Goal: Information Seeking & Learning: Compare options

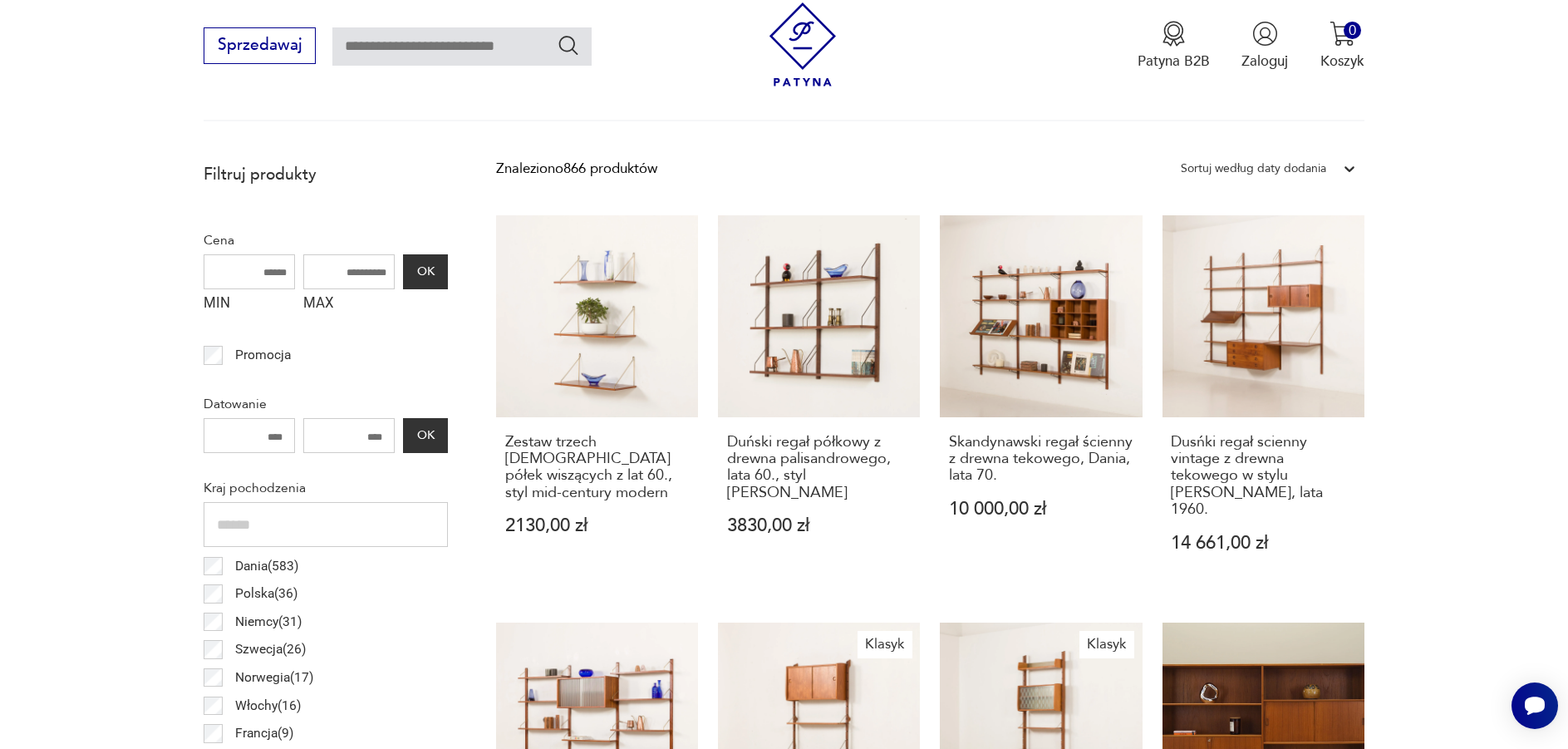
scroll to position [553, 0]
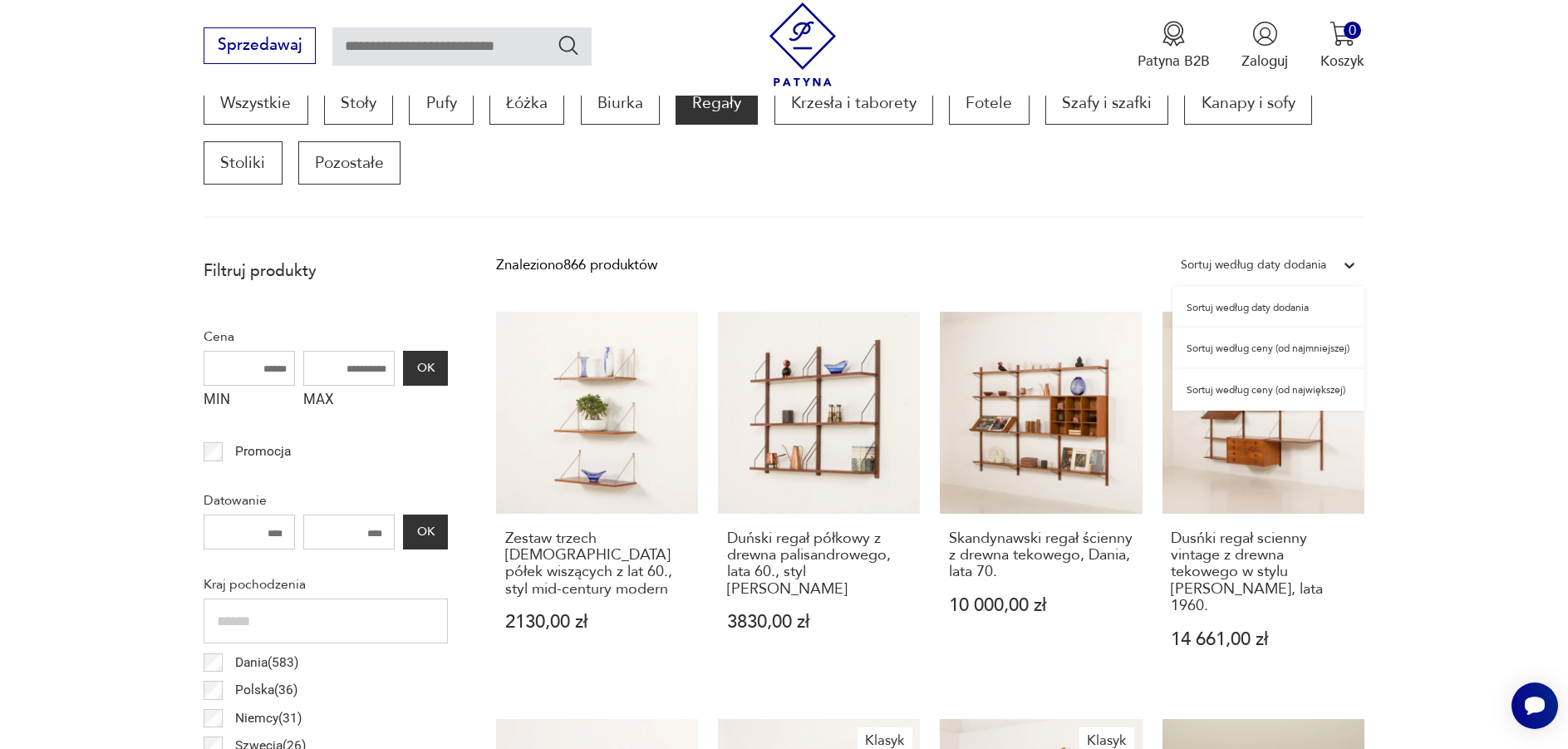
click at [1258, 265] on div "Sortuj według daty dodania" at bounding box center [1253, 265] width 146 height 21
click at [1278, 350] on div "Sortuj według ceny (od najmniejszej)" at bounding box center [1268, 348] width 192 height 42
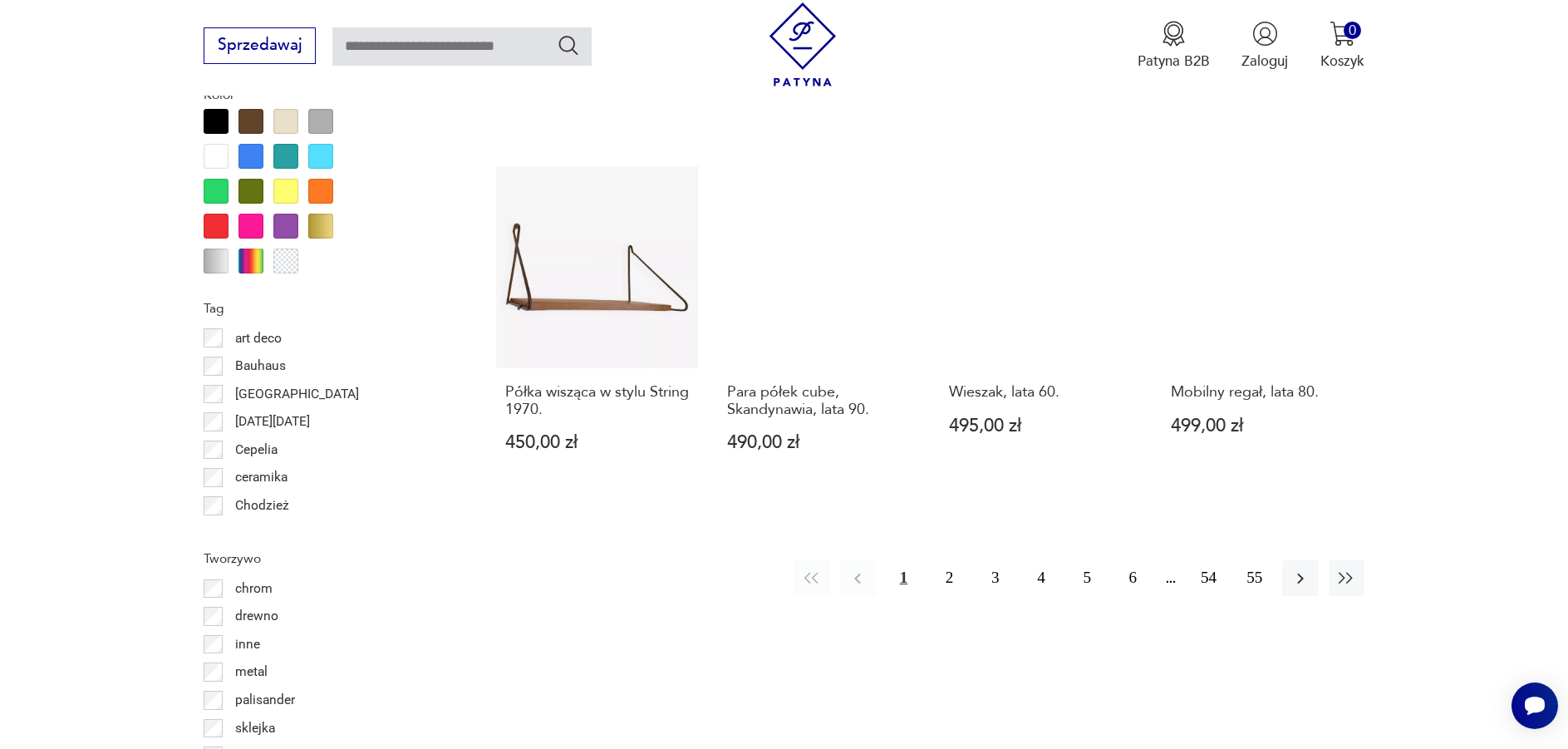
scroll to position [1966, 0]
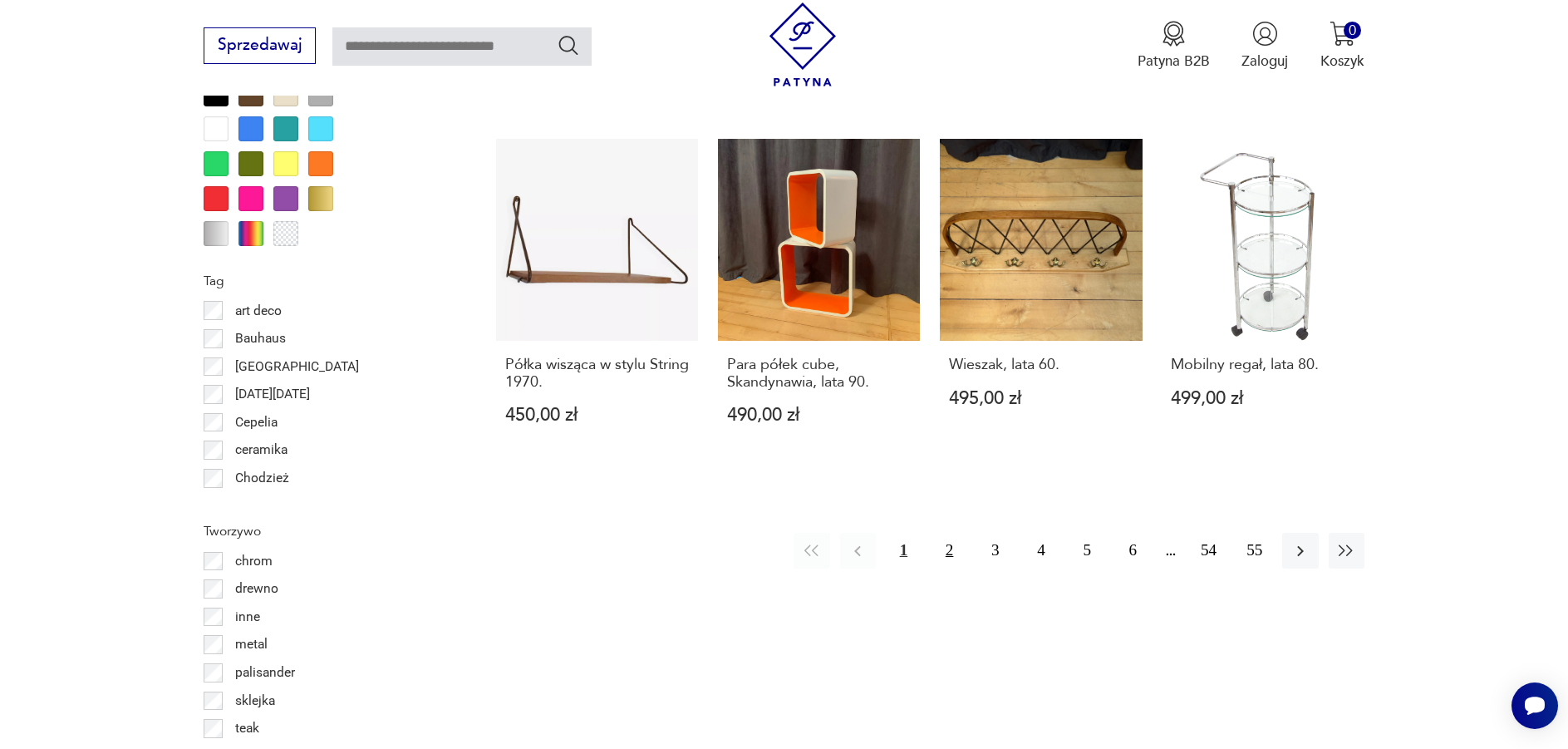
click at [945, 532] on button "2" at bounding box center [949, 550] width 36 height 36
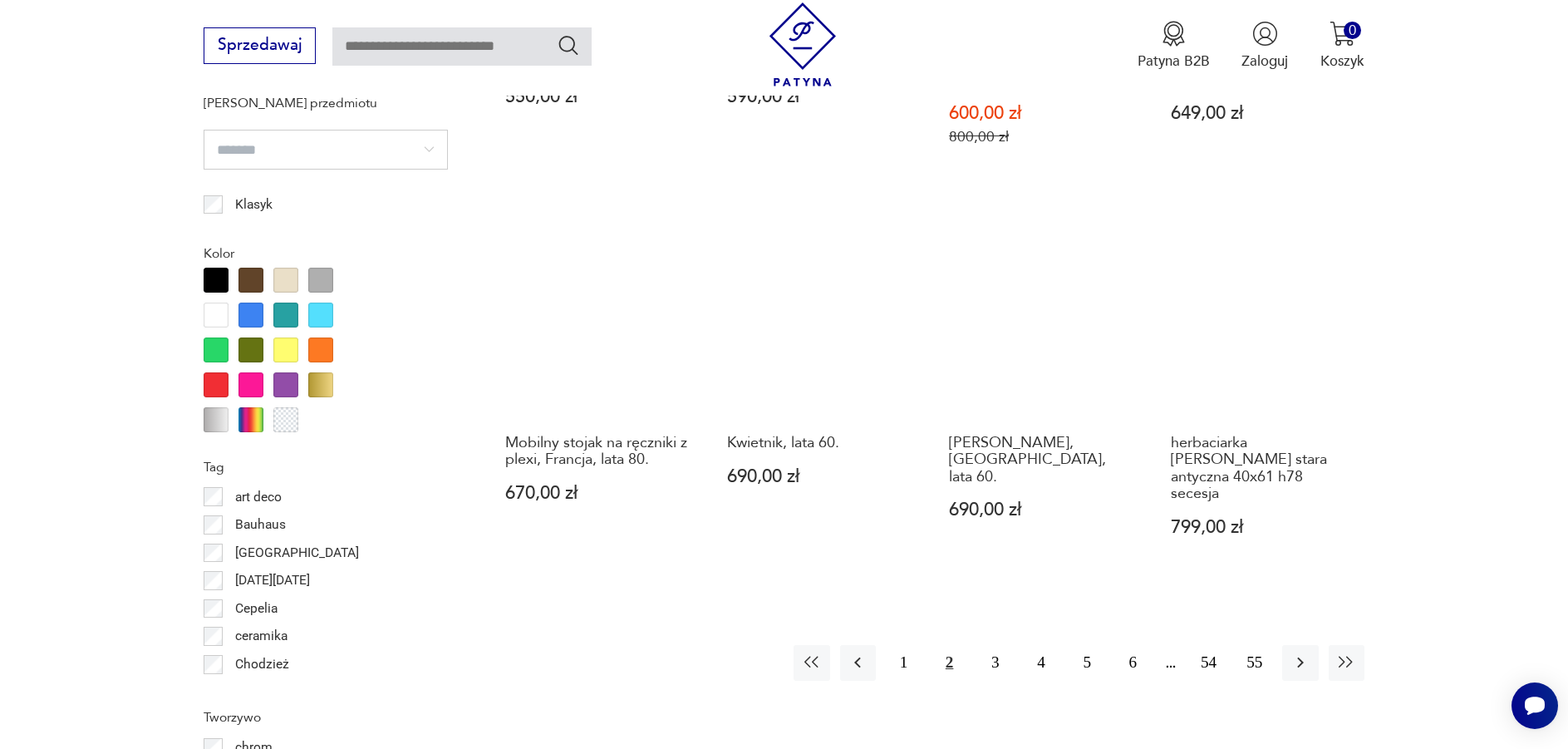
scroll to position [1800, 0]
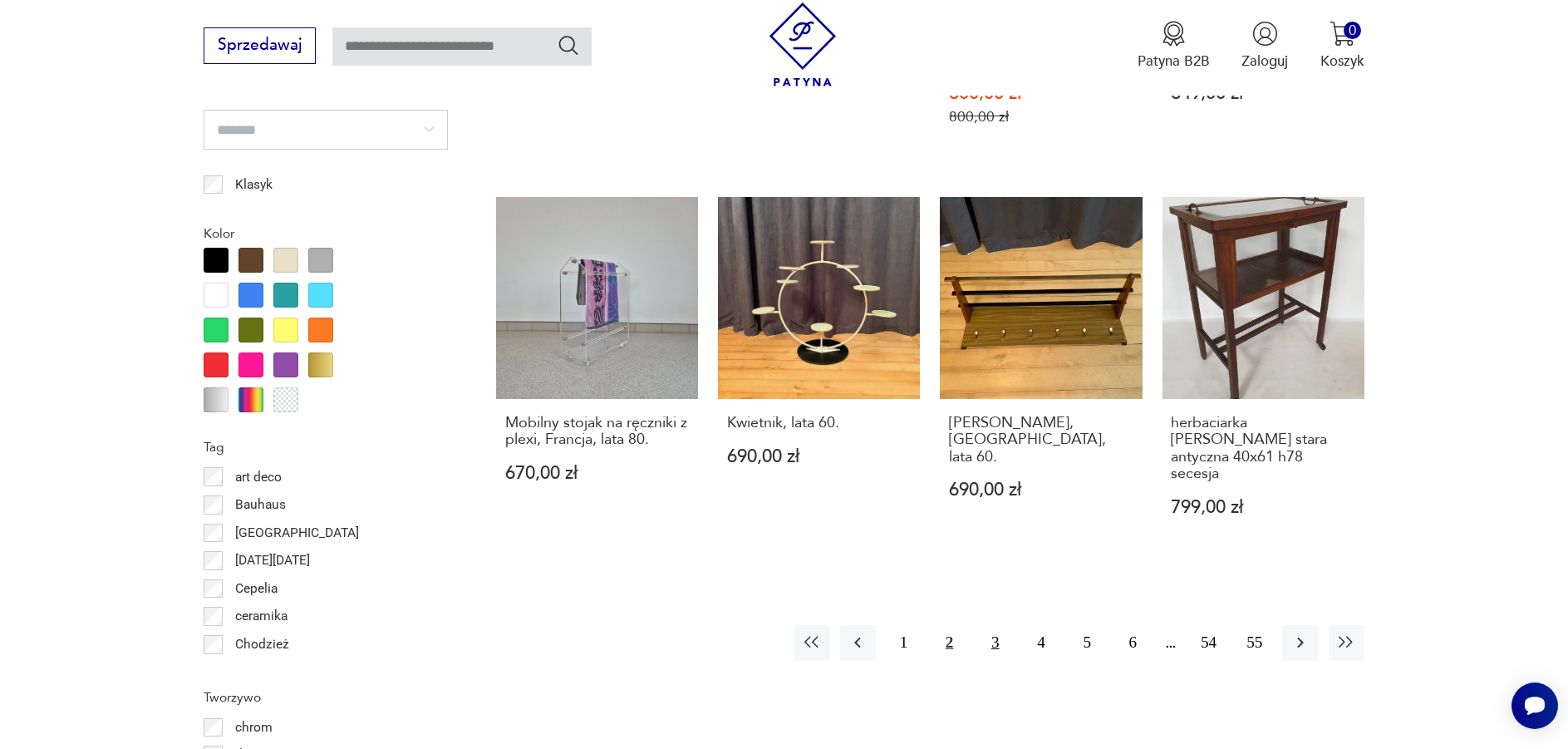
click at [994, 629] on button "3" at bounding box center [995, 643] width 36 height 36
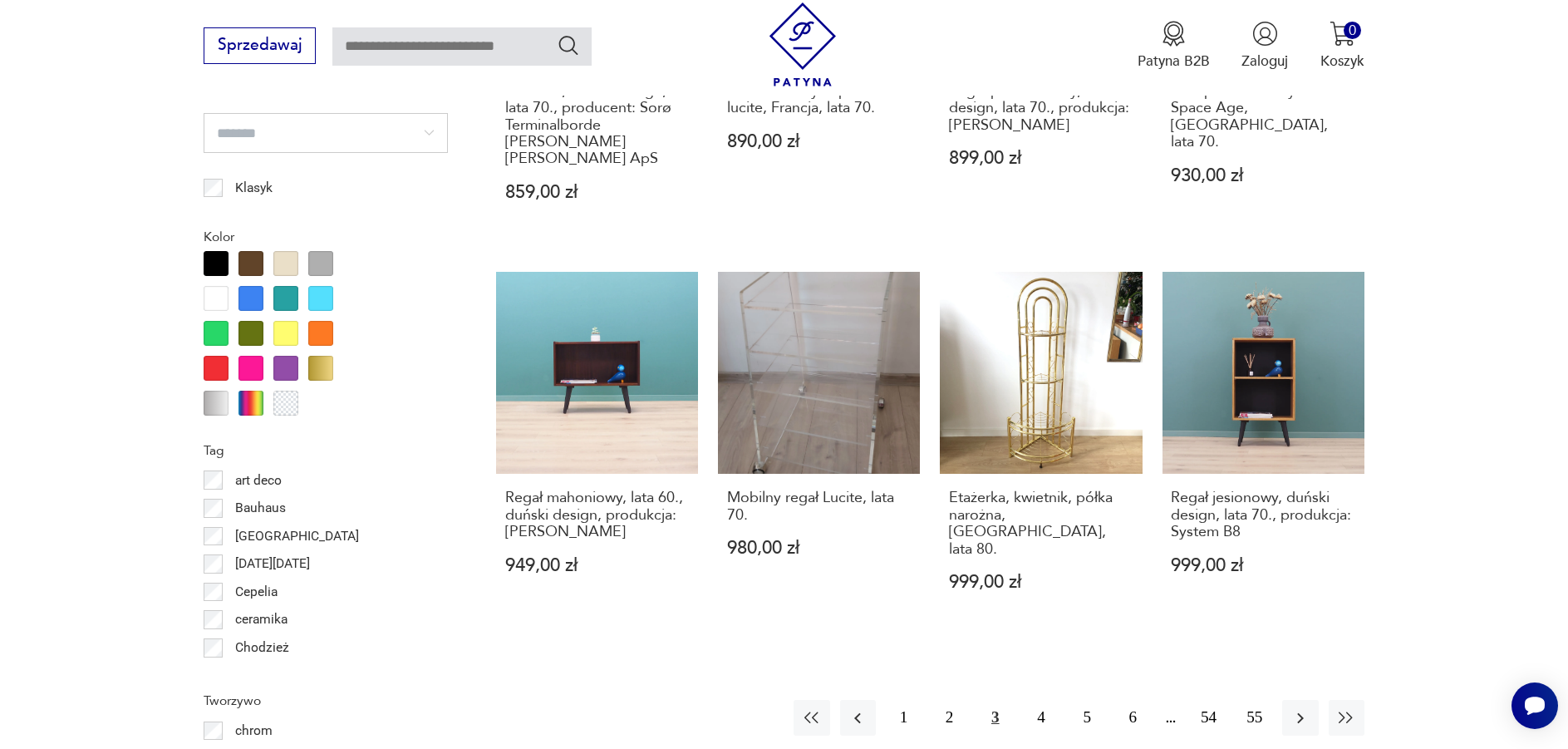
scroll to position [1800, 0]
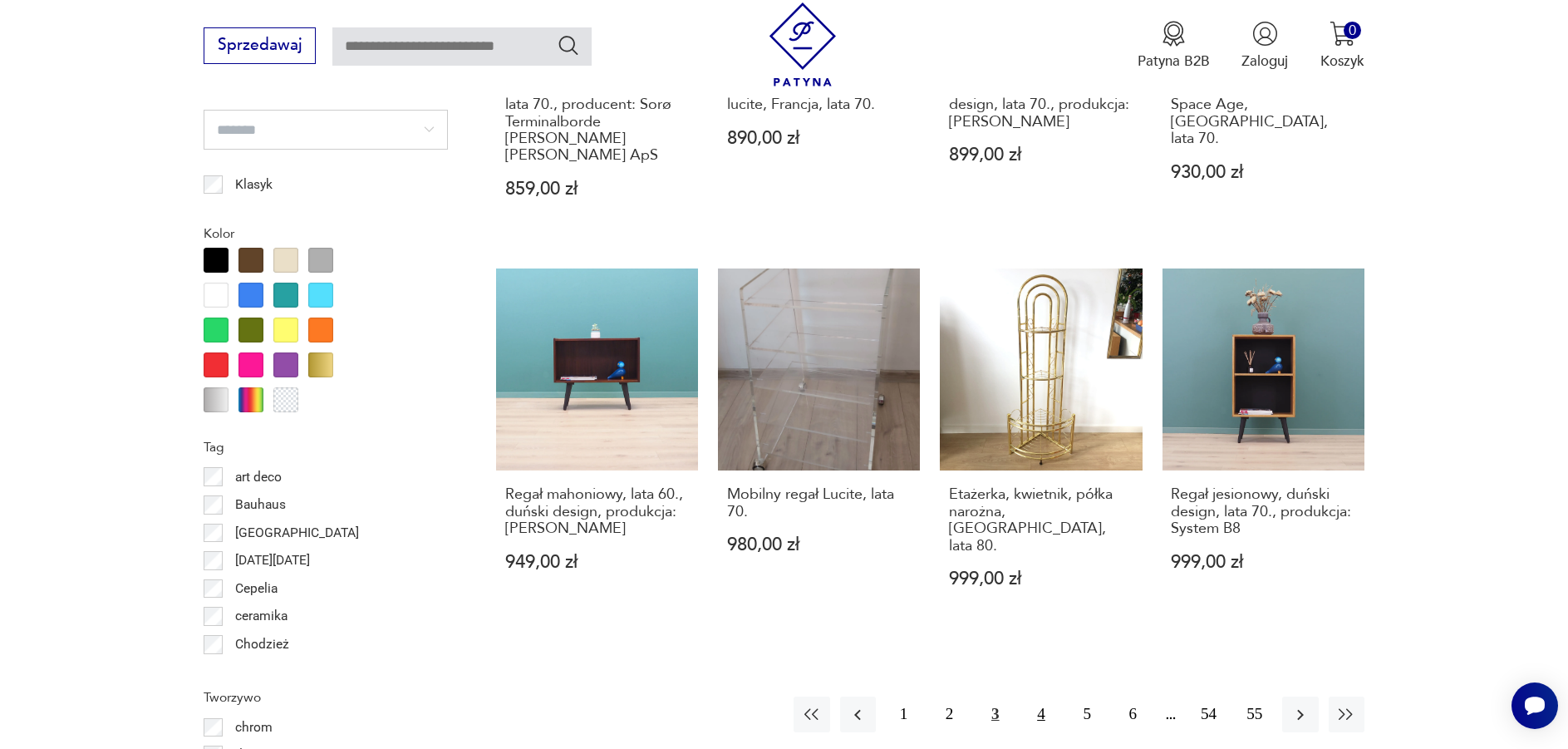
click at [1040, 696] on button "4" at bounding box center [1041, 714] width 36 height 36
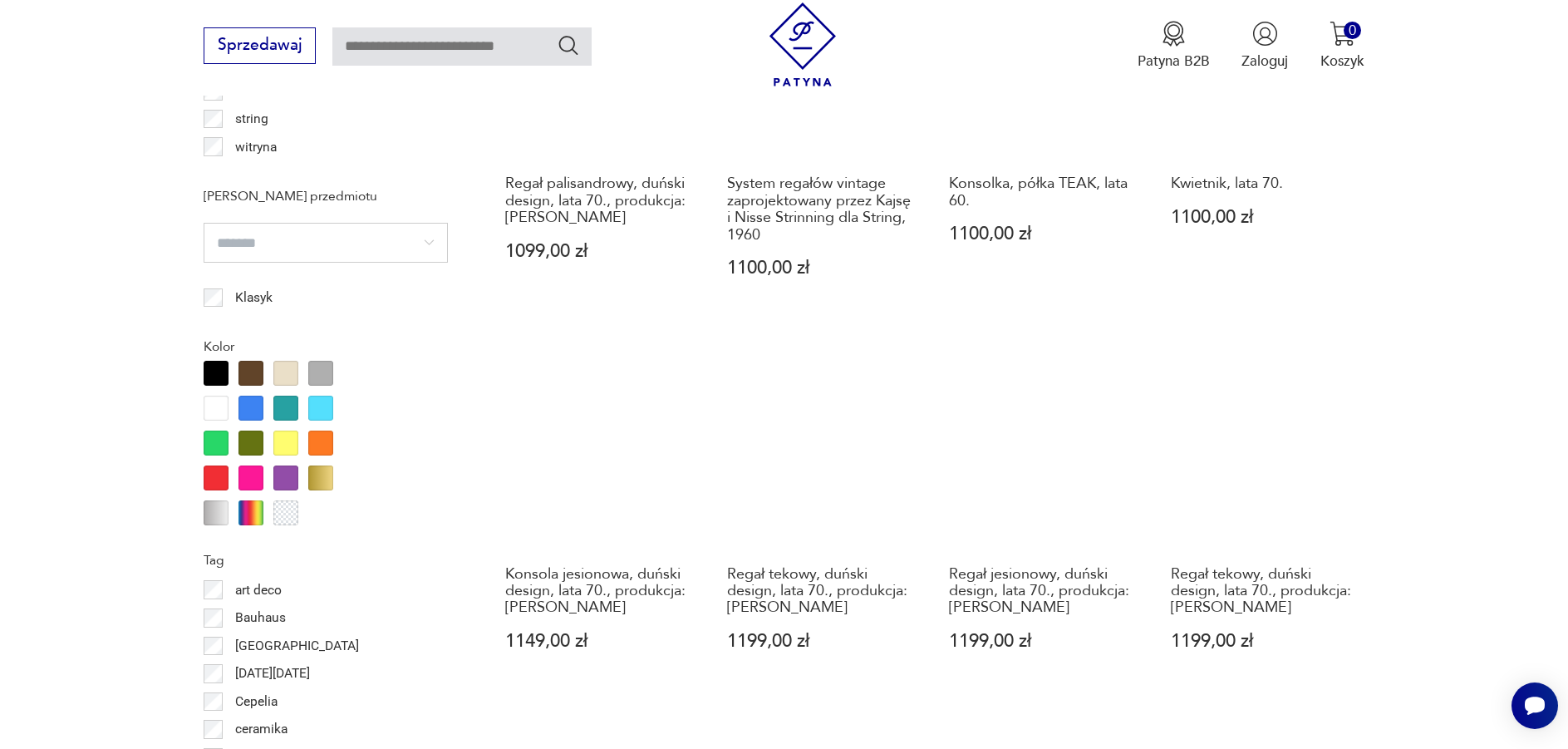
scroll to position [1717, 0]
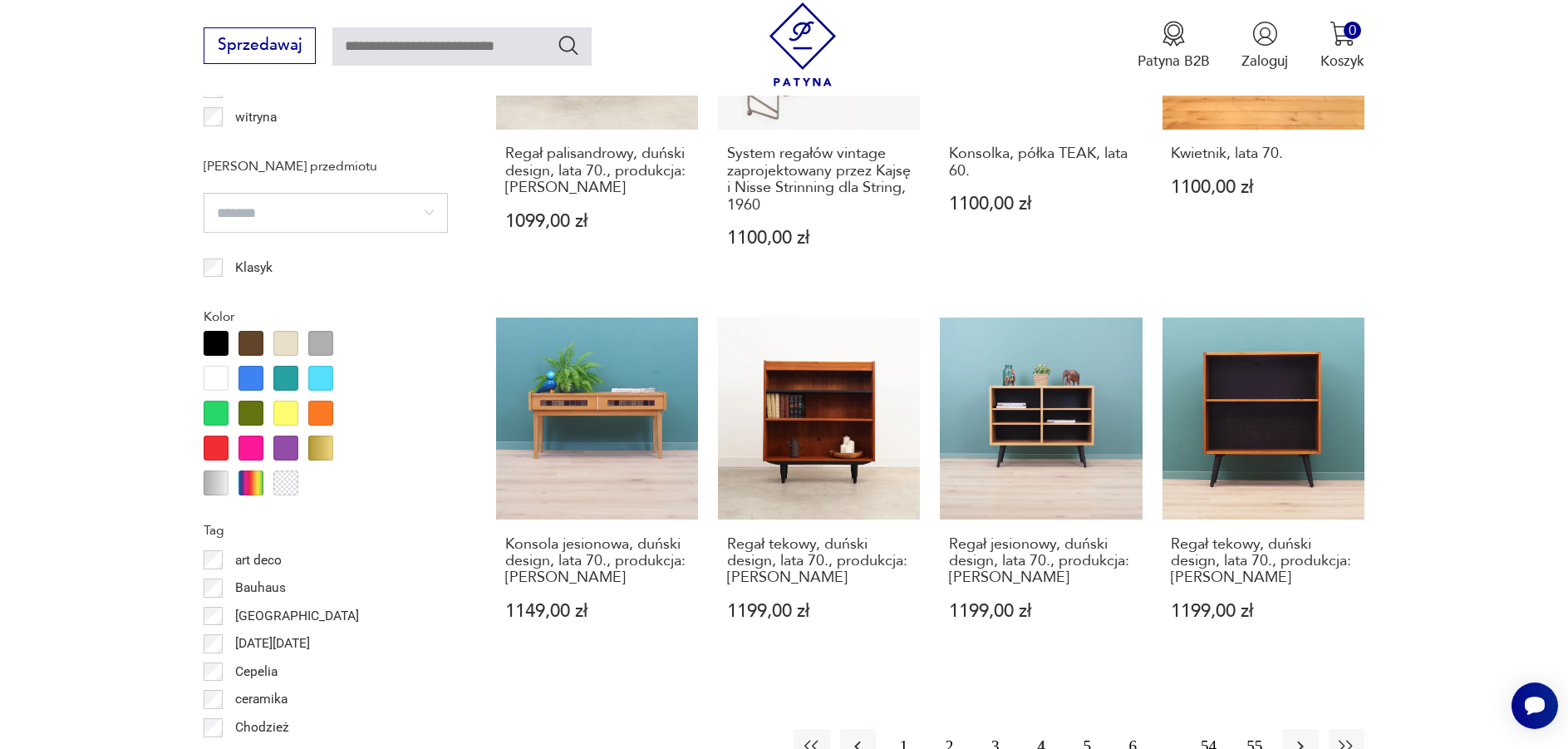
click at [1086, 729] on button "5" at bounding box center [1087, 746] width 36 height 36
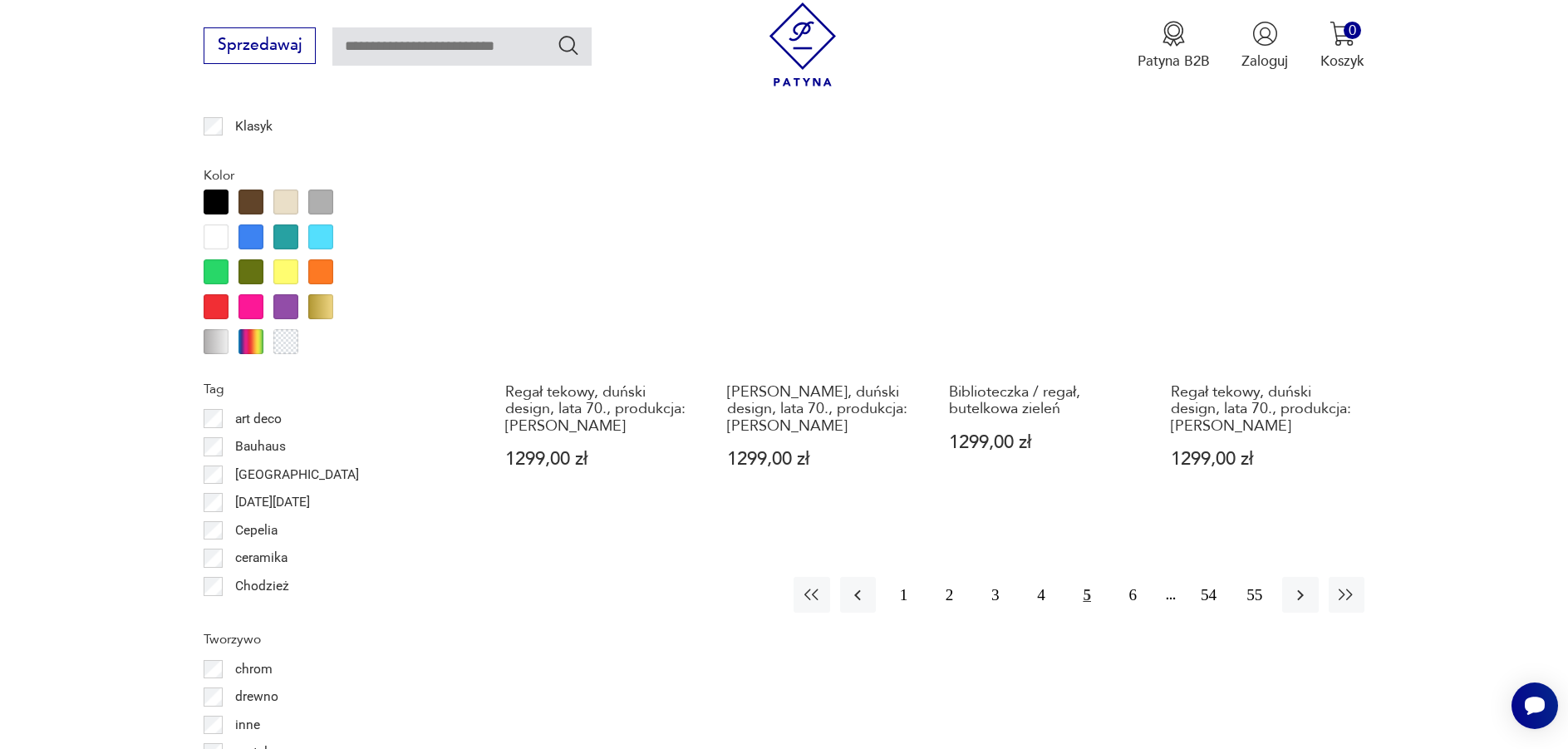
scroll to position [1966, 0]
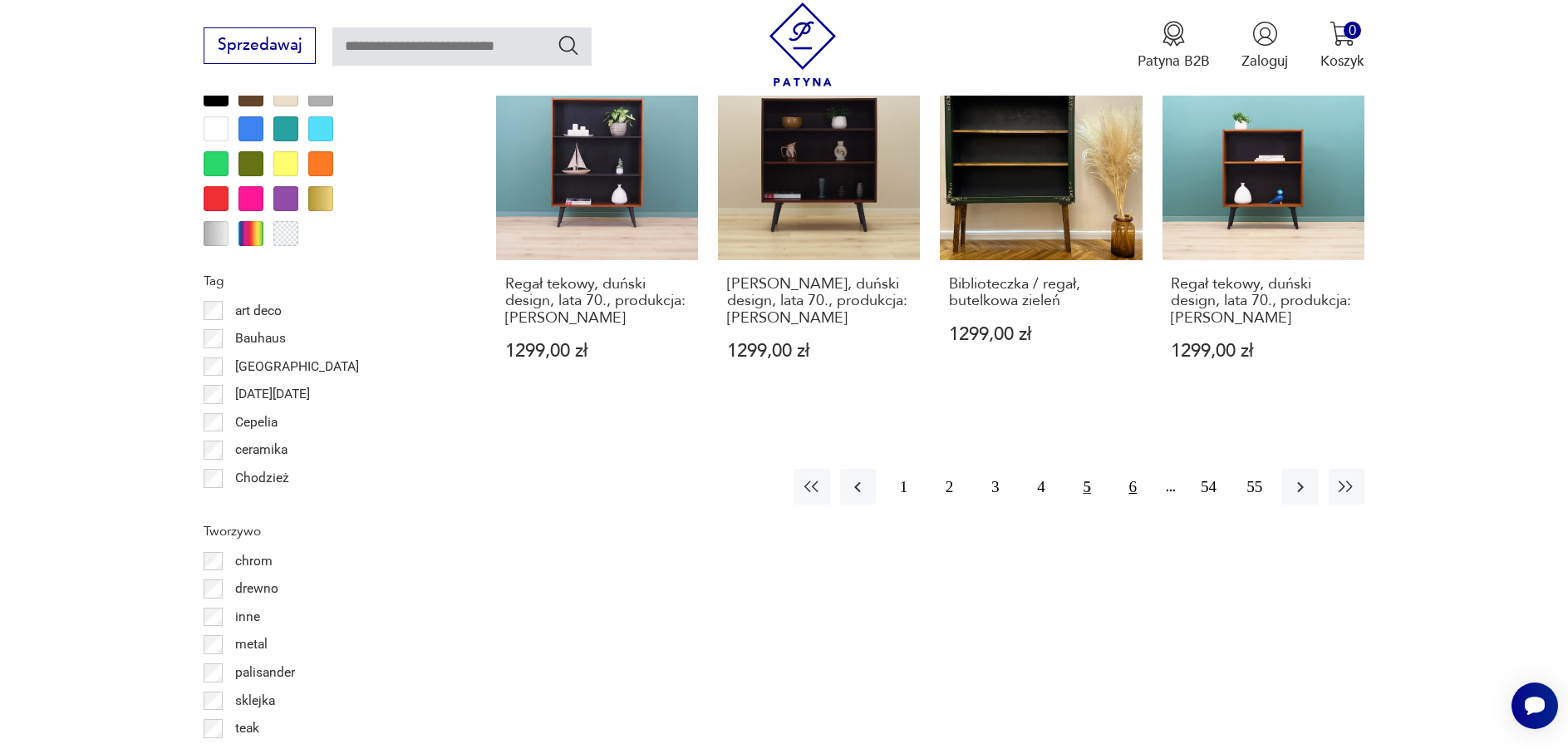
click at [1136, 493] on button "6" at bounding box center [1133, 486] width 36 height 36
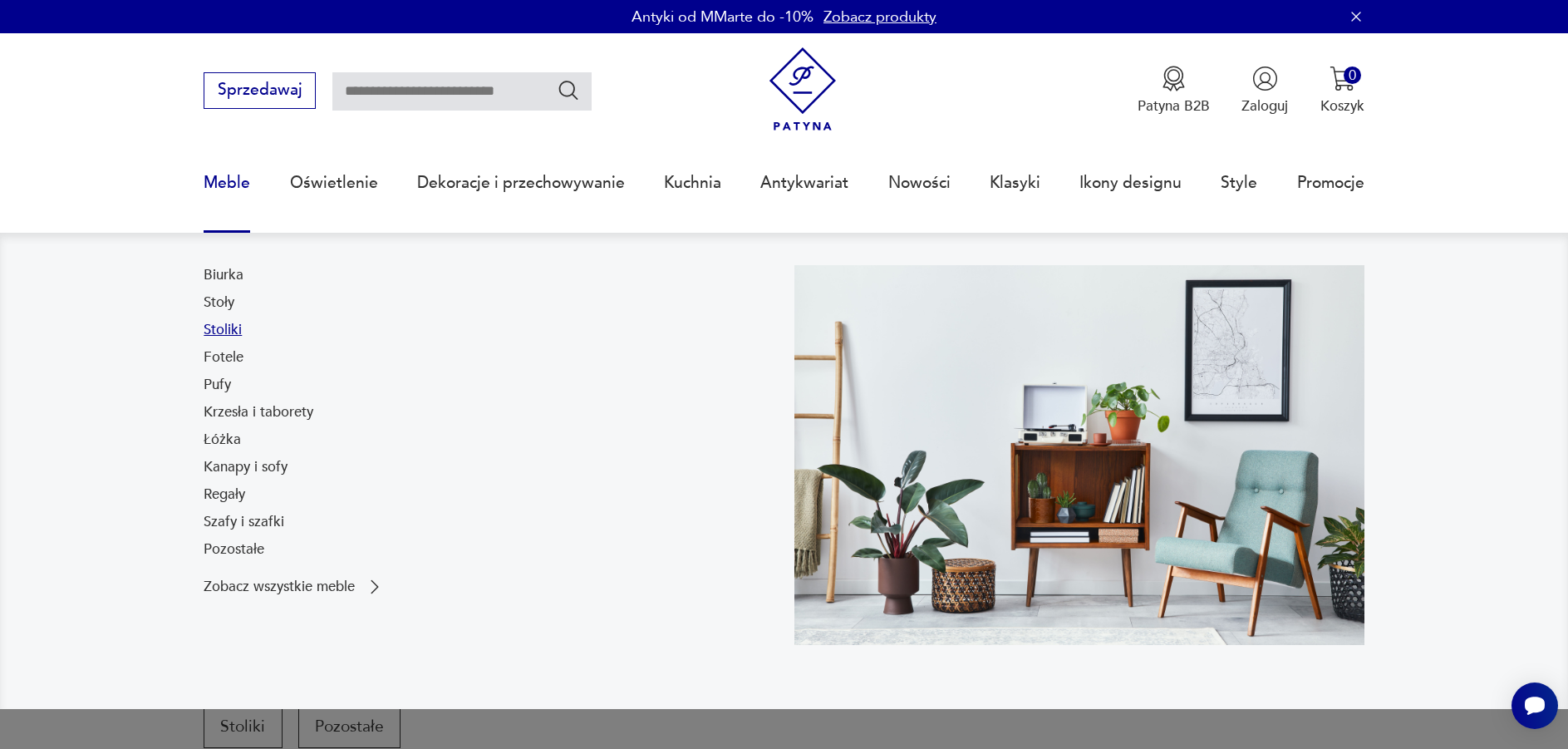
click at [219, 327] on link "Stoliki" at bounding box center [223, 330] width 39 height 20
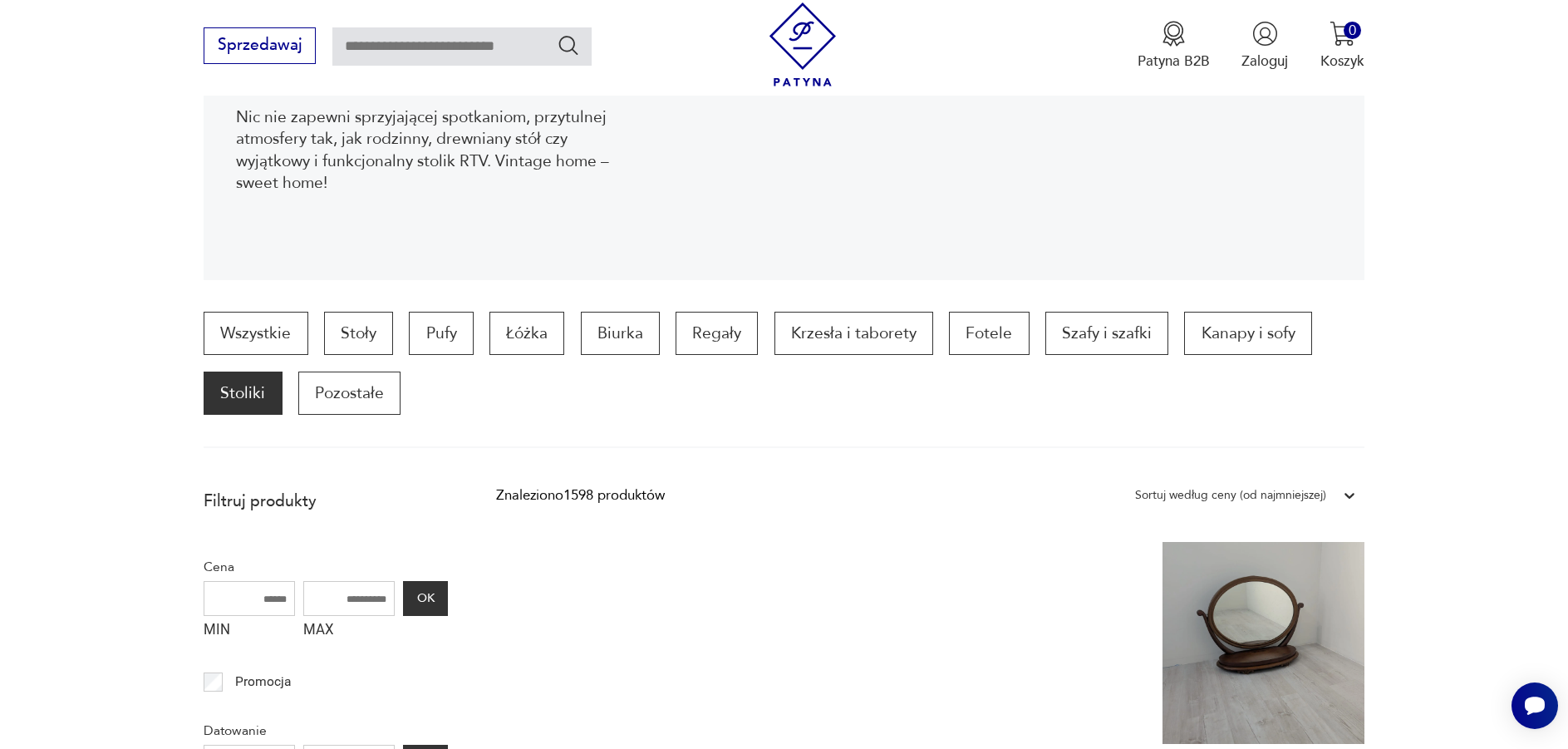
scroll to position [332, 0]
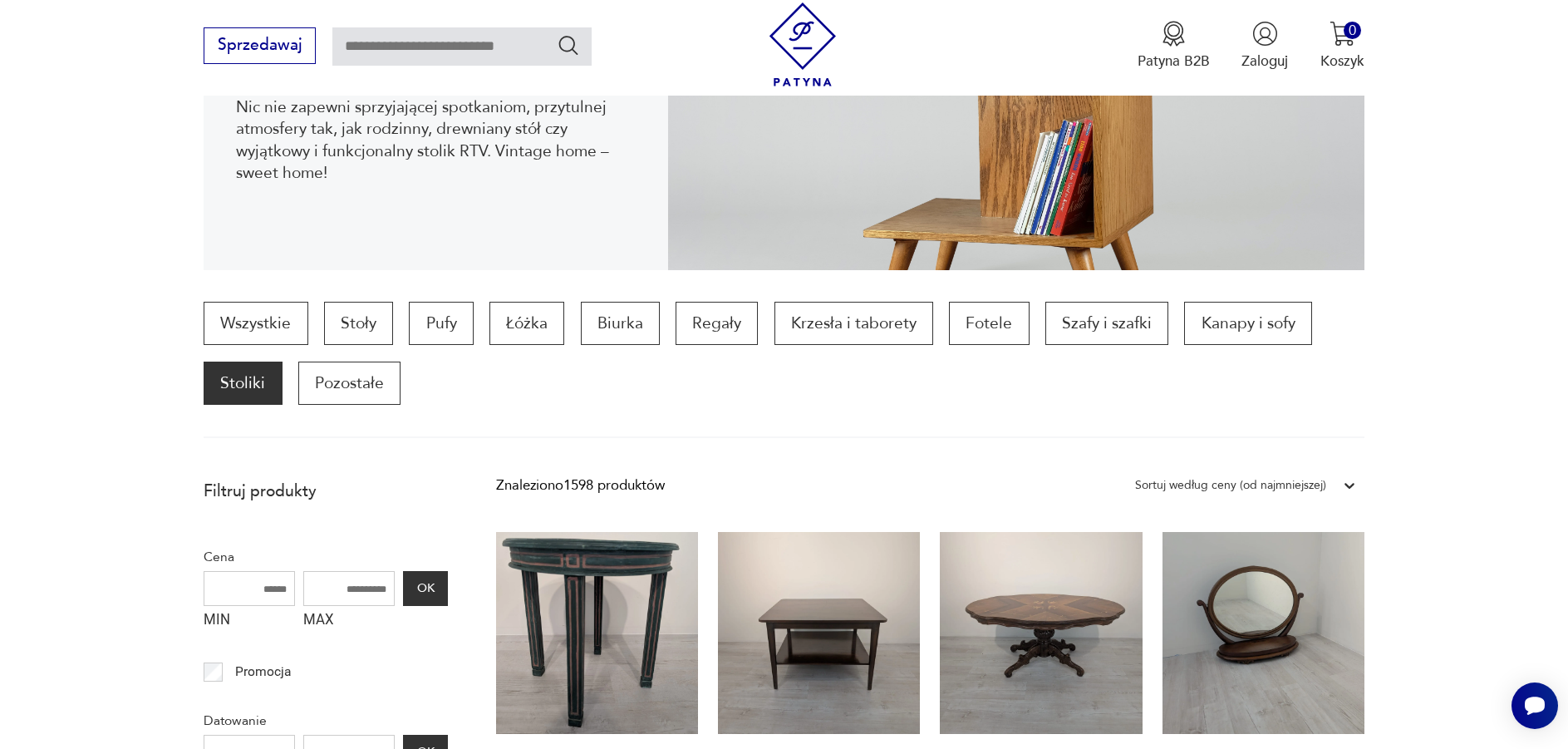
click at [1295, 487] on div "Sortuj według ceny (od najmniejszej)" at bounding box center [1230, 484] width 191 height 21
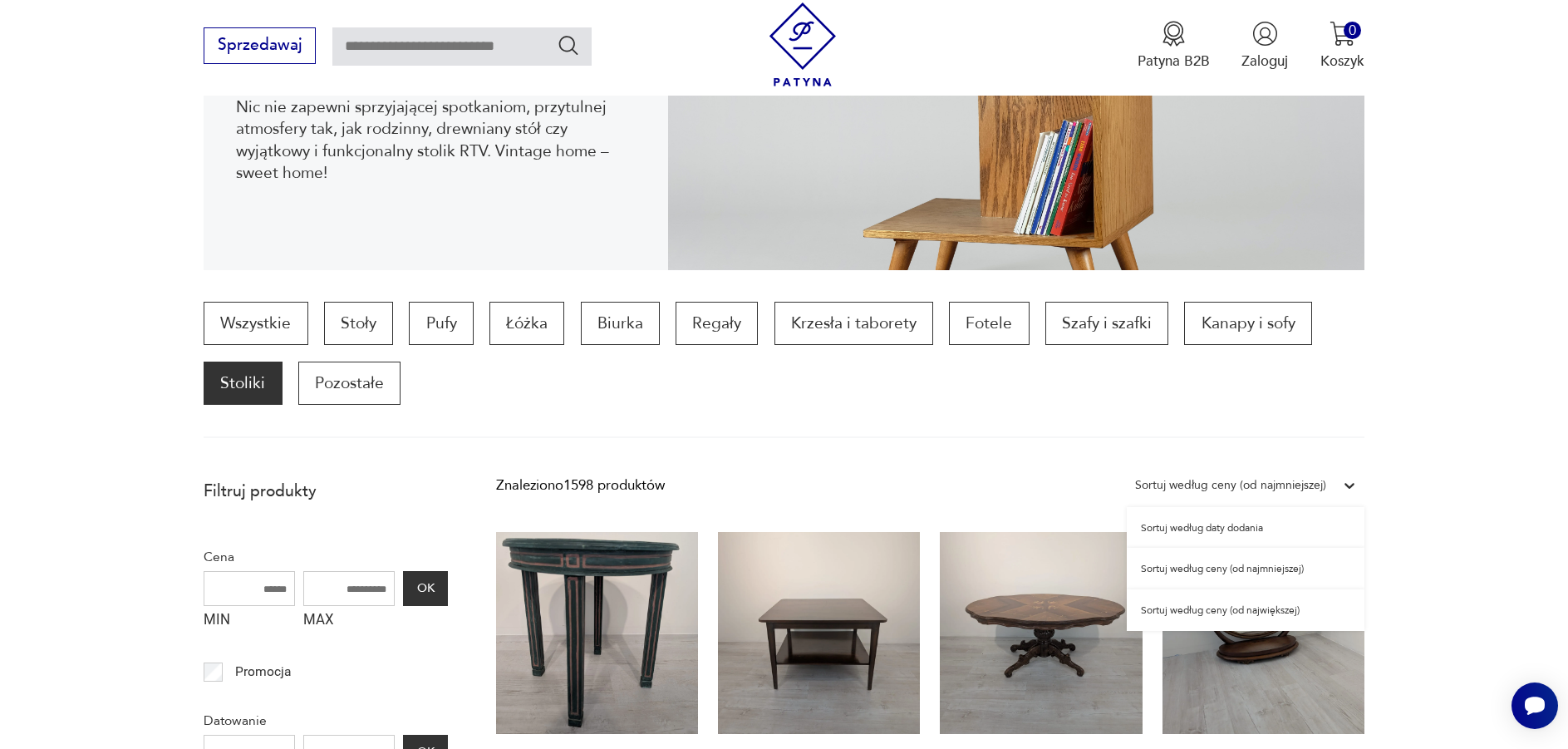
click at [1256, 567] on div "Sortuj według ceny (od najmniejszej)" at bounding box center [1245, 568] width 238 height 42
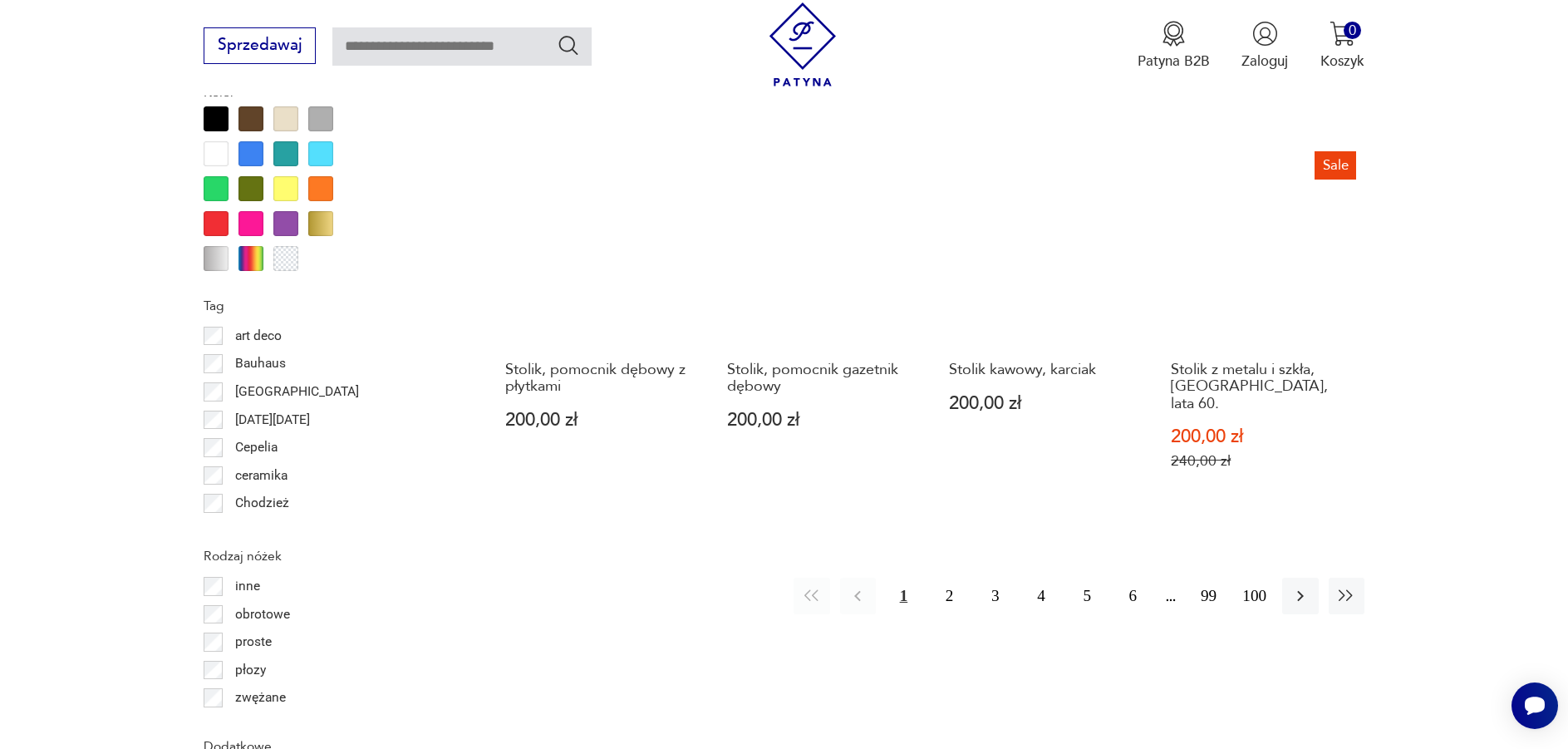
scroll to position [1883, 0]
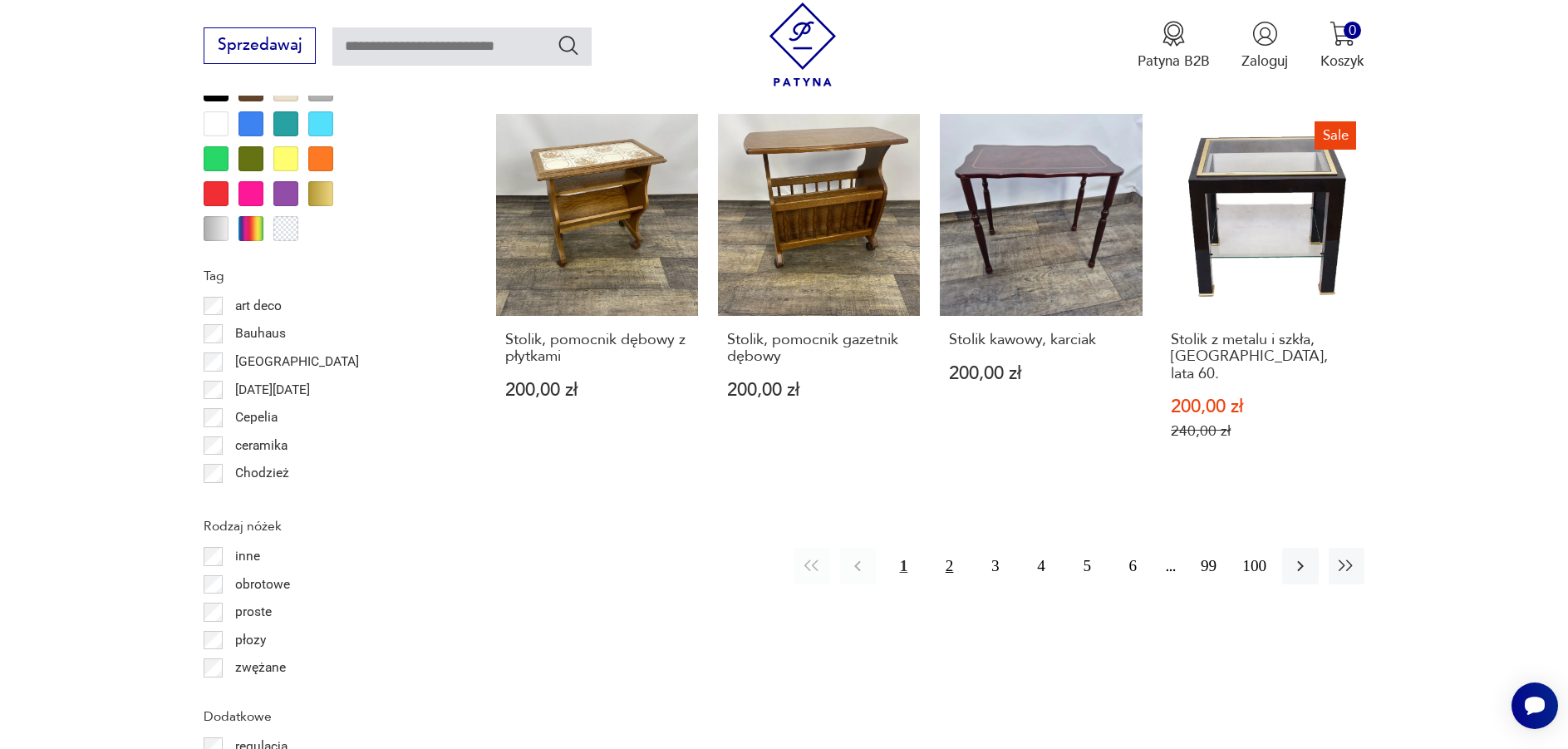
click at [949, 550] on button "2" at bounding box center [949, 566] width 36 height 36
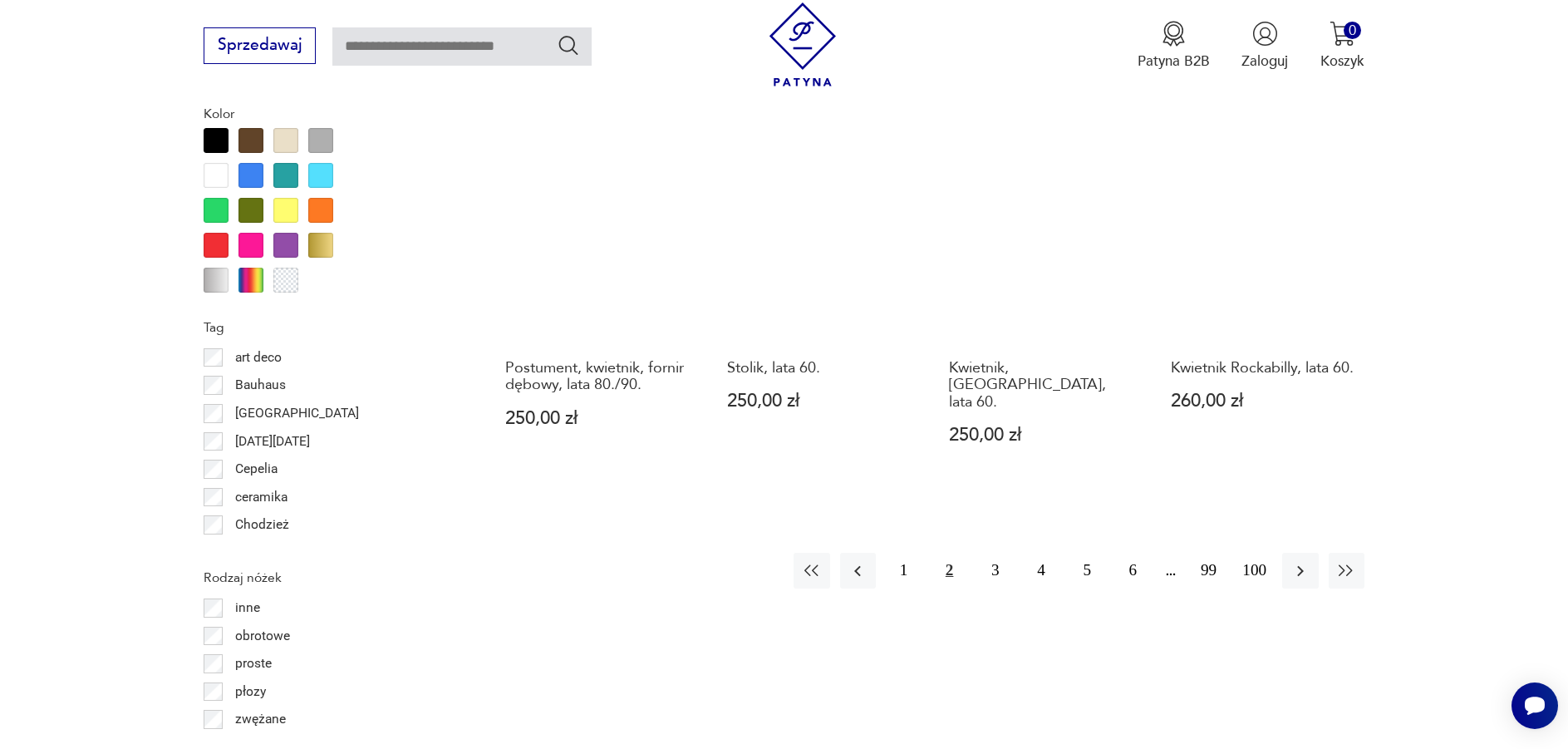
scroll to position [1883, 0]
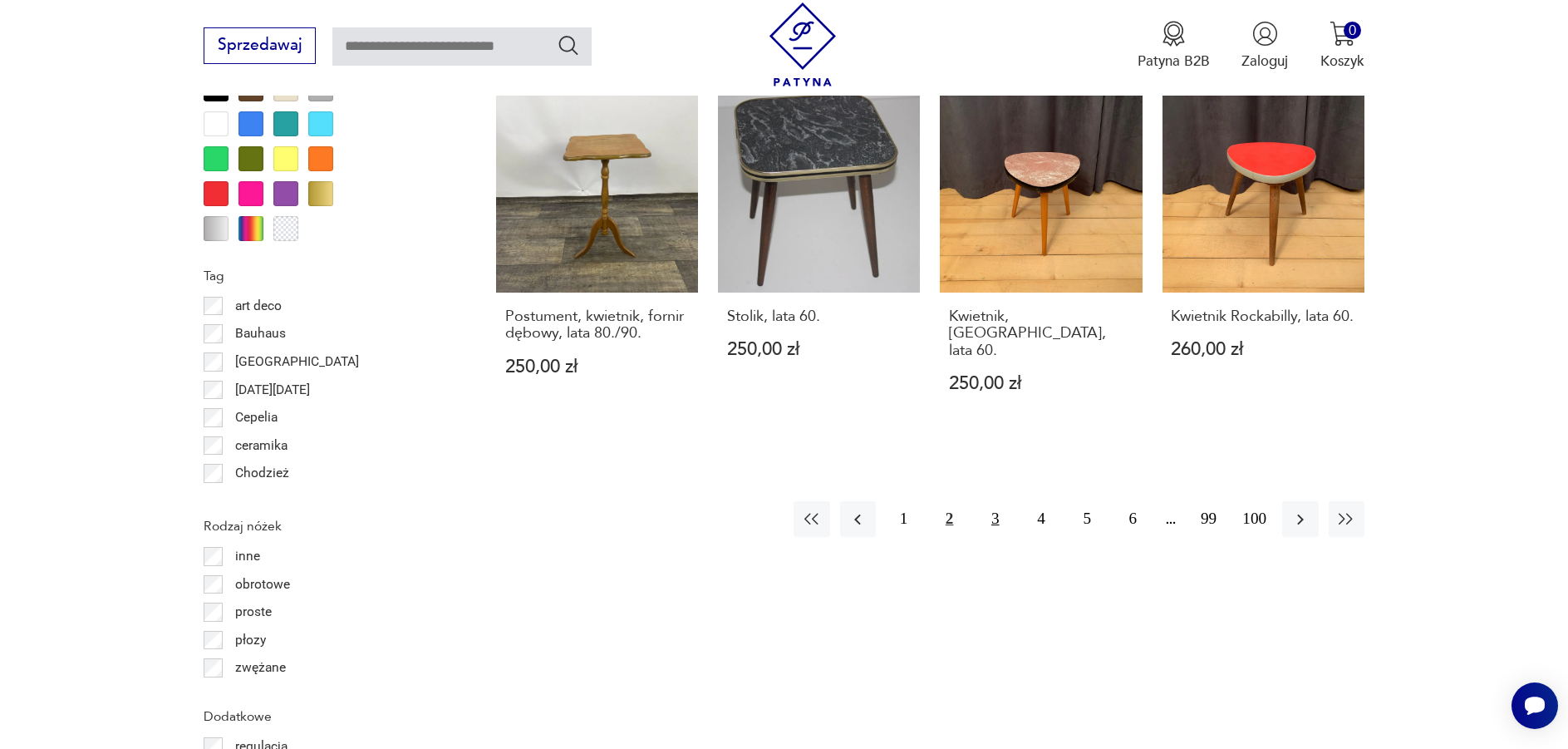
click at [1000, 501] on button "3" at bounding box center [995, 519] width 36 height 36
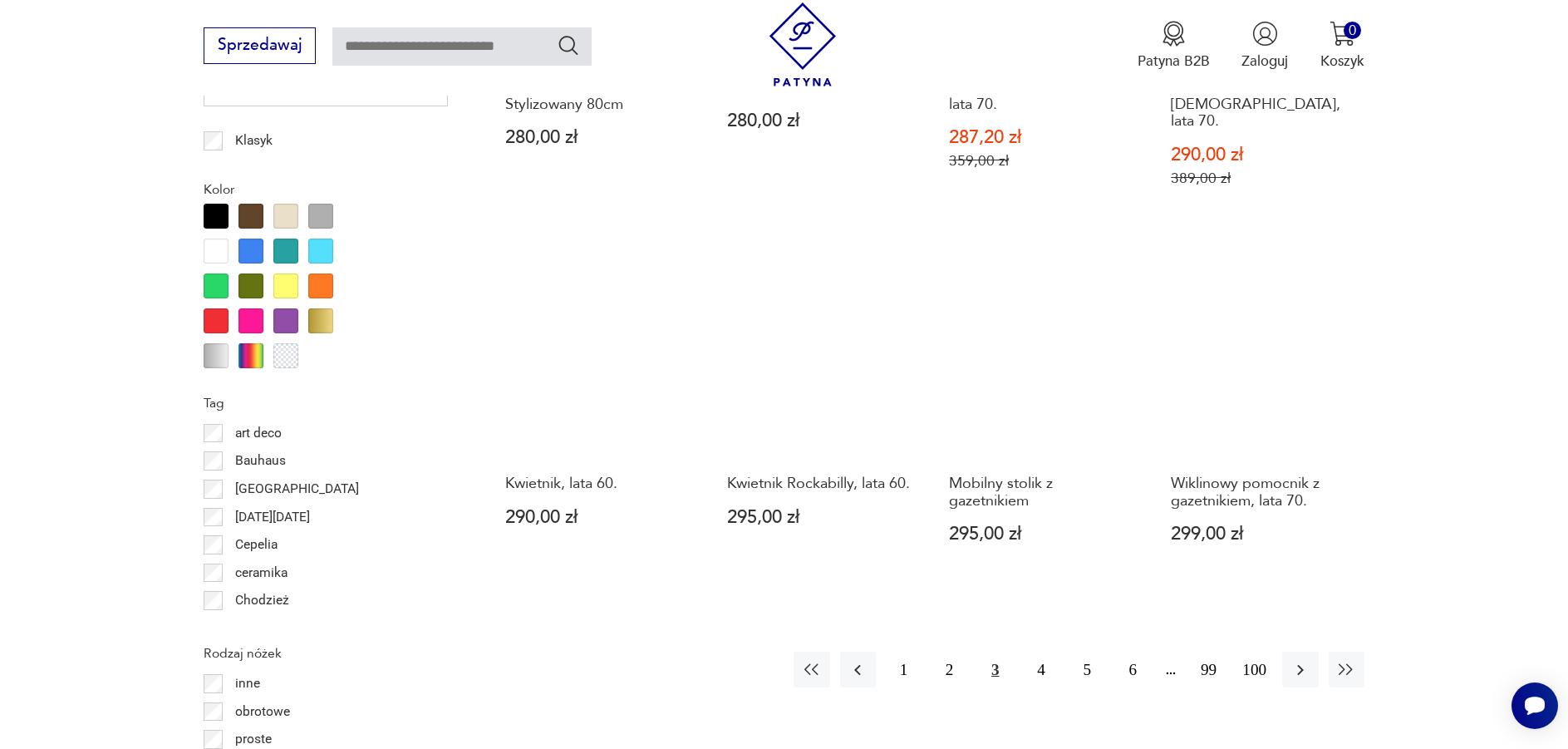
scroll to position [1800, 0]
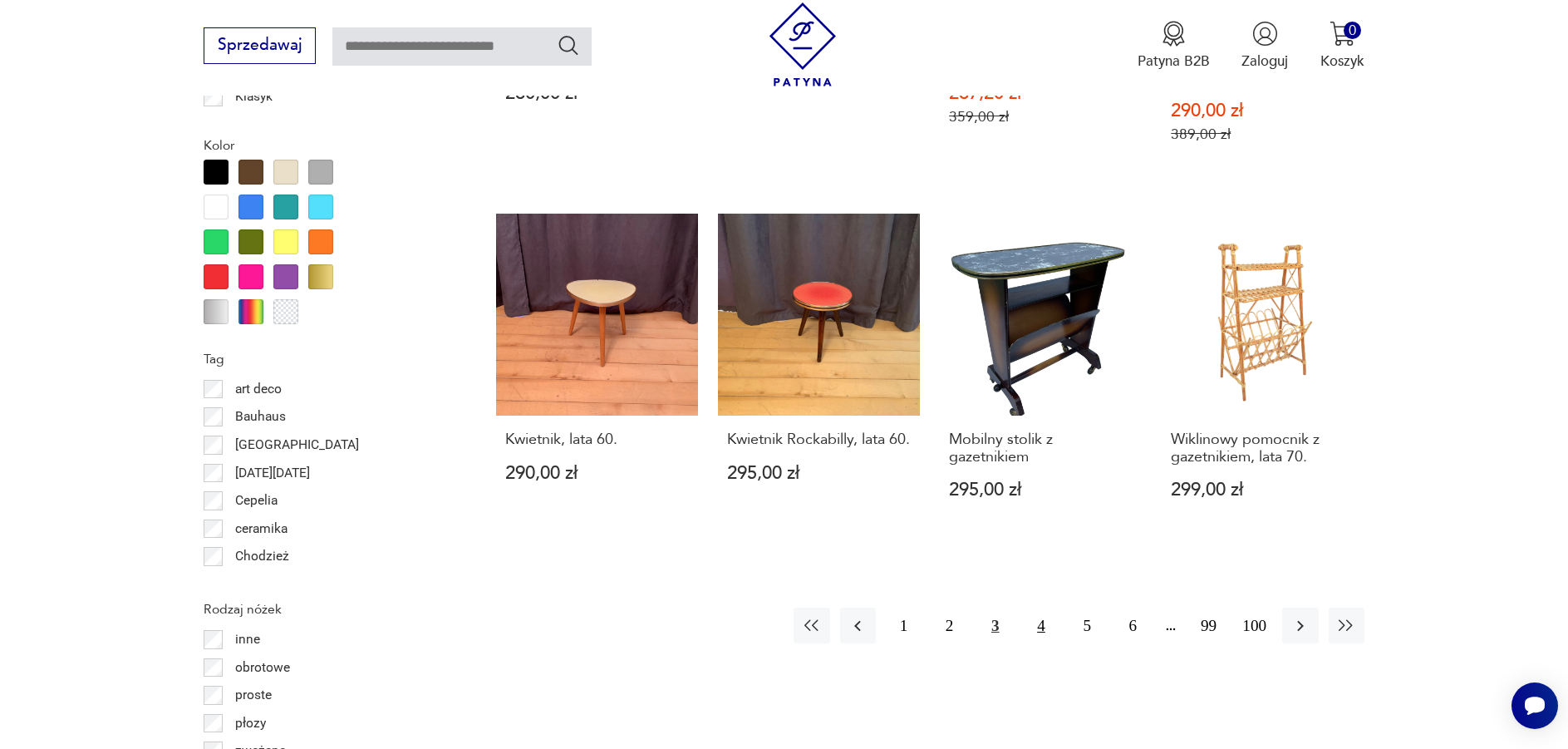
click at [1043, 608] on button "4" at bounding box center [1041, 626] width 36 height 36
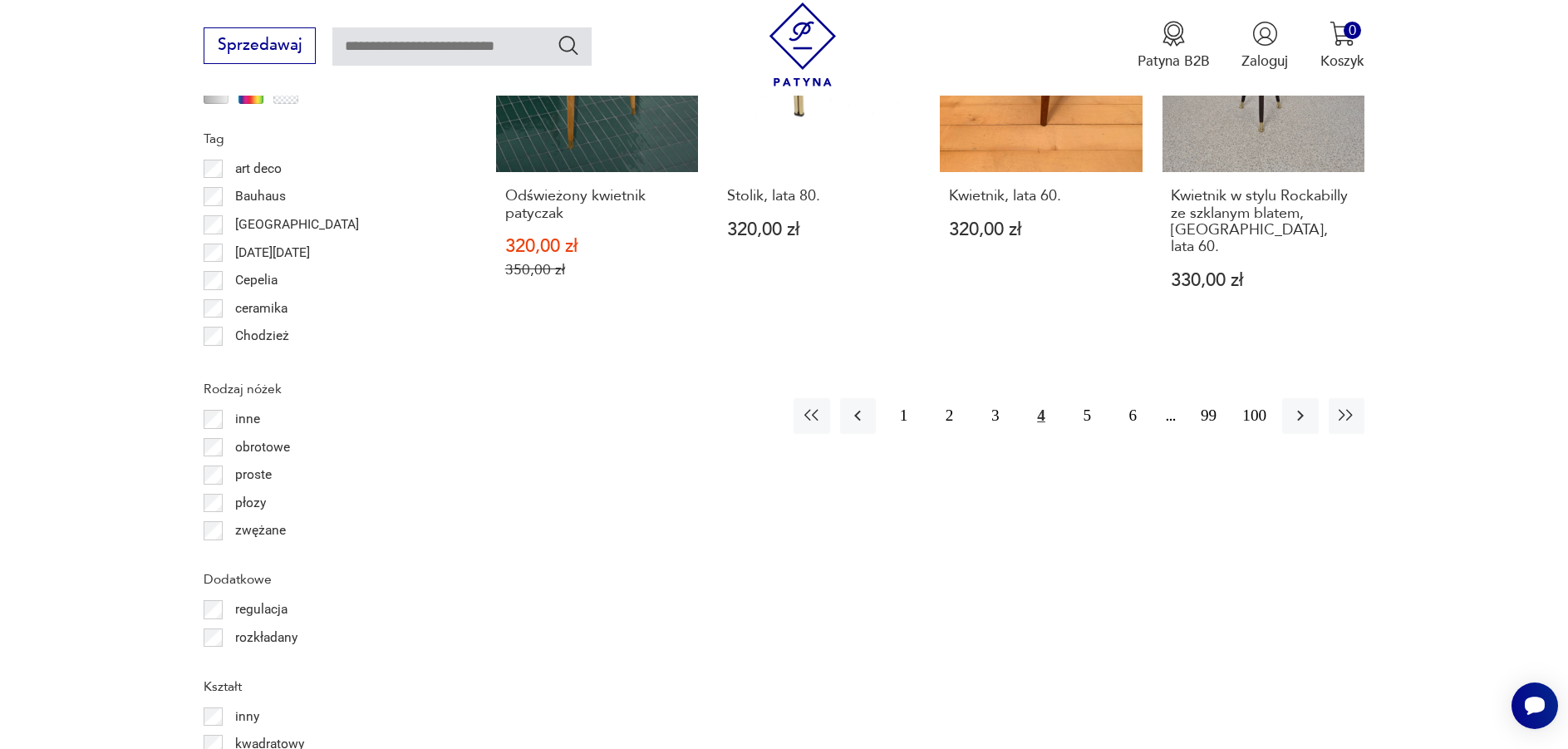
scroll to position [2049, 0]
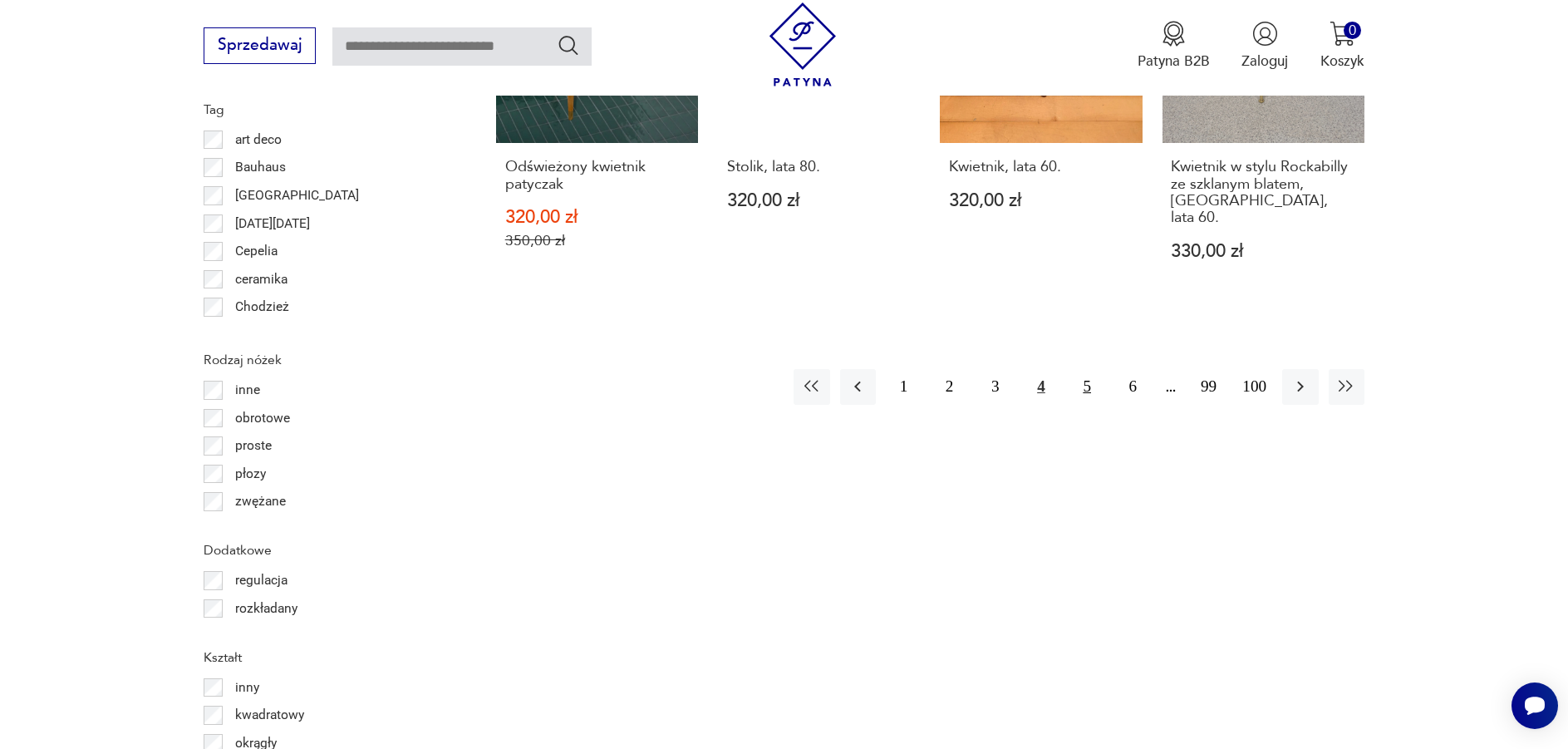
click at [1093, 377] on button "5" at bounding box center [1087, 387] width 36 height 36
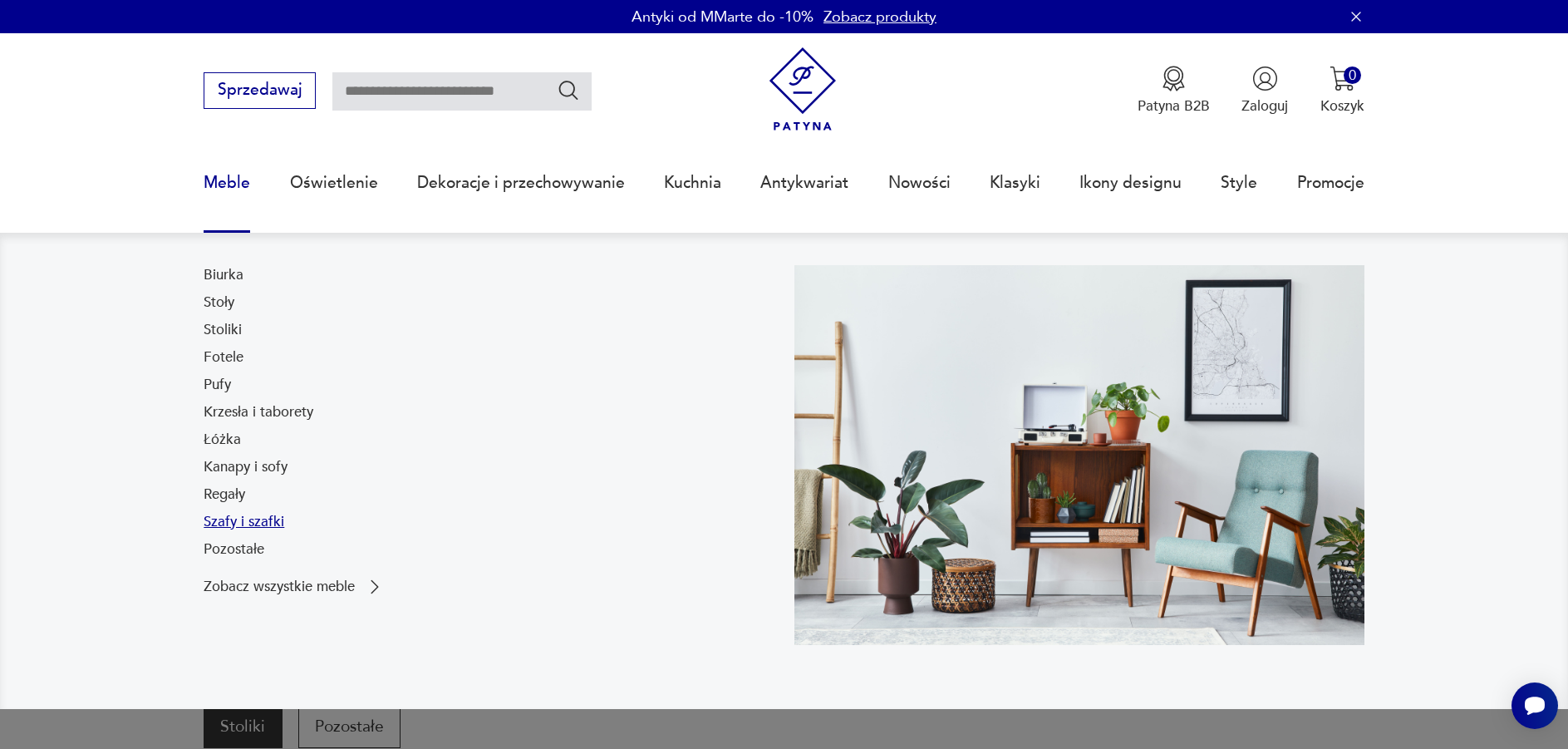
click at [272, 523] on link "Szafy i szafki" at bounding box center [244, 521] width 80 height 20
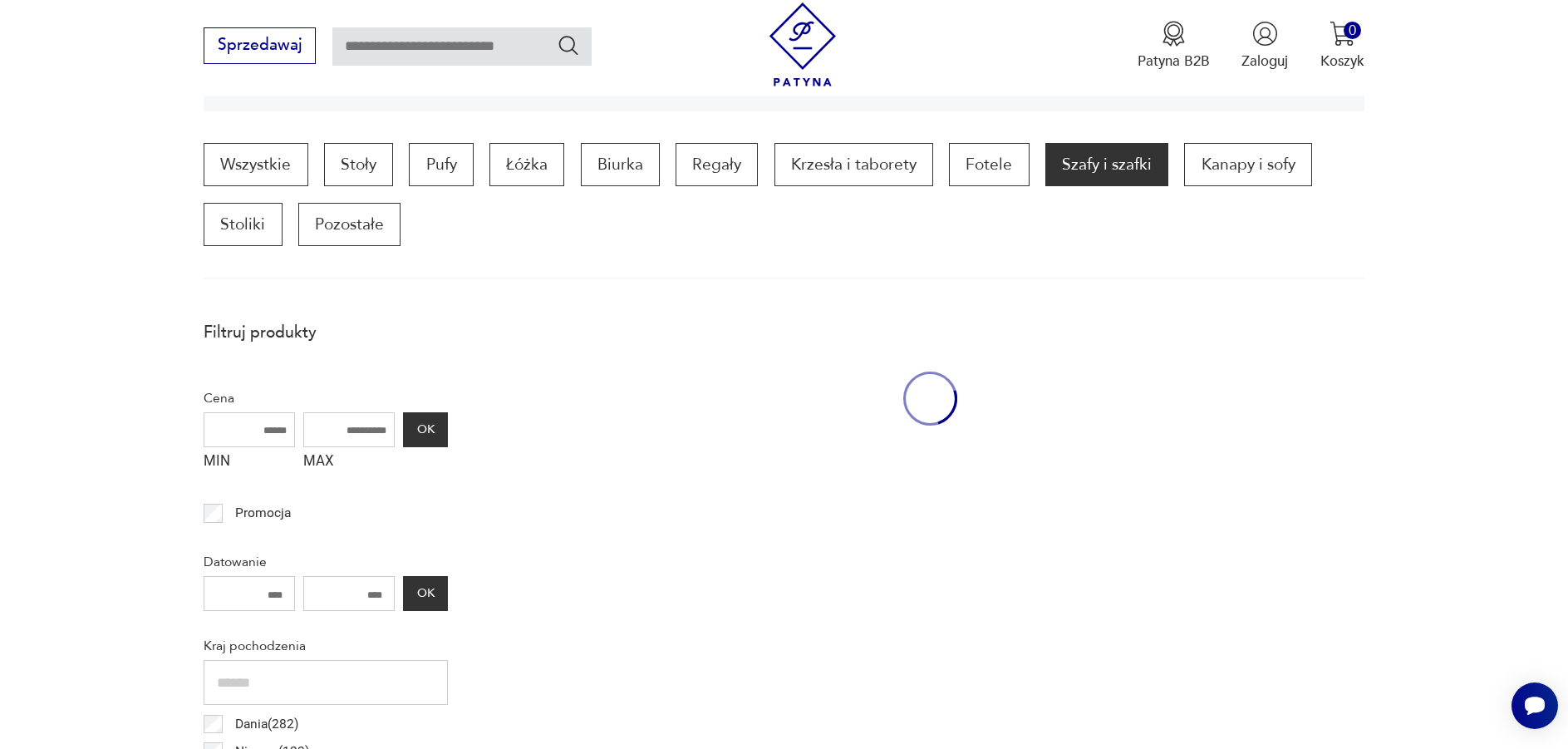
scroll to position [563, 0]
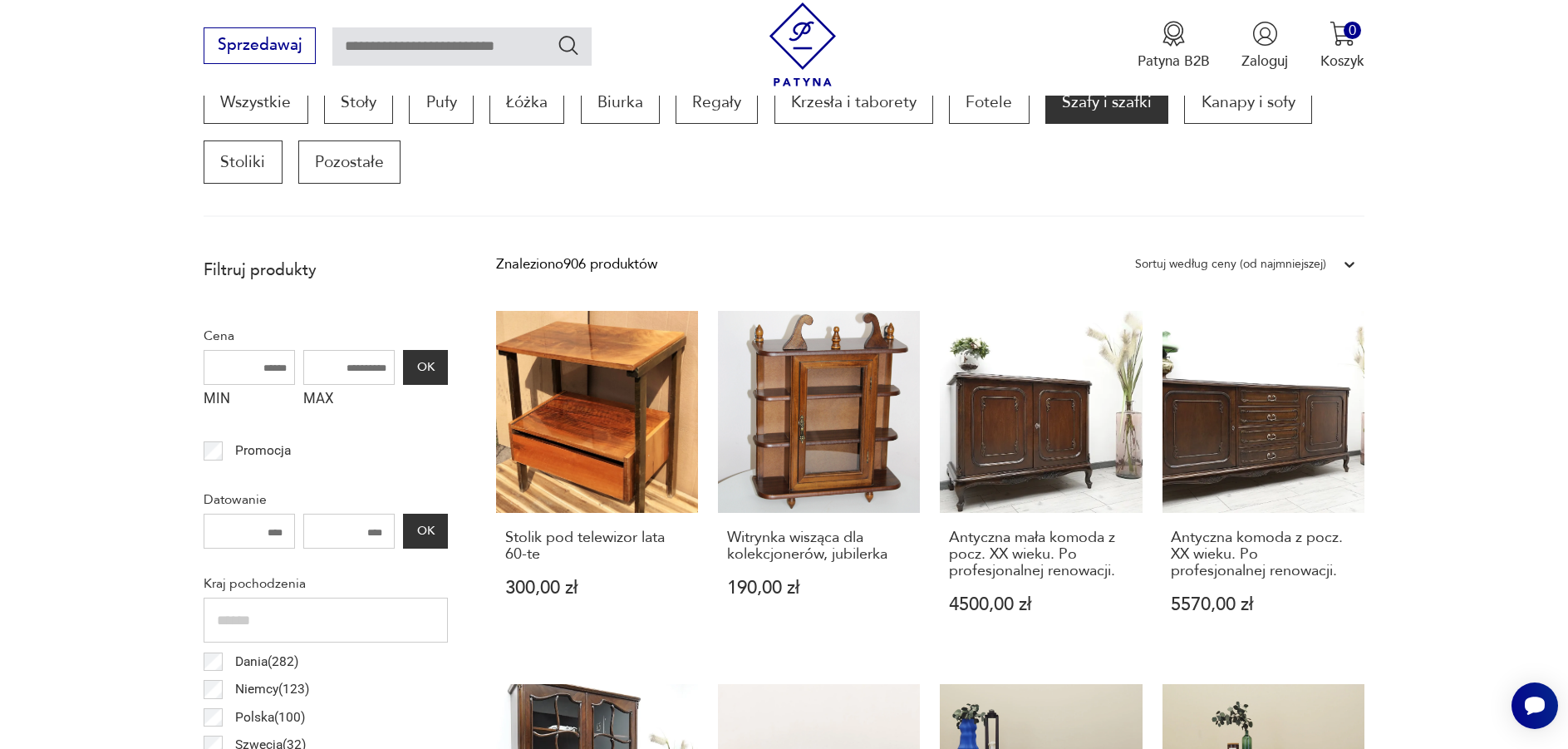
click at [1318, 265] on div "Sortuj według ceny (od najmniejszej)" at bounding box center [1230, 264] width 191 height 21
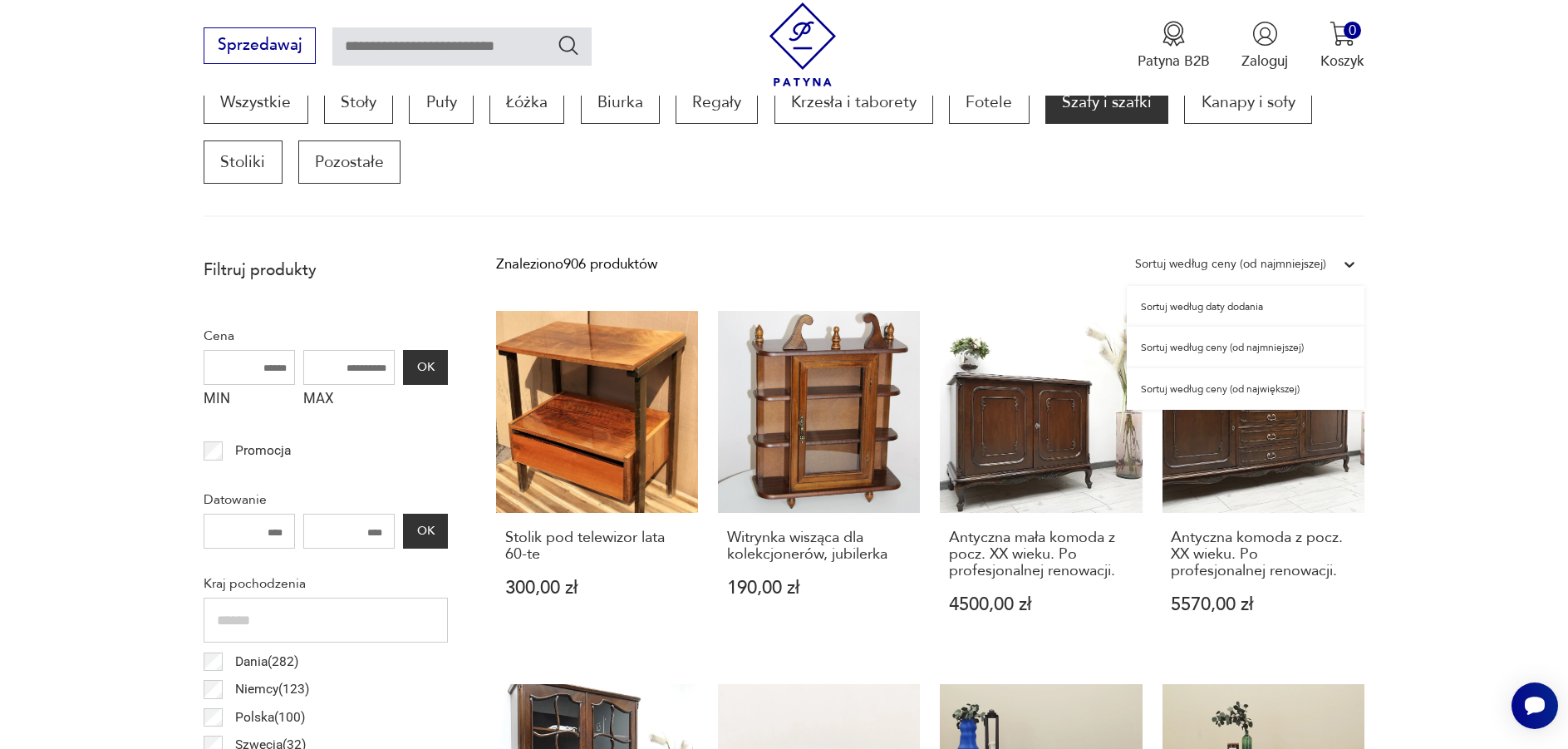
click at [1269, 347] on div "Sortuj według ceny (od najmniejszej)" at bounding box center [1245, 347] width 238 height 42
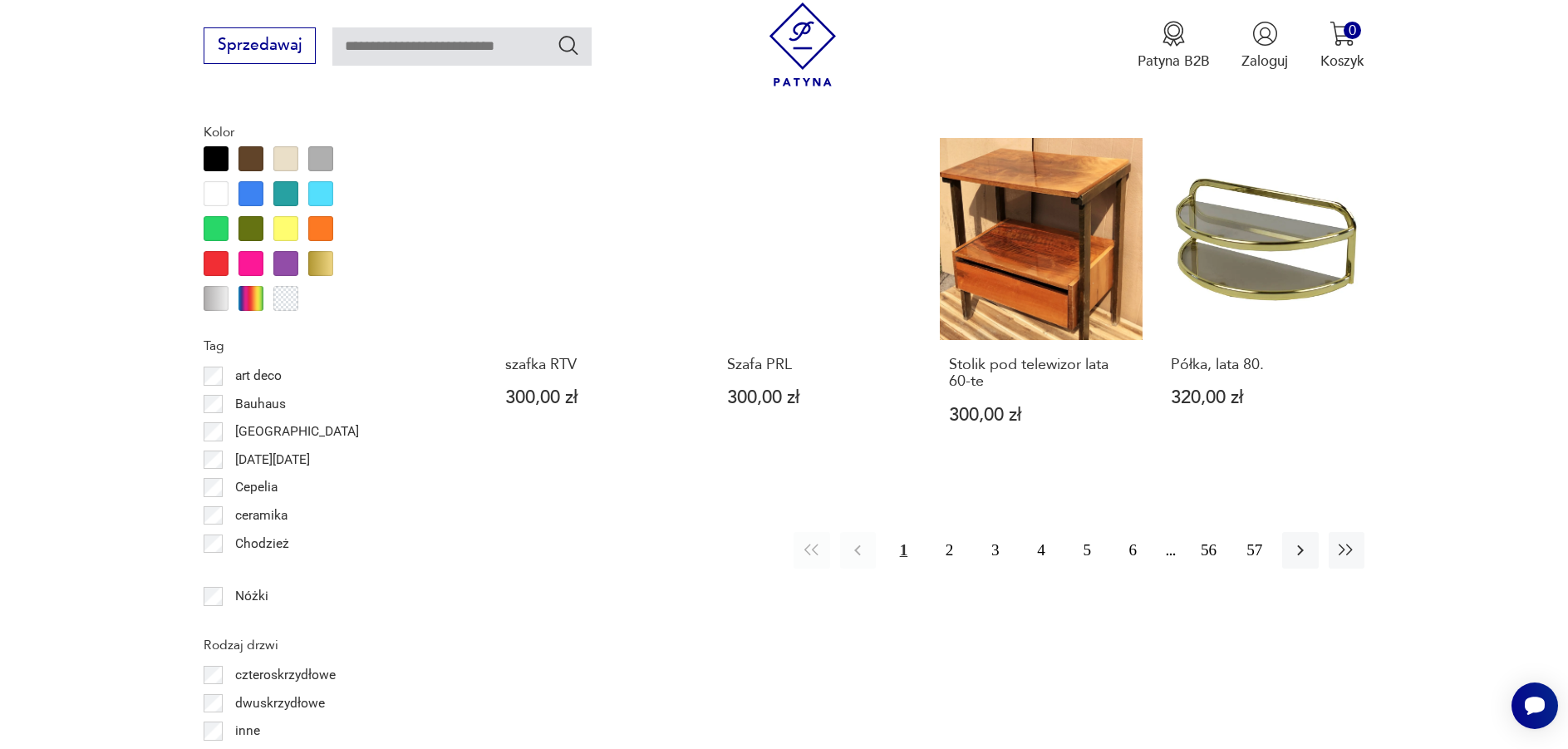
scroll to position [1893, 0]
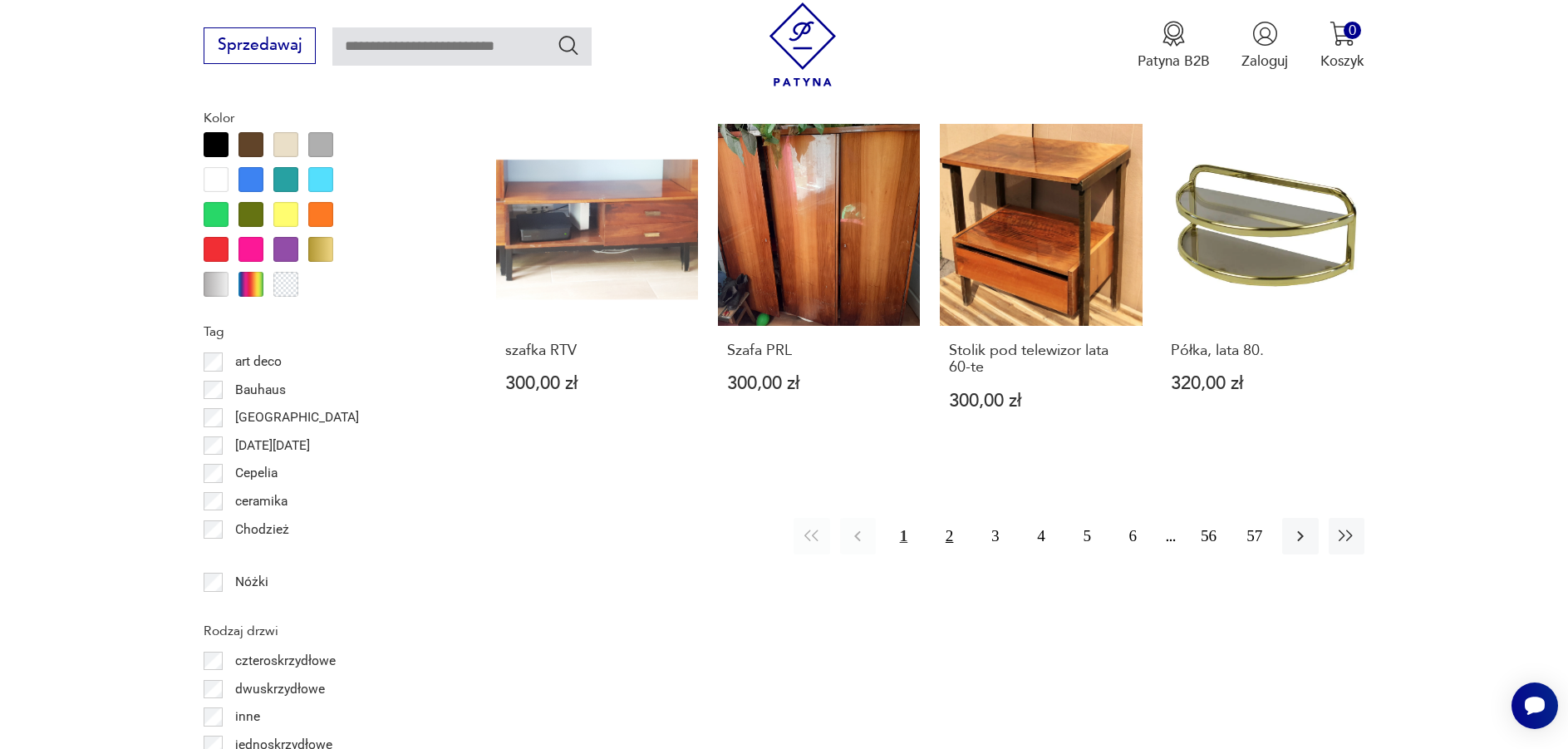
click at [951, 518] on button "2" at bounding box center [949, 536] width 36 height 36
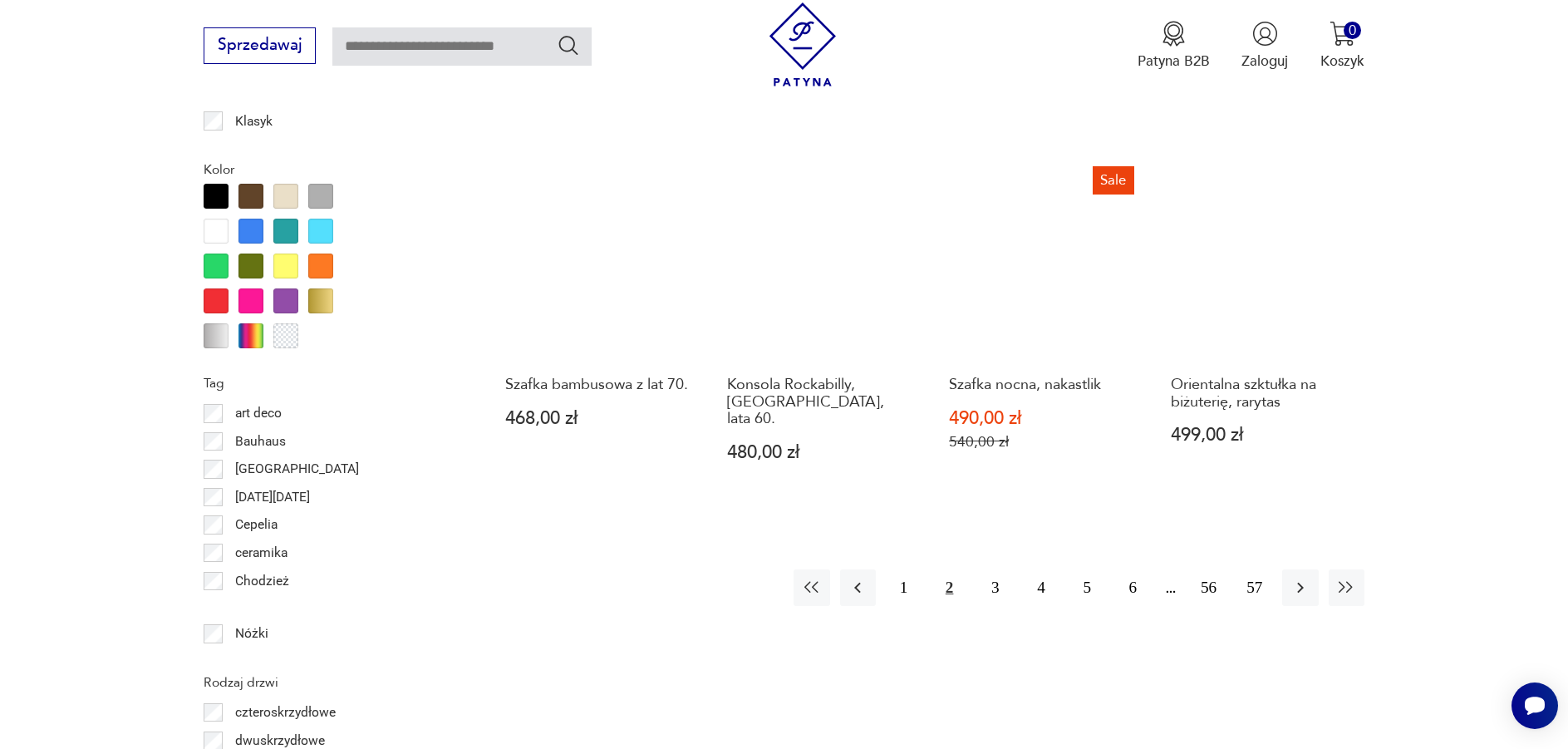
scroll to position [1893, 0]
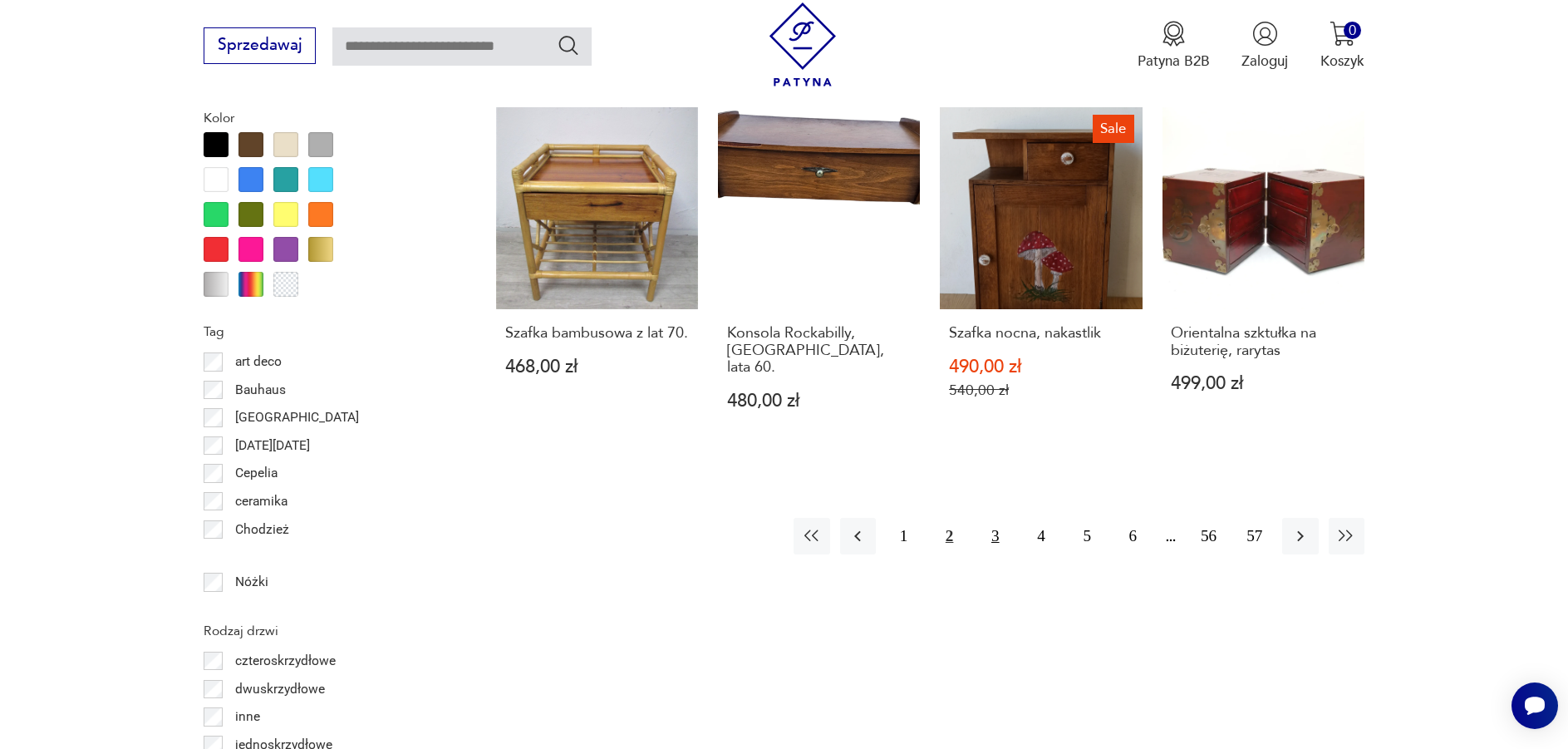
click at [999, 518] on button "3" at bounding box center [995, 536] width 36 height 36
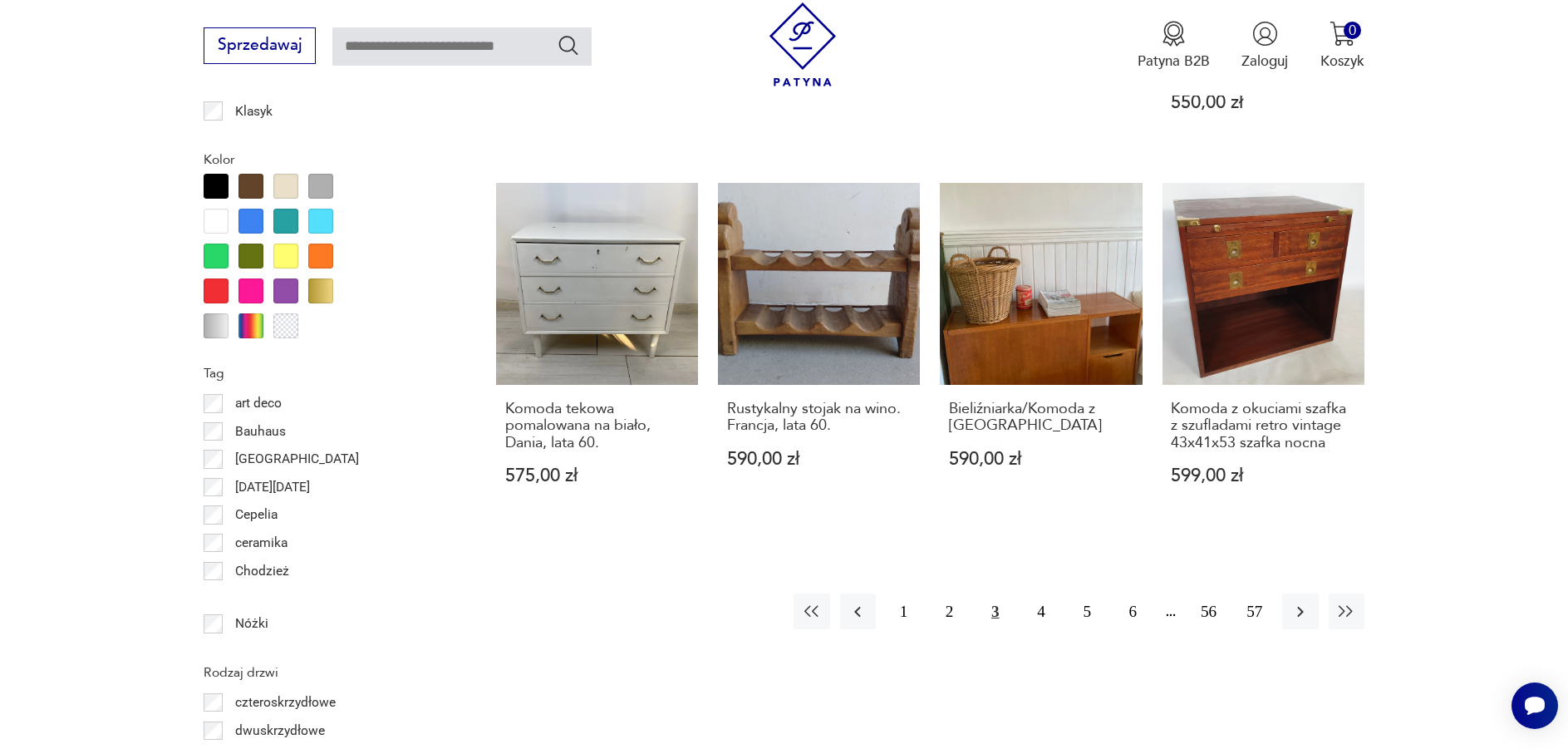
scroll to position [1893, 0]
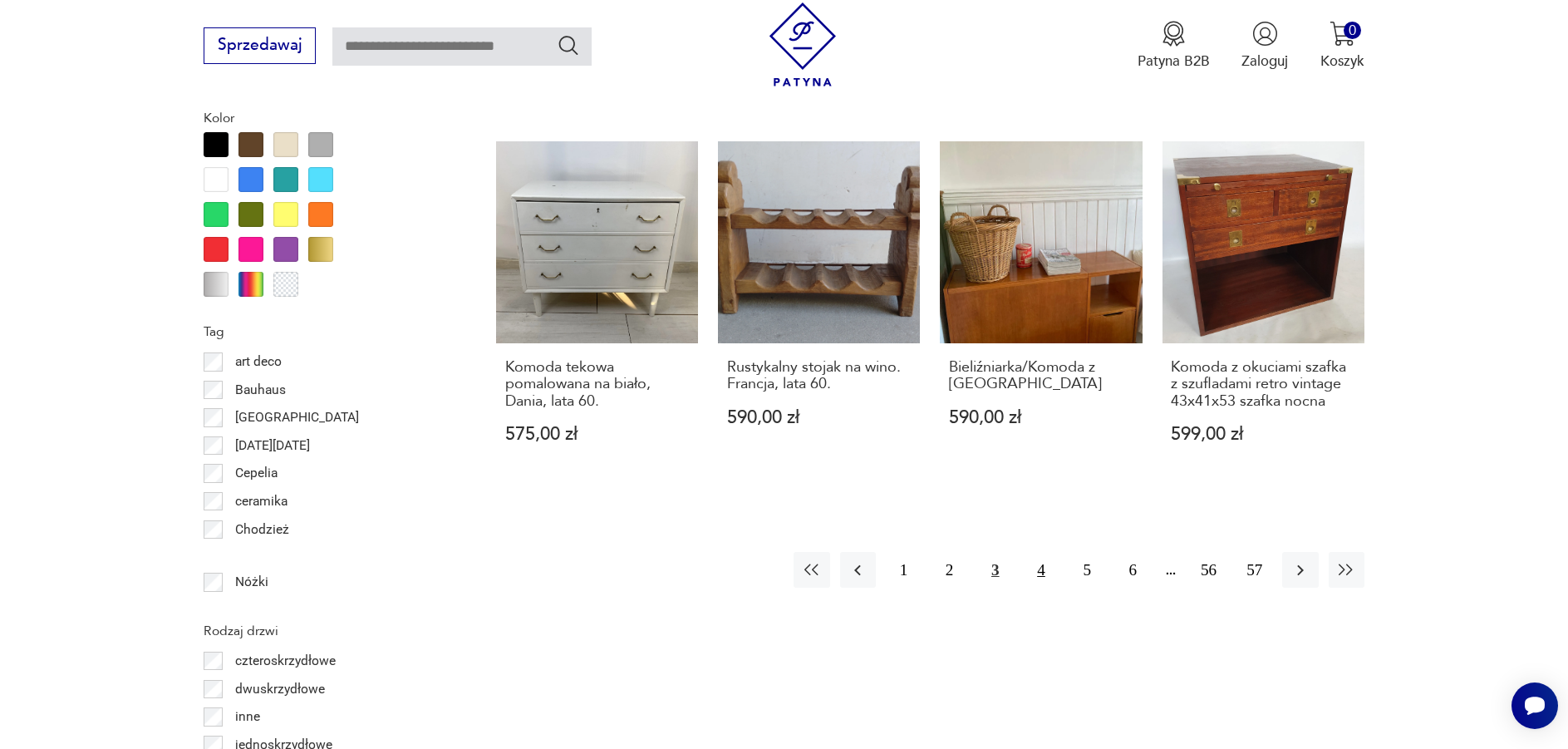
click at [1035, 552] on button "4" at bounding box center [1041, 570] width 36 height 36
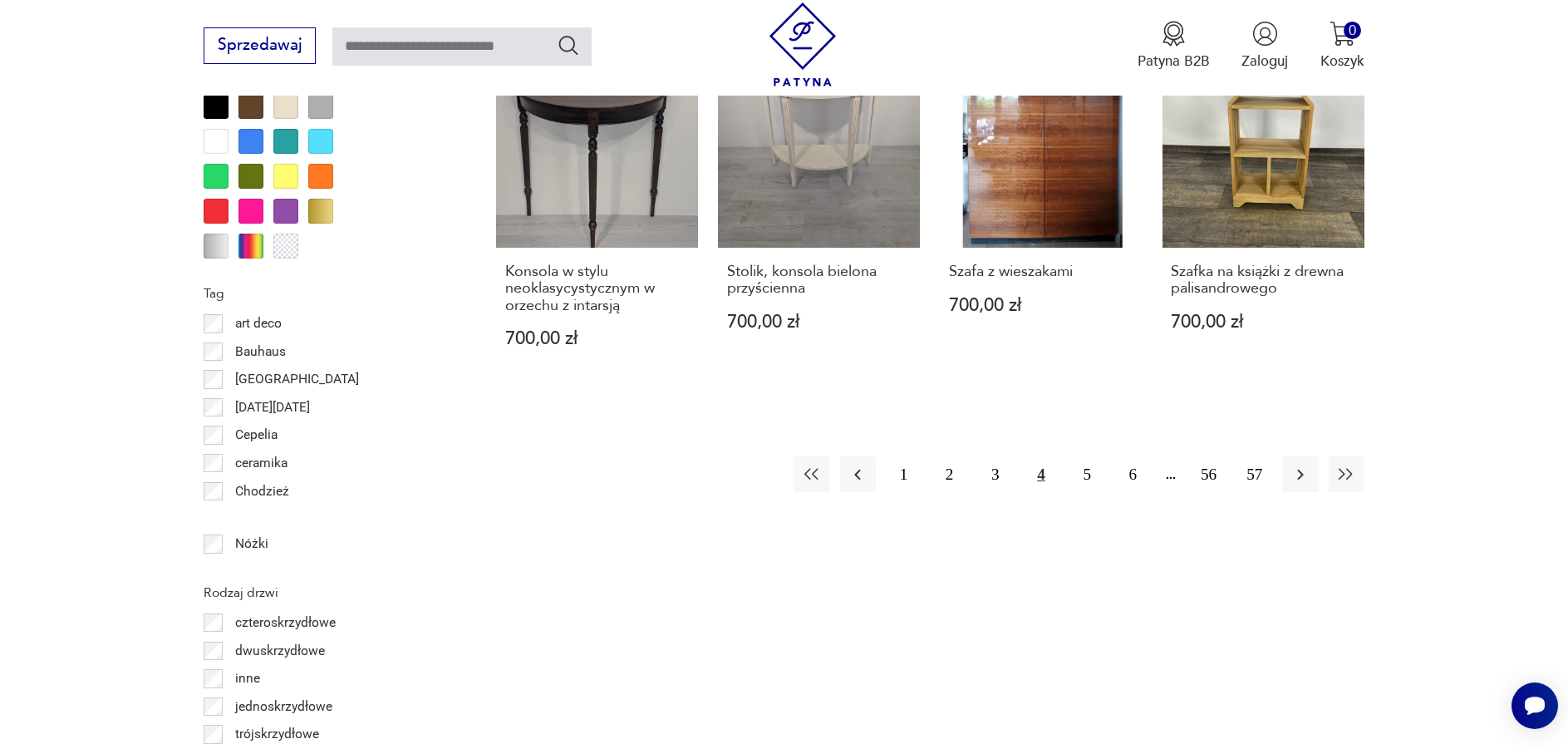
scroll to position [1976, 0]
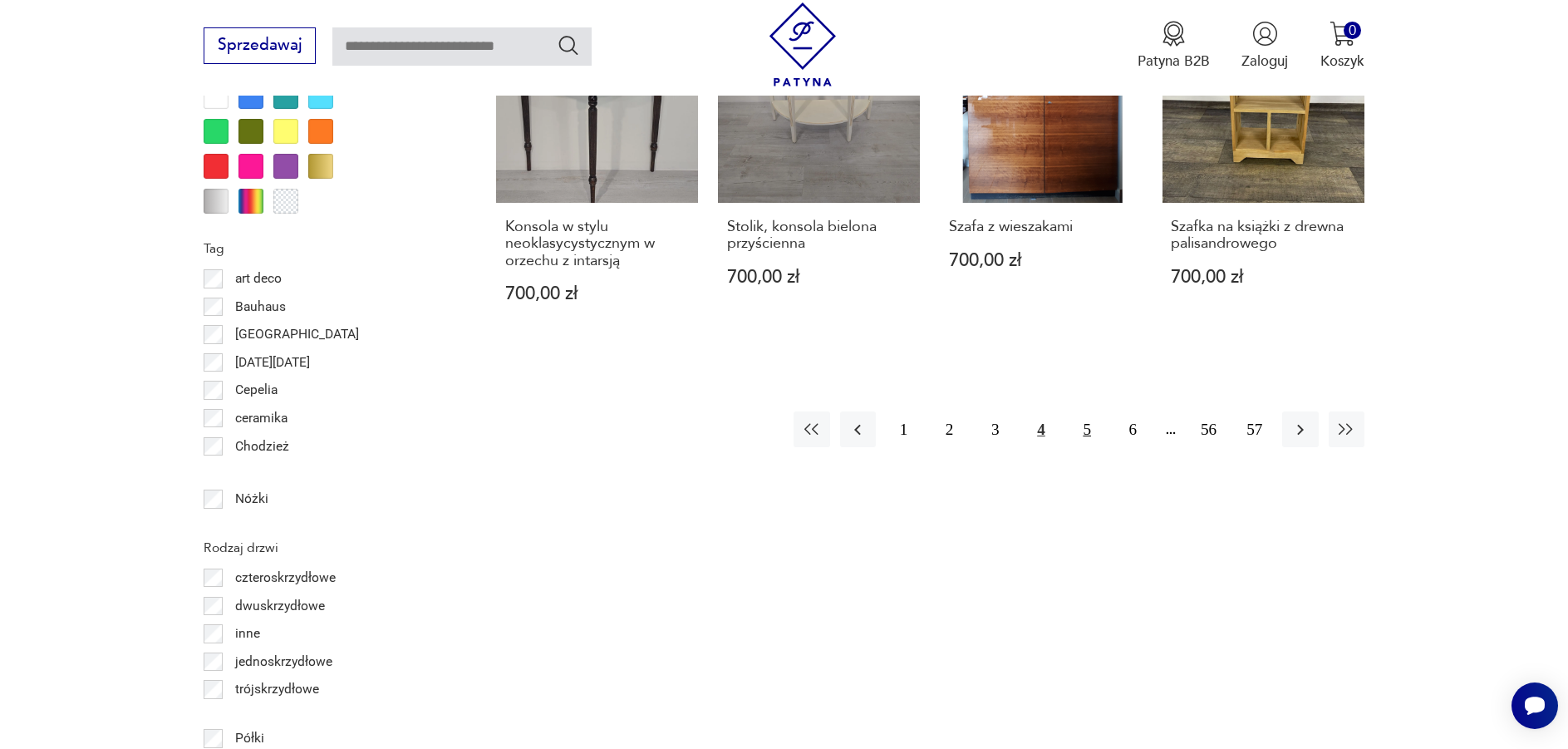
click at [1084, 417] on button "5" at bounding box center [1087, 430] width 36 height 36
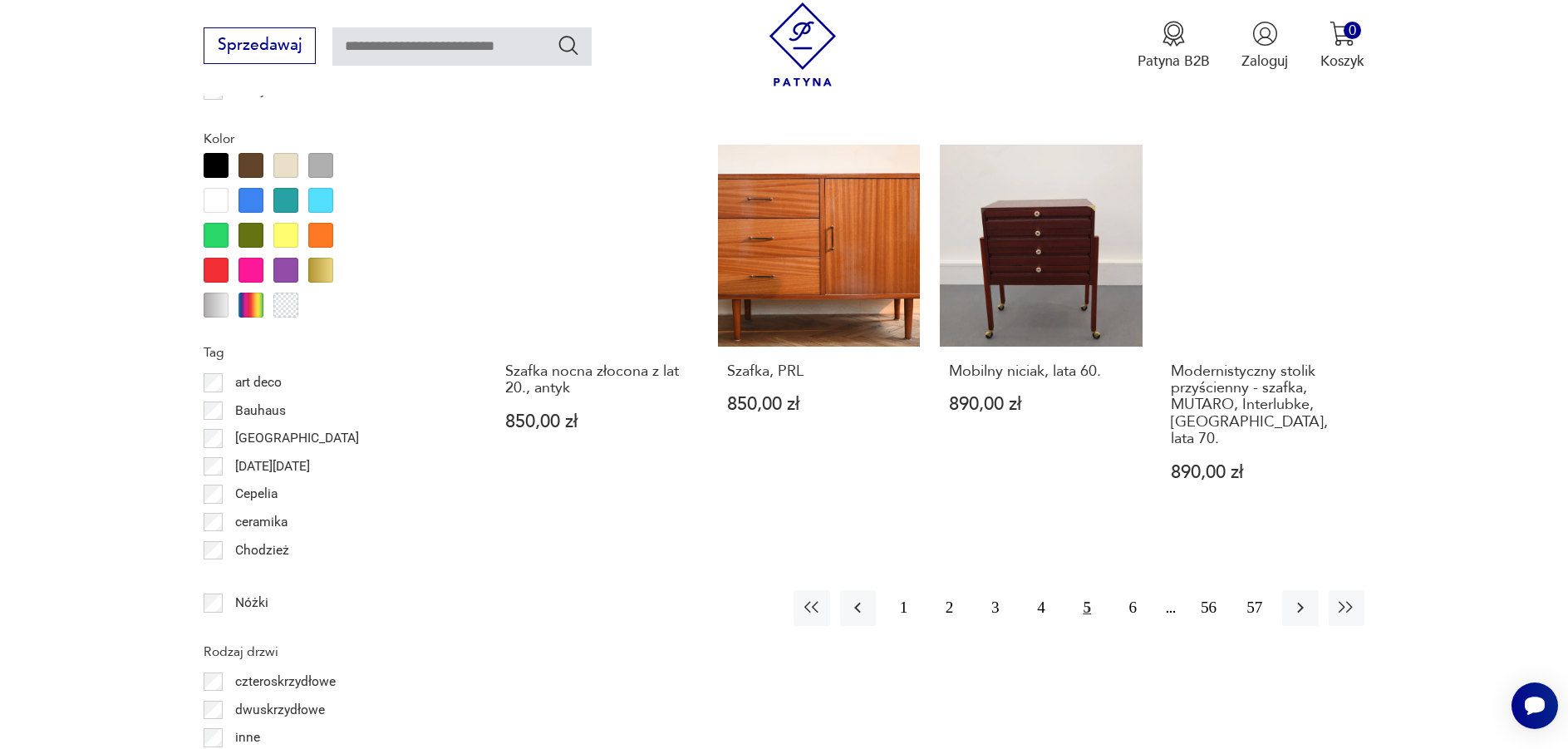
scroll to position [1893, 0]
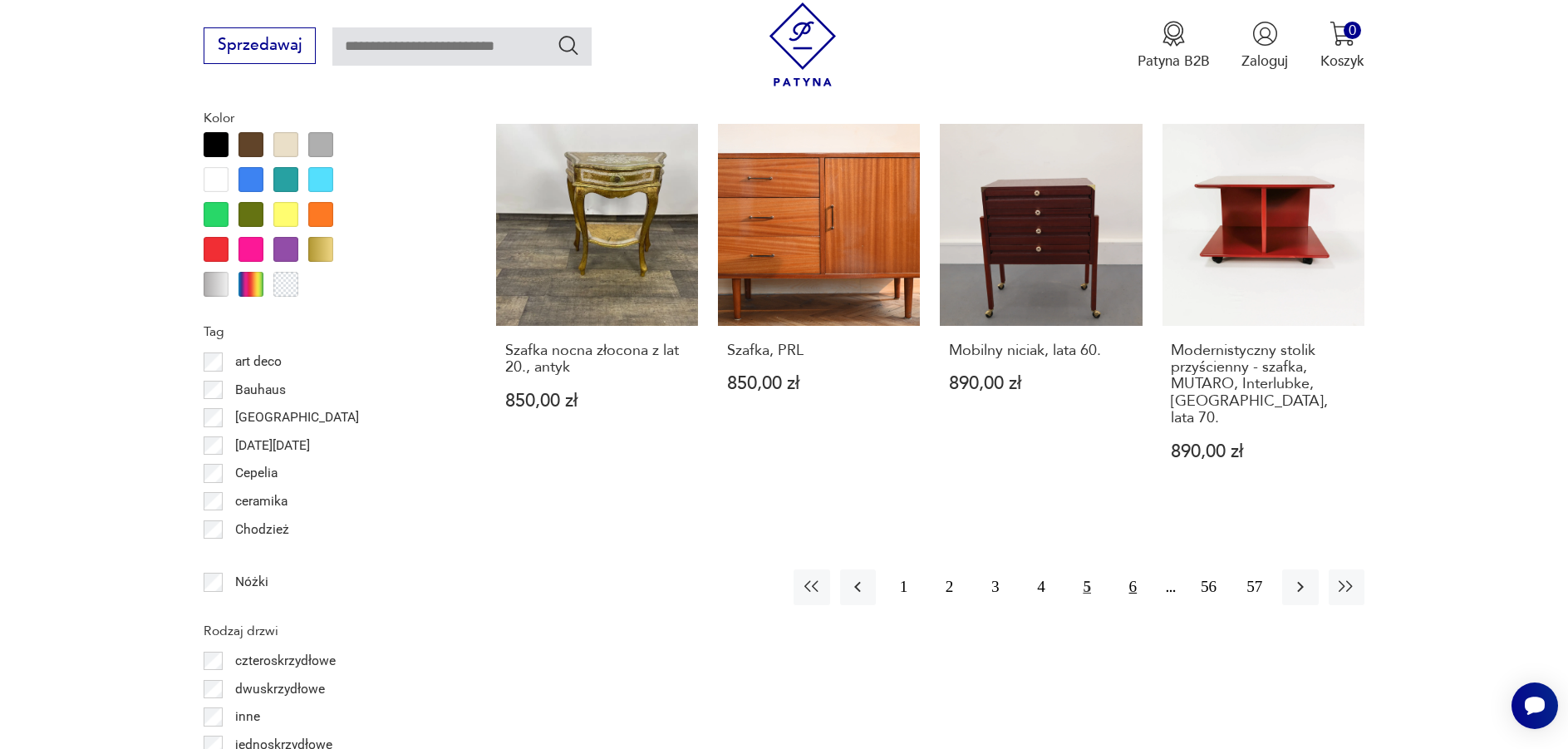
click at [1140, 569] on button "6" at bounding box center [1133, 587] width 36 height 36
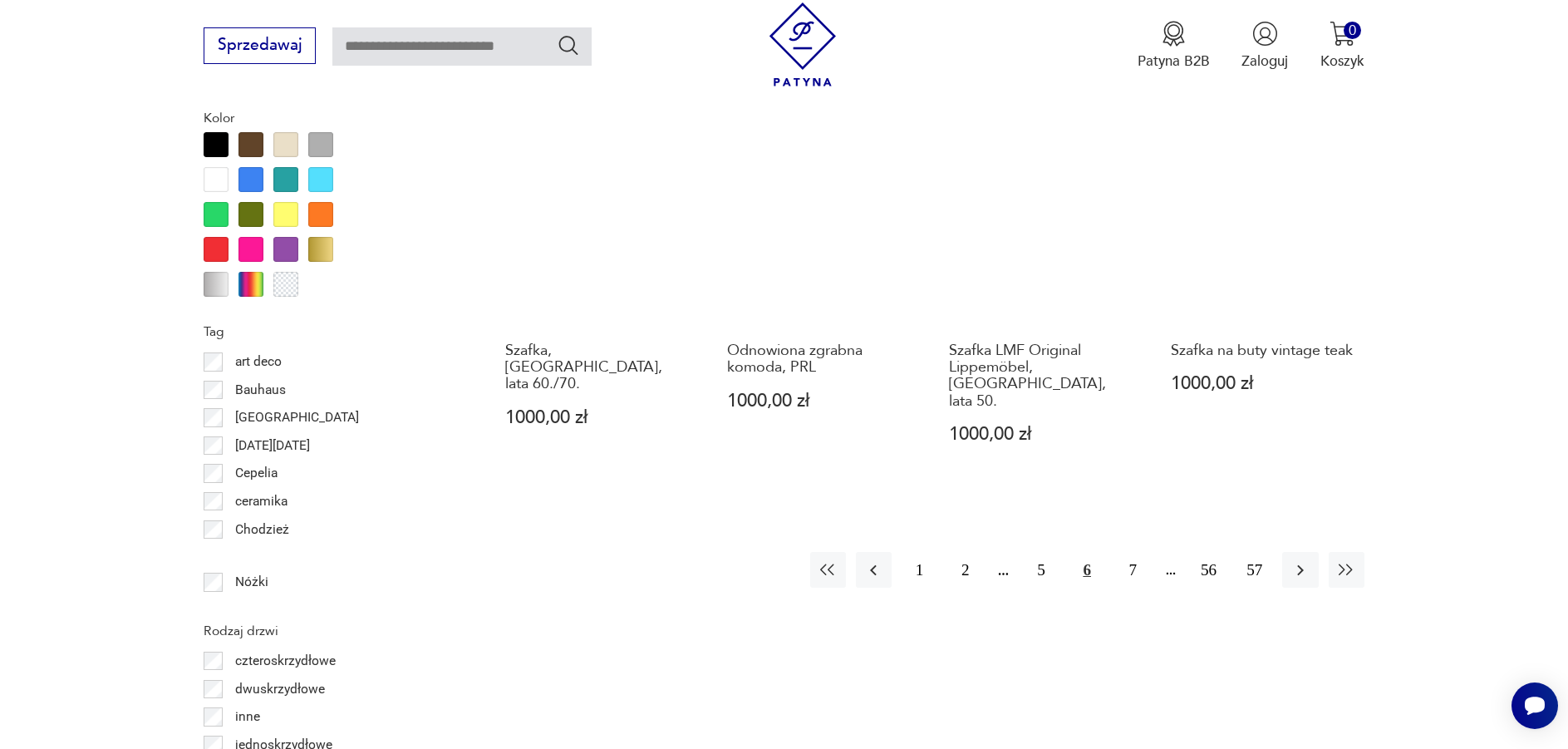
scroll to position [1976, 0]
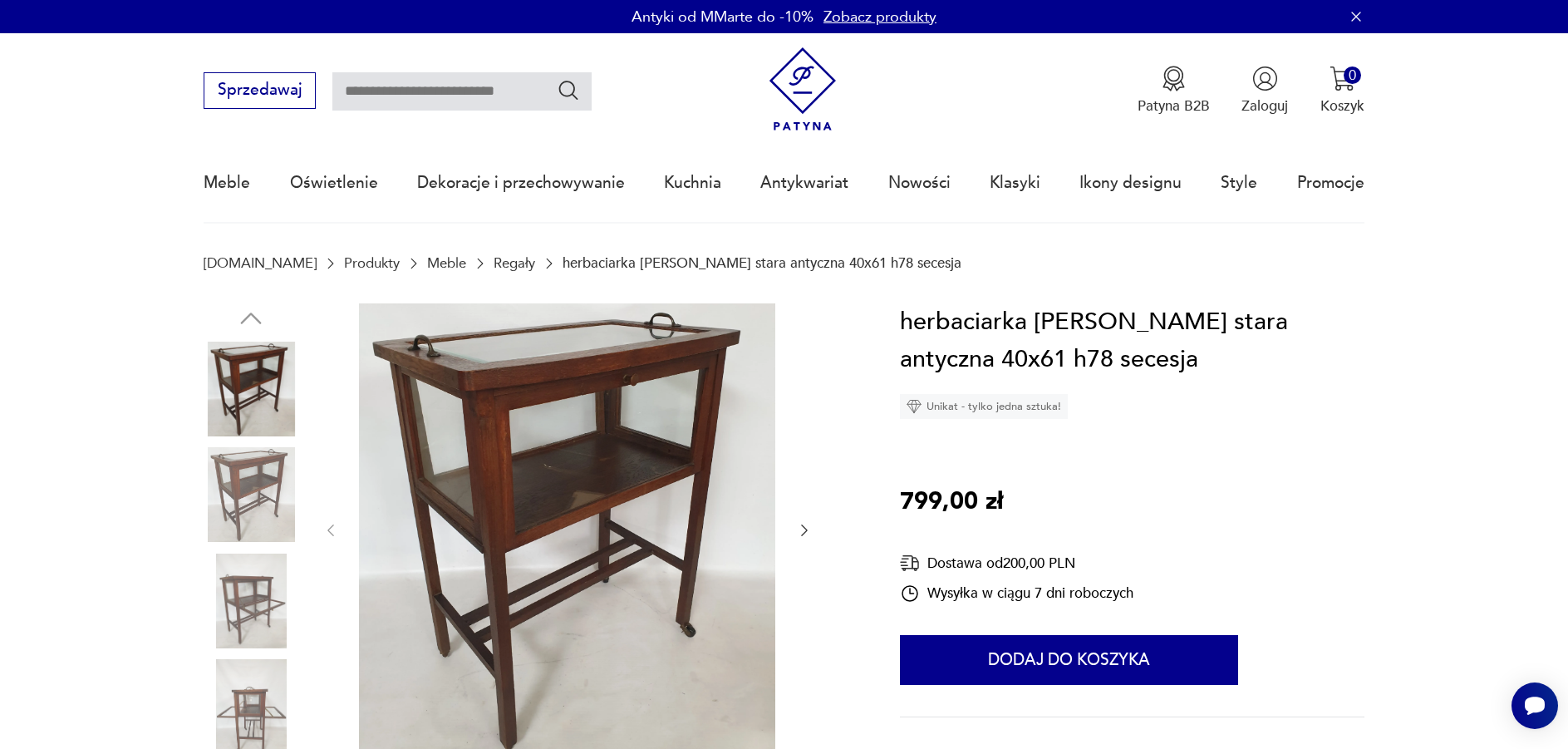
click at [233, 484] on img at bounding box center [251, 494] width 95 height 95
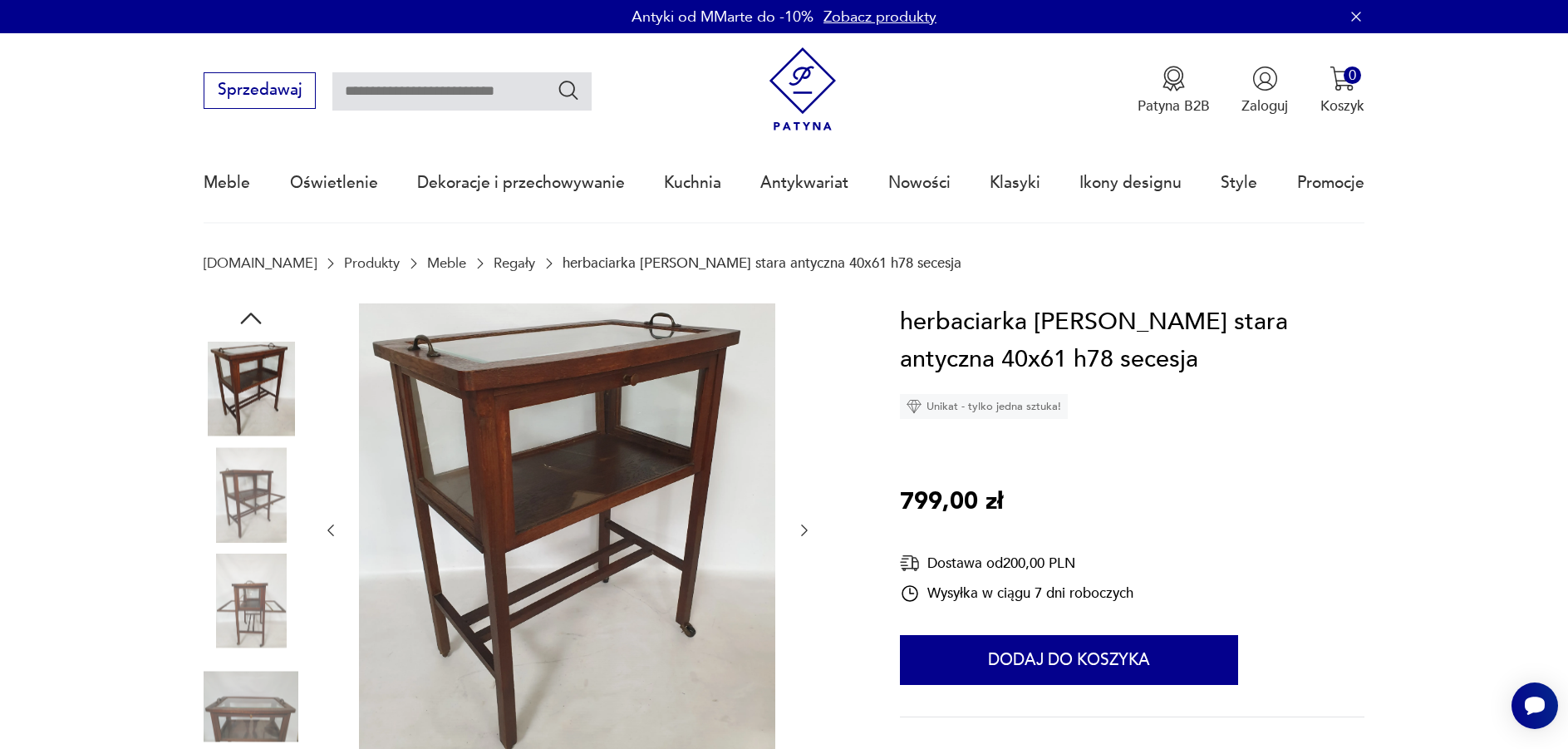
click at [244, 525] on img at bounding box center [251, 494] width 95 height 95
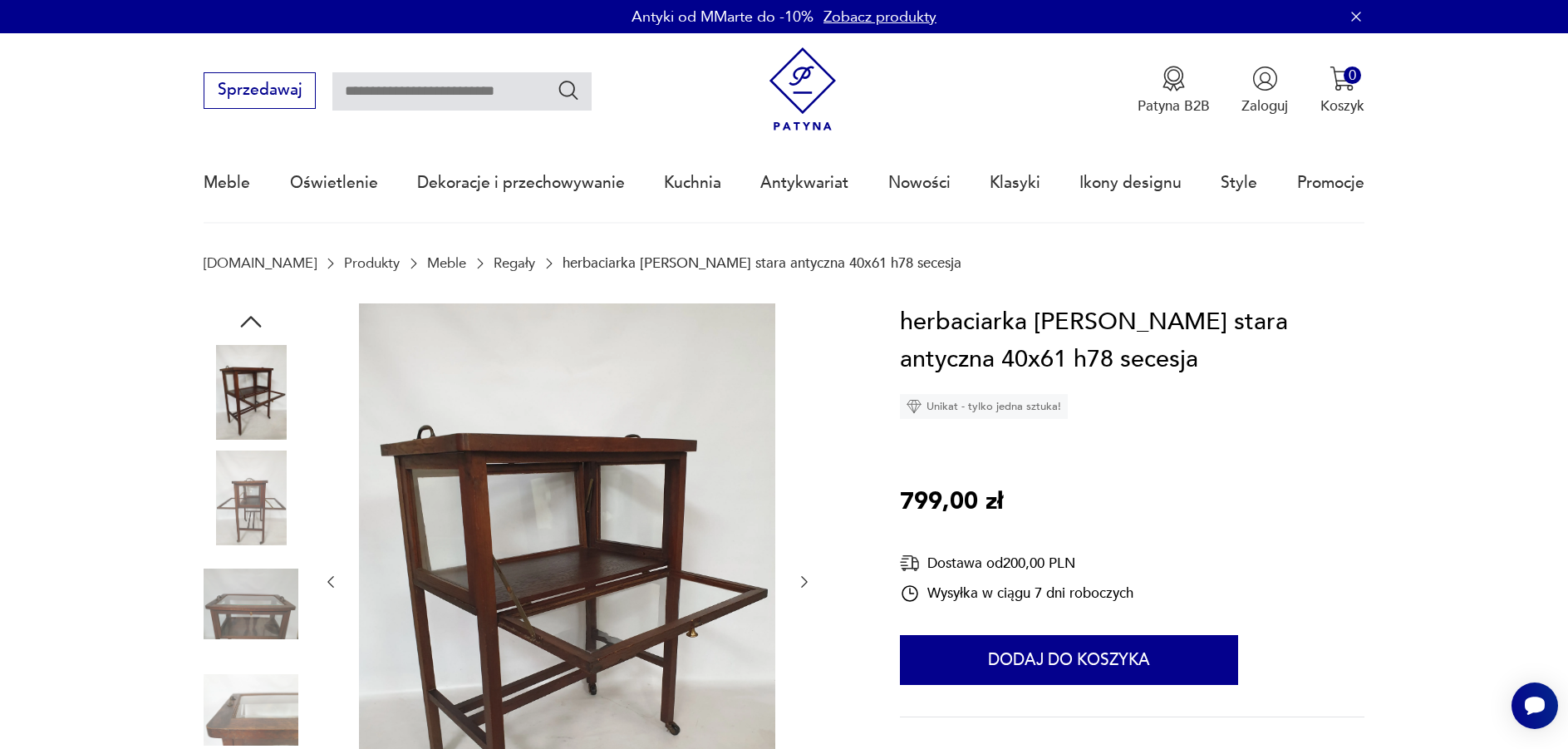
click at [244, 520] on img at bounding box center [251, 497] width 95 height 95
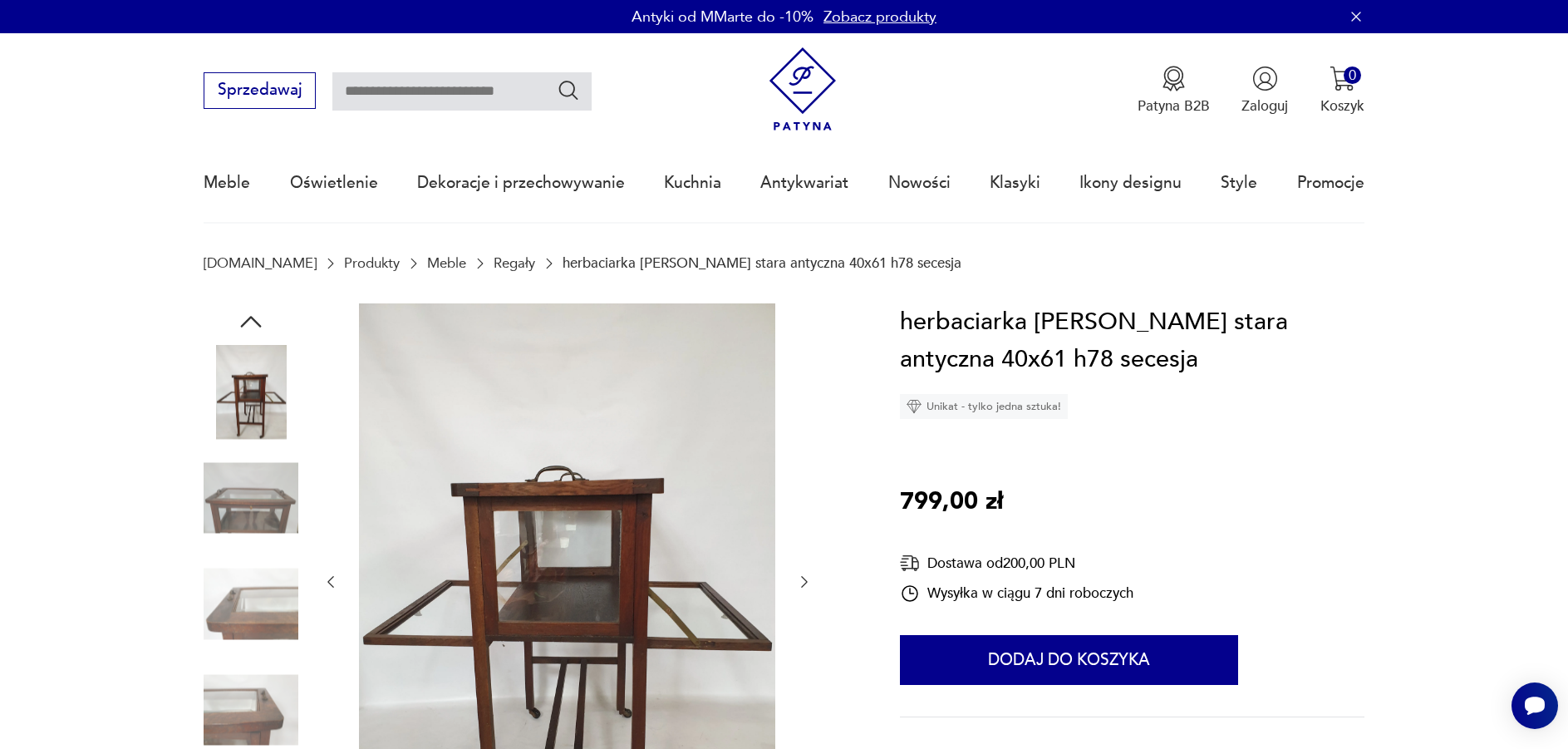
click at [261, 585] on img at bounding box center [251, 603] width 95 height 95
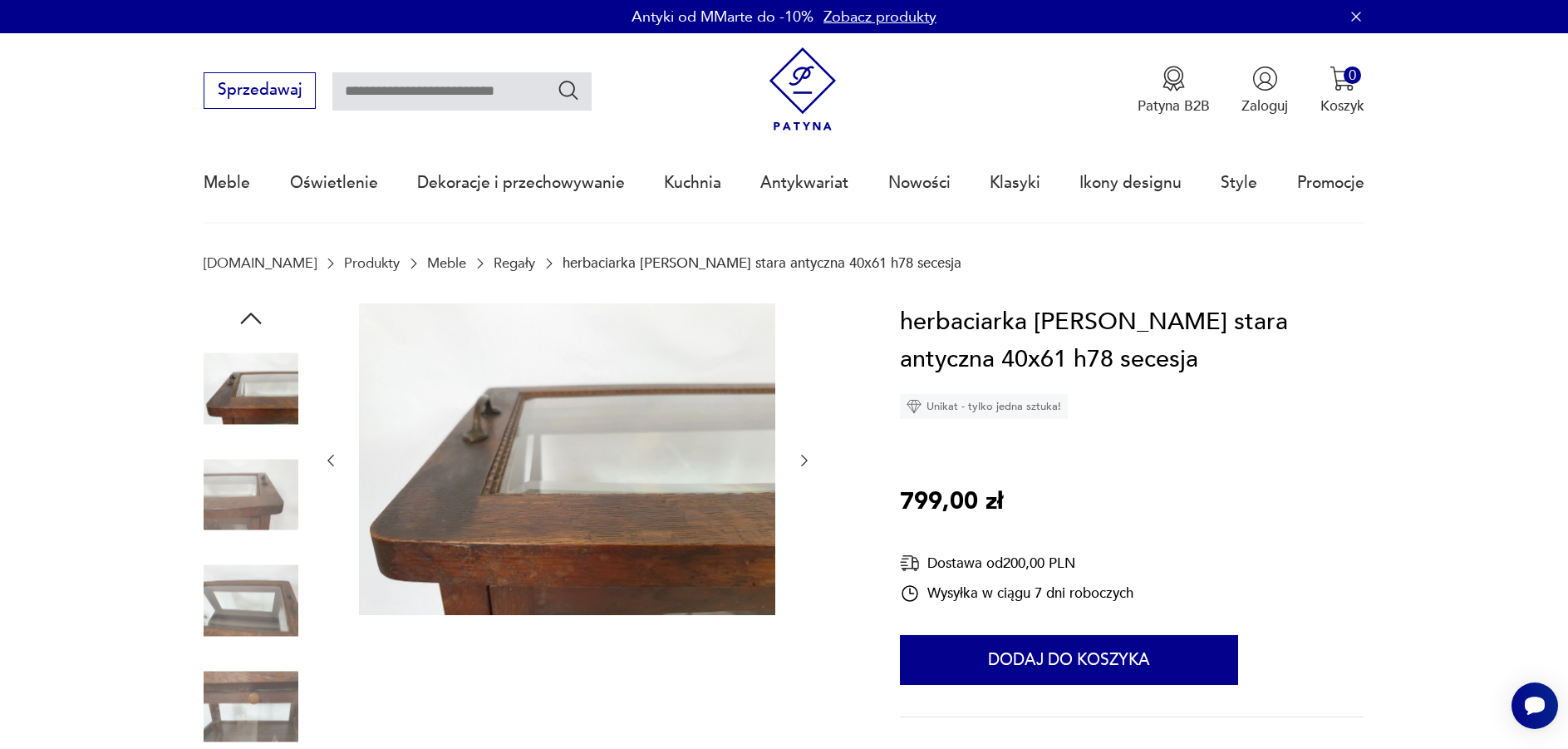
click at [251, 508] on img at bounding box center [251, 494] width 95 height 95
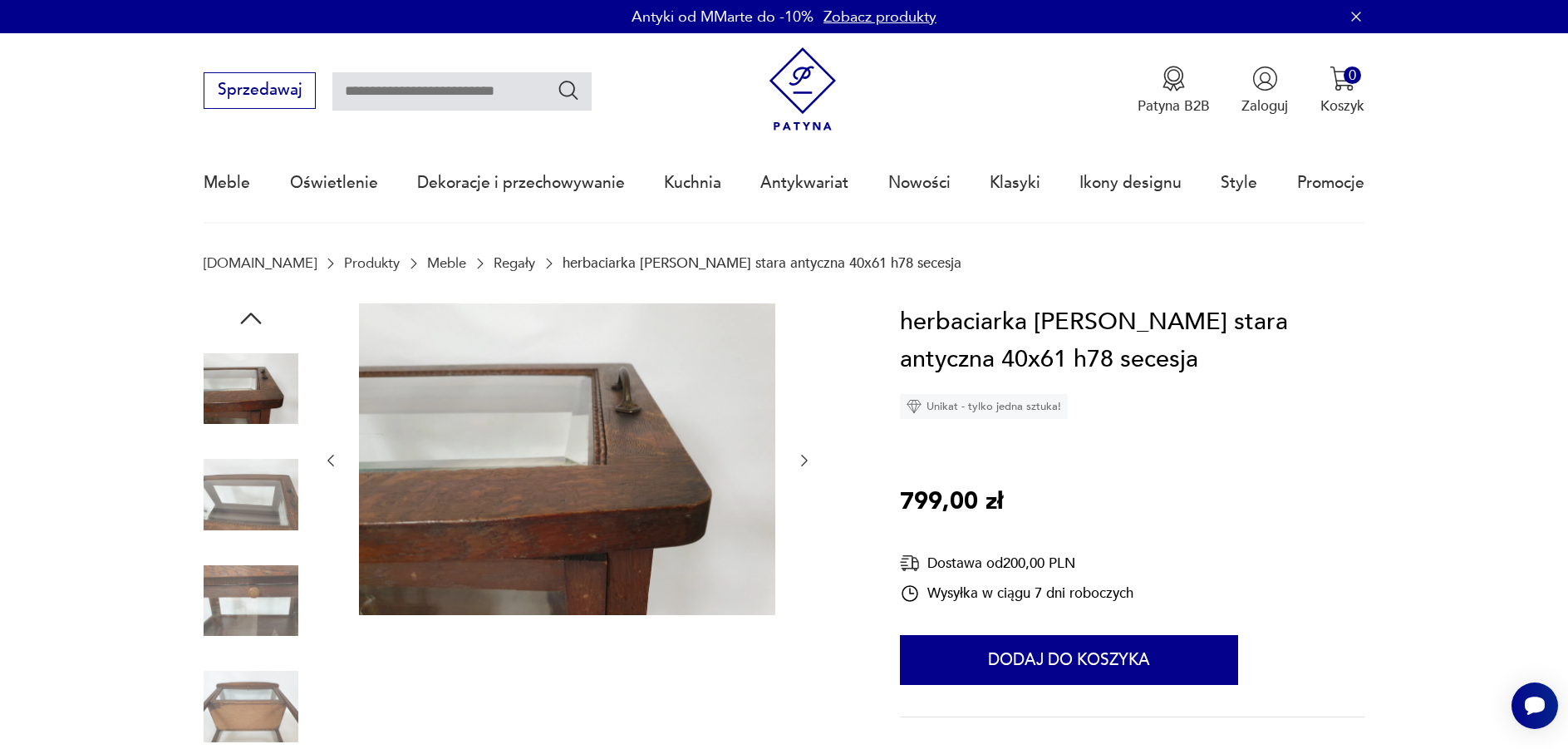
click at [252, 495] on img at bounding box center [251, 494] width 95 height 95
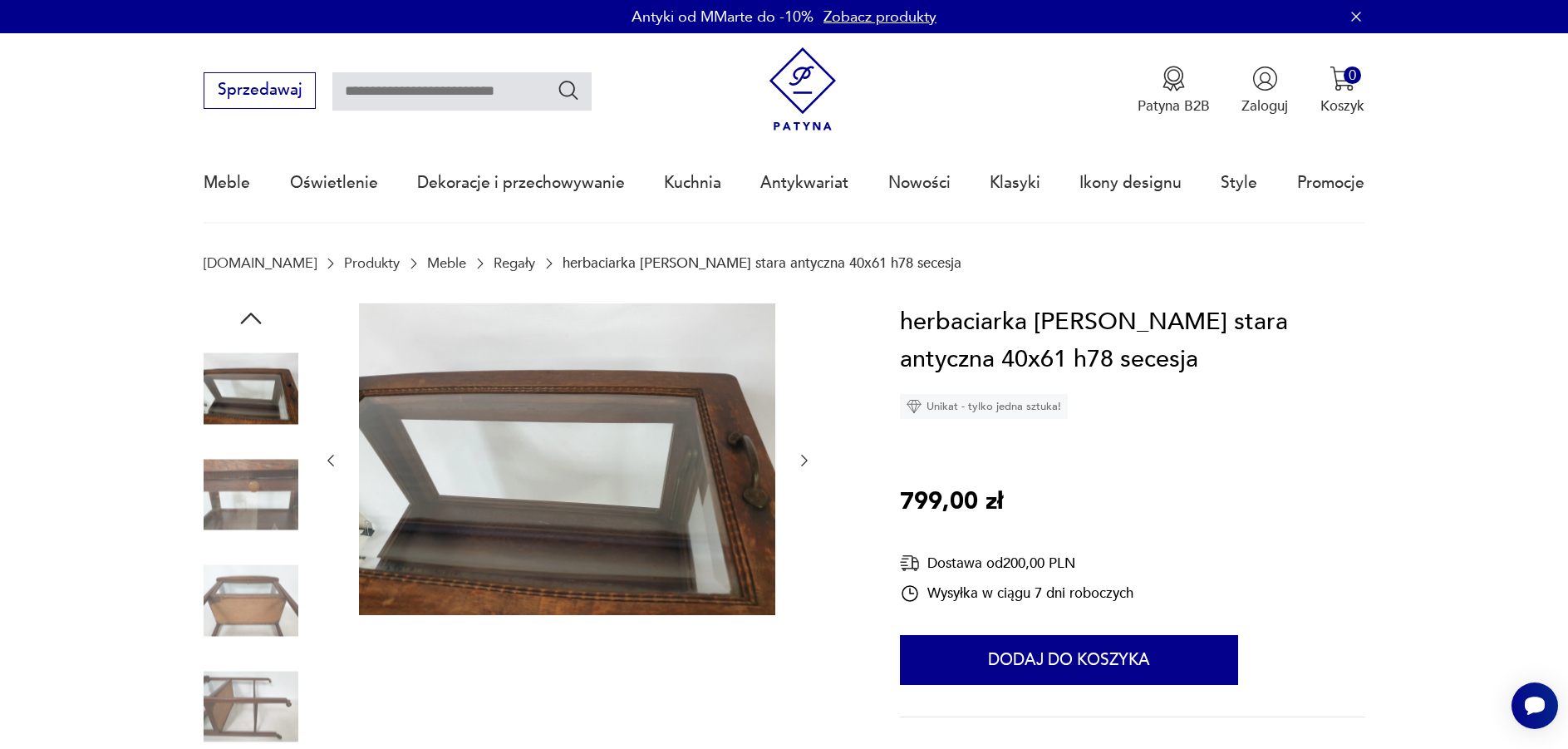
click at [252, 495] on img at bounding box center [251, 494] width 95 height 95
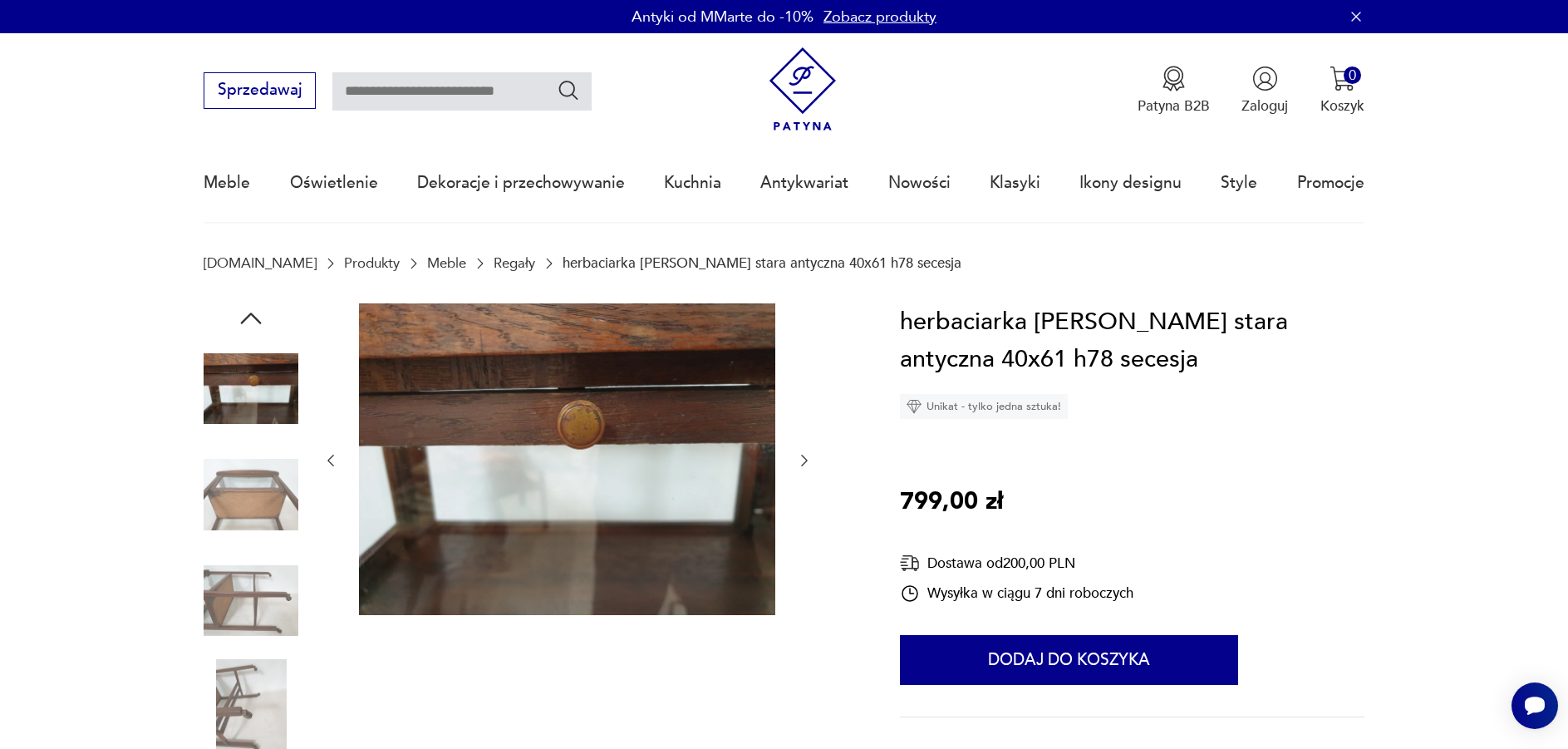
click at [252, 495] on img at bounding box center [251, 494] width 95 height 95
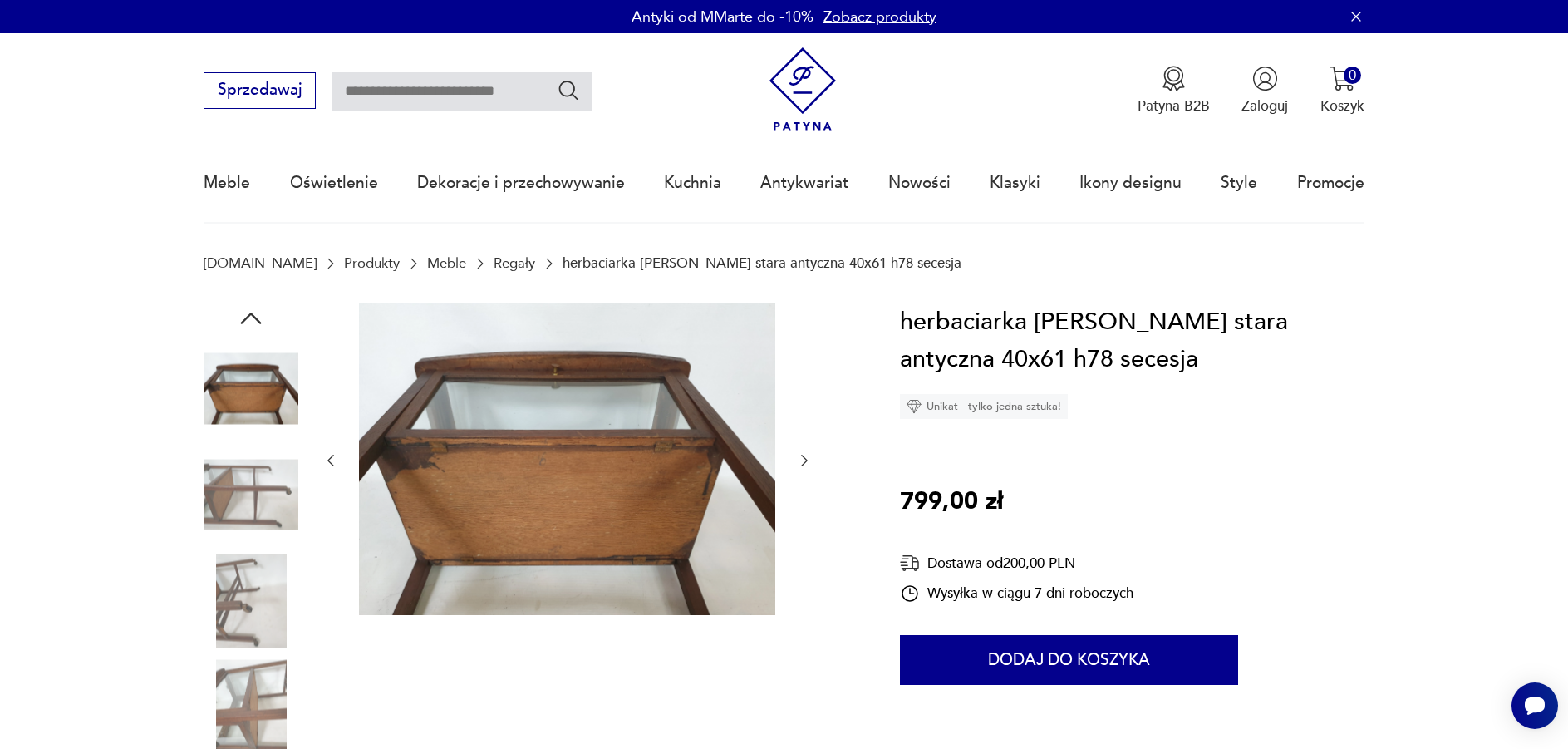
click at [252, 495] on img at bounding box center [251, 494] width 95 height 95
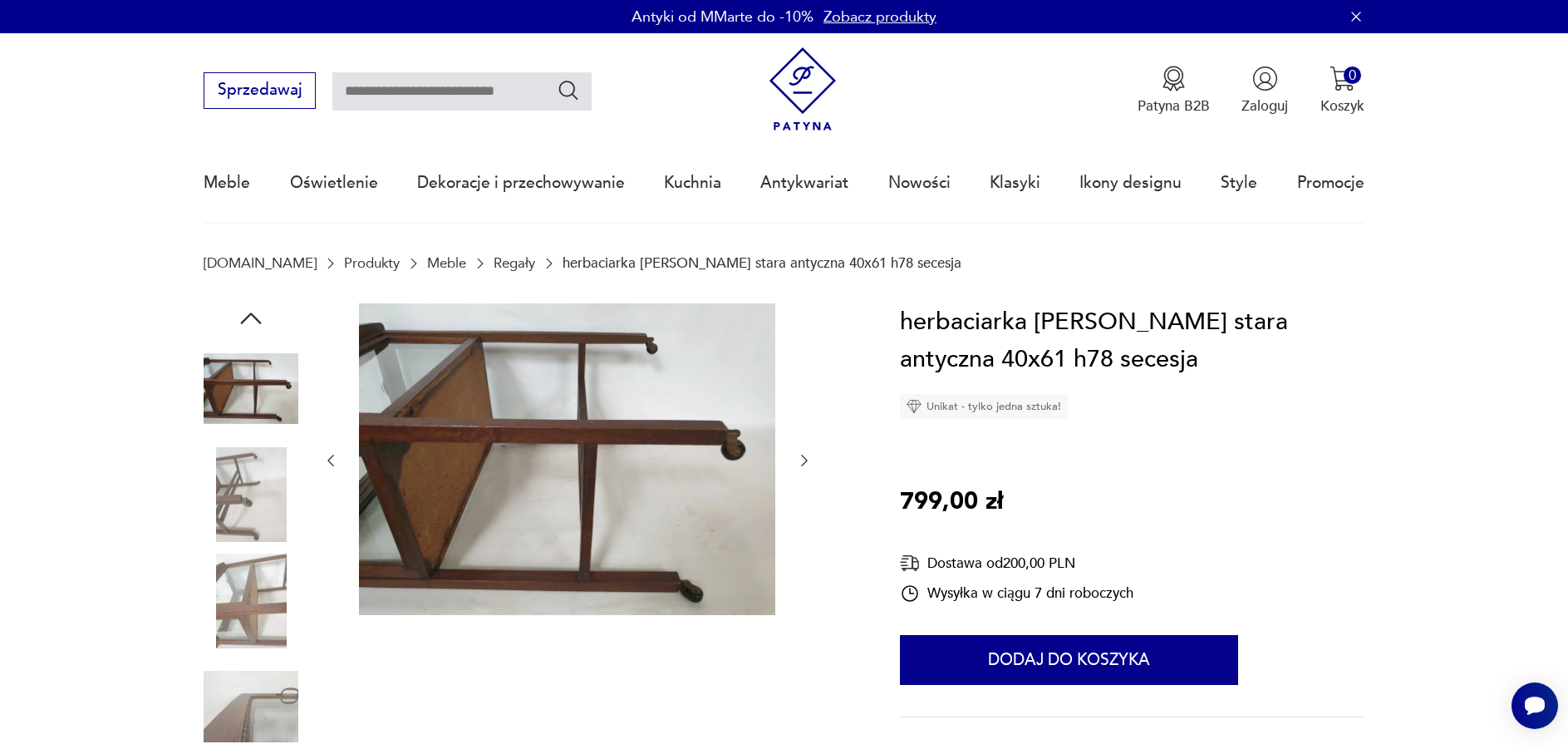
click at [252, 495] on img at bounding box center [251, 494] width 95 height 95
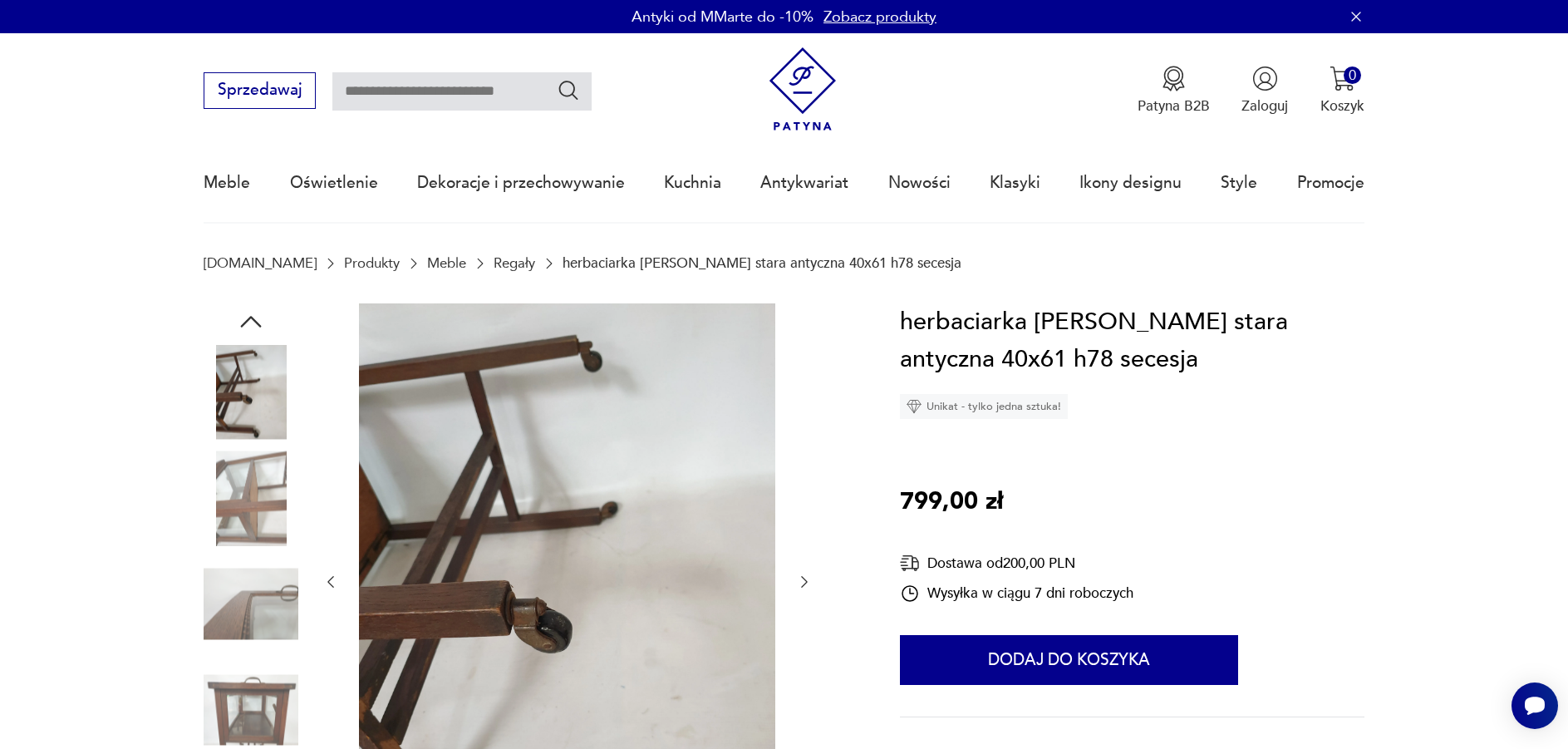
click at [252, 494] on img at bounding box center [251, 497] width 95 height 95
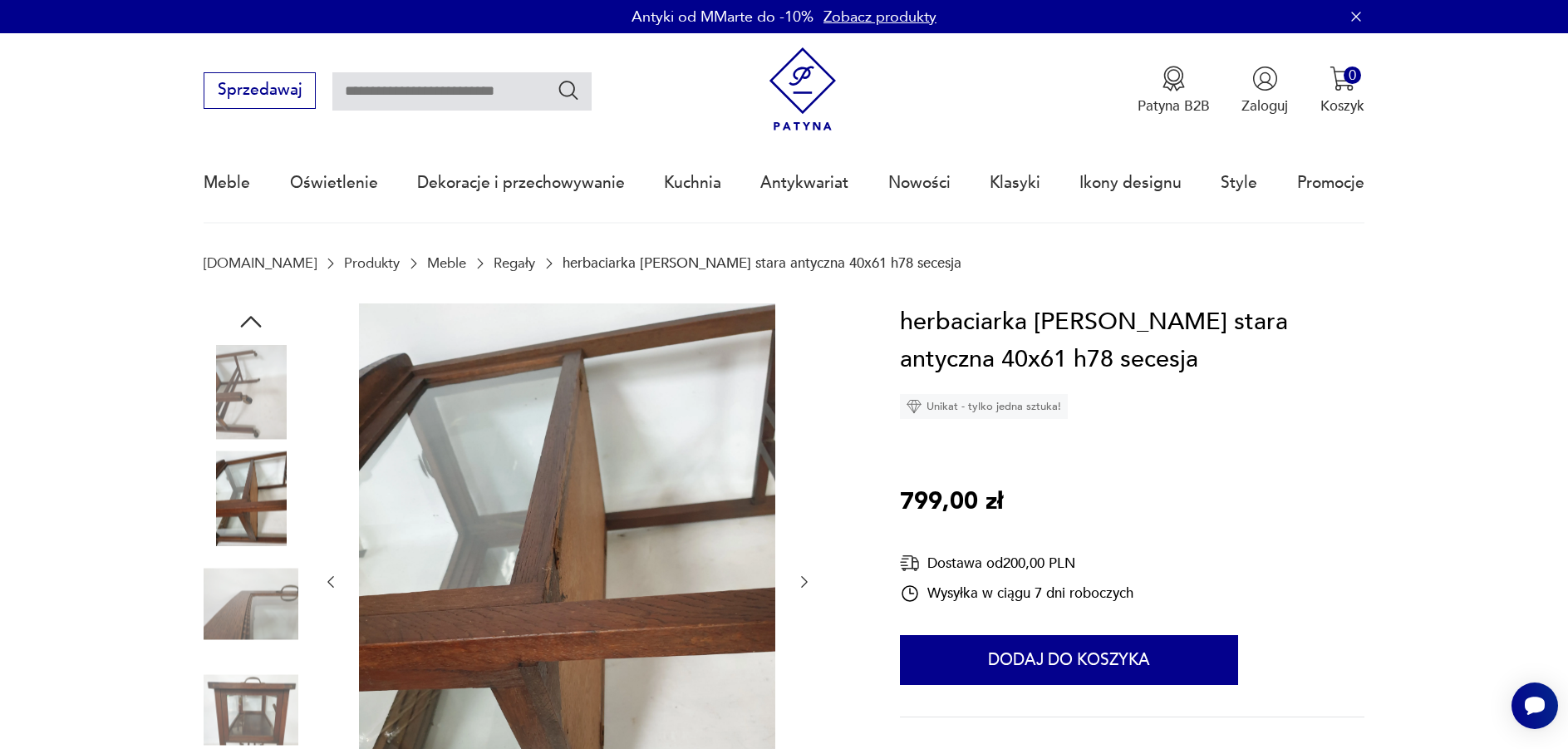
click at [252, 494] on img at bounding box center [251, 497] width 95 height 95
click at [244, 595] on img at bounding box center [251, 603] width 95 height 95
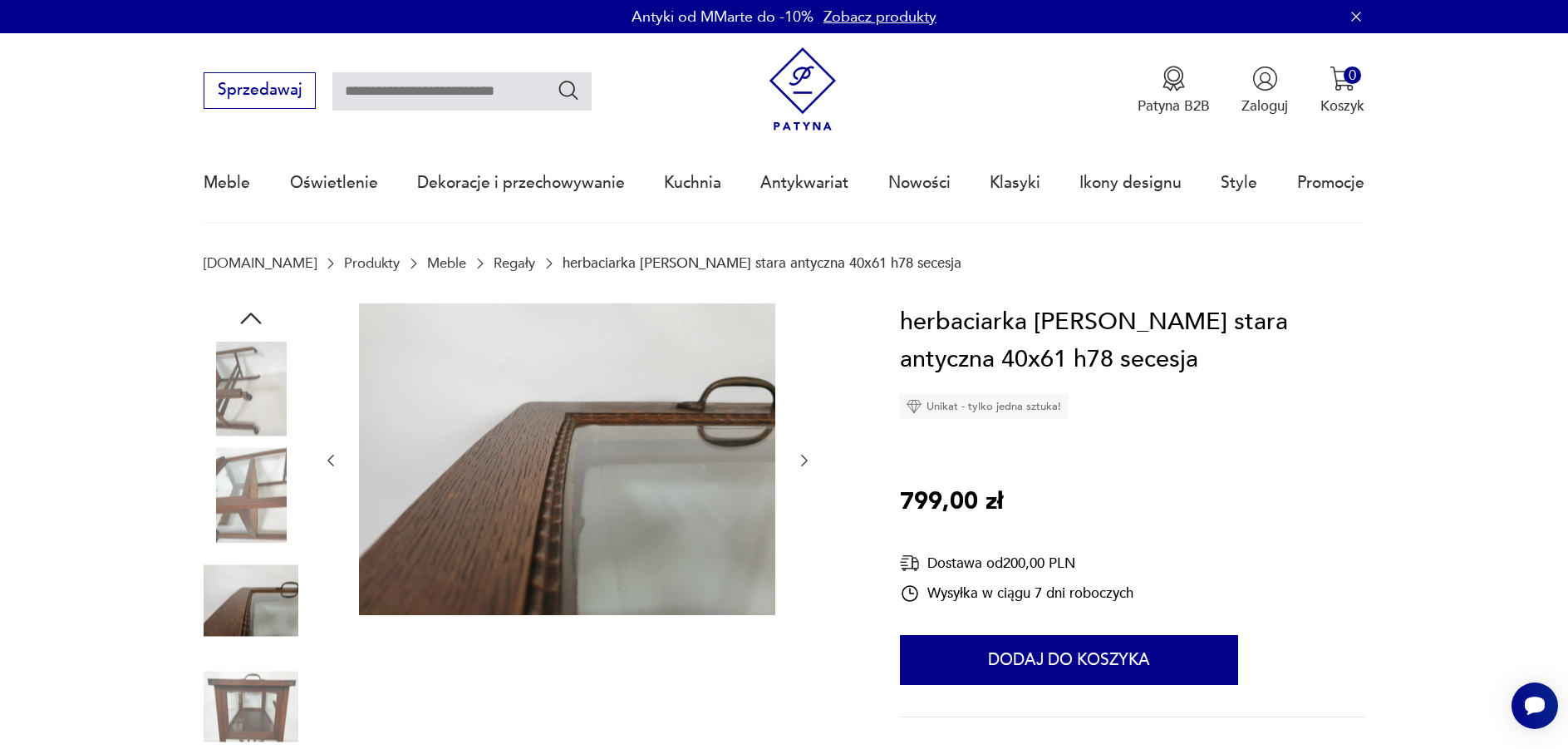
click at [242, 692] on img at bounding box center [251, 706] width 95 height 95
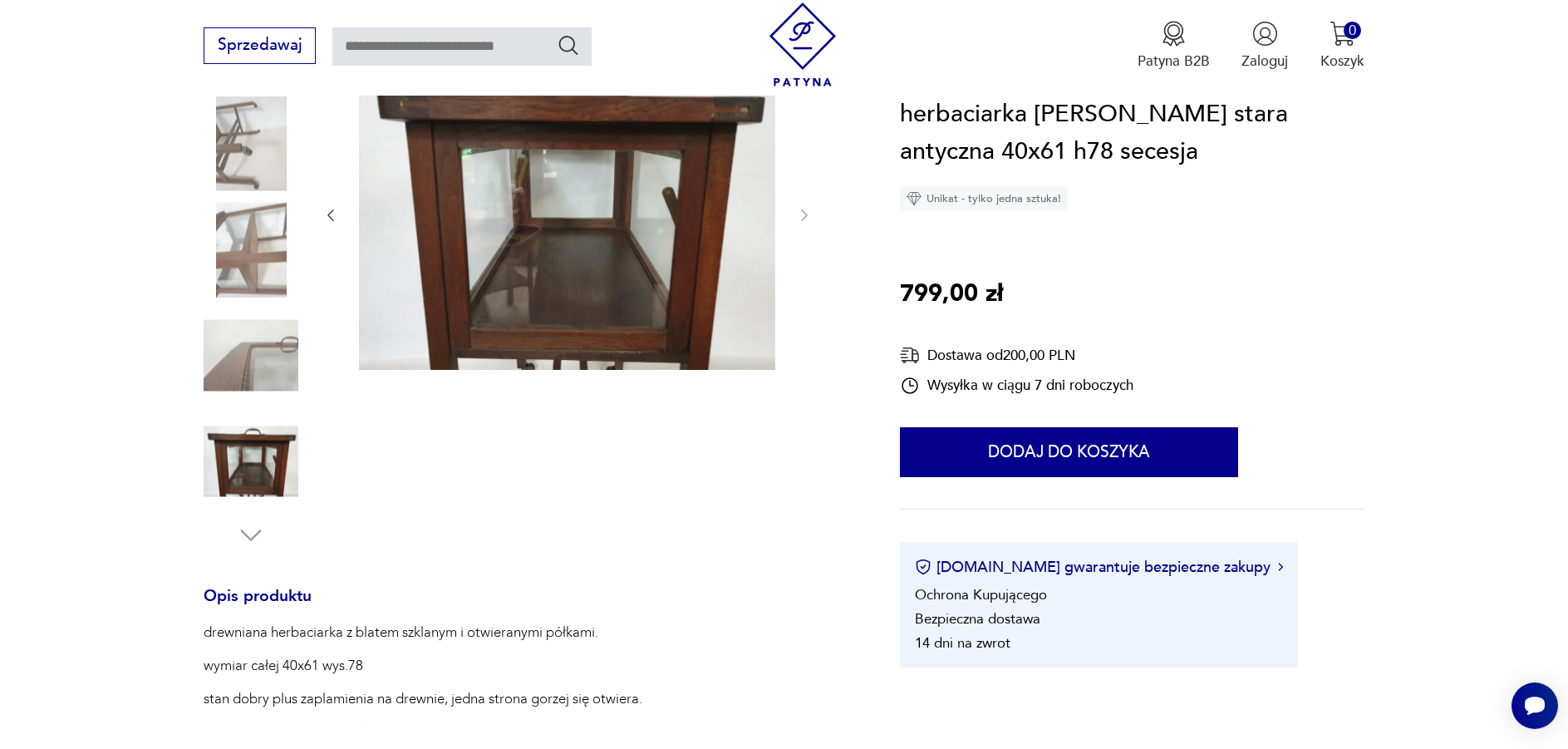
scroll to position [249, 0]
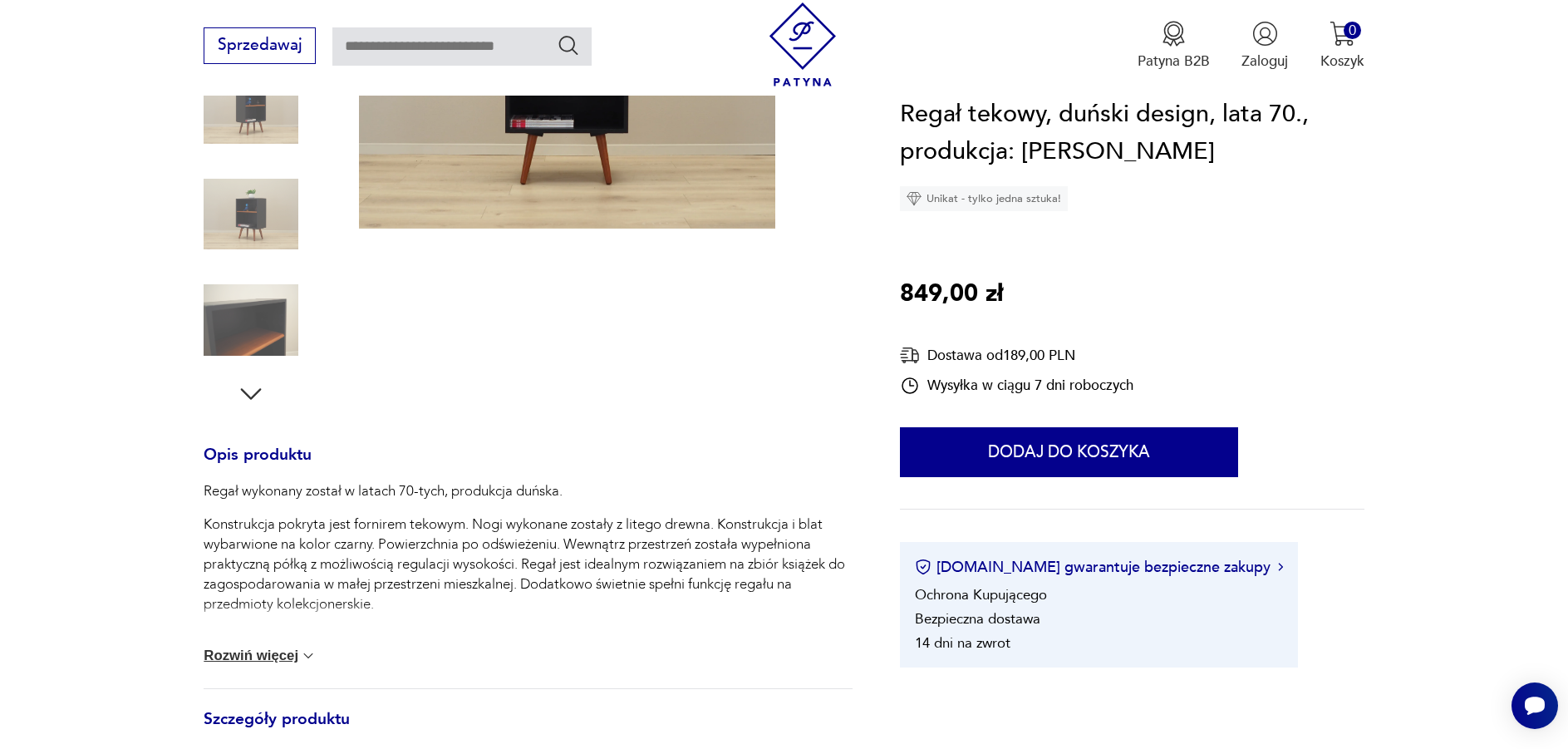
scroll to position [415, 0]
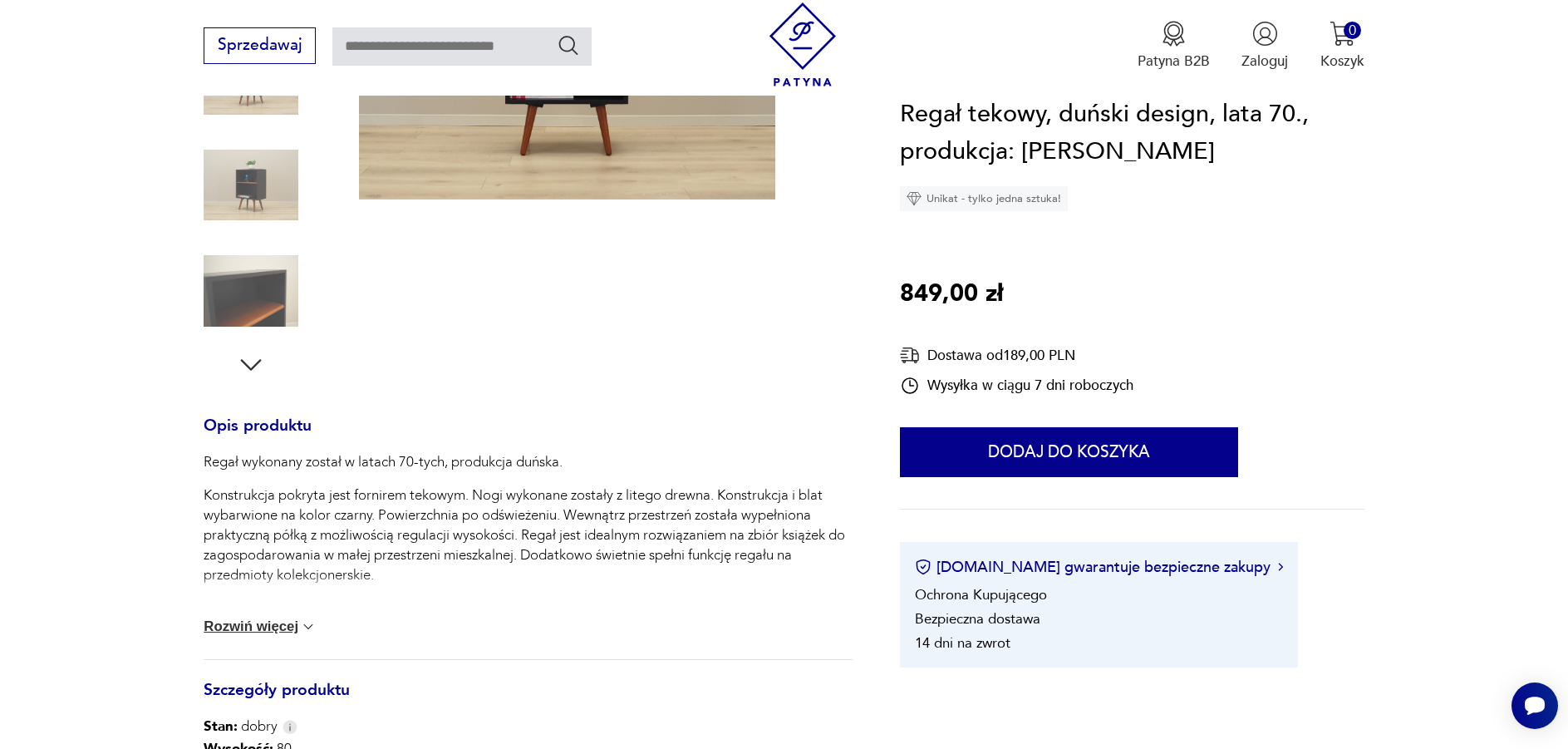
click at [288, 624] on button "Rozwiń więcej" at bounding box center [260, 626] width 113 height 16
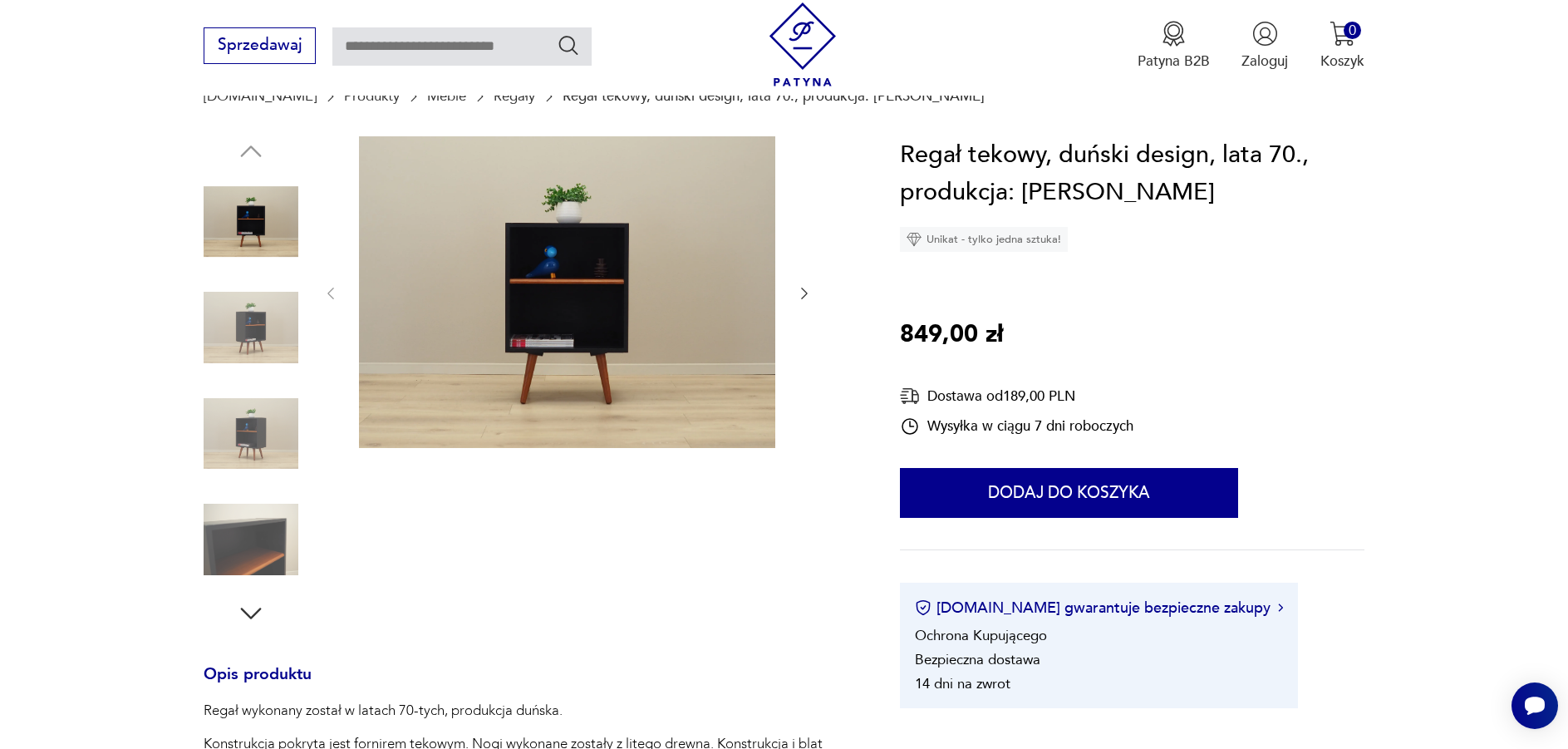
scroll to position [166, 0]
click at [265, 310] on img at bounding box center [251, 328] width 95 height 95
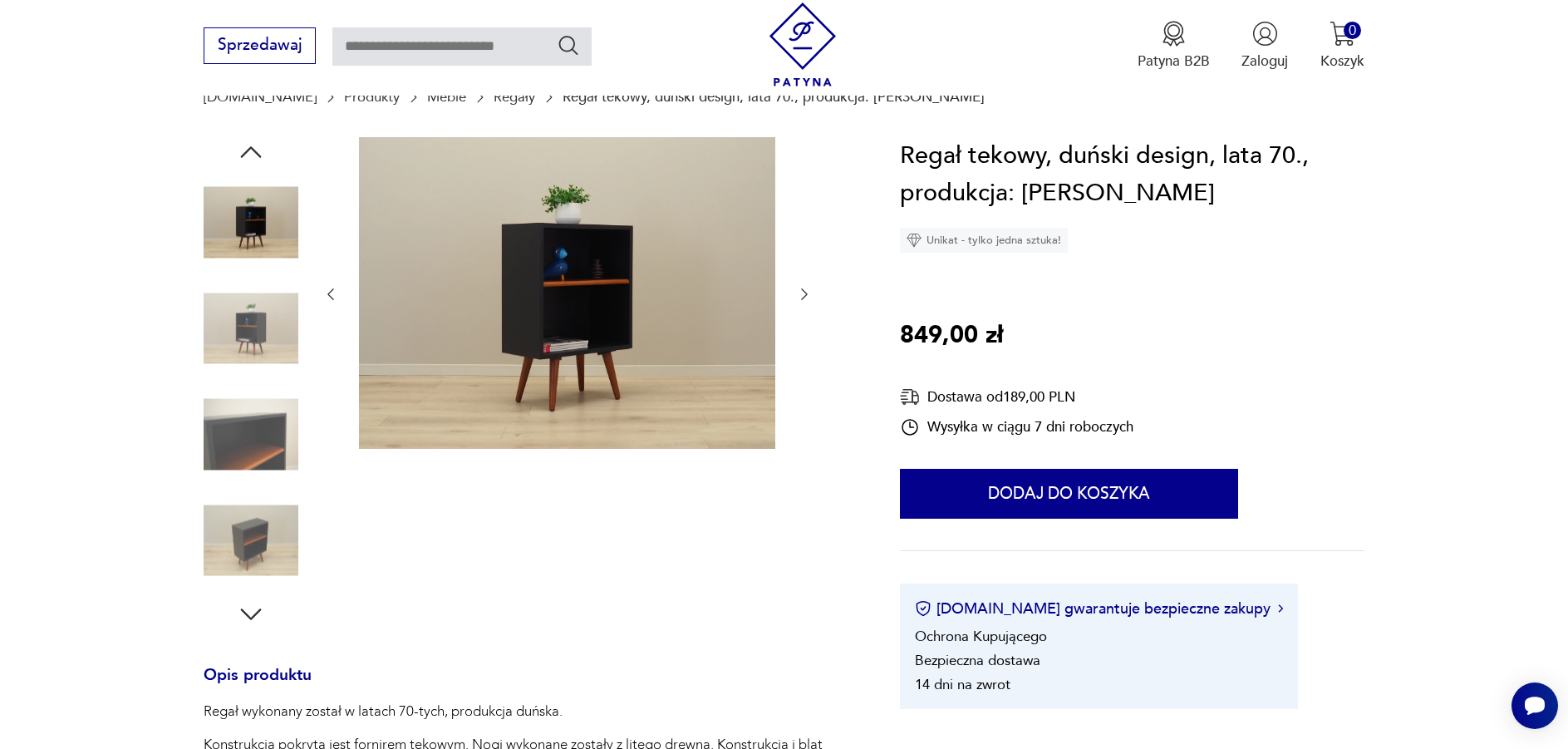
click at [265, 310] on img at bounding box center [251, 328] width 95 height 95
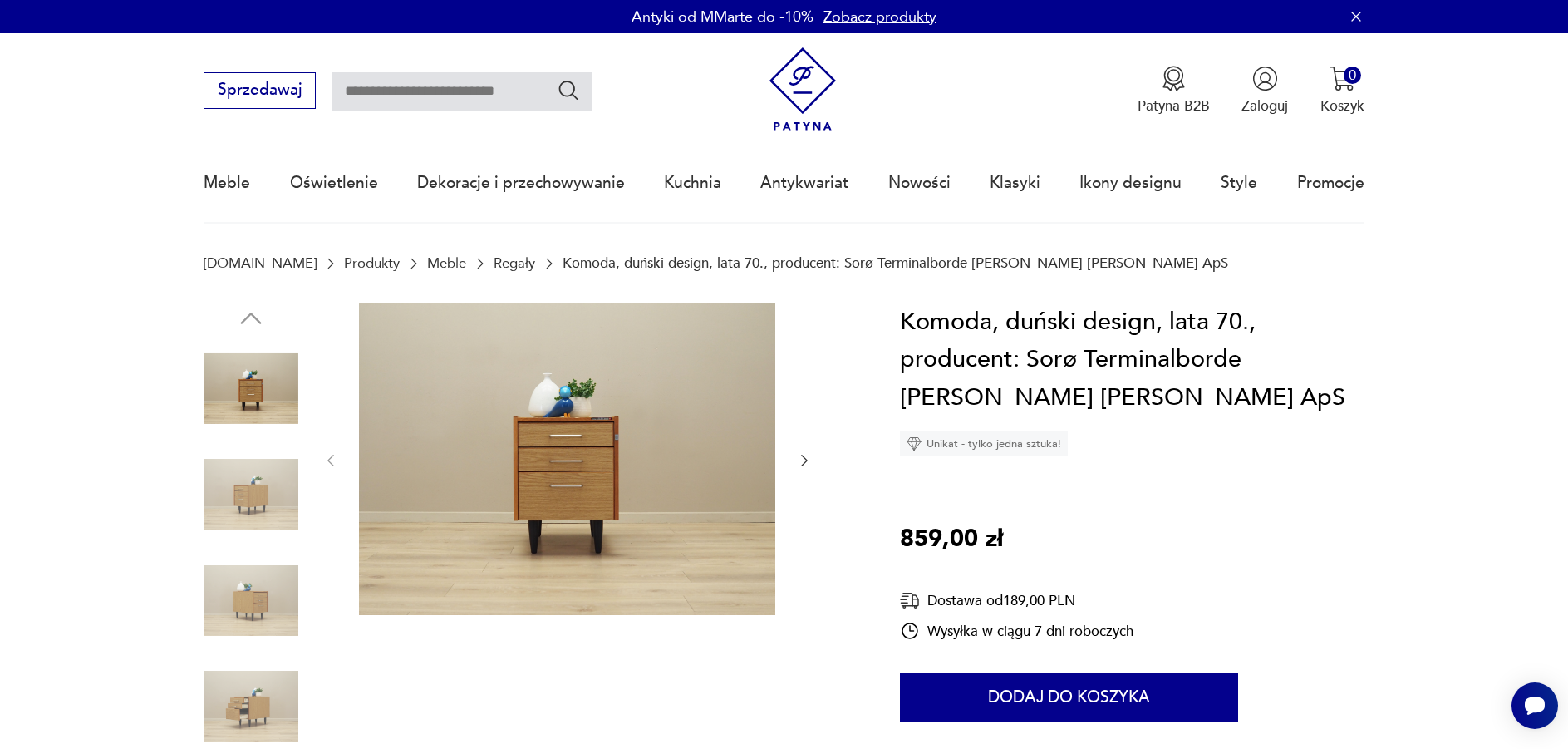
click at [276, 502] on img at bounding box center [251, 494] width 95 height 95
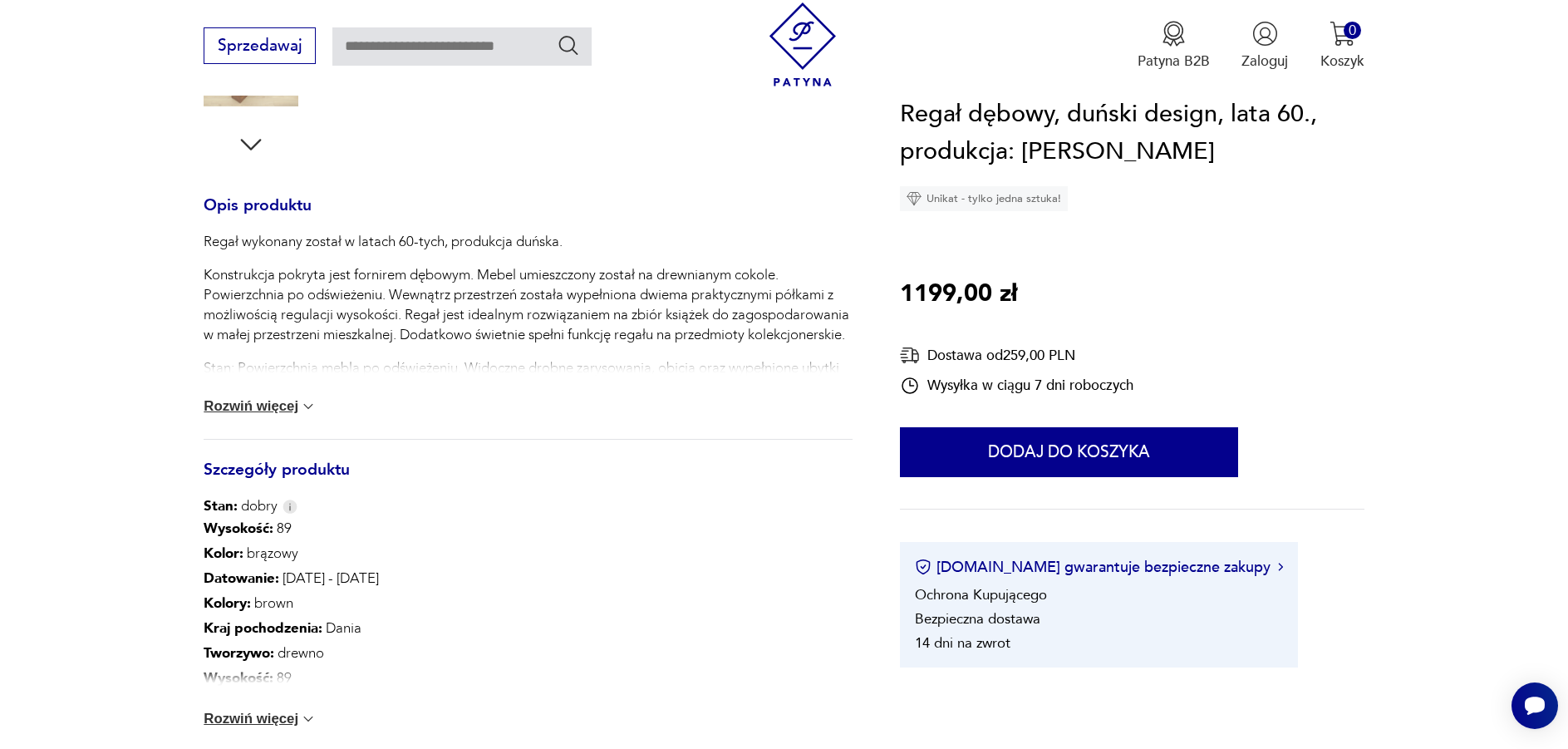
scroll to position [665, 0]
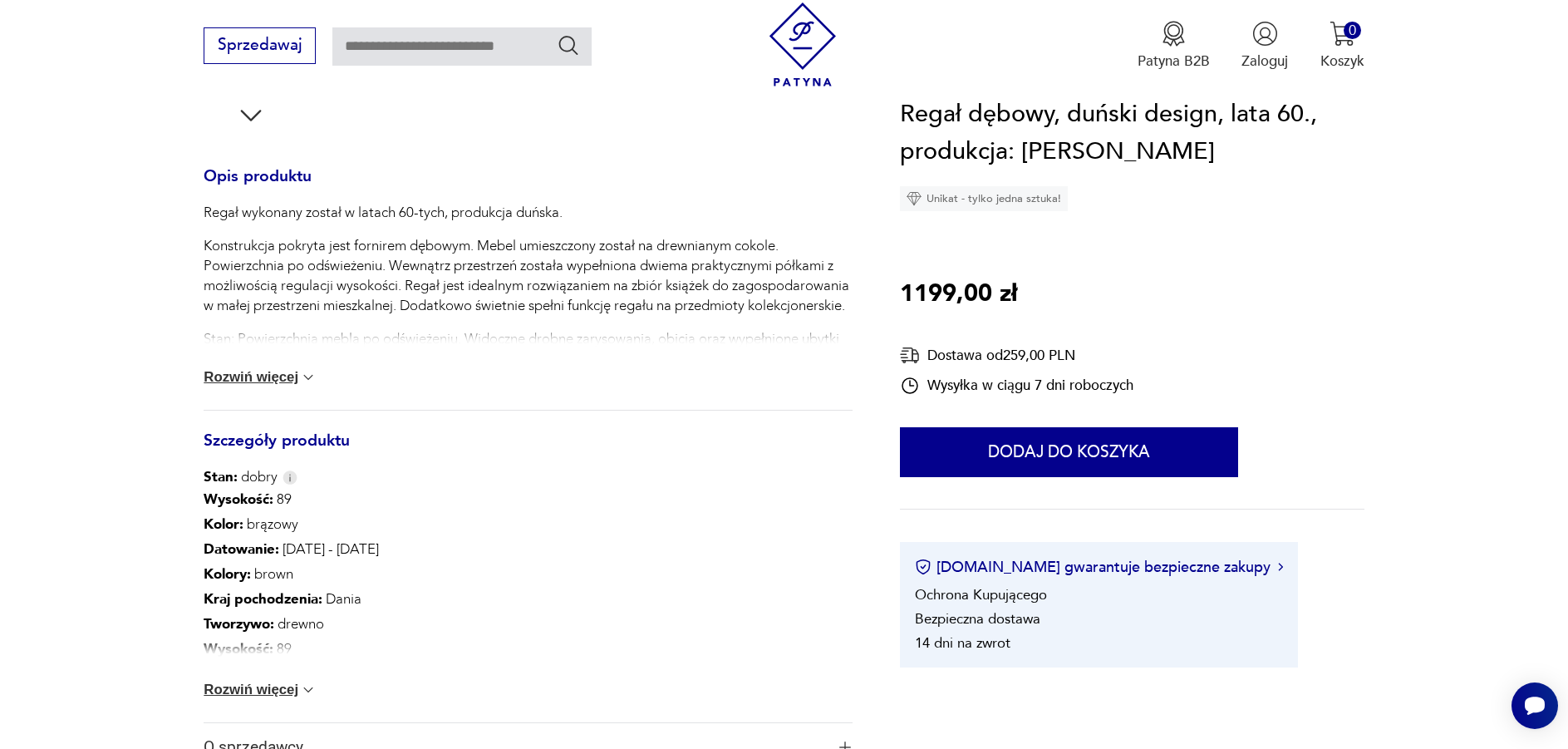
click at [277, 689] on button "Rozwiń więcej" at bounding box center [260, 689] width 113 height 16
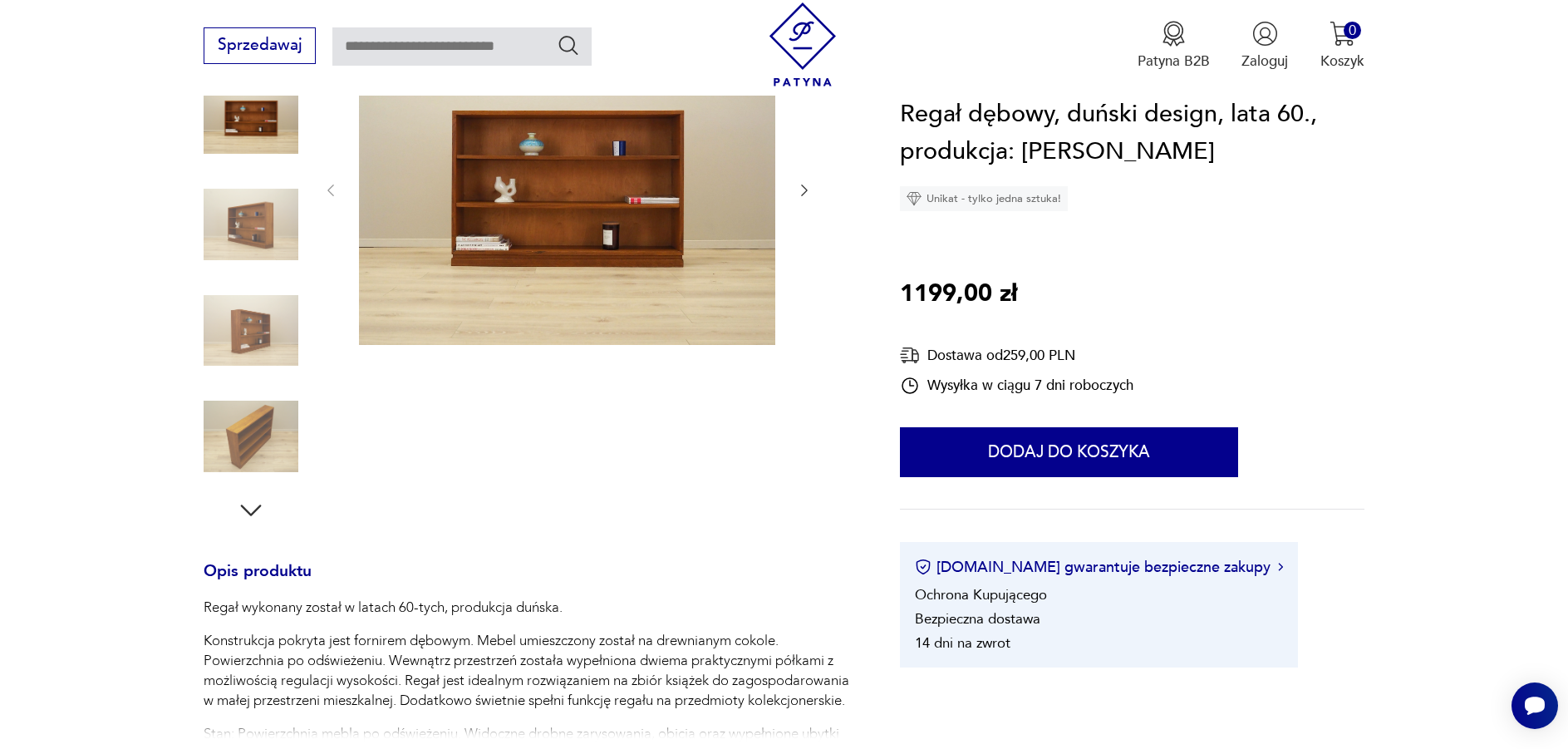
scroll to position [249, 0]
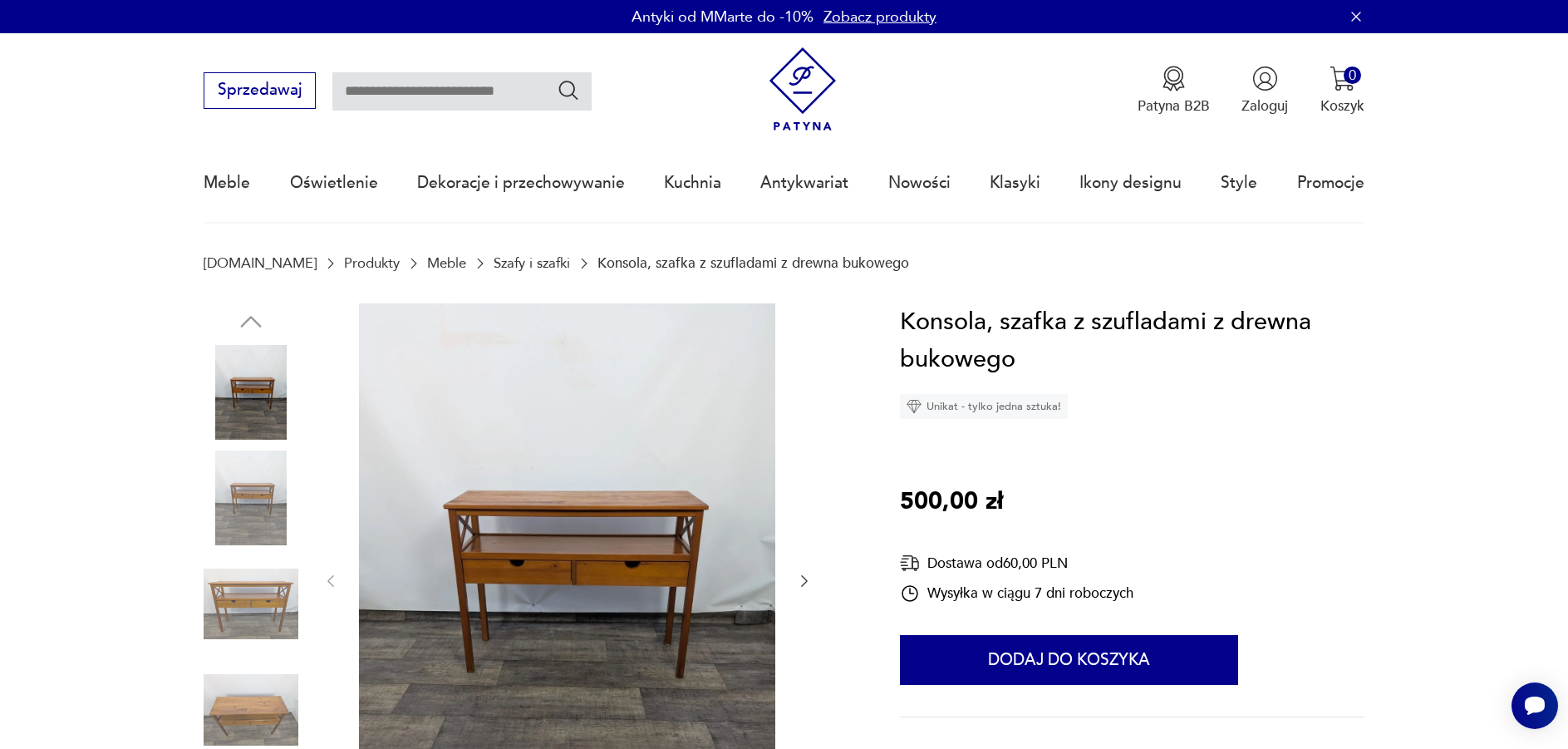
click at [241, 493] on img at bounding box center [251, 497] width 95 height 95
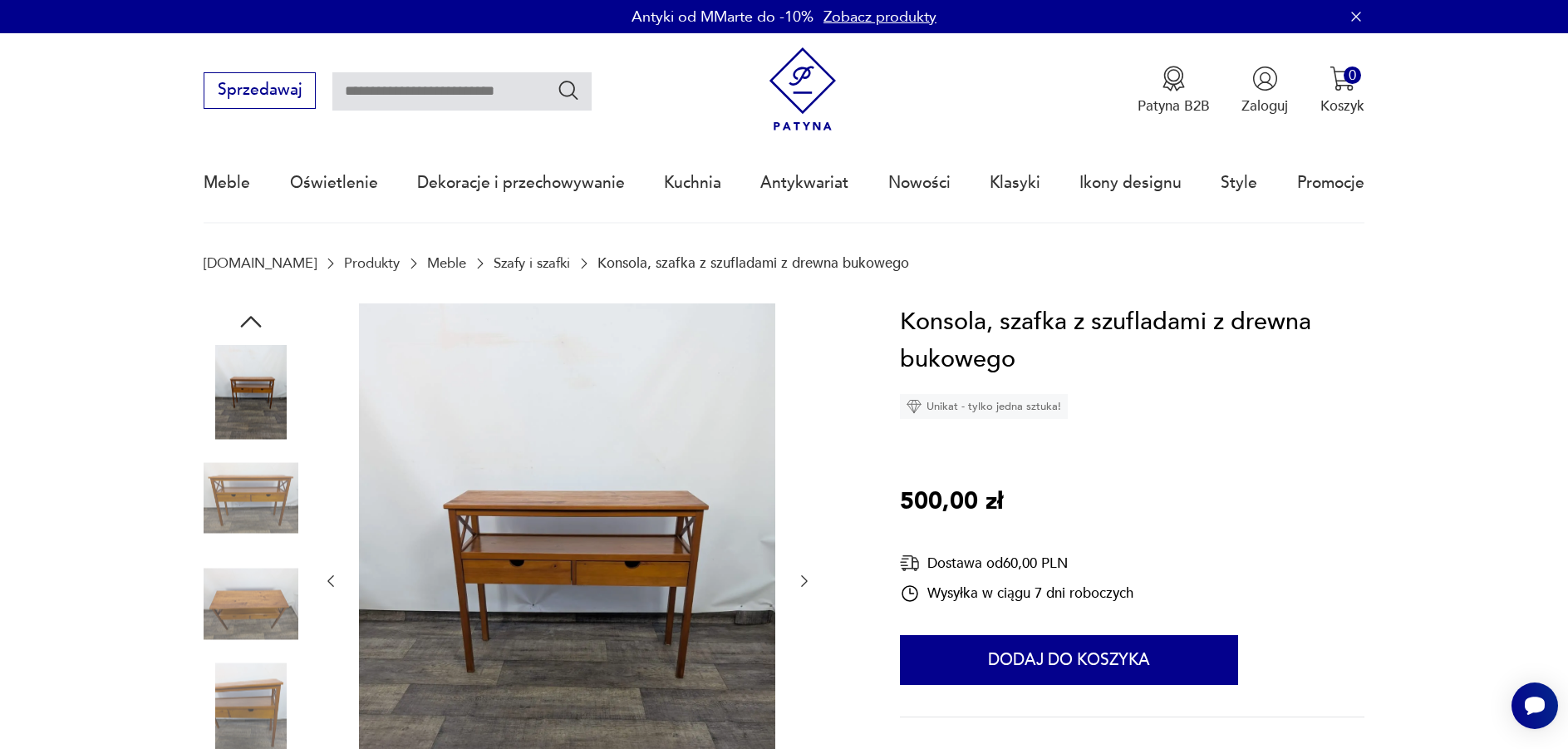
click at [245, 579] on img at bounding box center [251, 603] width 95 height 95
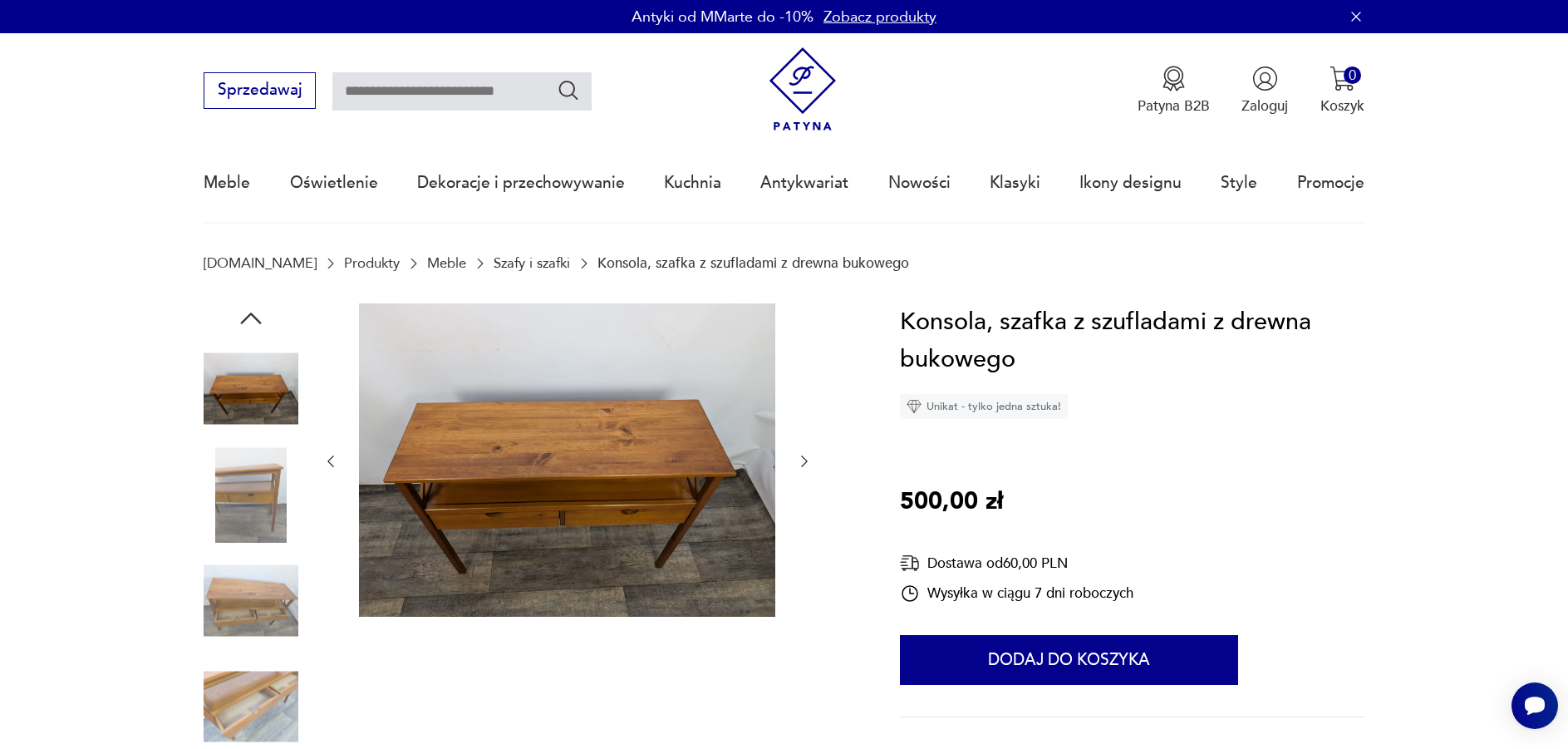
click at [251, 599] on img at bounding box center [251, 601] width 95 height 95
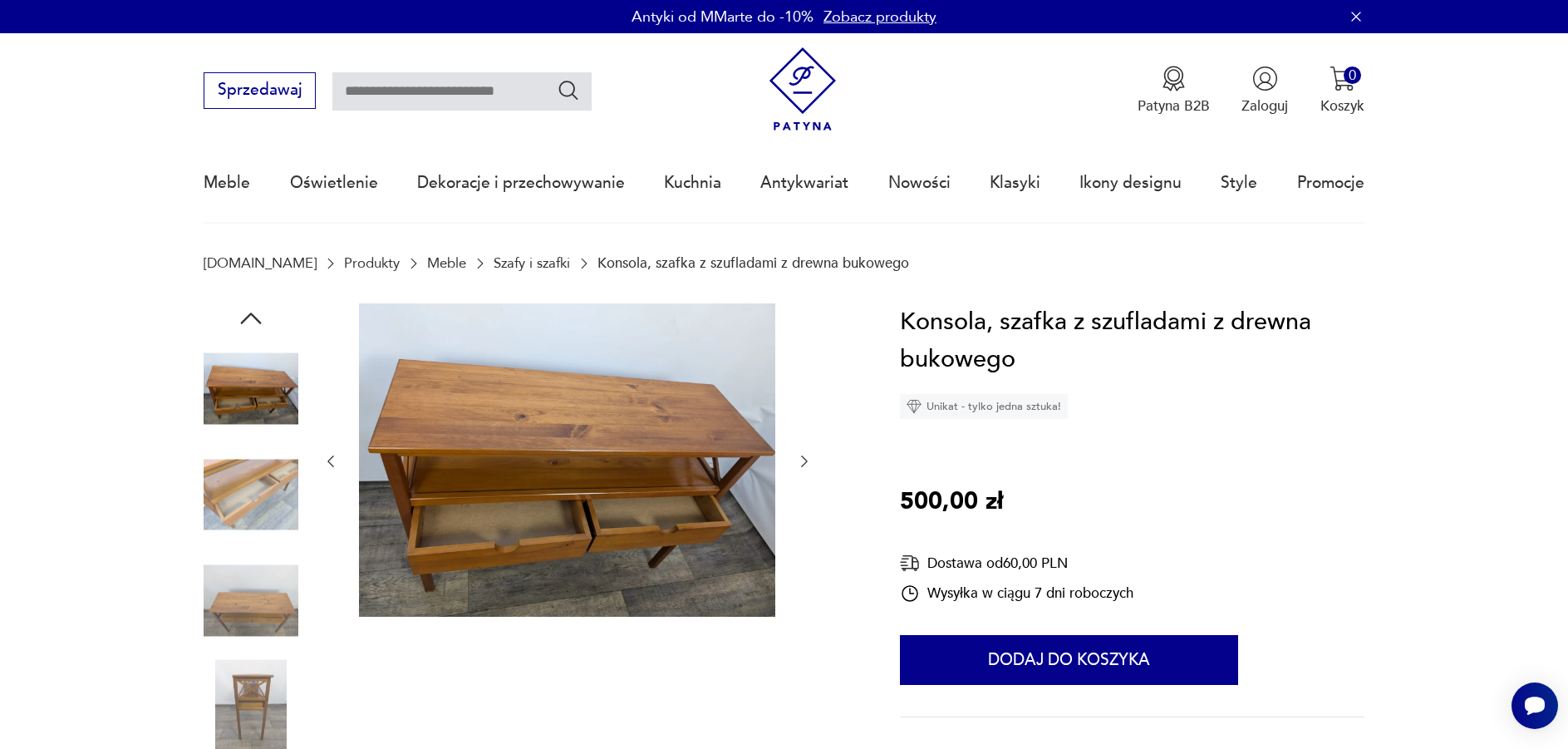
click at [258, 674] on img at bounding box center [251, 706] width 95 height 95
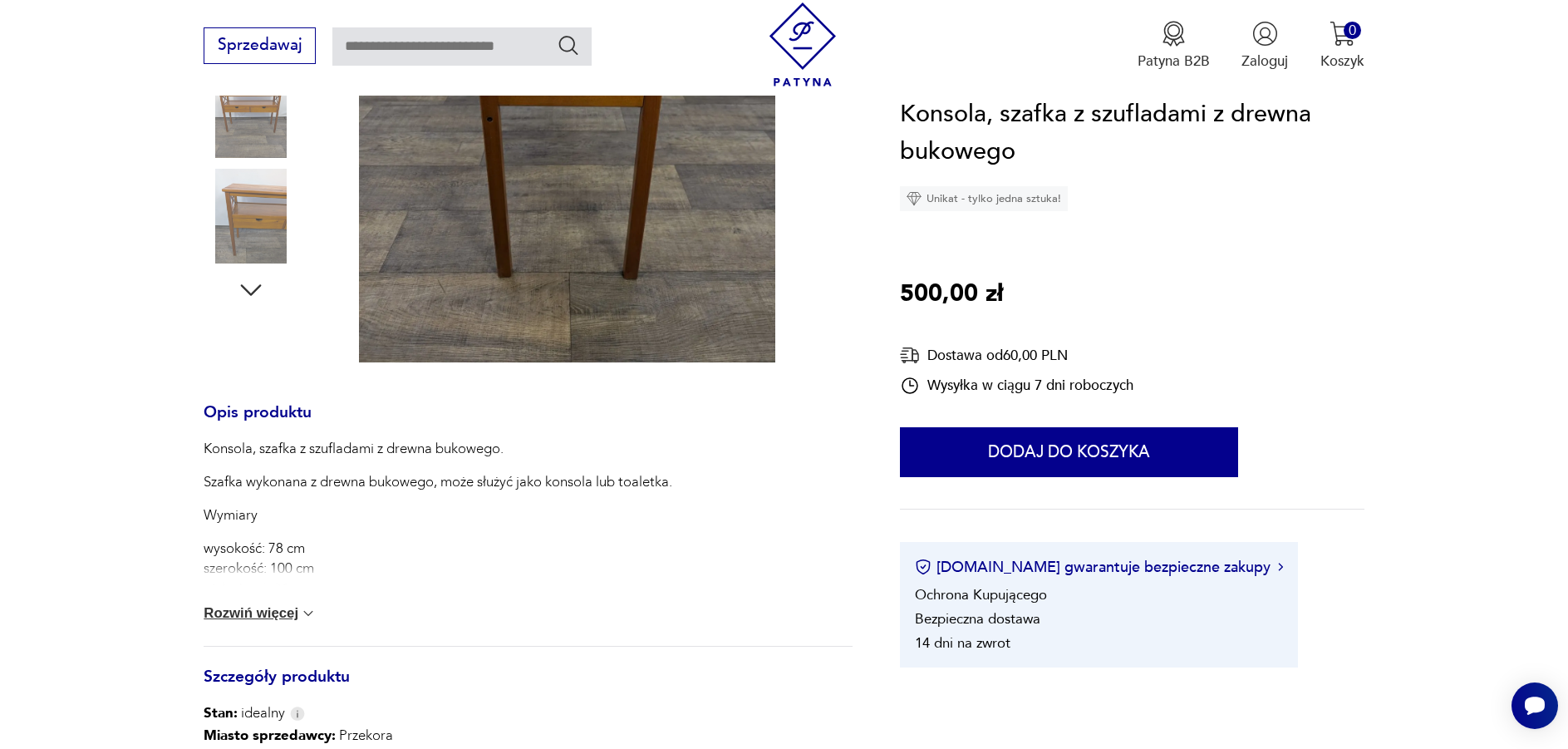
scroll to position [498, 0]
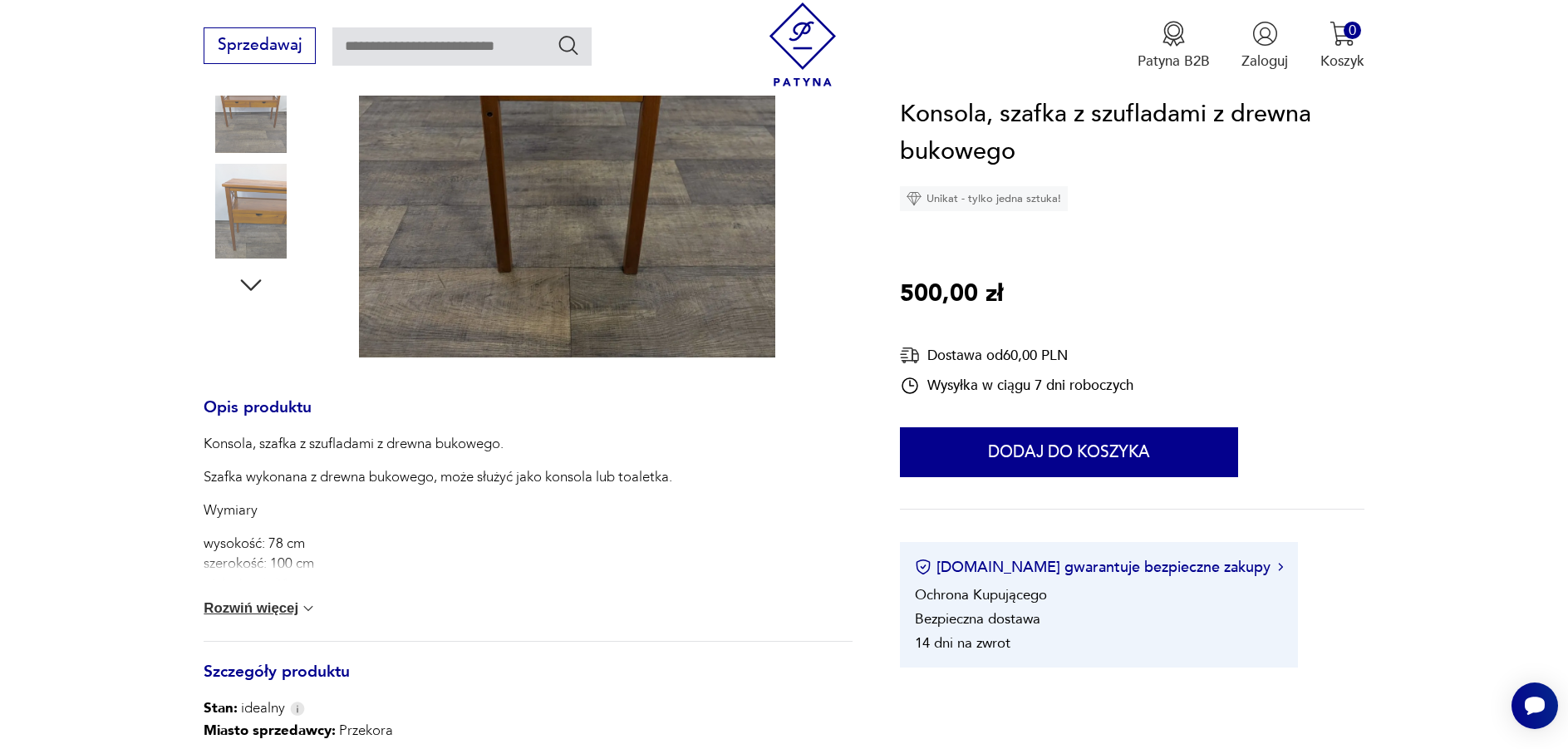
click at [248, 606] on button "Rozwiń więcej" at bounding box center [260, 608] width 113 height 16
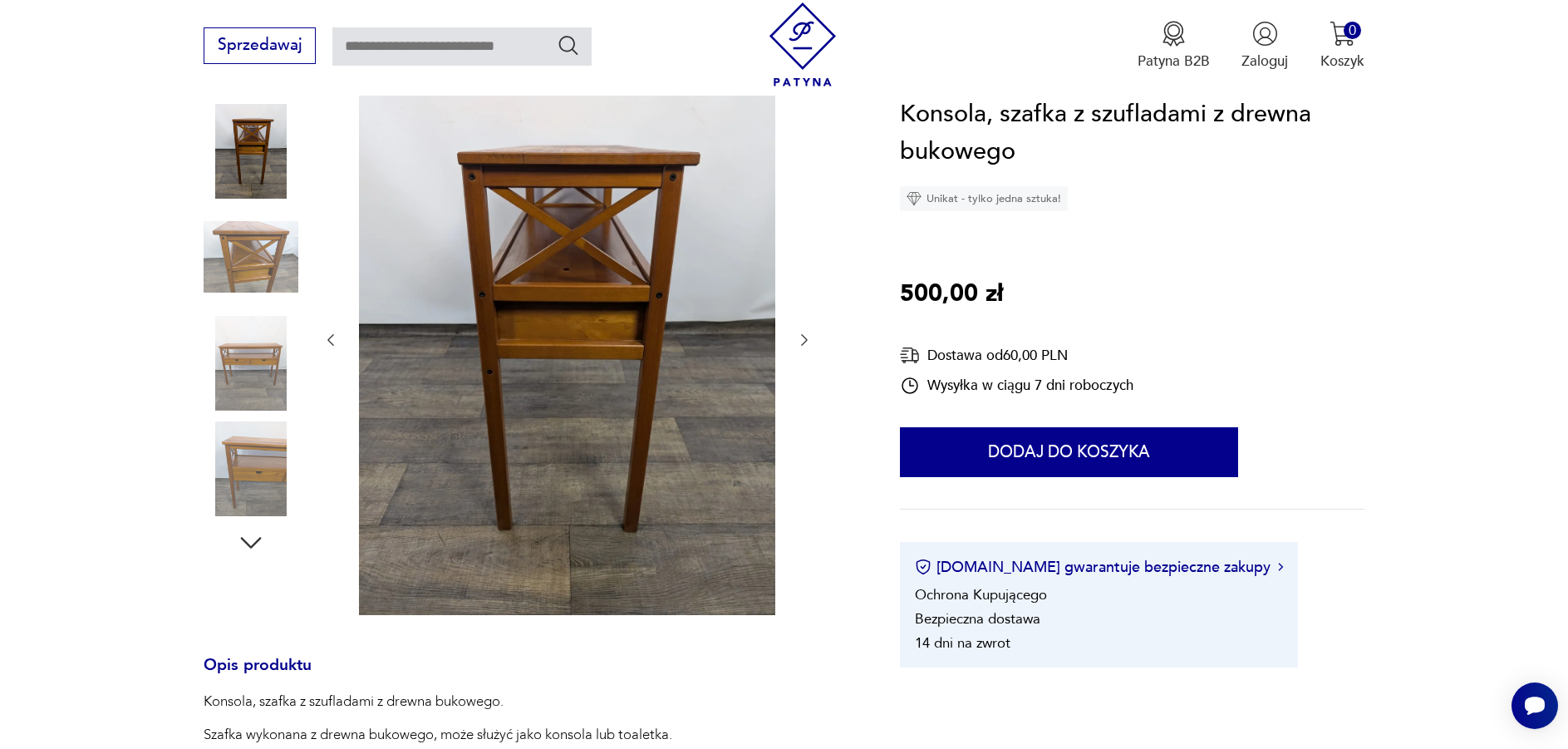
scroll to position [166, 0]
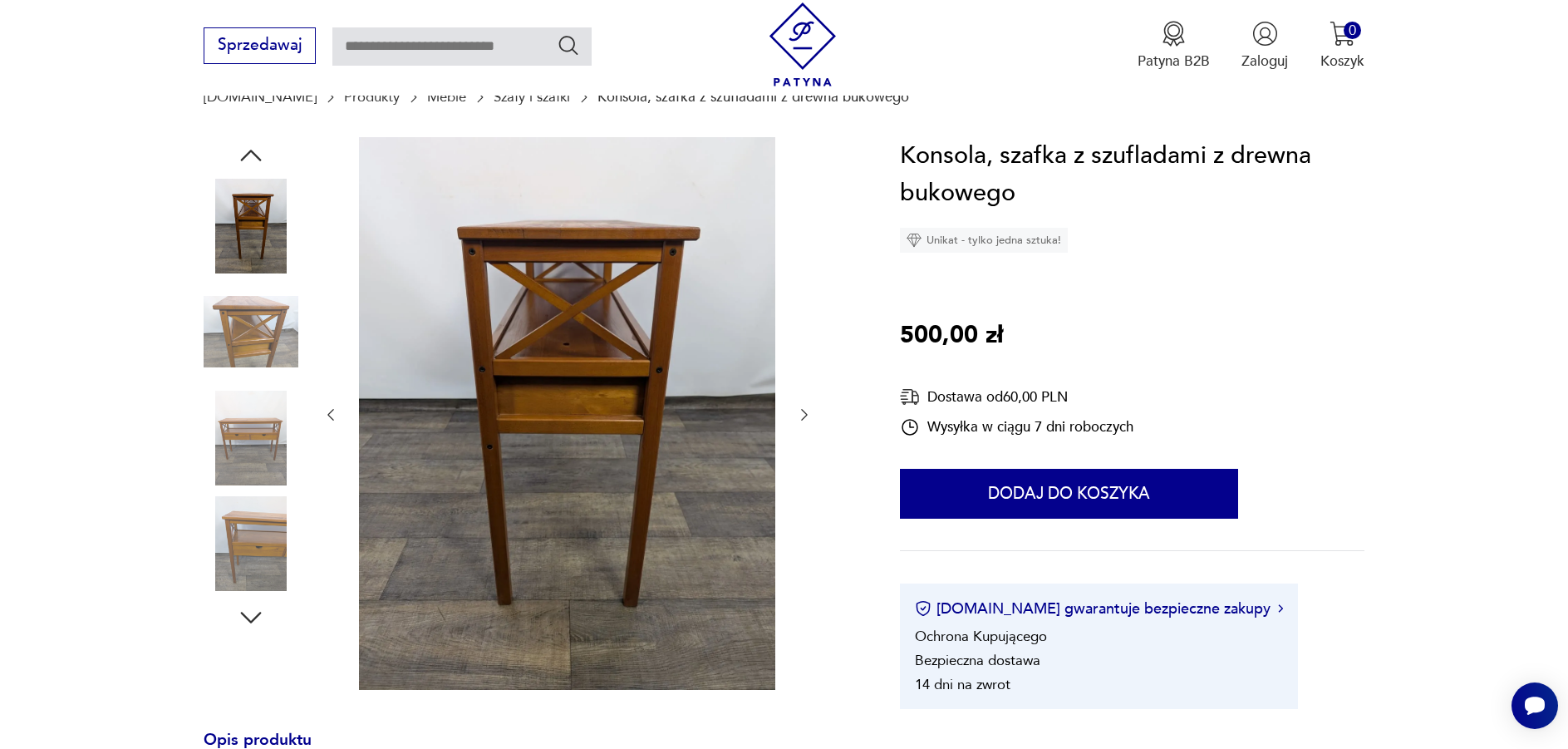
click at [245, 618] on icon "button" at bounding box center [251, 617] width 30 height 30
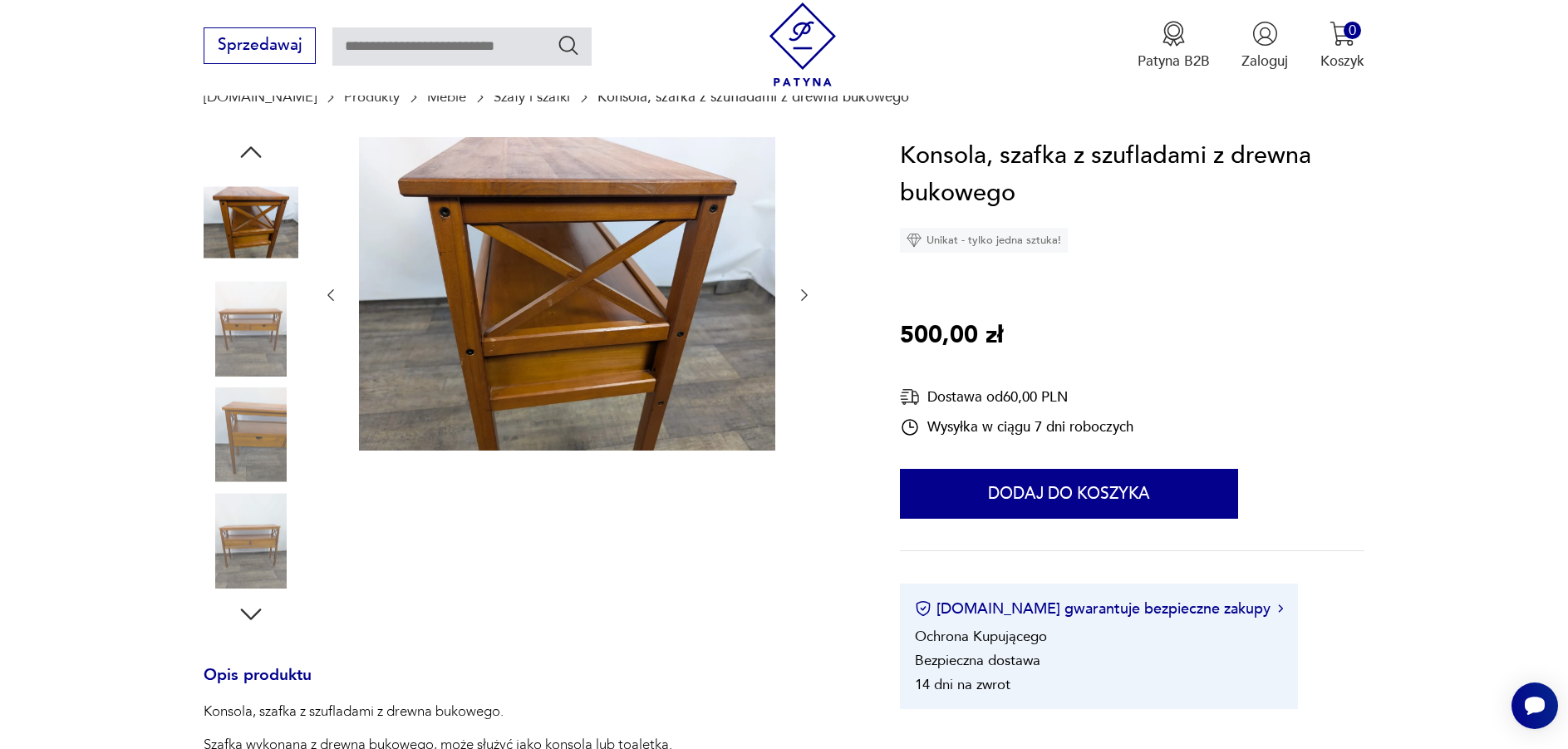
click at [245, 618] on icon "button" at bounding box center [251, 614] width 30 height 30
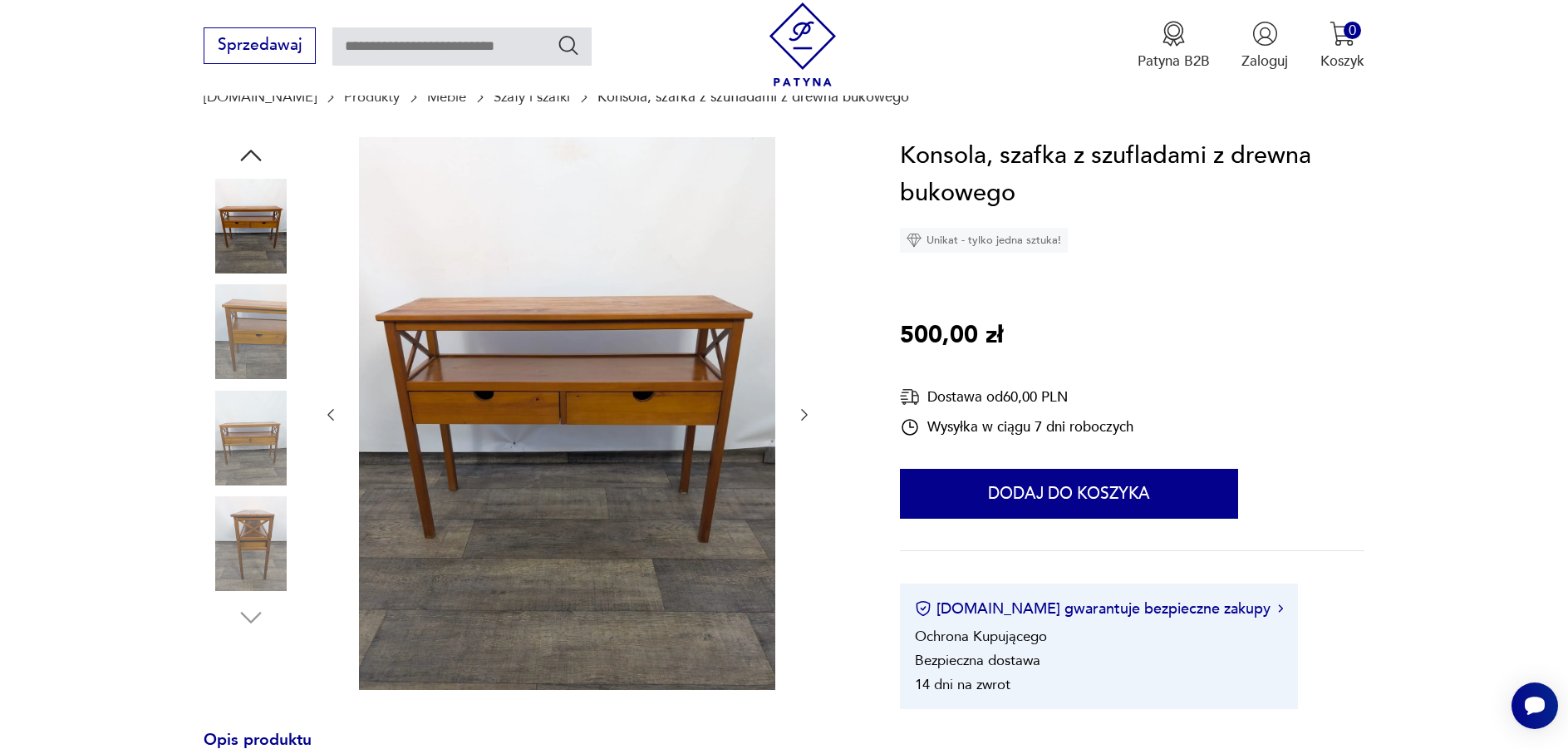
click at [270, 447] on img at bounding box center [251, 437] width 95 height 95
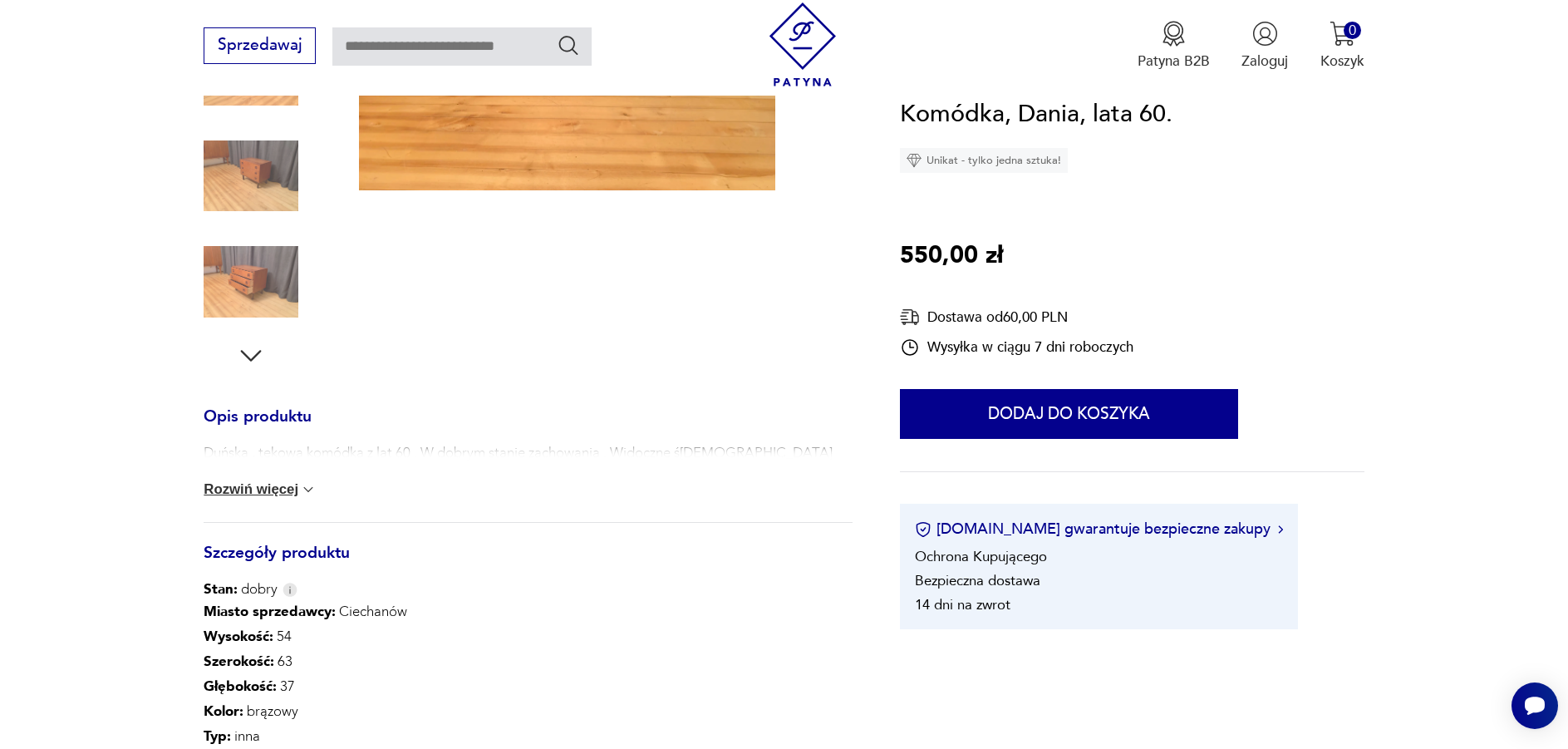
scroll to position [498, 0]
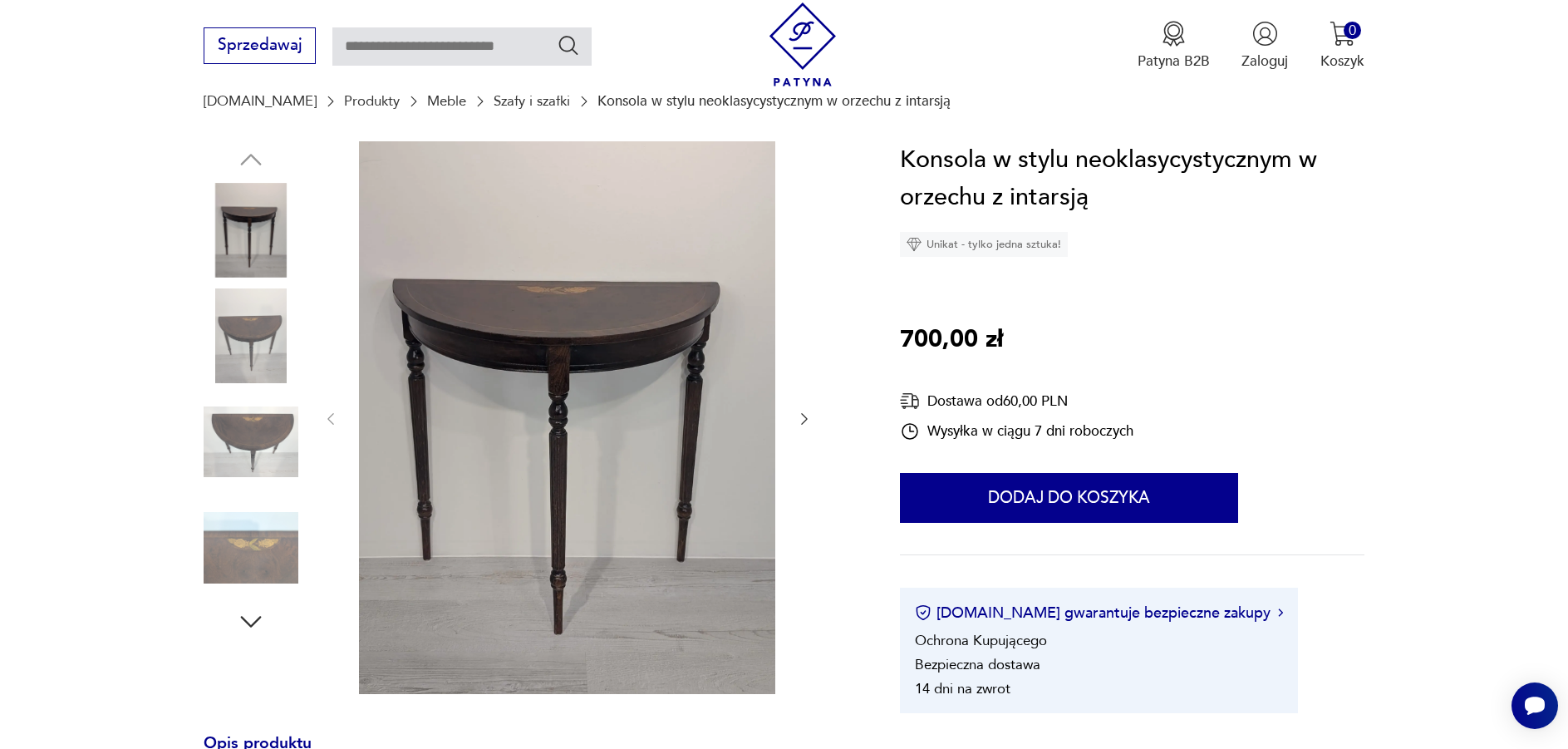
scroll to position [166, 0]
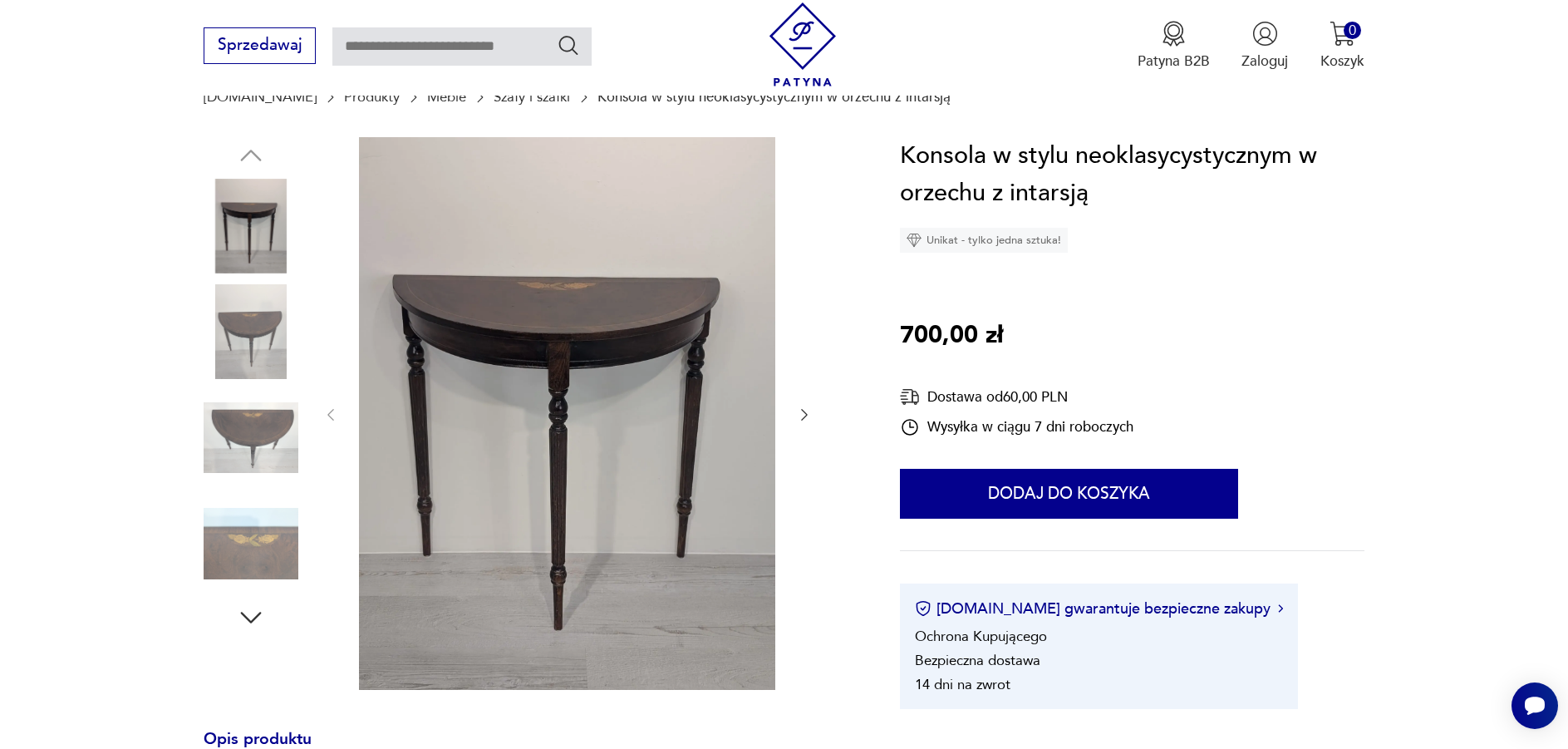
click at [252, 312] on img at bounding box center [251, 331] width 95 height 95
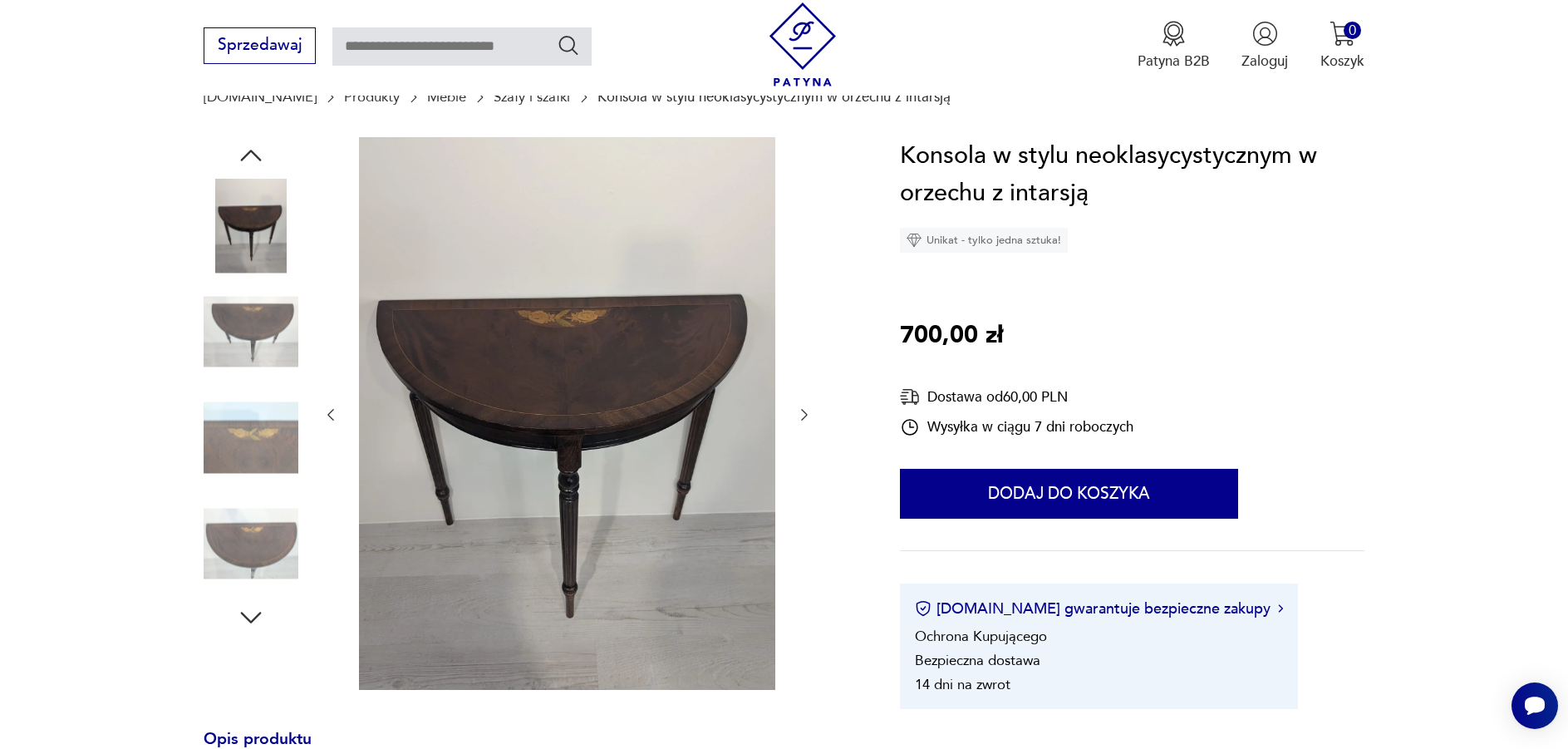
click at [252, 435] on img at bounding box center [251, 437] width 95 height 95
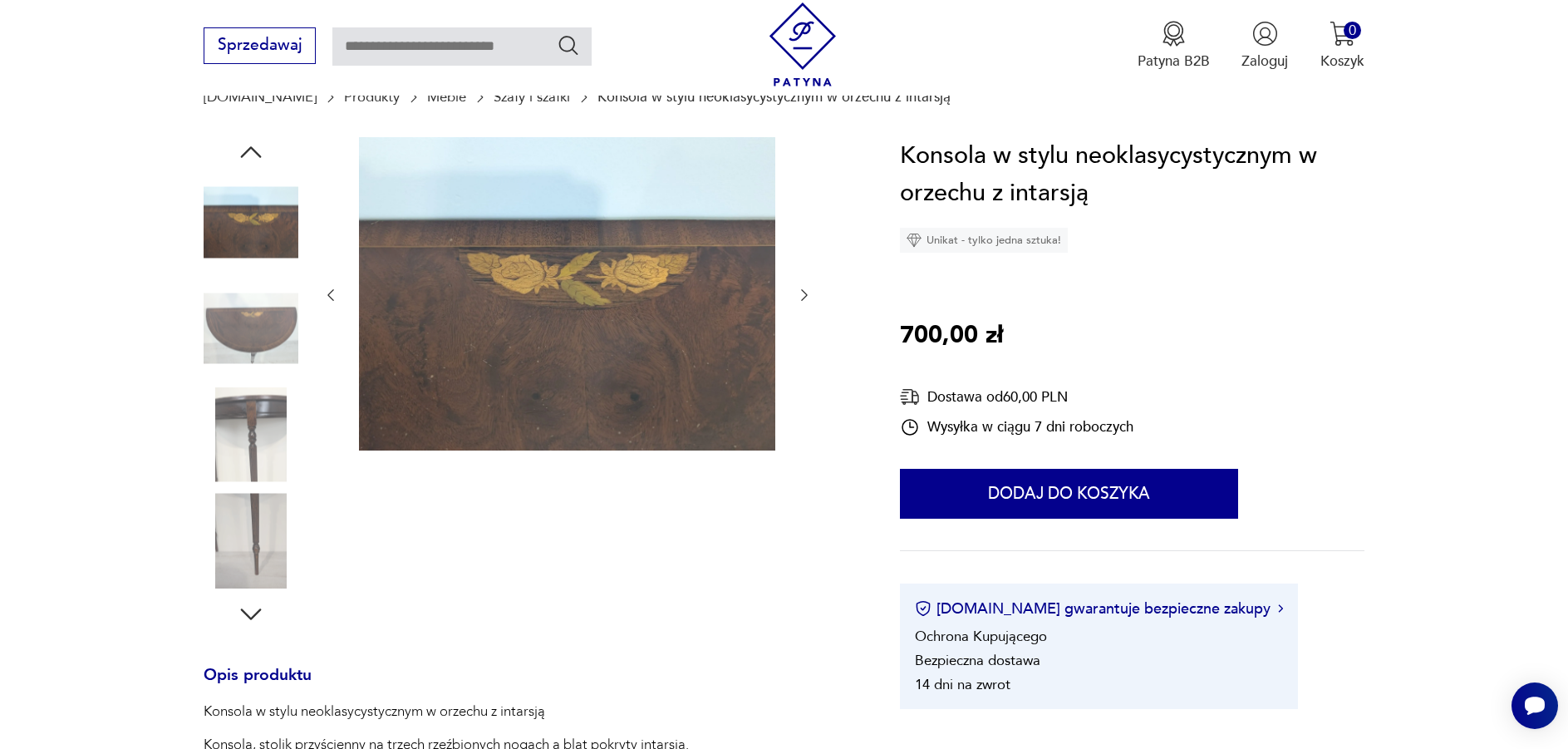
click at [252, 518] on img at bounding box center [251, 540] width 95 height 95
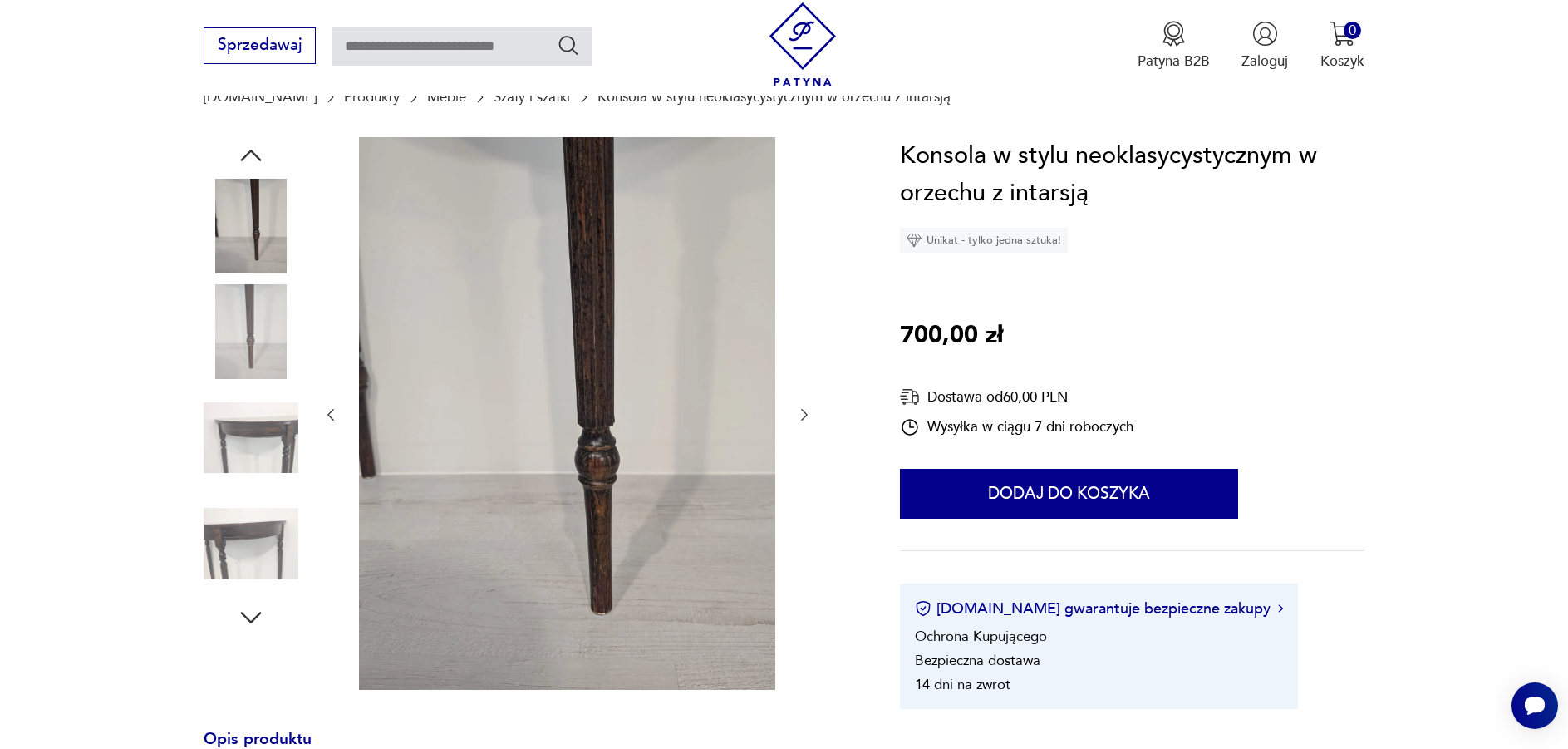
click at [255, 619] on icon "button" at bounding box center [252, 617] width 21 height 12
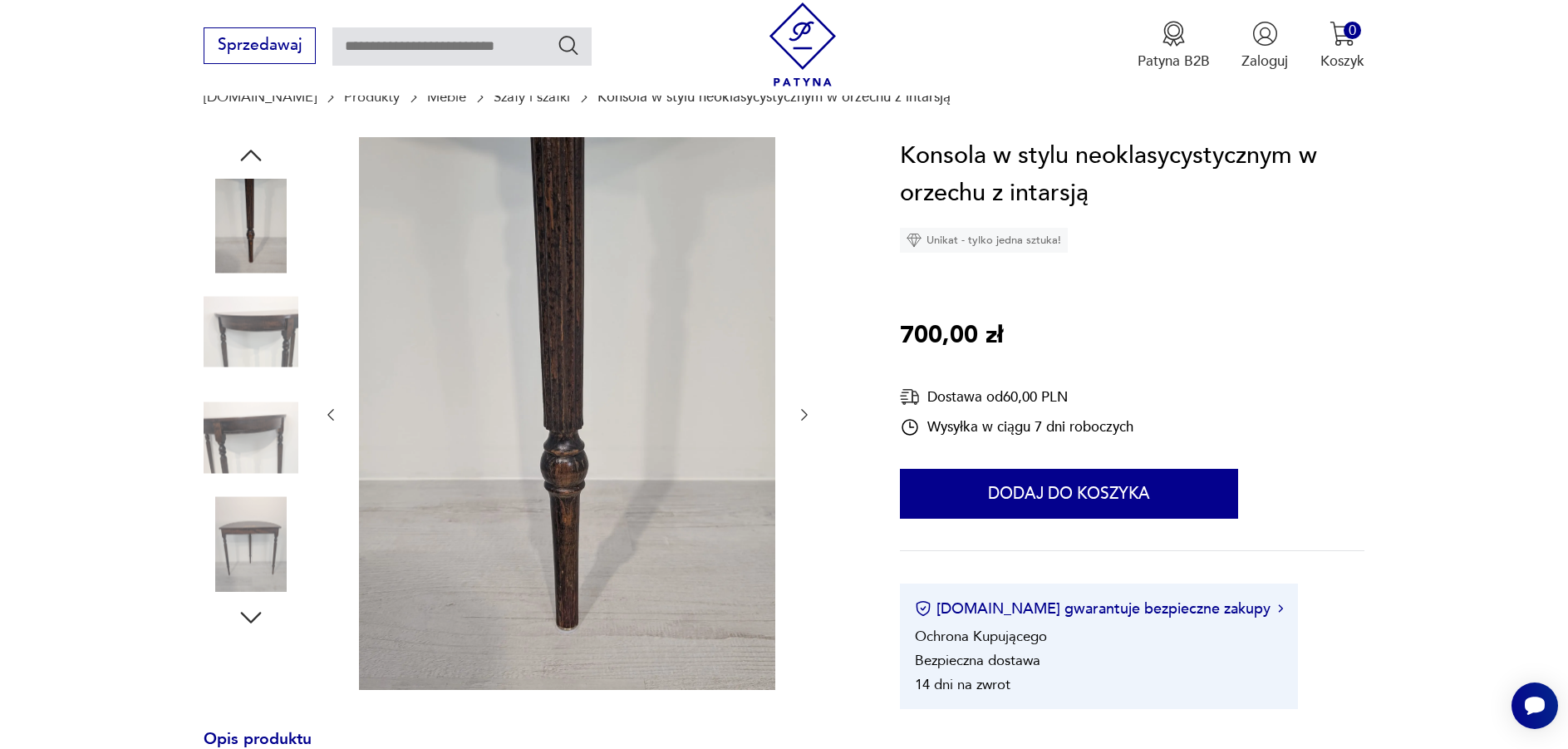
click at [267, 562] on img at bounding box center [251, 544] width 95 height 95
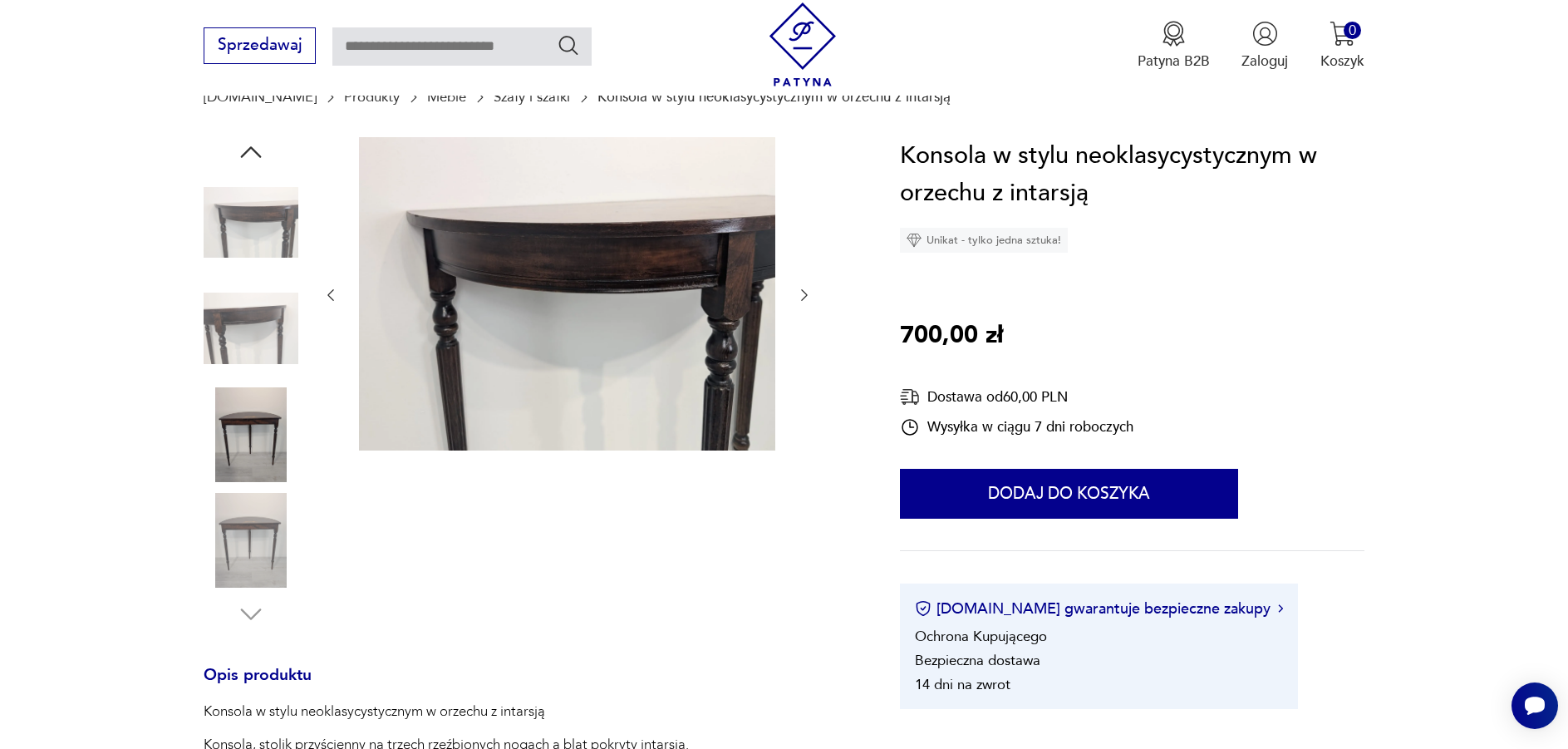
click at [267, 562] on img at bounding box center [251, 540] width 95 height 95
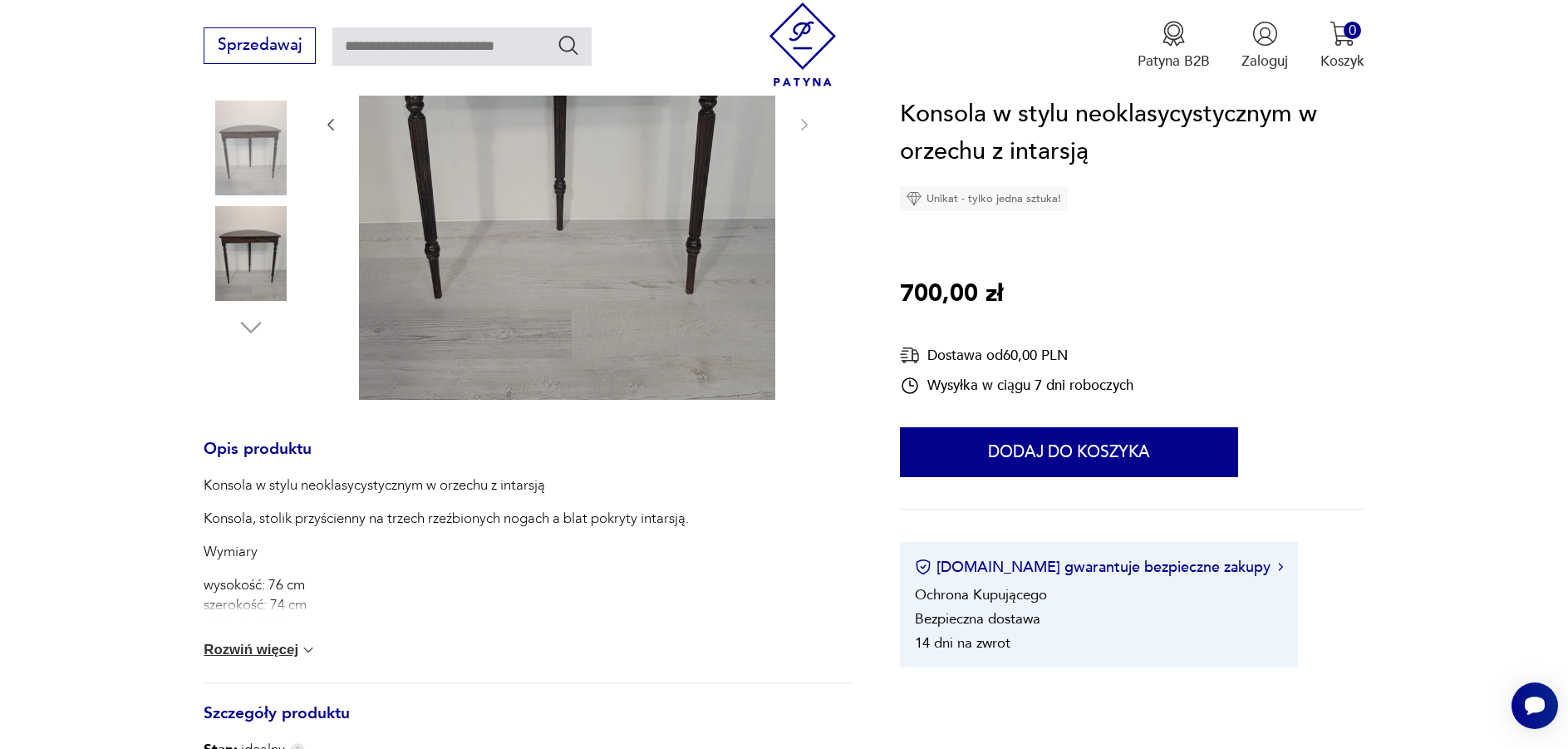
scroll to position [498, 0]
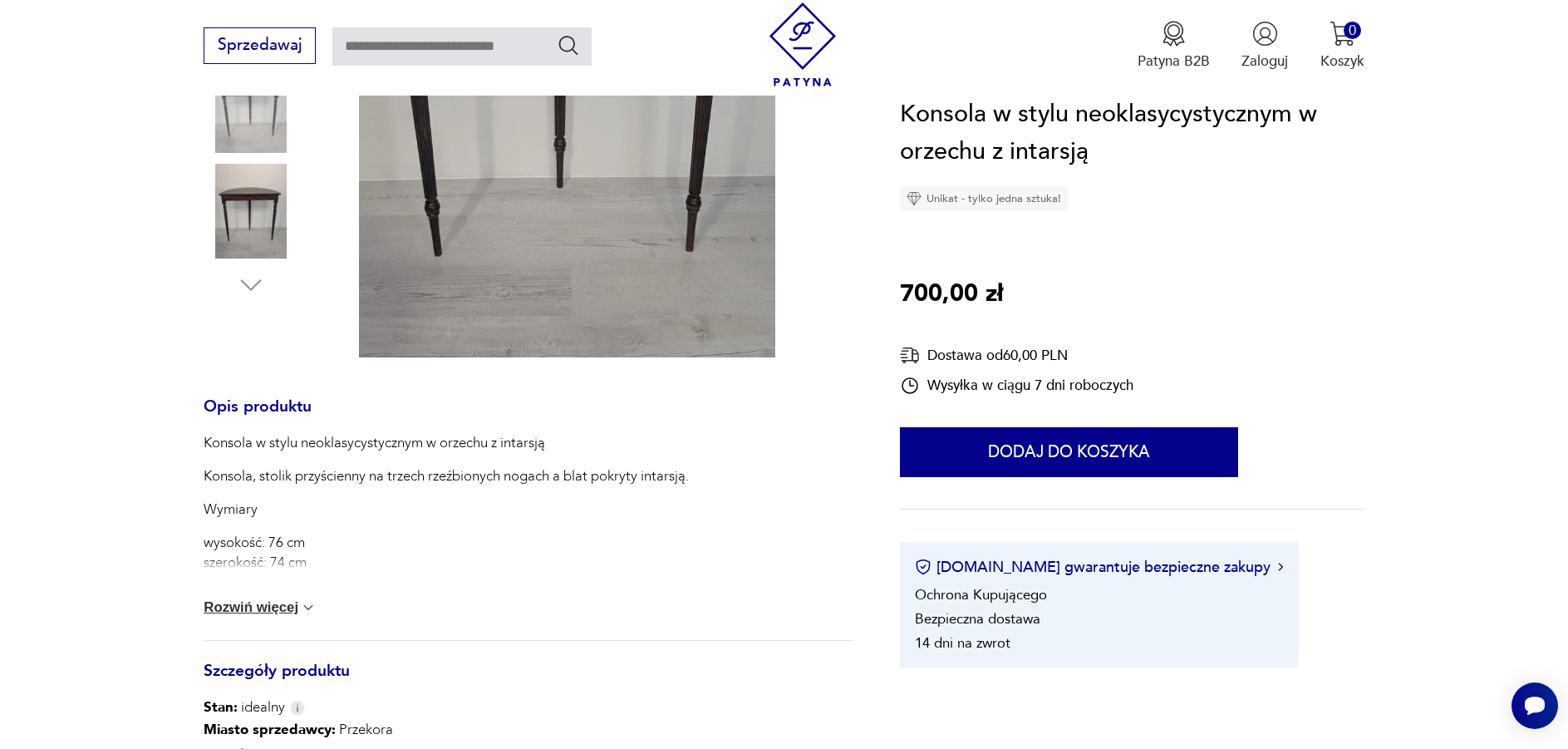
click at [279, 610] on button "Rozwiń więcej" at bounding box center [260, 607] width 113 height 16
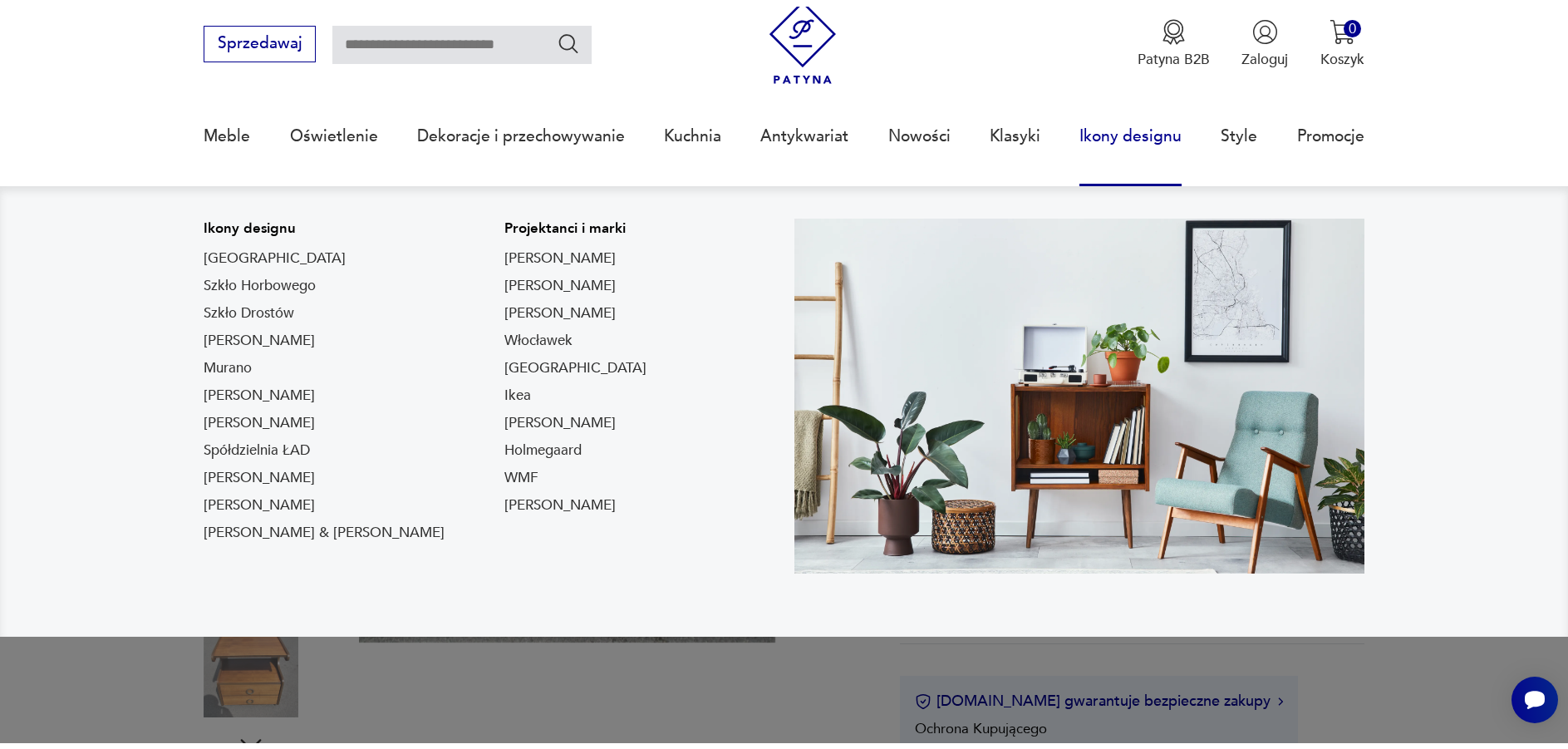
scroll to position [83, 0]
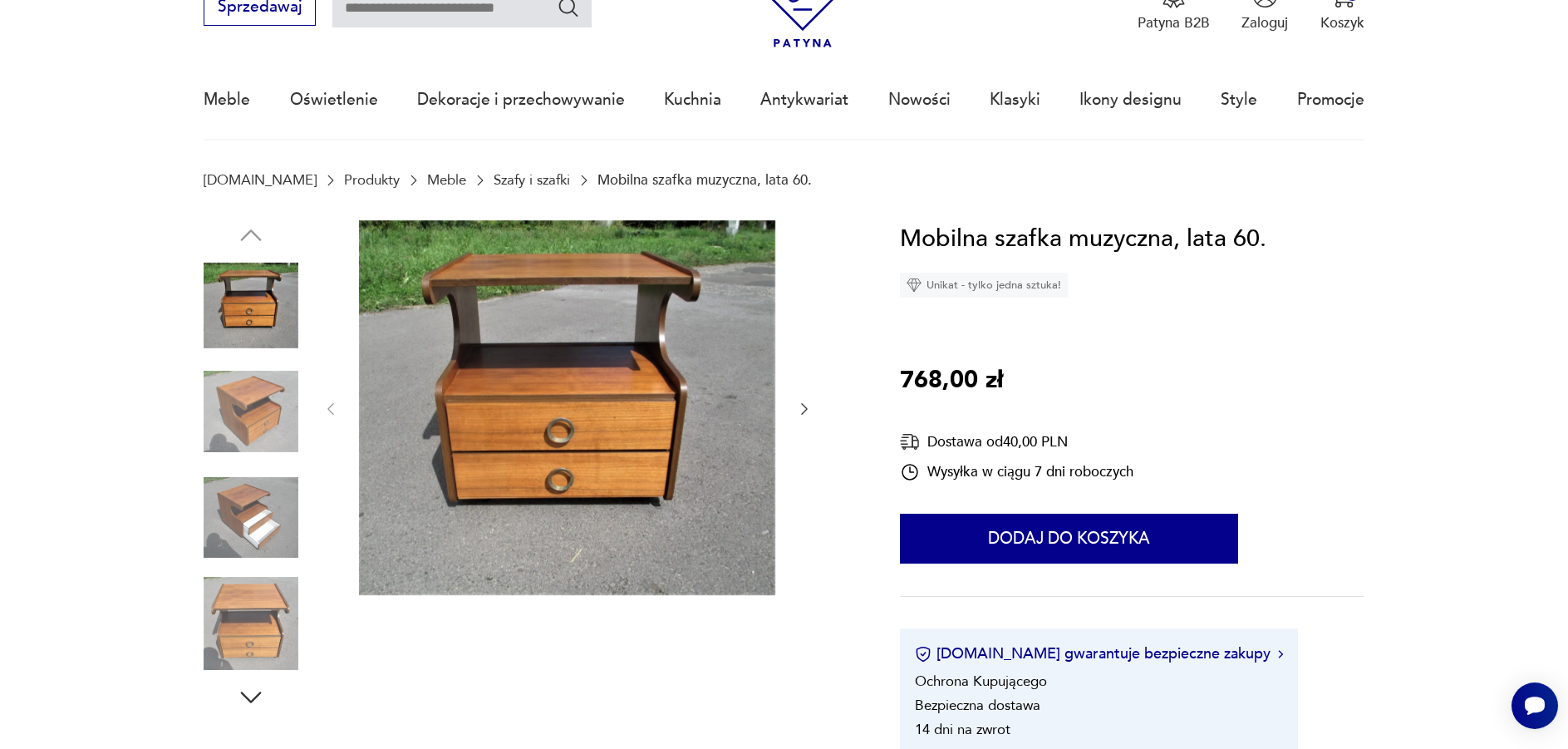
click at [234, 517] on img at bounding box center [251, 517] width 95 height 95
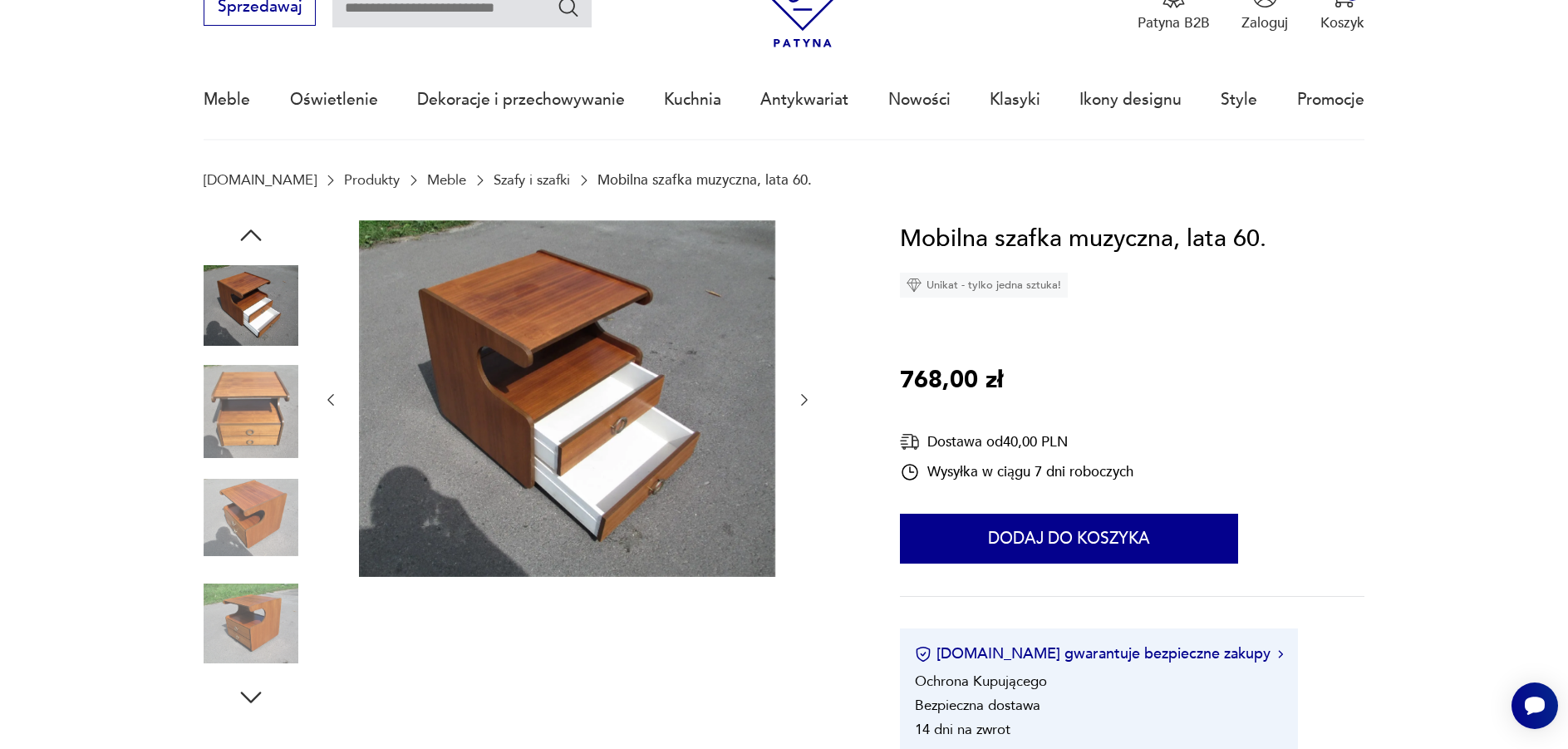
click at [264, 616] on img at bounding box center [251, 623] width 95 height 95
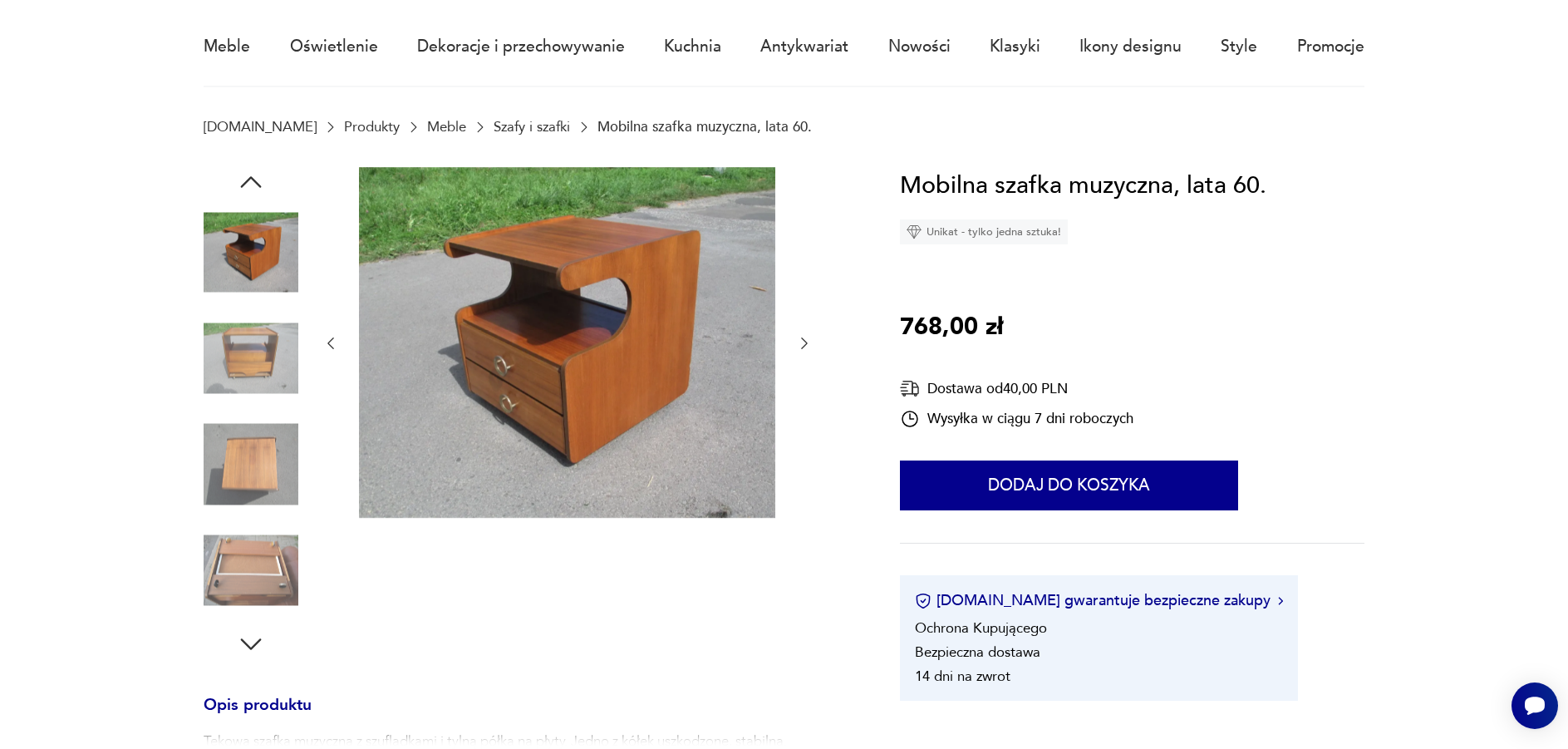
scroll to position [166, 0]
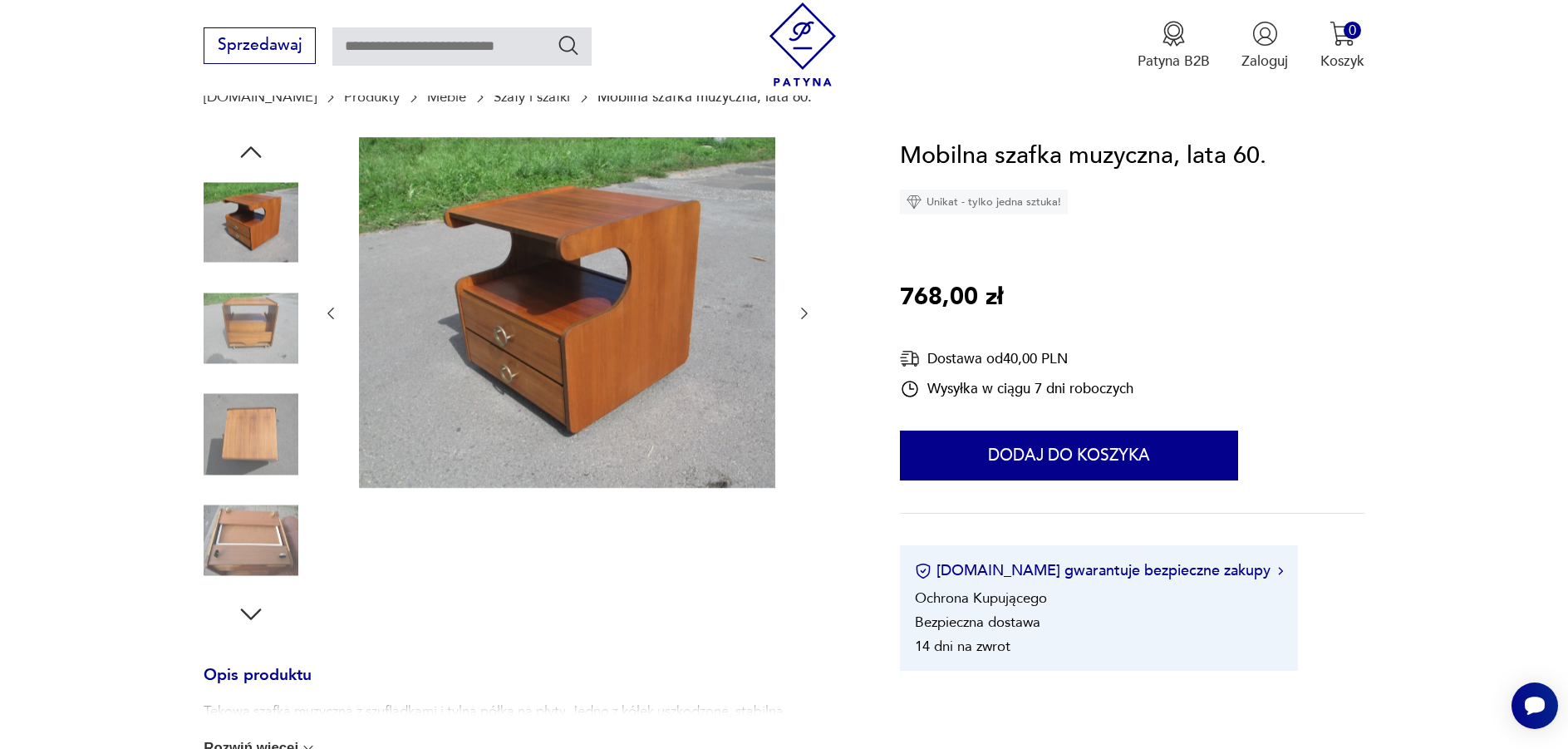
click at [252, 613] on icon "button" at bounding box center [251, 614] width 30 height 30
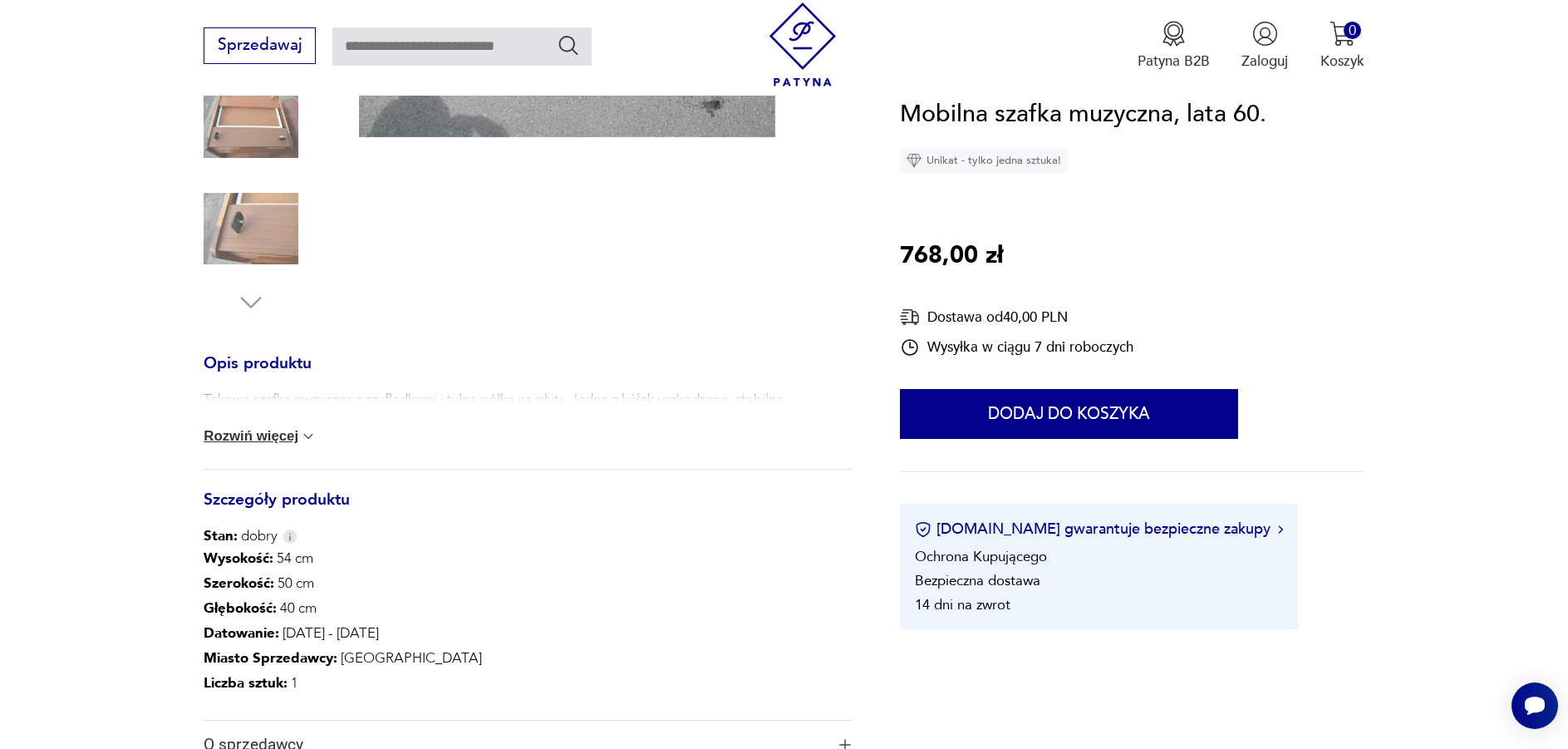
scroll to position [498, 0]
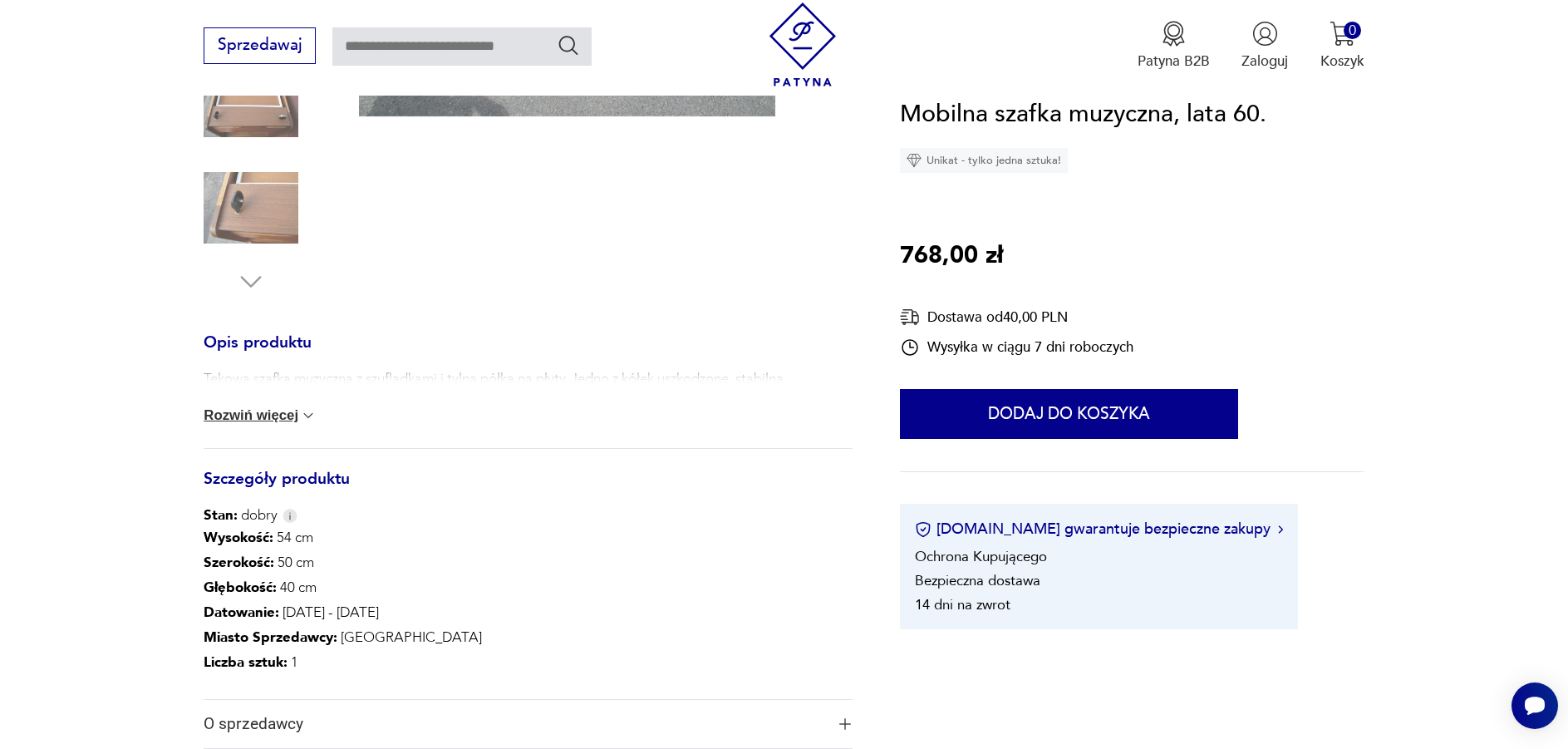
click at [296, 420] on button "Rozwiń więcej" at bounding box center [260, 415] width 113 height 16
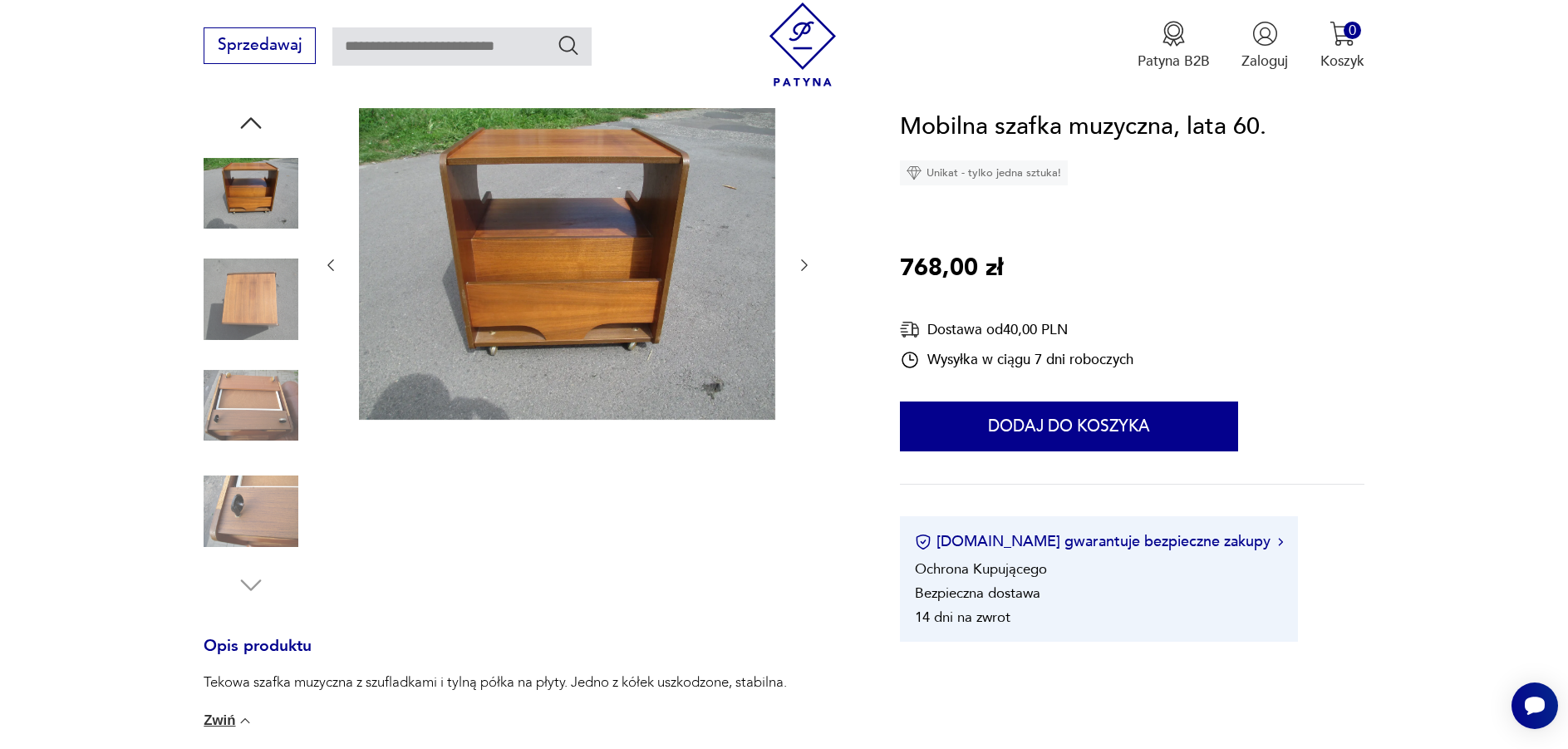
scroll to position [166, 0]
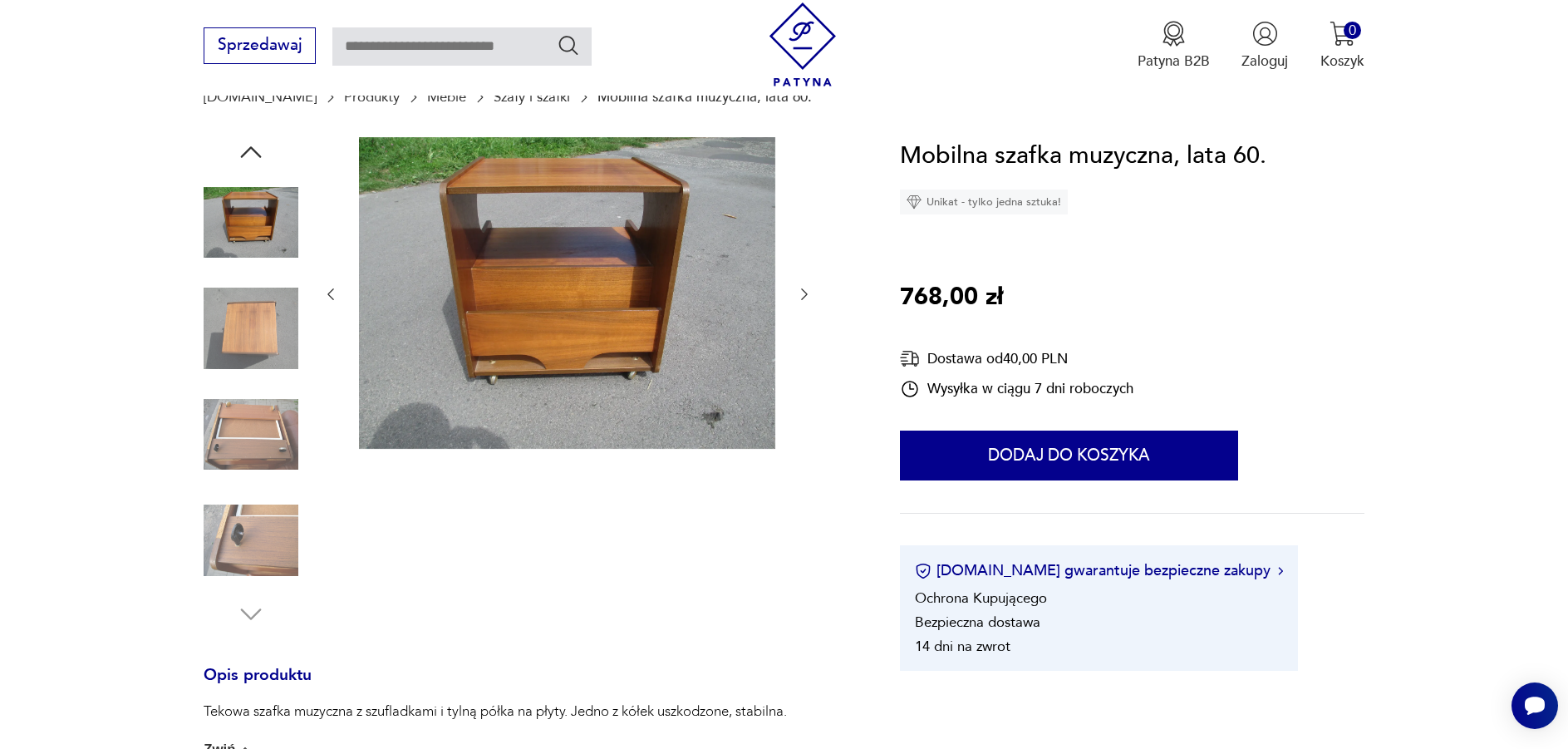
click at [258, 412] on img at bounding box center [251, 434] width 95 height 95
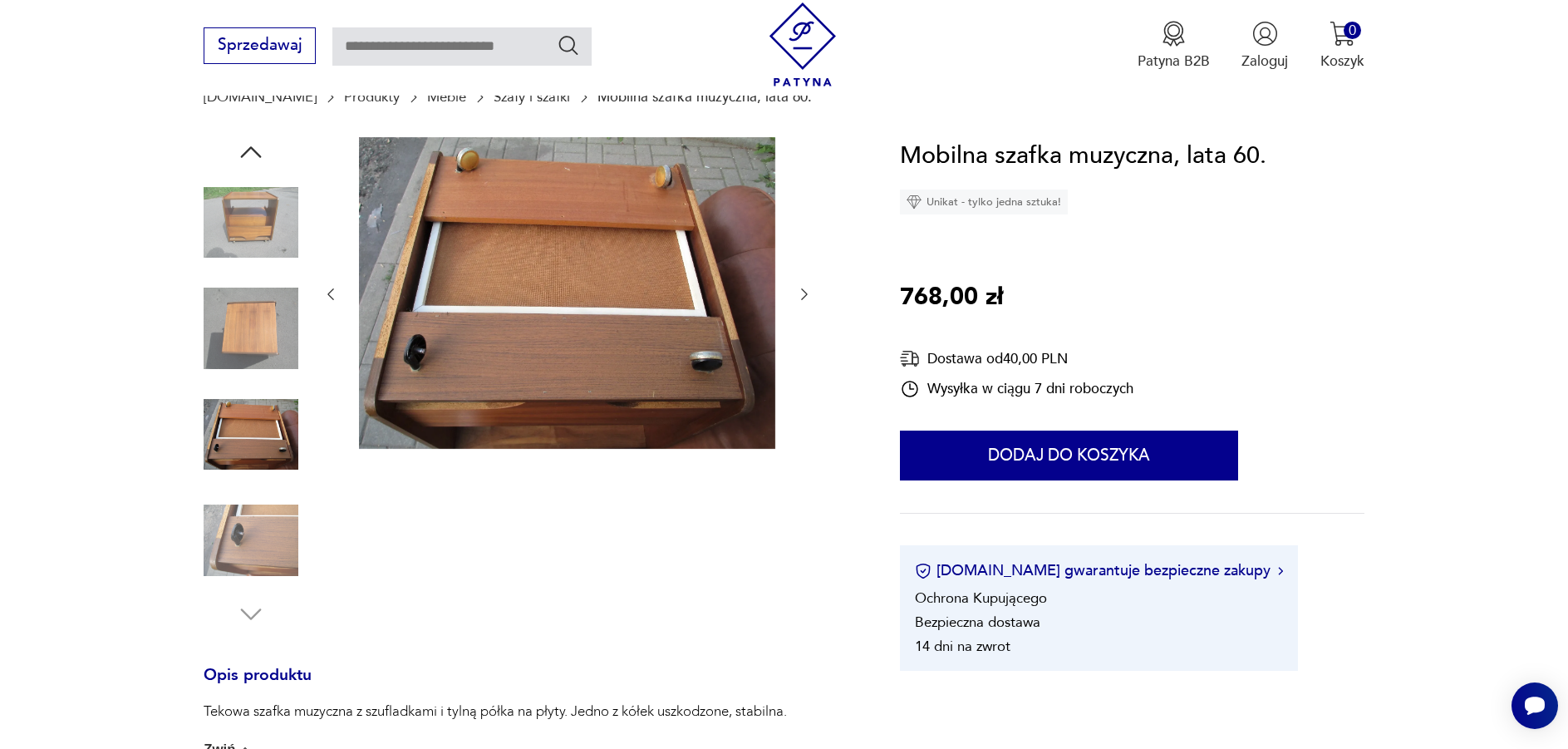
click at [242, 523] on img at bounding box center [251, 540] width 95 height 95
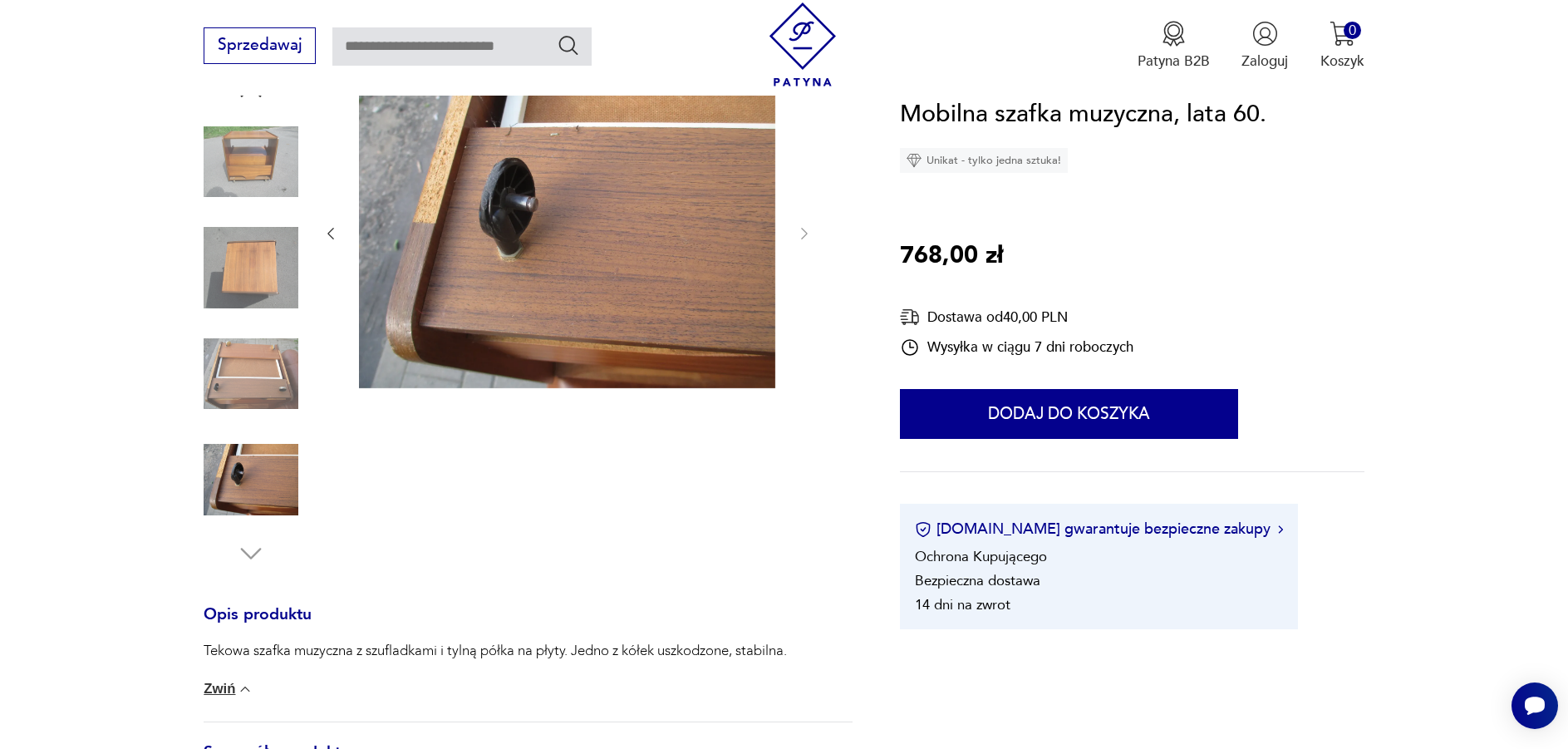
scroll to position [0, 0]
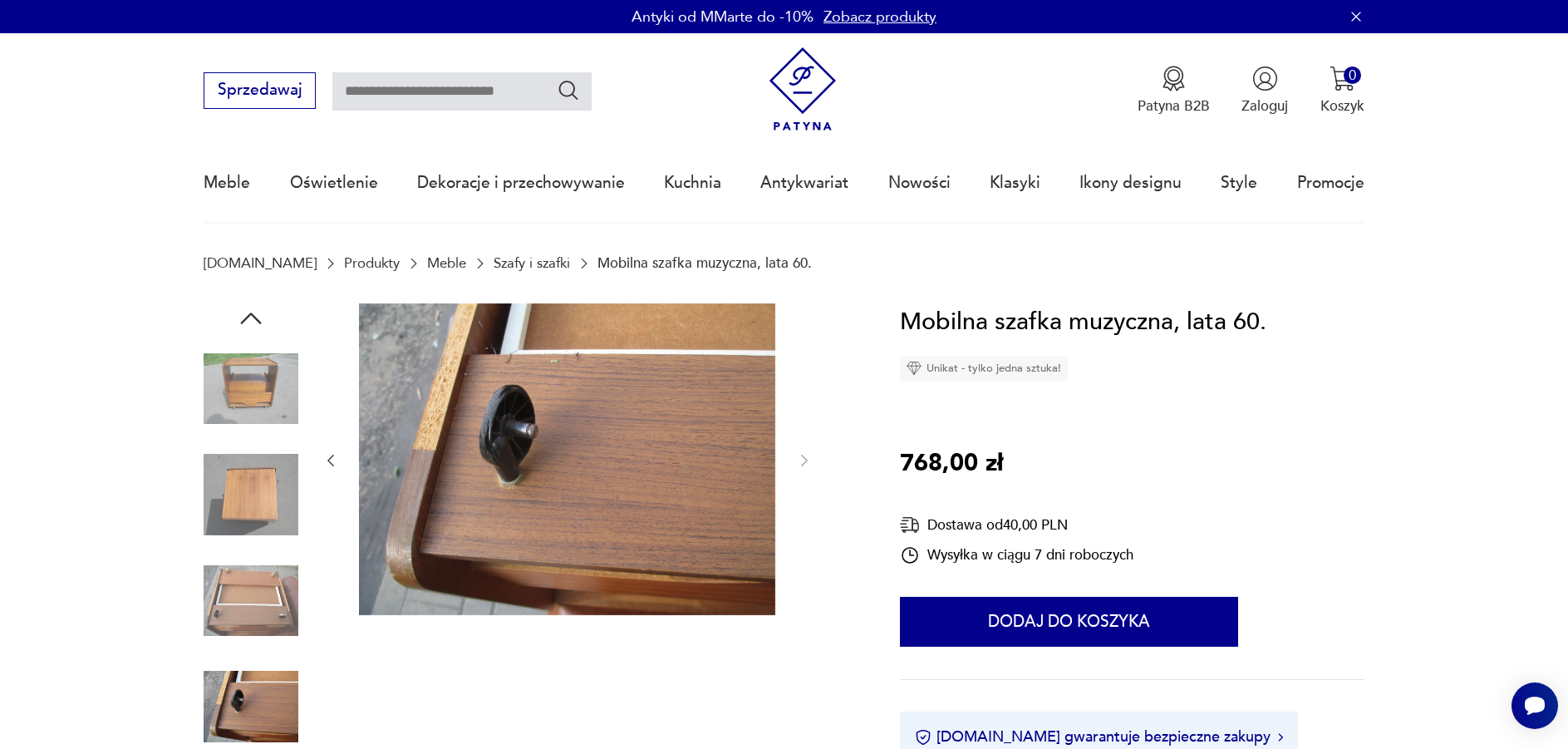
click at [230, 384] on img at bounding box center [251, 389] width 95 height 95
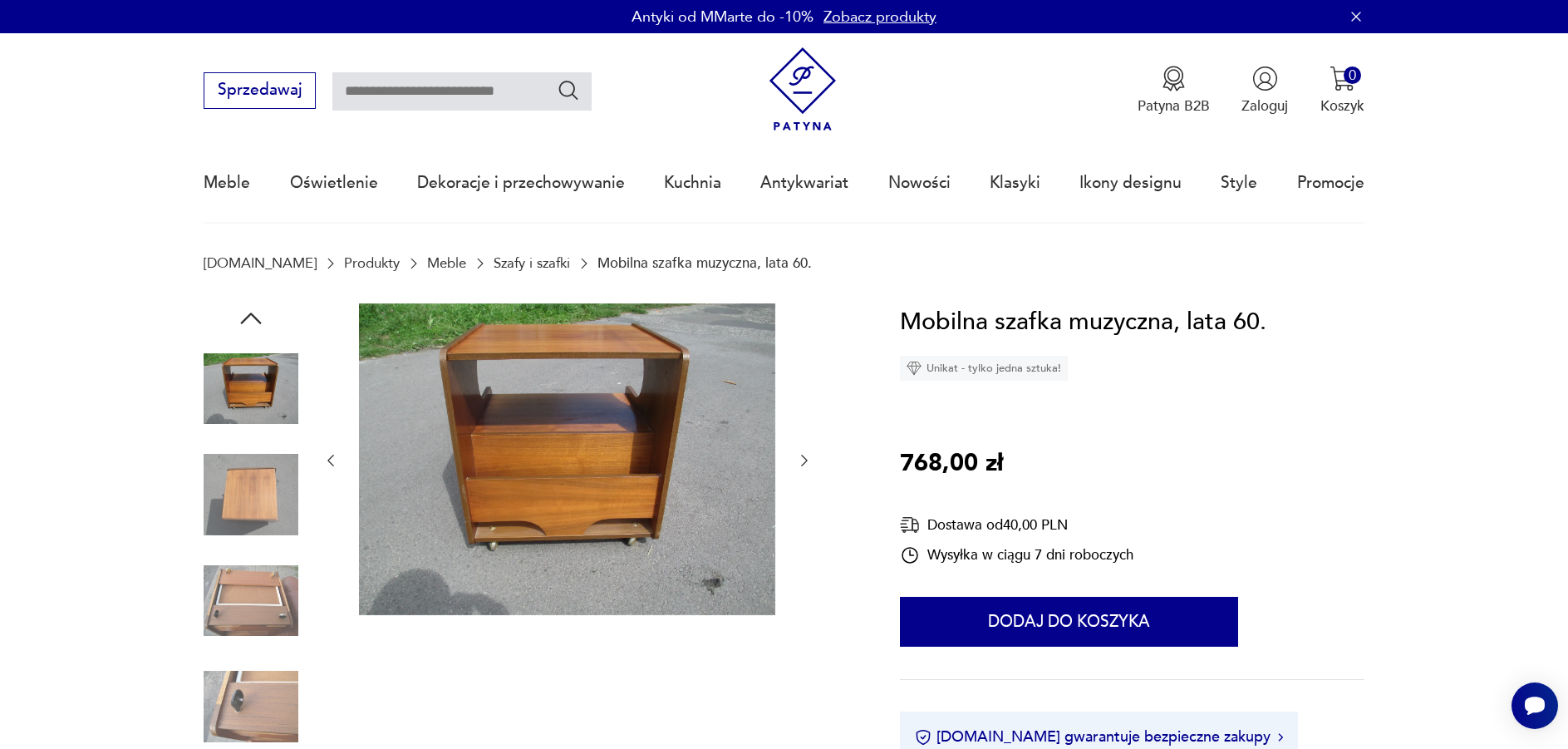
click at [241, 467] on img at bounding box center [251, 494] width 95 height 95
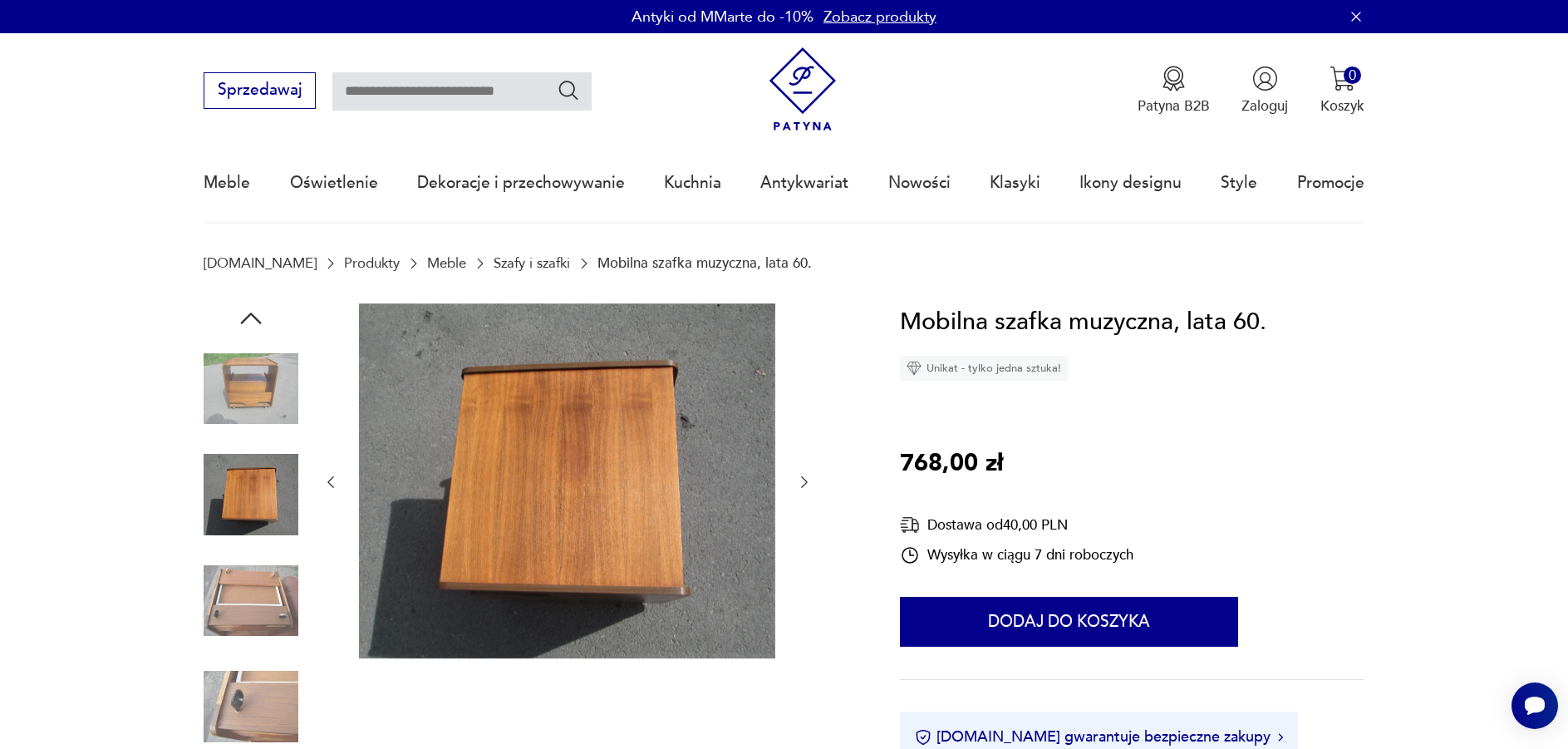
click at [260, 589] on img at bounding box center [251, 601] width 95 height 95
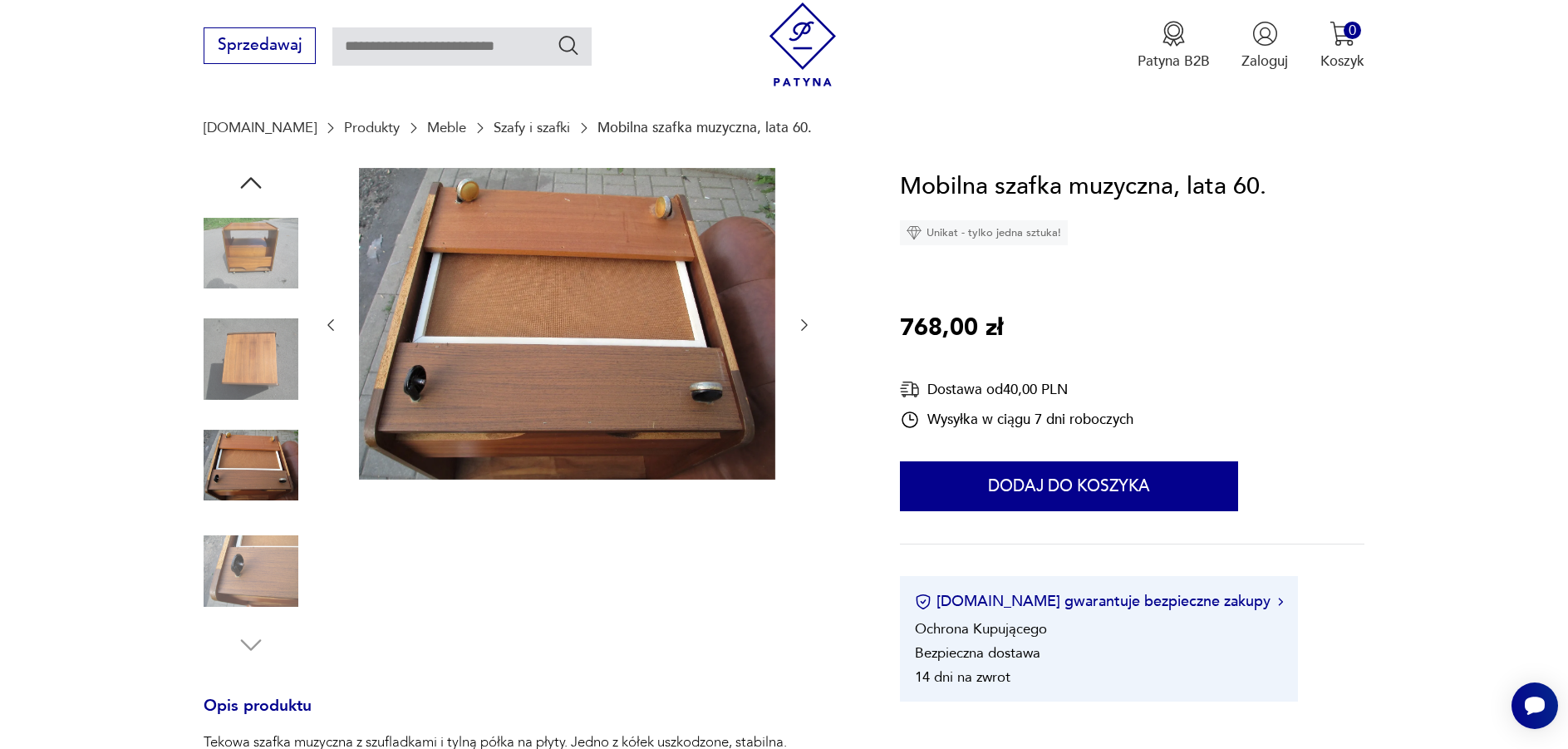
scroll to position [83, 0]
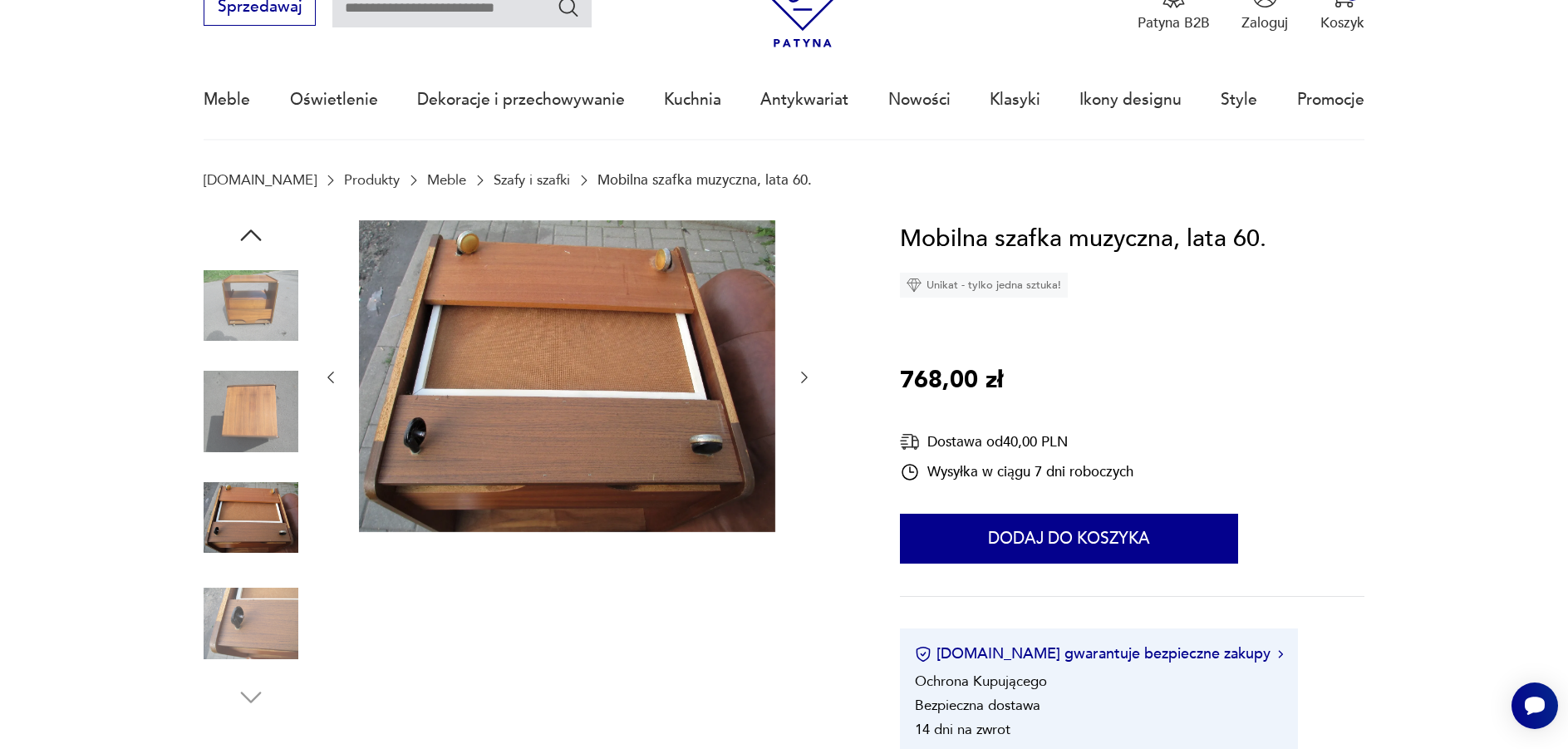
click at [258, 598] on img at bounding box center [251, 623] width 95 height 95
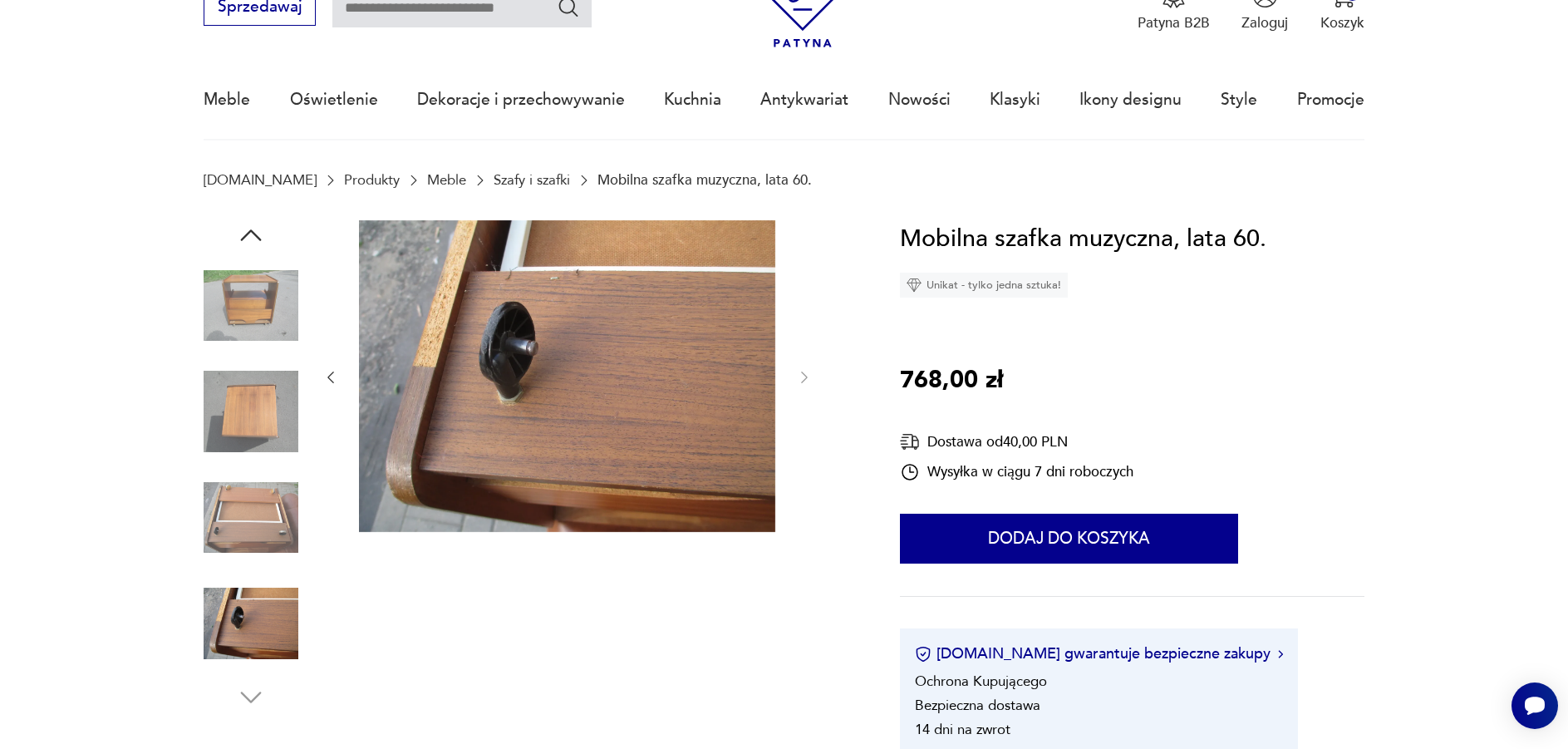
click at [243, 297] on img at bounding box center [251, 306] width 95 height 95
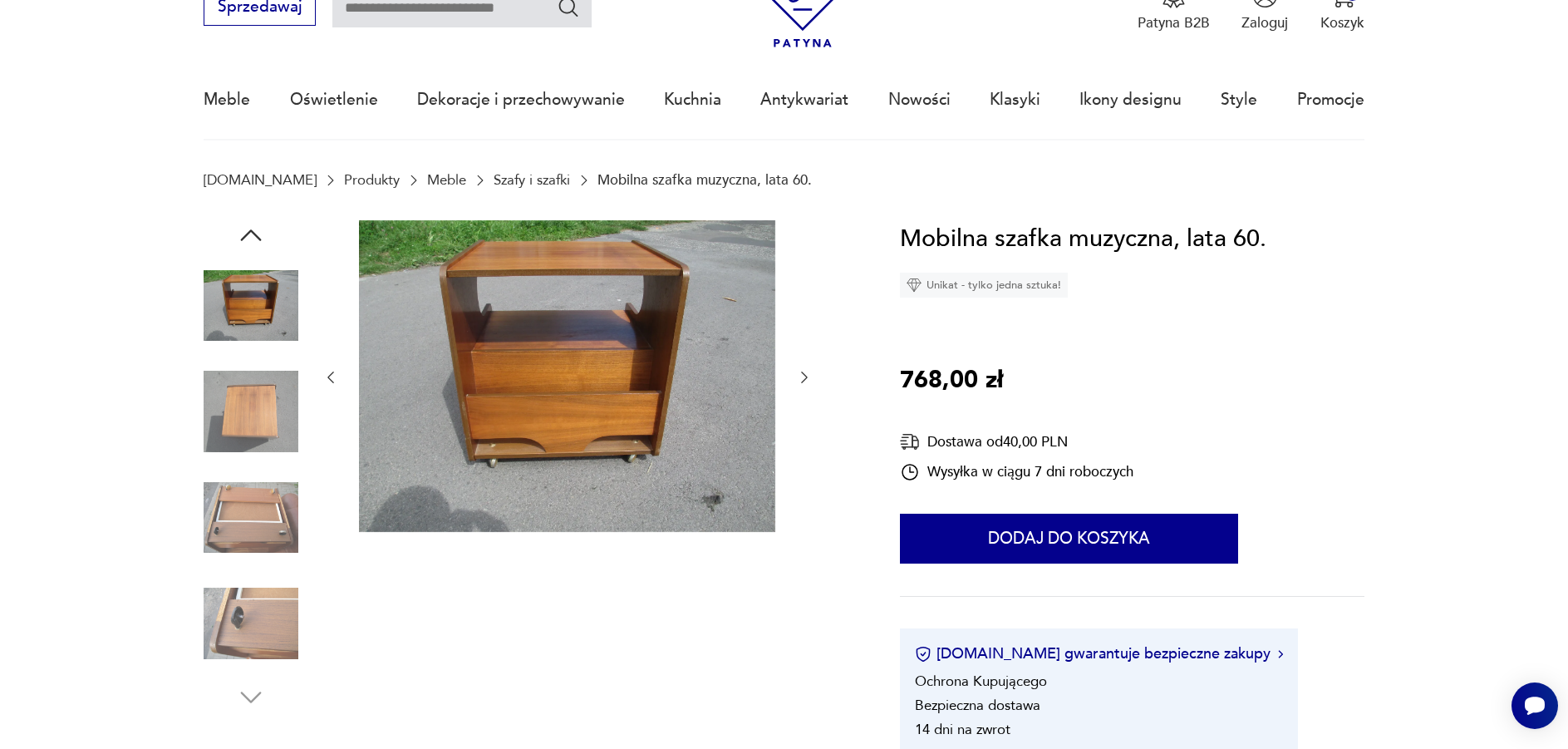
click at [246, 235] on icon "button" at bounding box center [252, 235] width 21 height 12
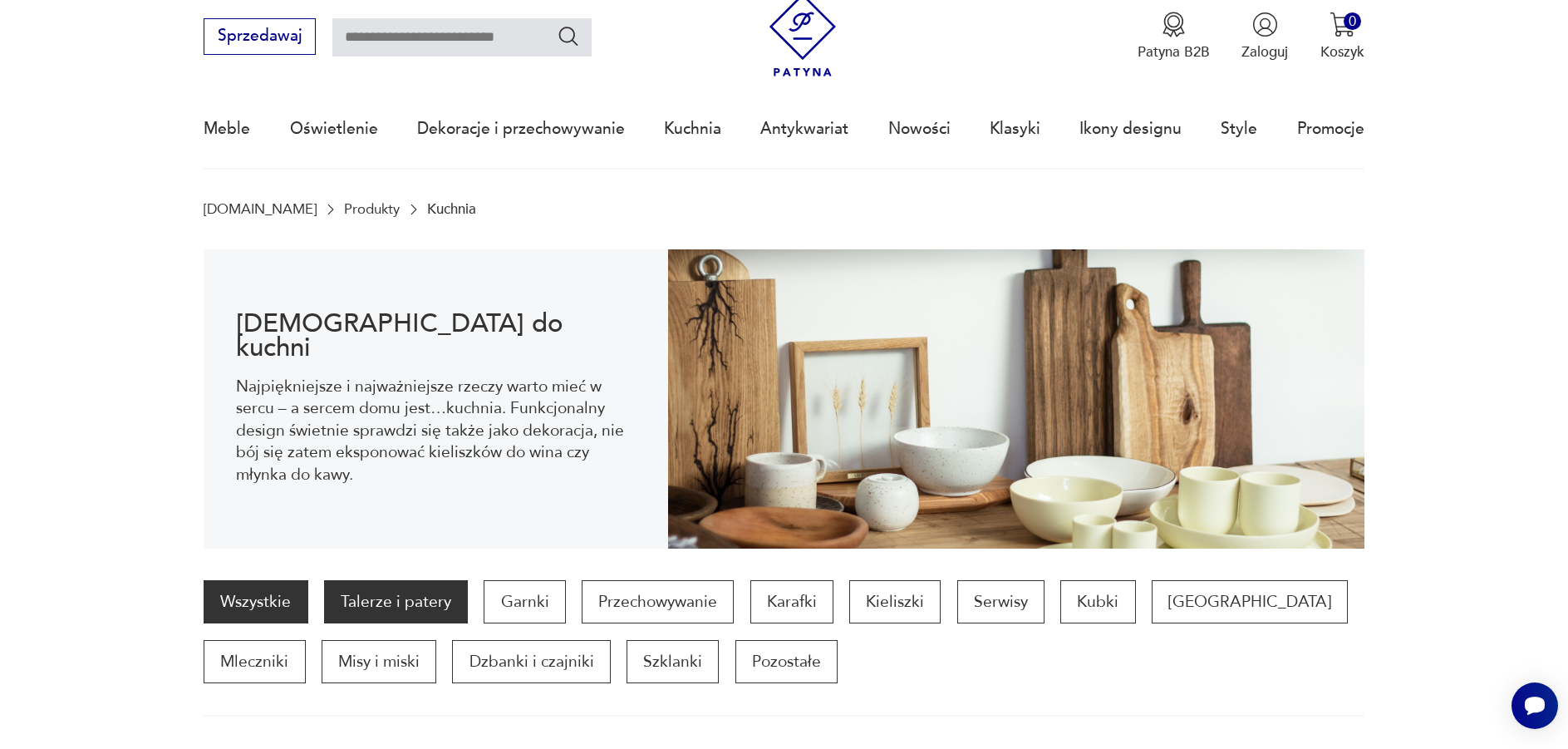
click at [429, 598] on p "Talerze i patery" at bounding box center [396, 602] width 144 height 43
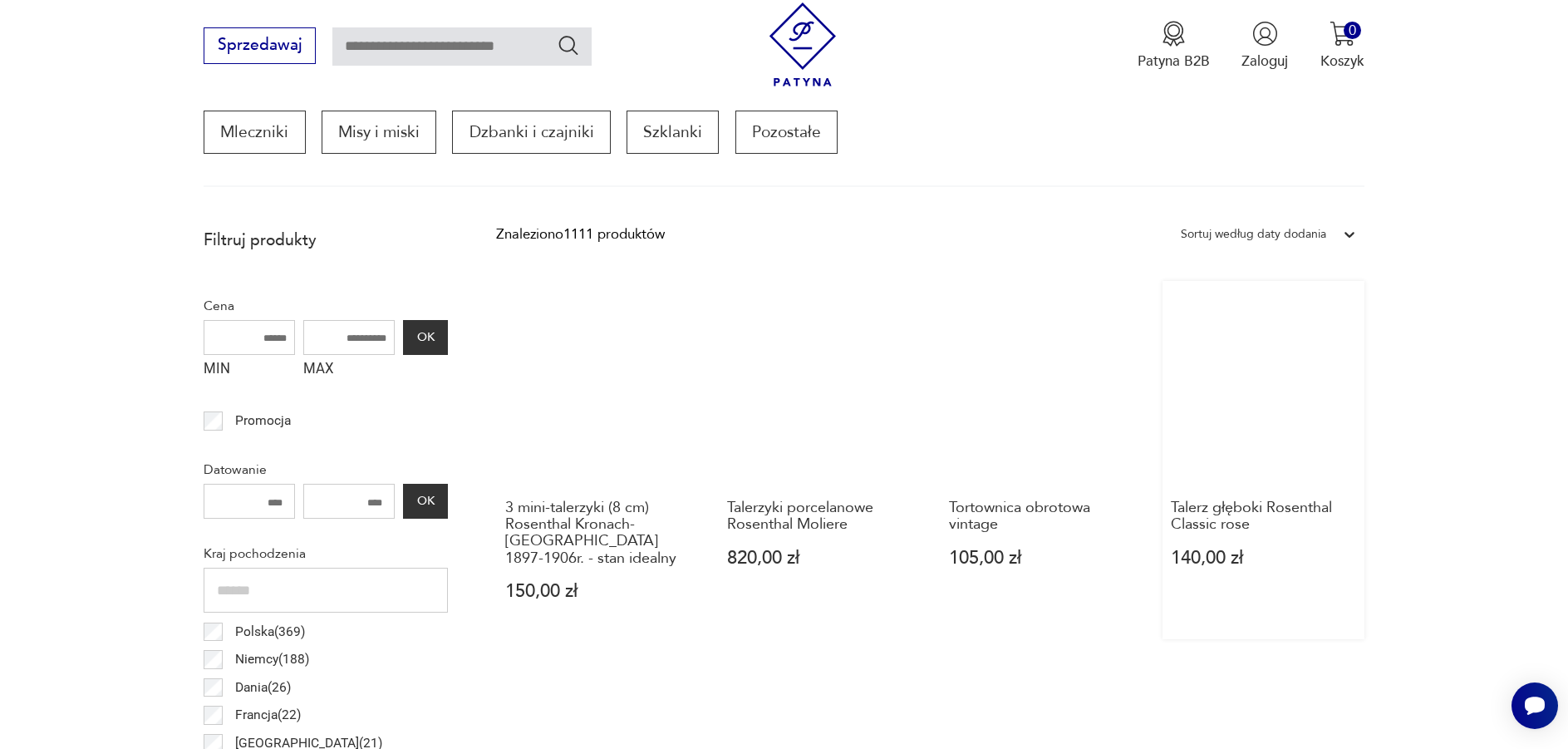
scroll to position [637, 0]
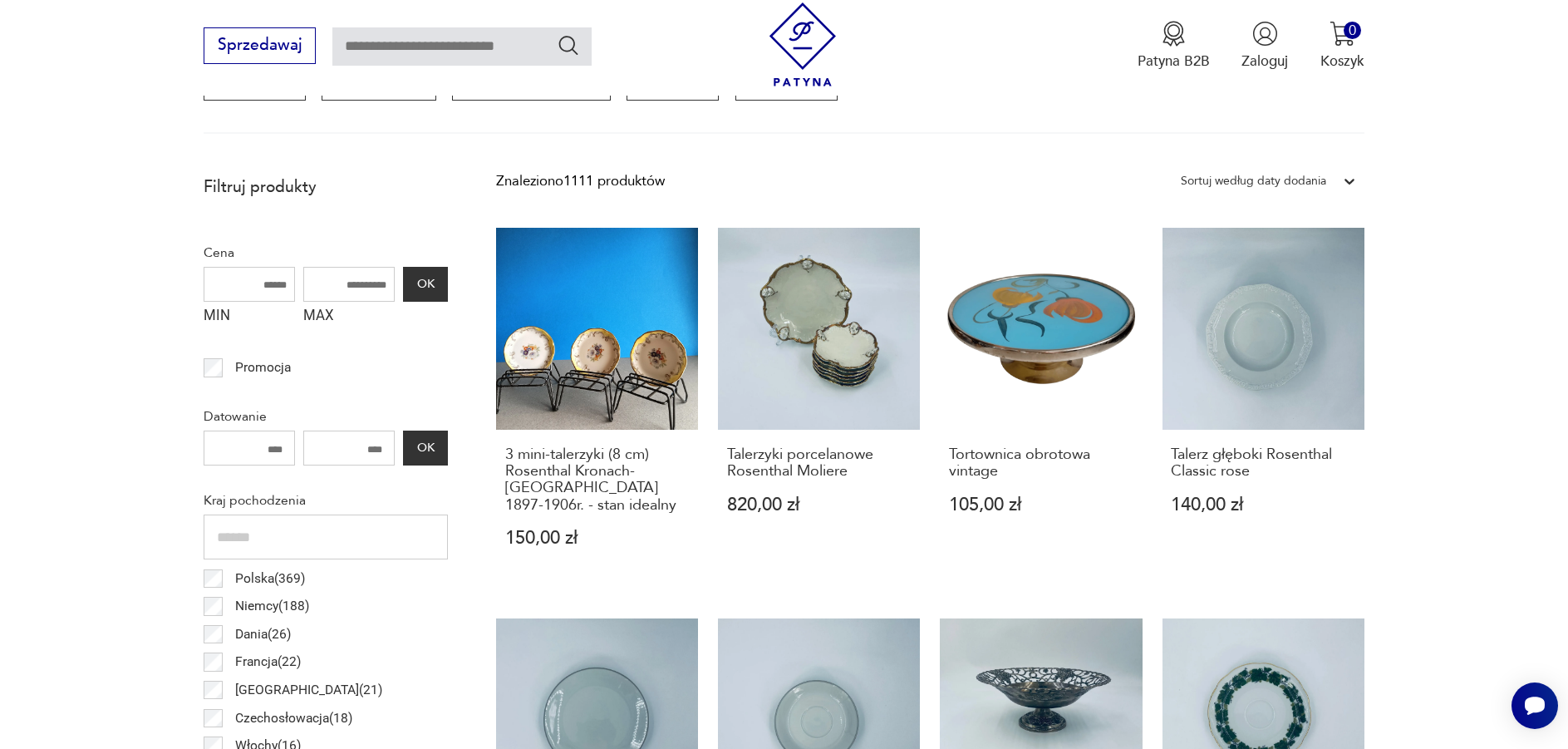
click at [1318, 176] on div "Sortuj według daty dodania" at bounding box center [1253, 181] width 146 height 21
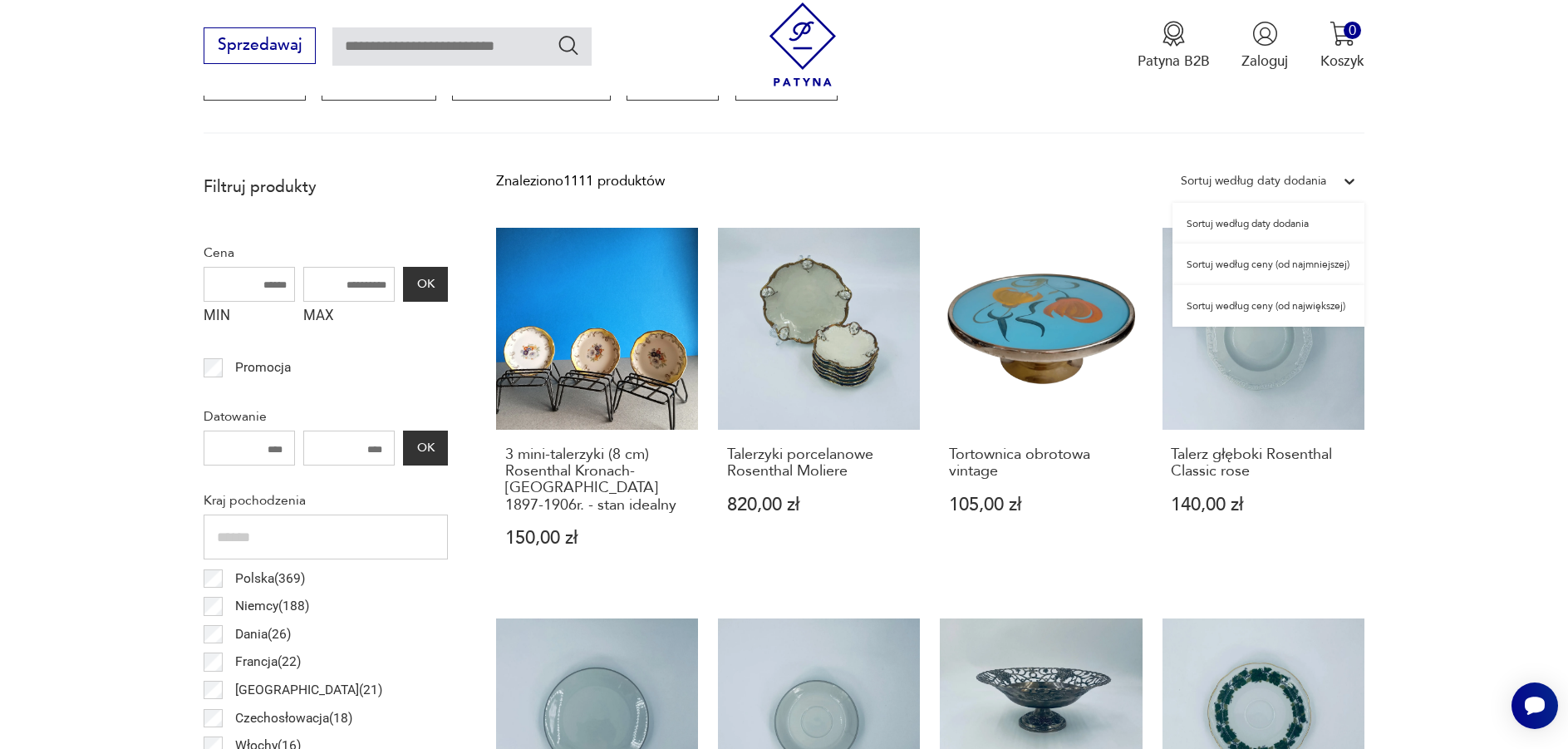
click at [1298, 265] on div "Sortuj według ceny (od najmniejszej)" at bounding box center [1268, 264] width 192 height 42
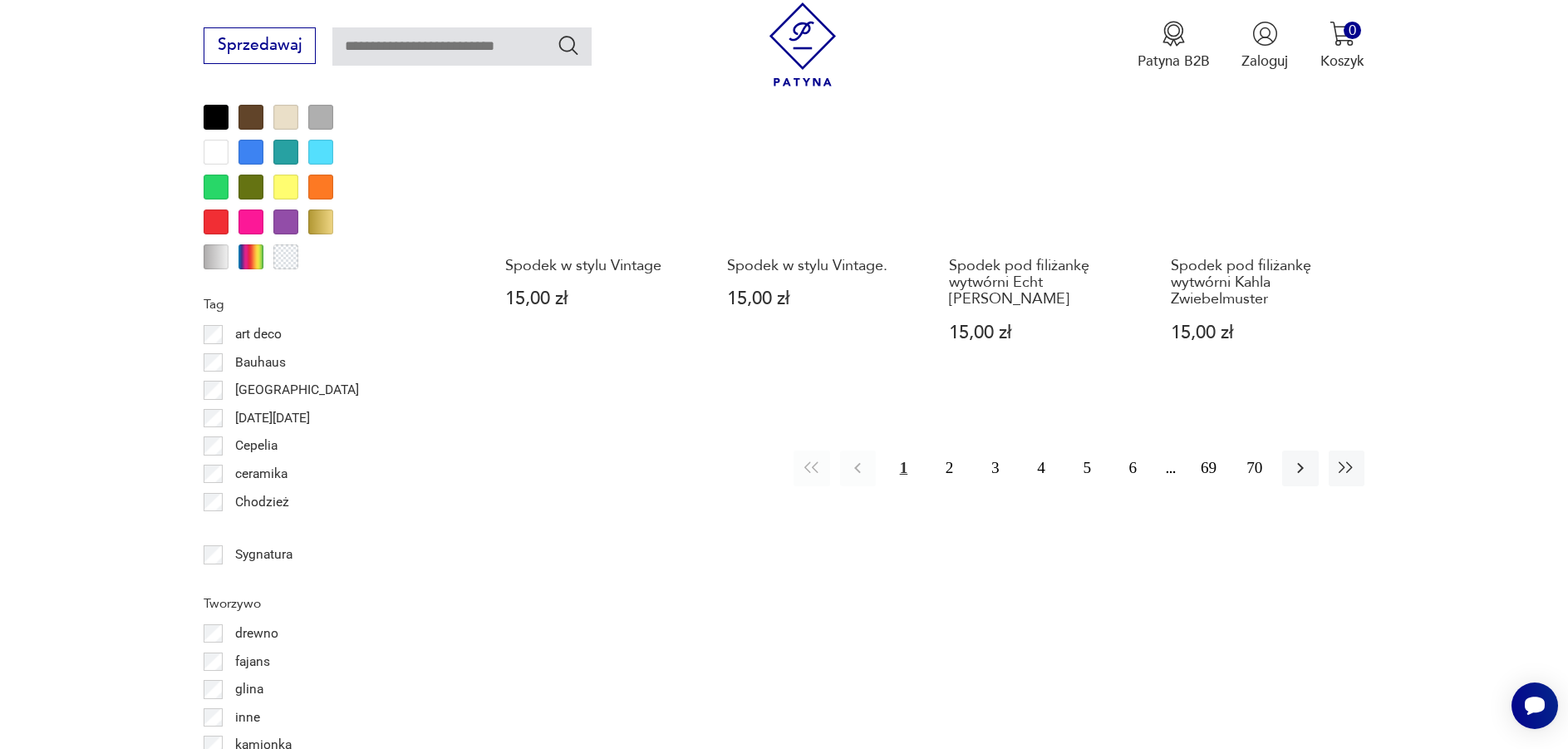
scroll to position [1966, 0]
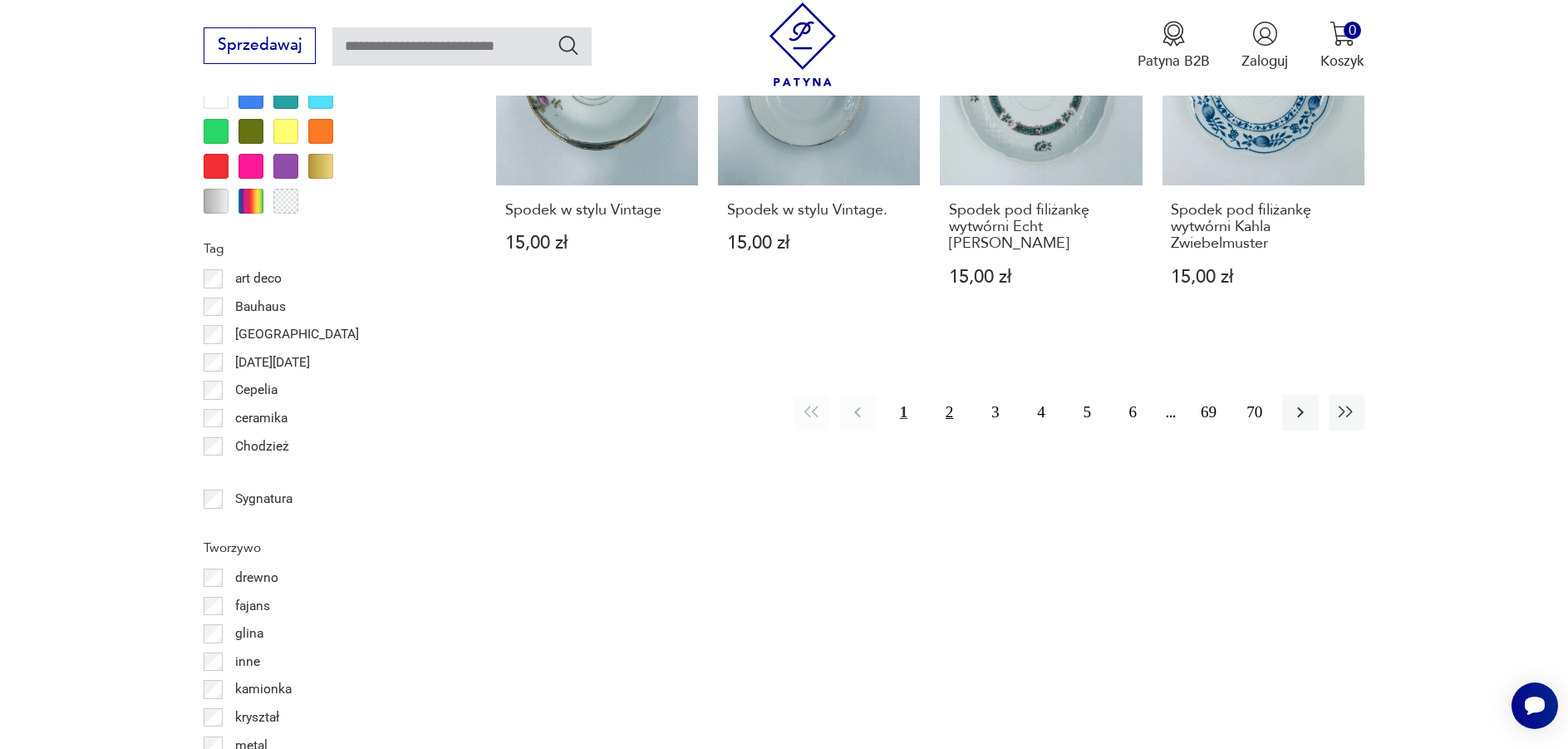
click at [953, 399] on button "2" at bounding box center [949, 413] width 36 height 36
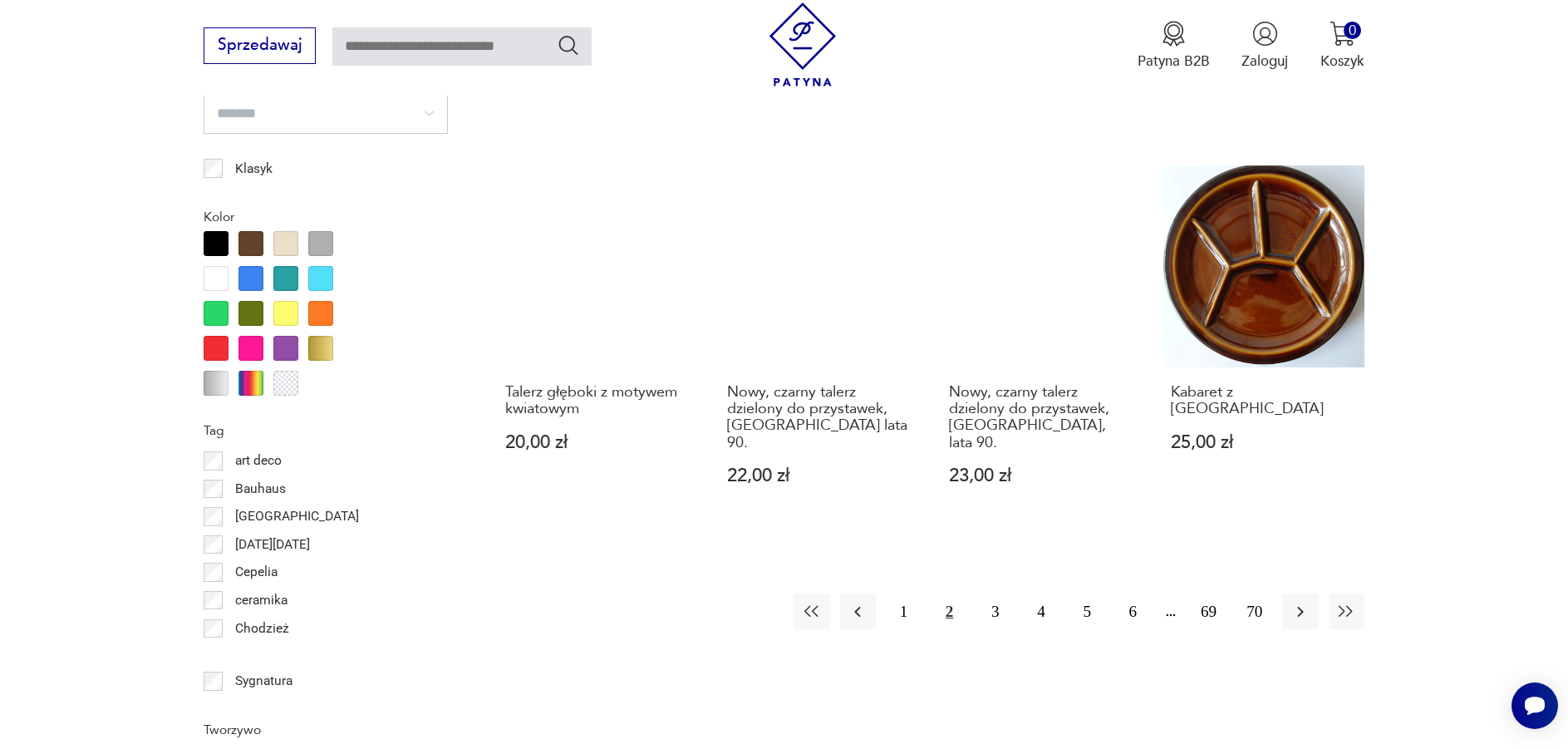
scroll to position [1800, 0]
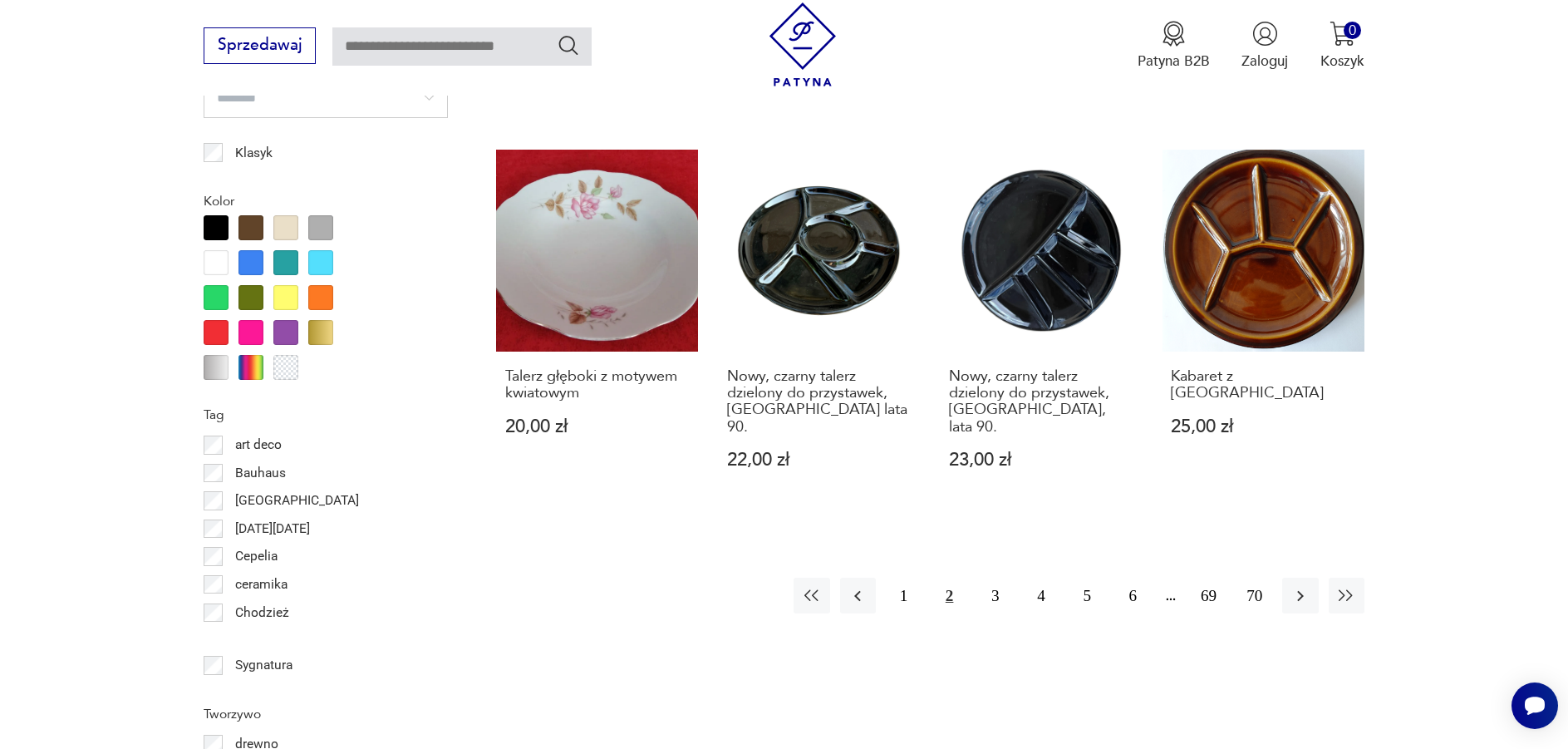
click at [949, 583] on button "2" at bounding box center [949, 596] width 36 height 36
click at [991, 584] on button "3" at bounding box center [995, 596] width 36 height 36
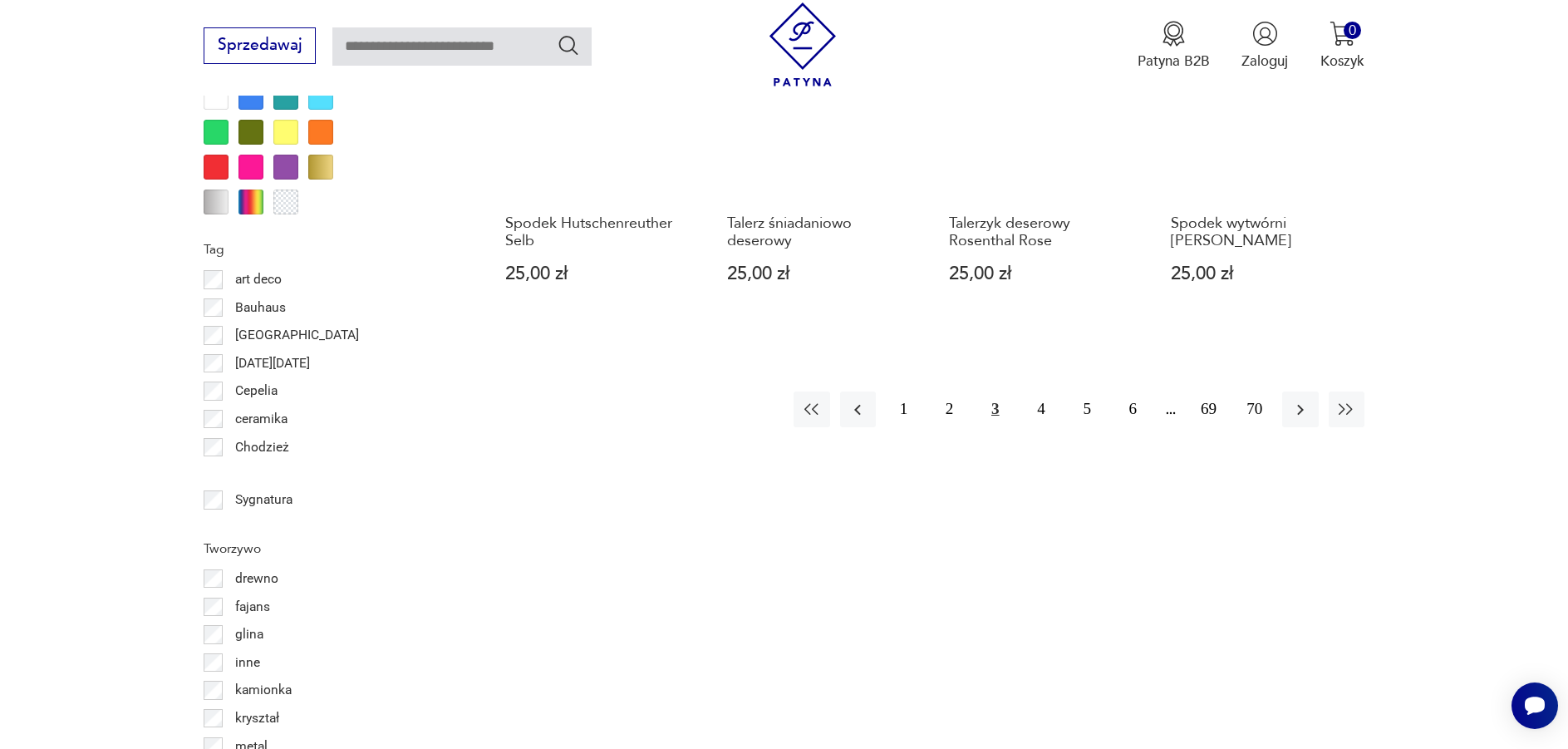
scroll to position [1966, 0]
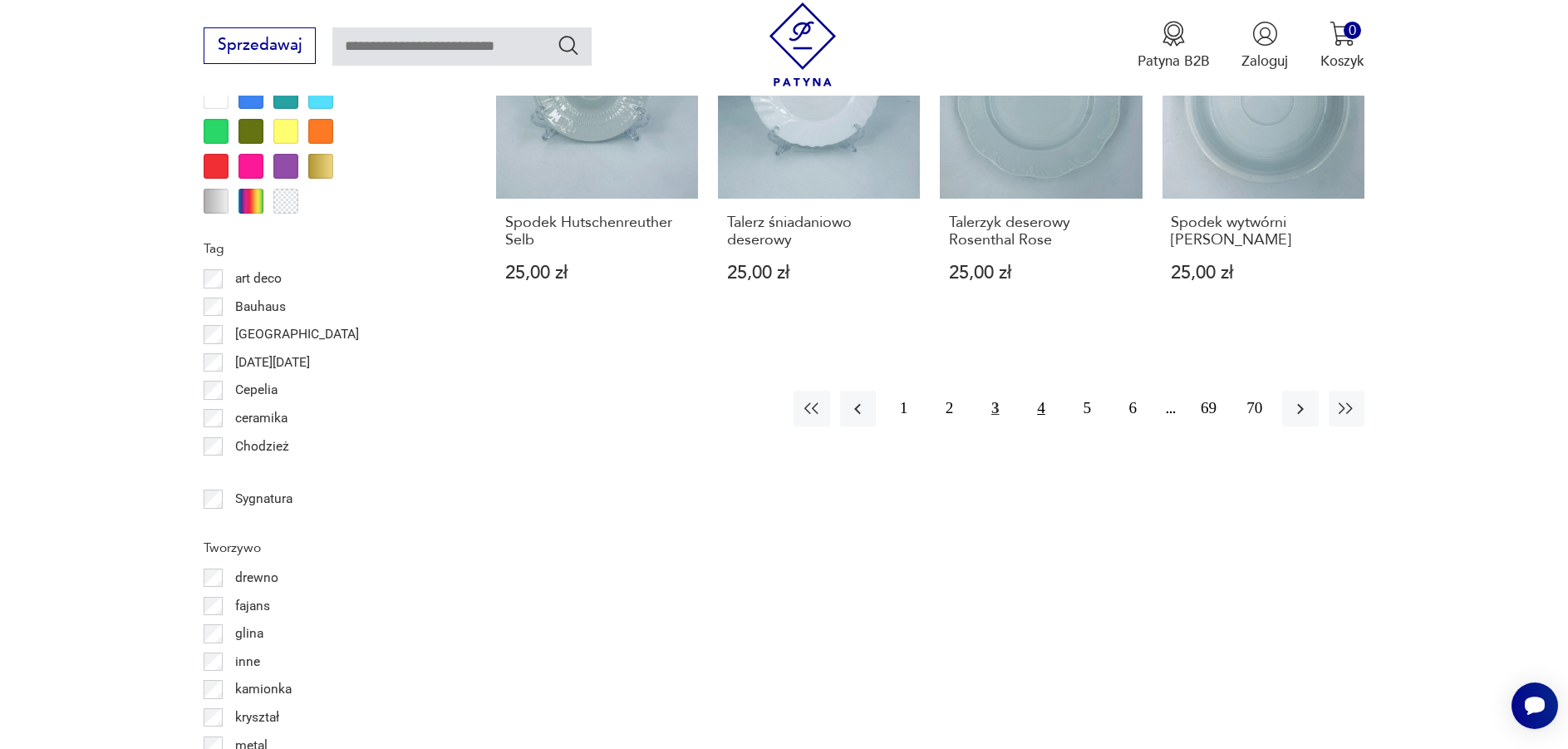
click at [1042, 411] on button "4" at bounding box center [1041, 408] width 36 height 36
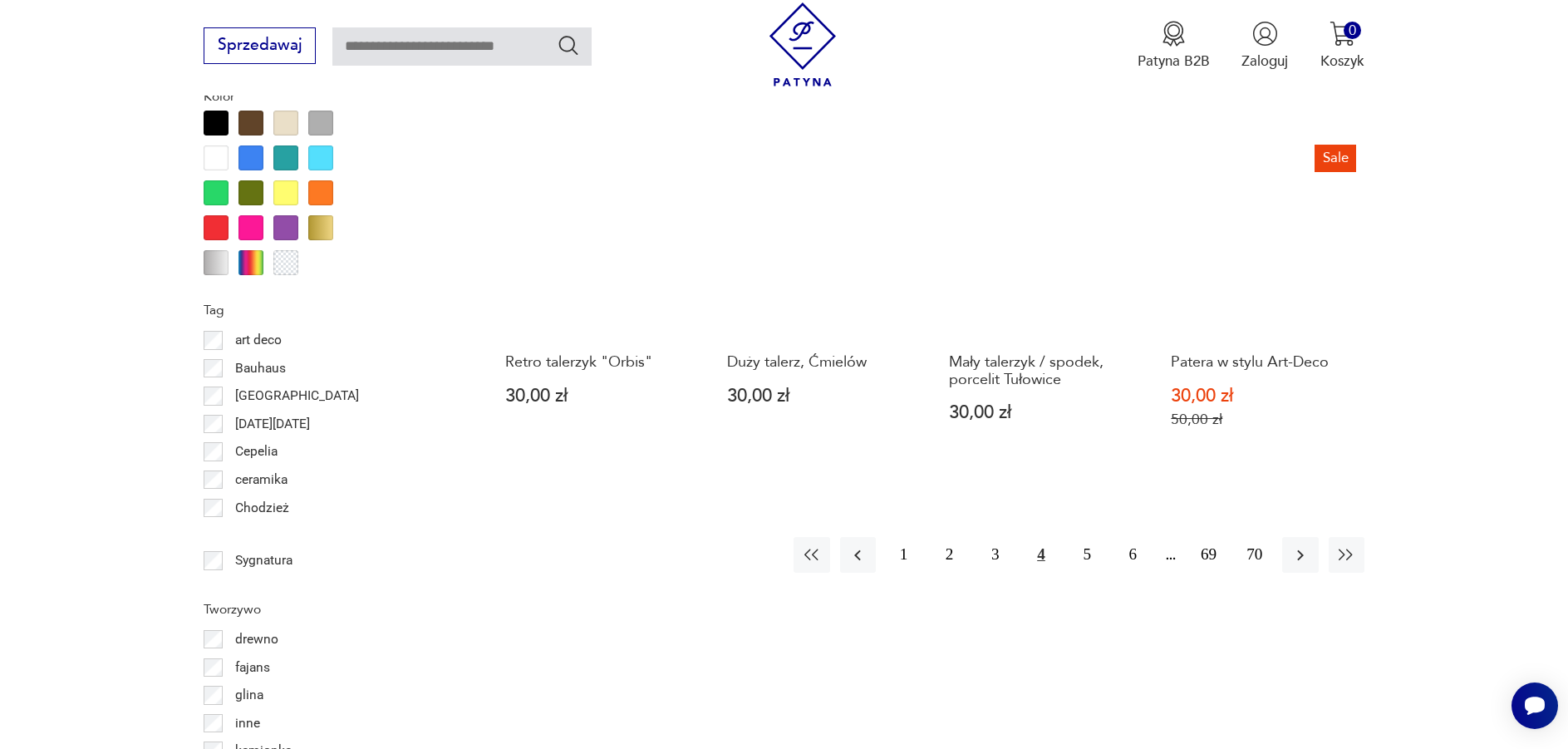
scroll to position [1966, 0]
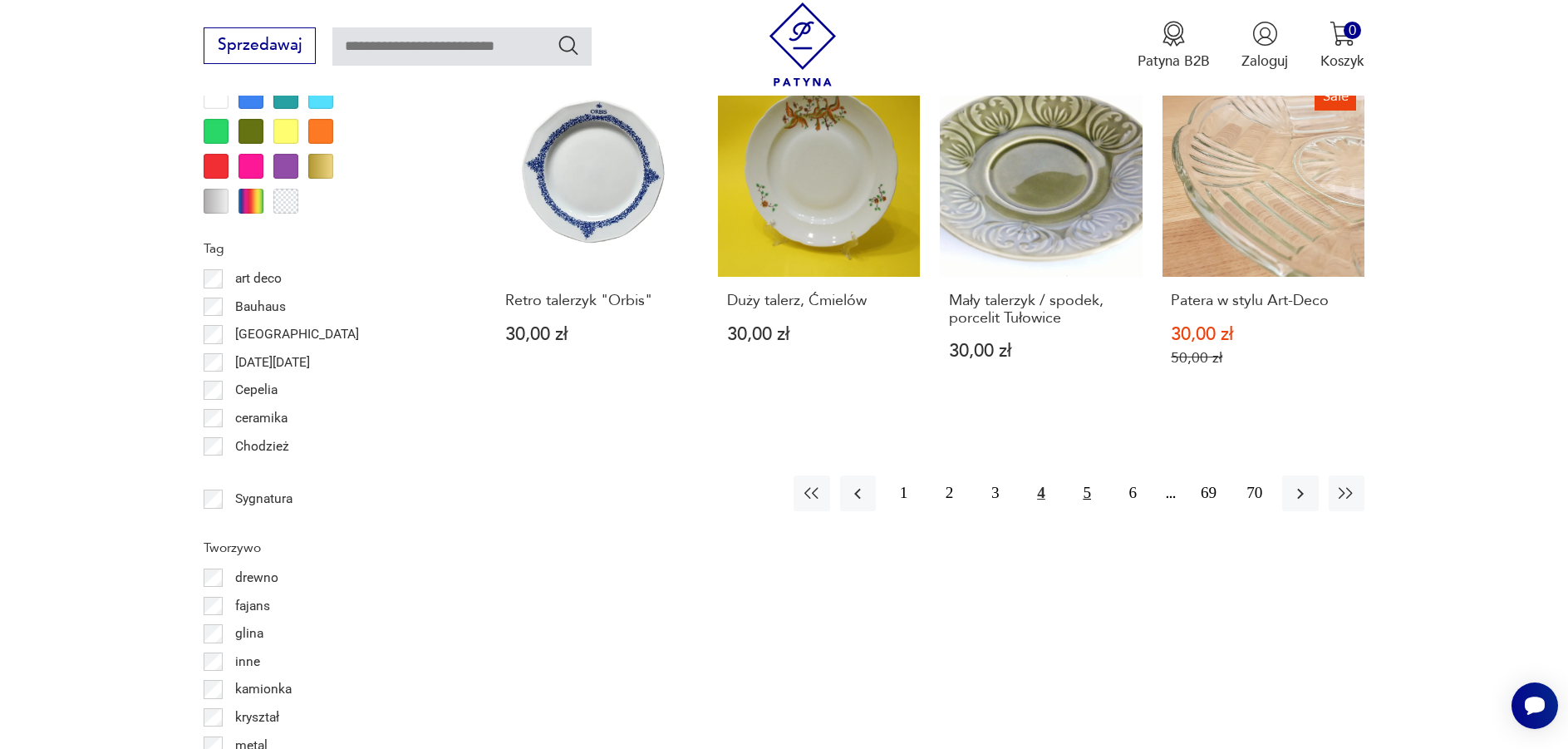
click at [1090, 475] on button "5" at bounding box center [1087, 493] width 36 height 36
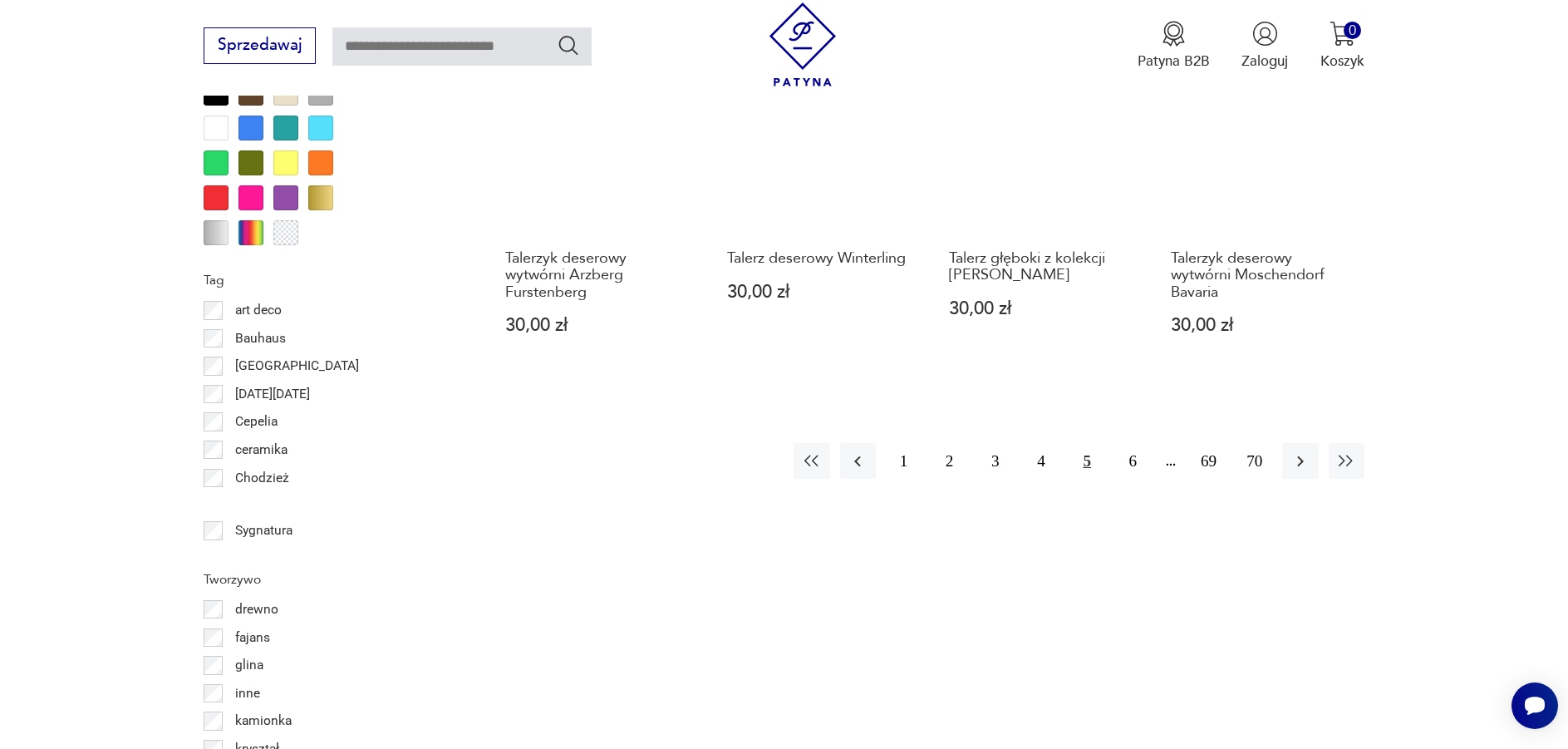
scroll to position [1966, 0]
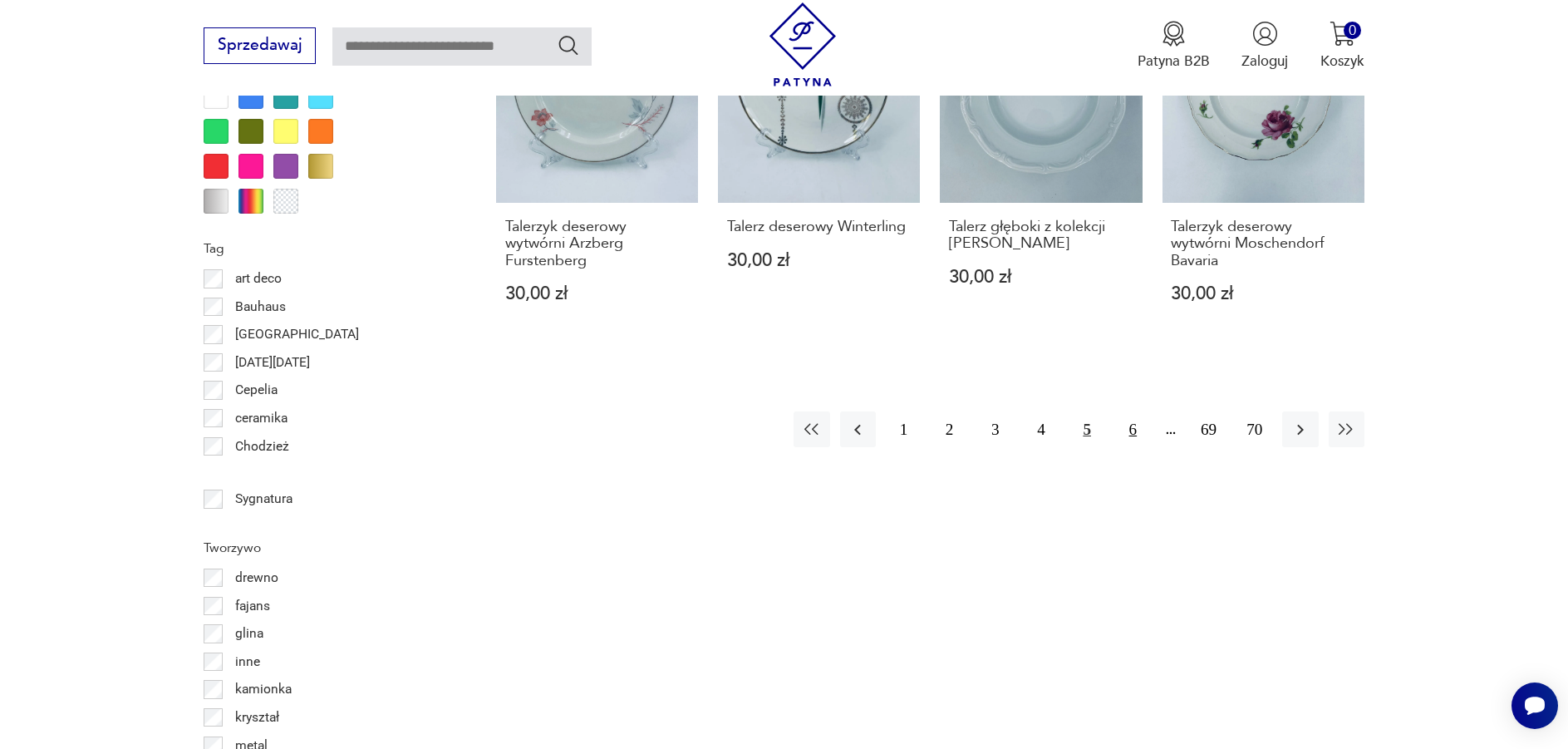
click at [1131, 431] on button "6" at bounding box center [1133, 430] width 36 height 36
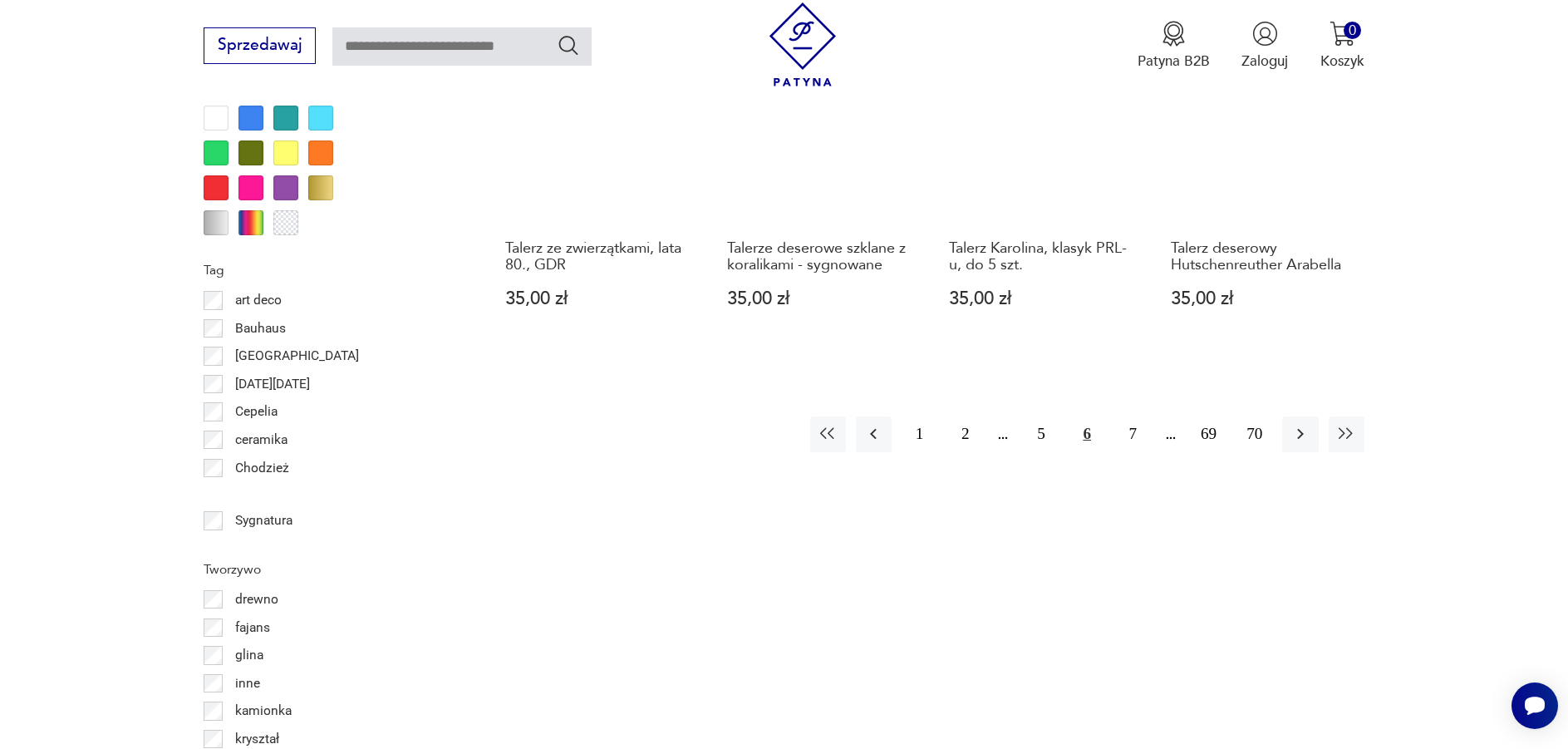
scroll to position [1966, 0]
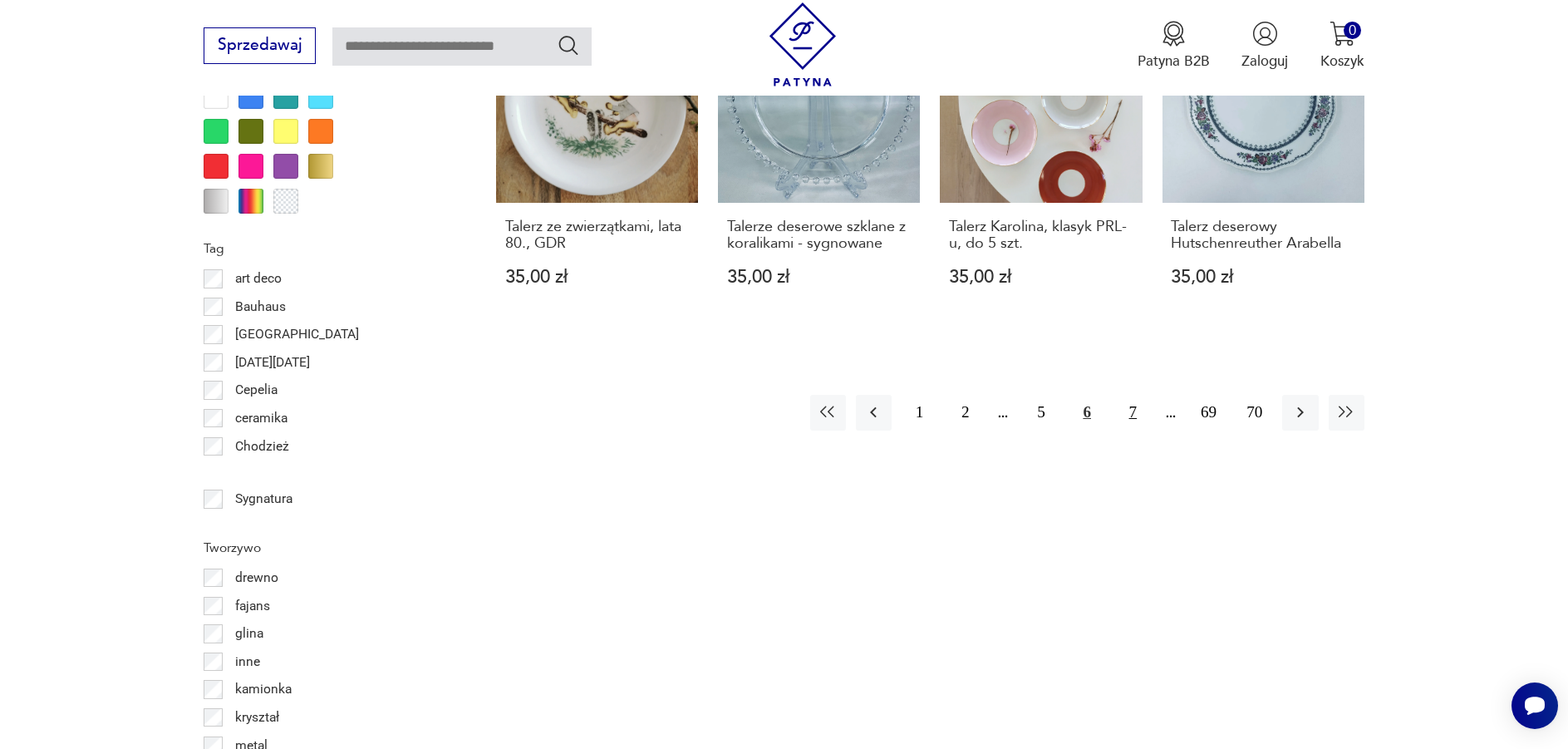
click at [1130, 402] on button "7" at bounding box center [1133, 413] width 36 height 36
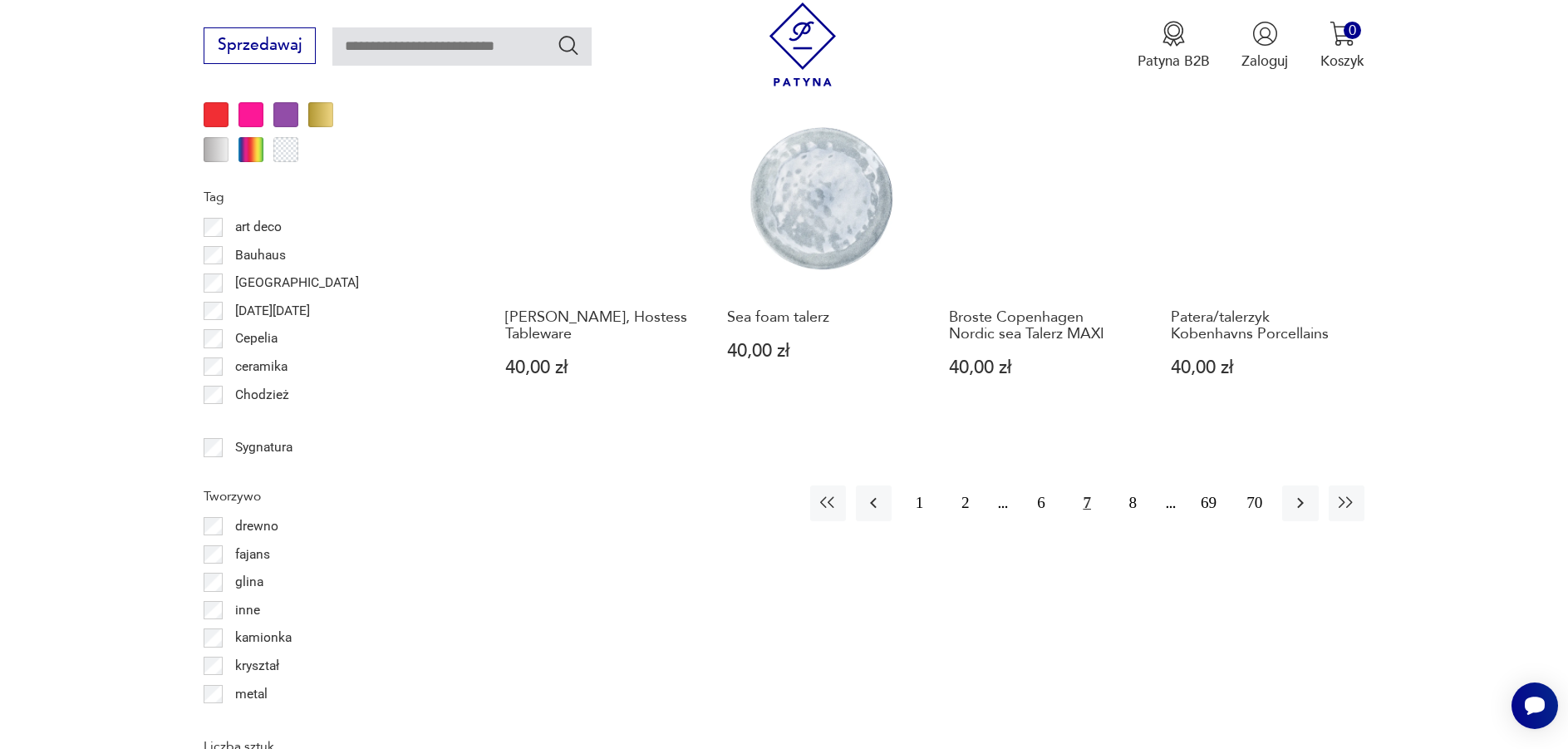
scroll to position [2049, 0]
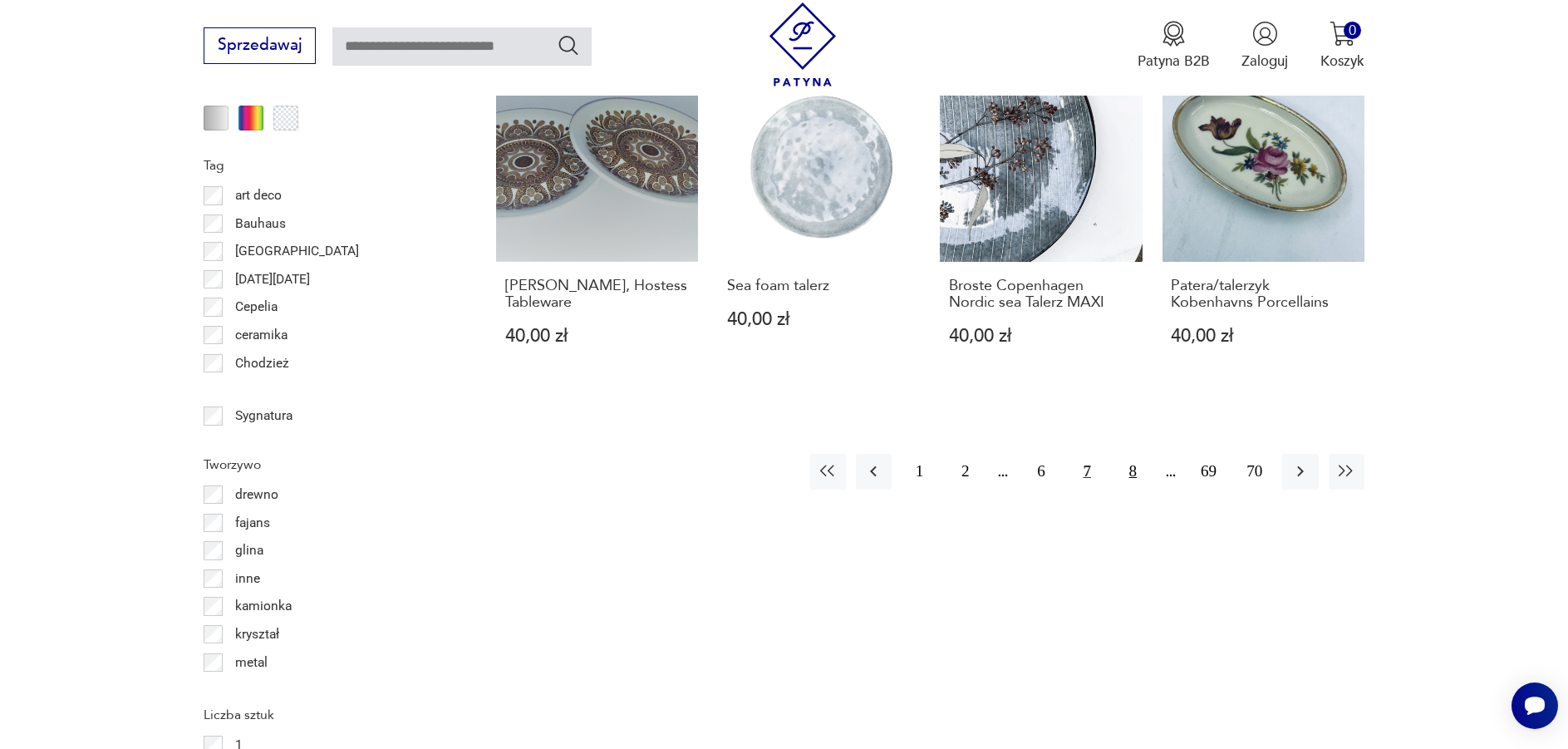
click at [1133, 454] on button "8" at bounding box center [1133, 472] width 36 height 36
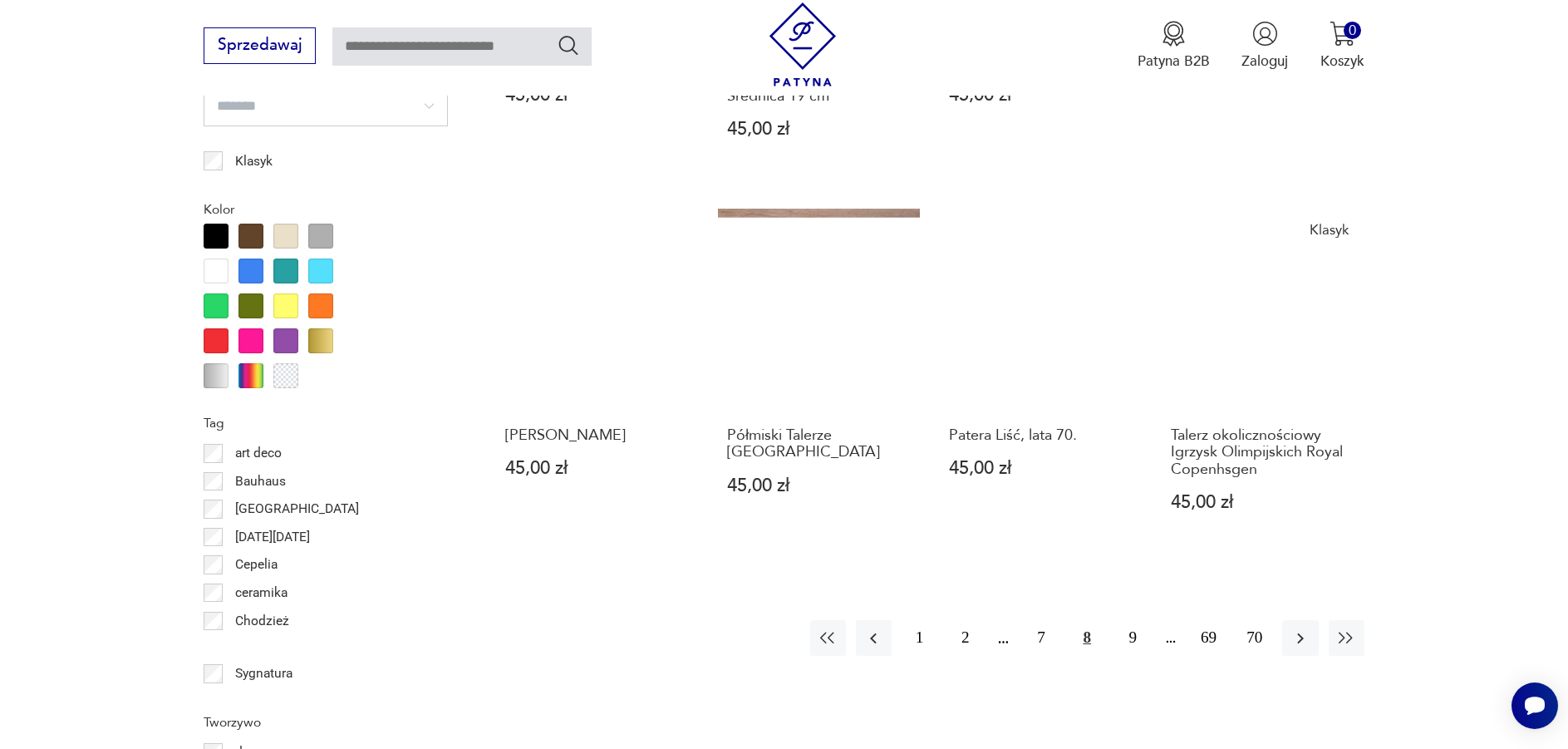
scroll to position [1800, 0]
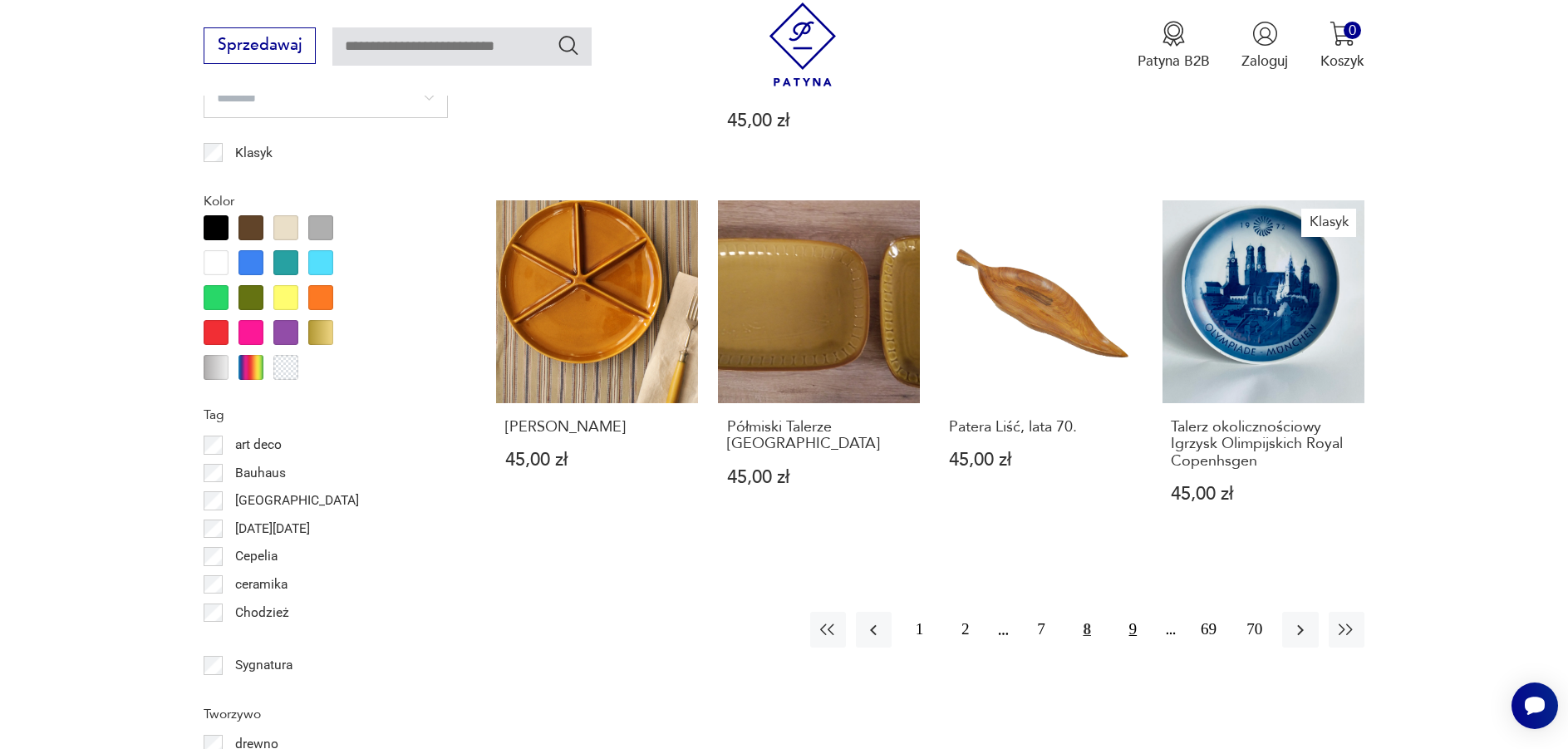
click at [1127, 627] on button "9" at bounding box center [1133, 629] width 36 height 36
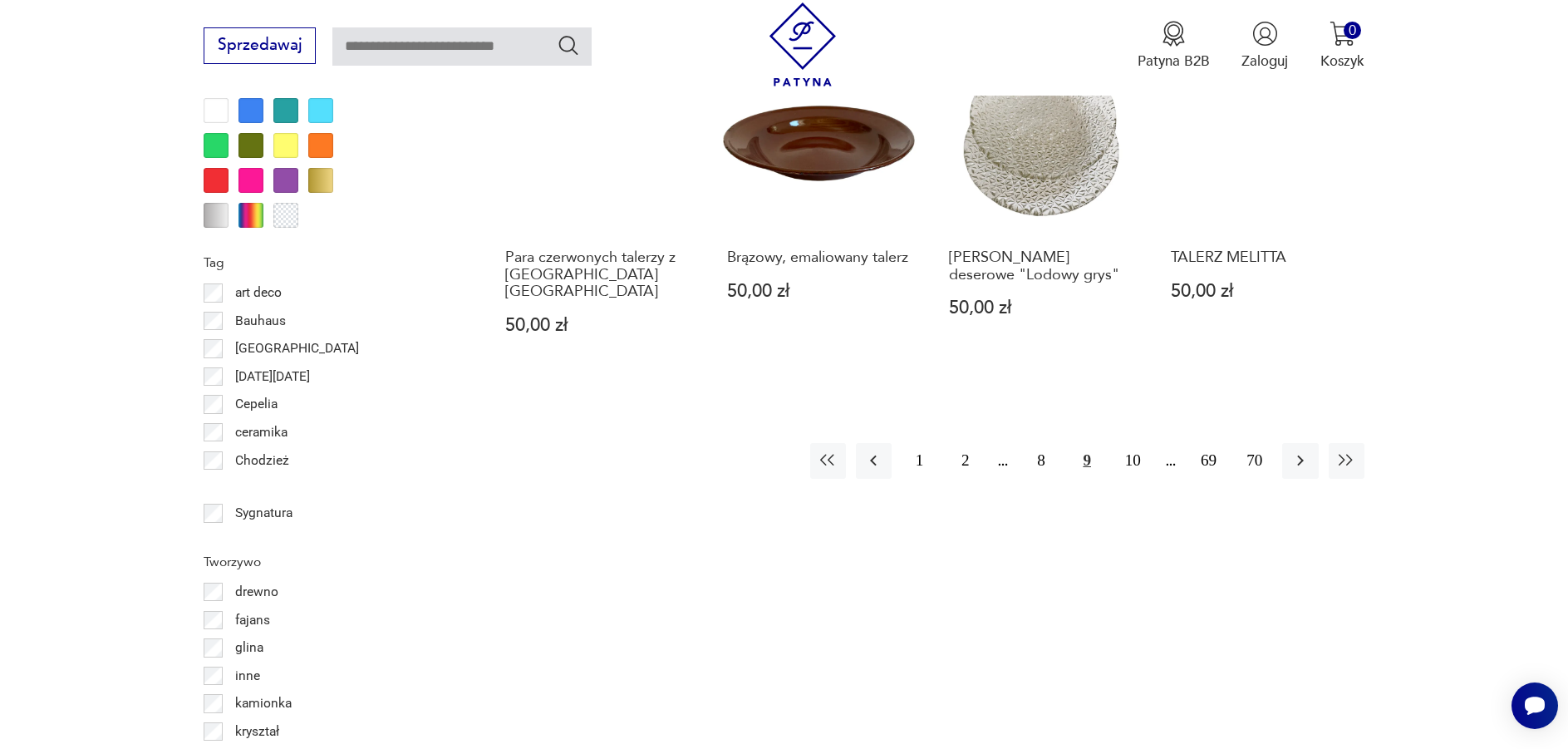
scroll to position [1966, 0]
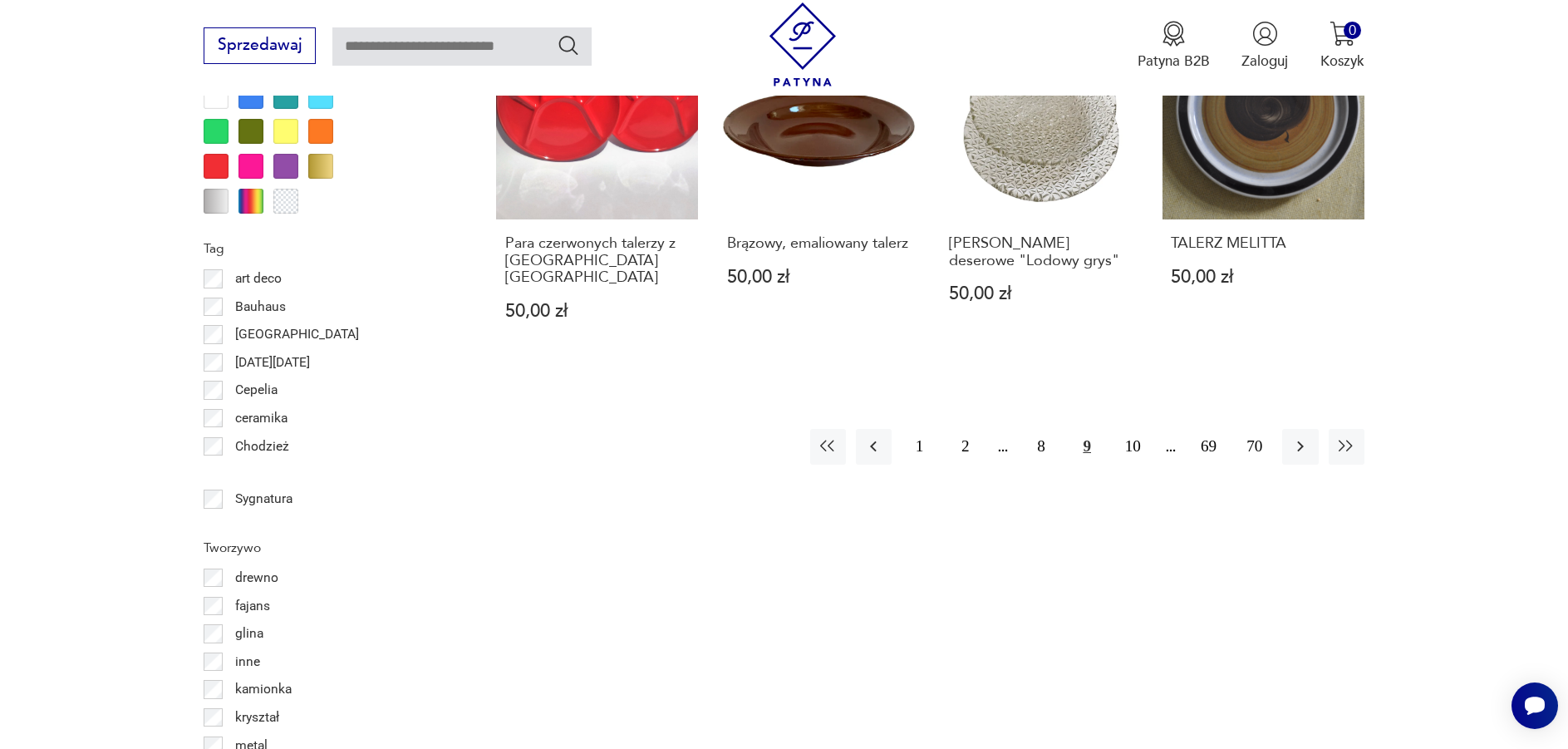
drag, startPoint x: 1135, startPoint y: 426, endPoint x: 1165, endPoint y: 457, distance: 43.1
click at [1135, 429] on button "10" at bounding box center [1133, 447] width 36 height 36
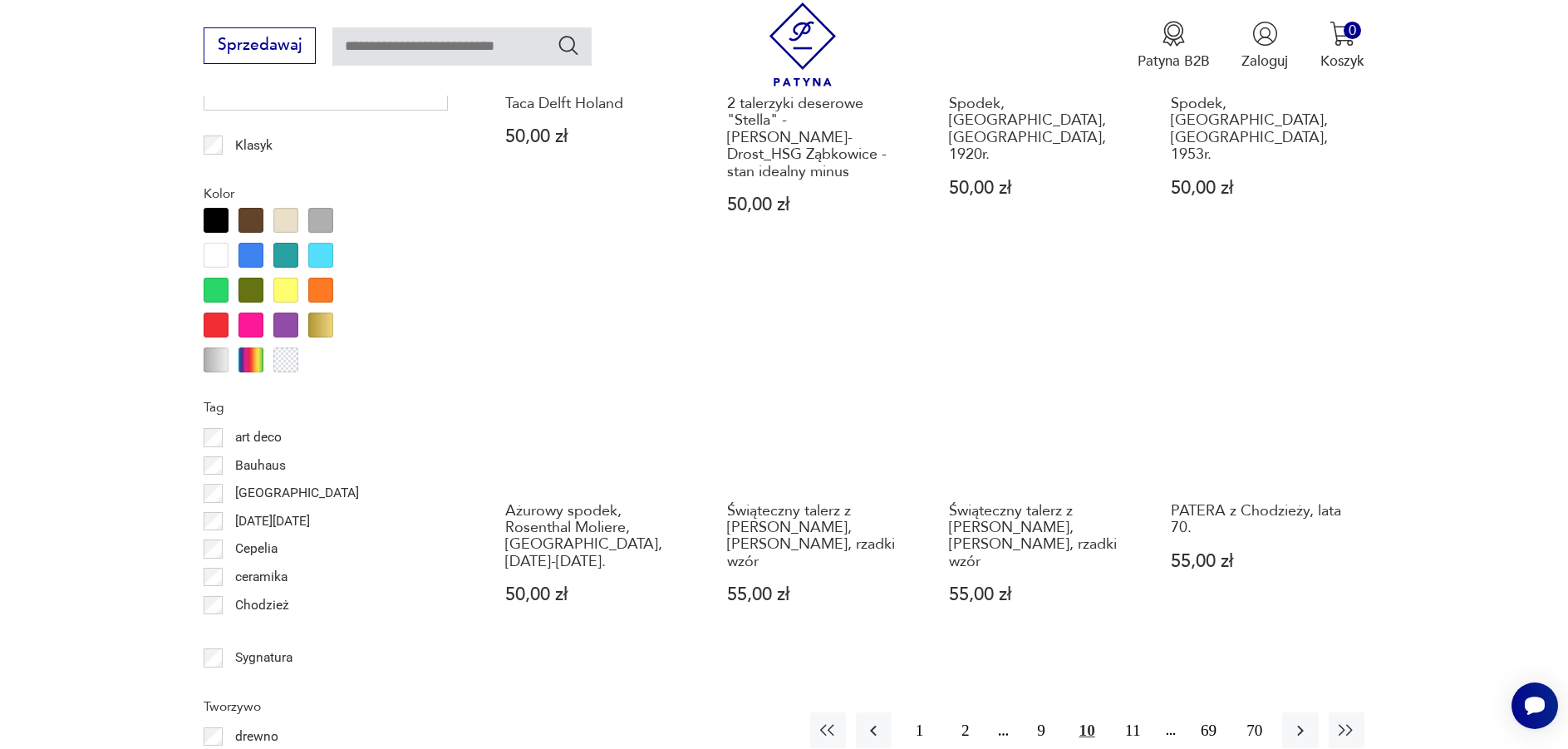
scroll to position [2049, 0]
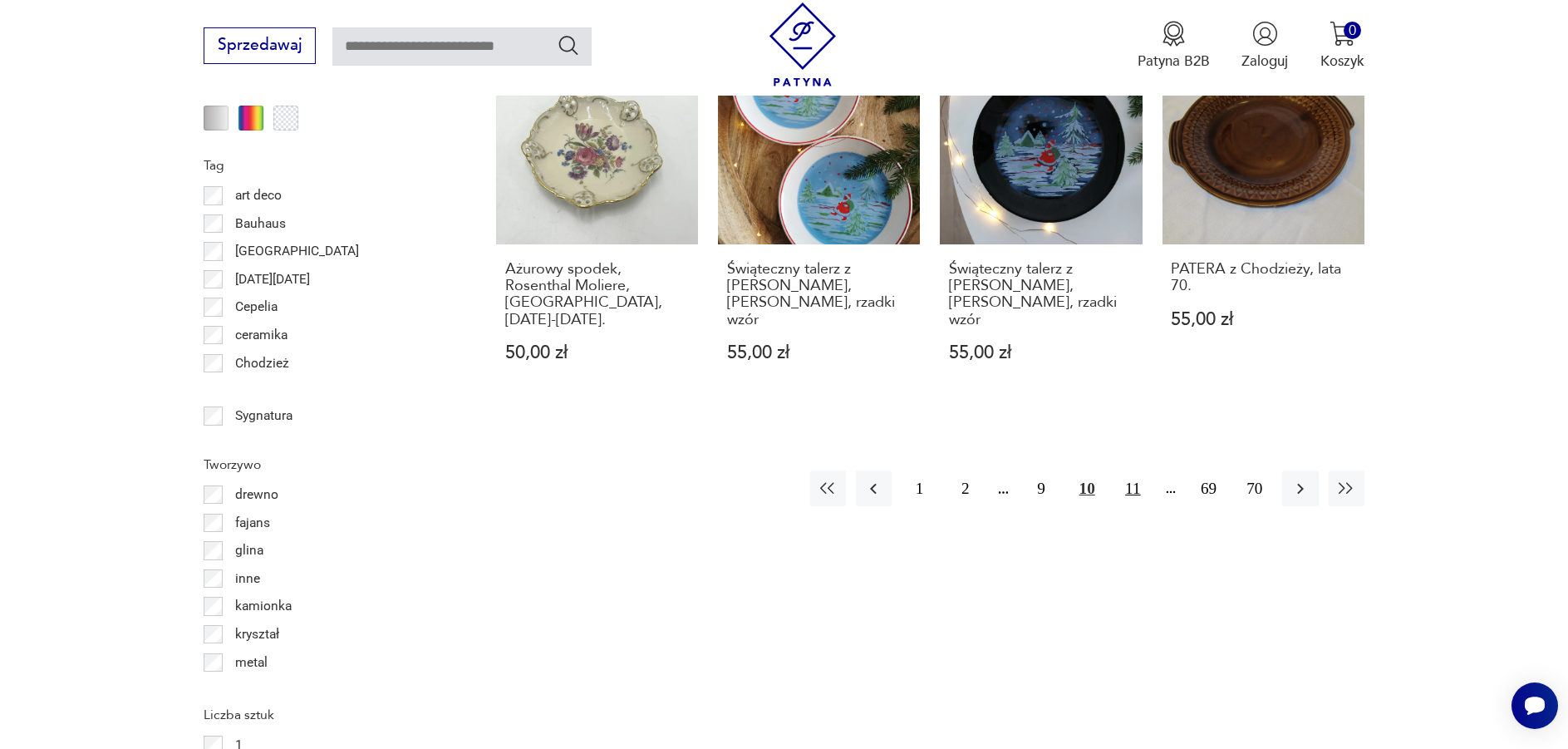
click at [1138, 470] on button "11" at bounding box center [1133, 488] width 36 height 36
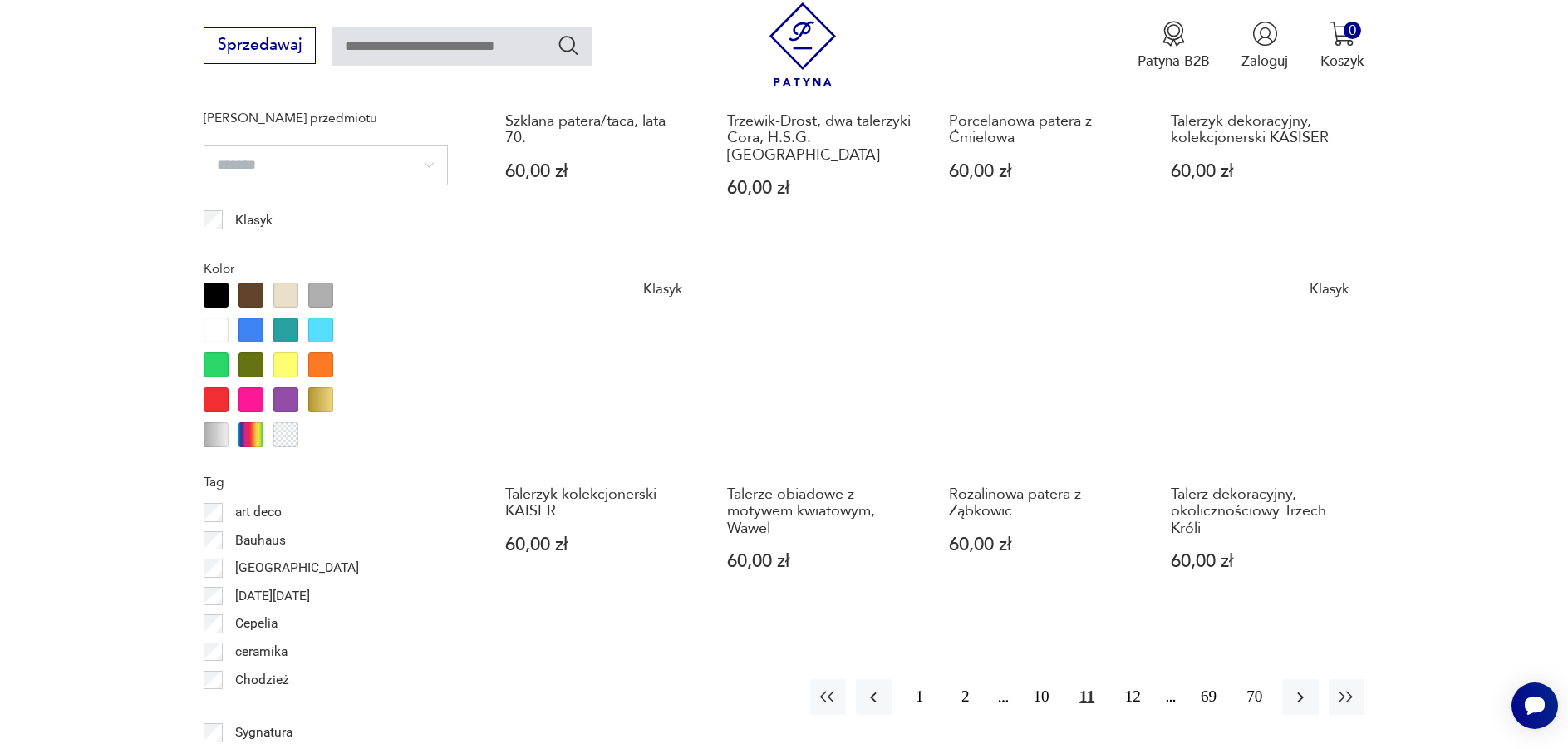
scroll to position [1883, 0]
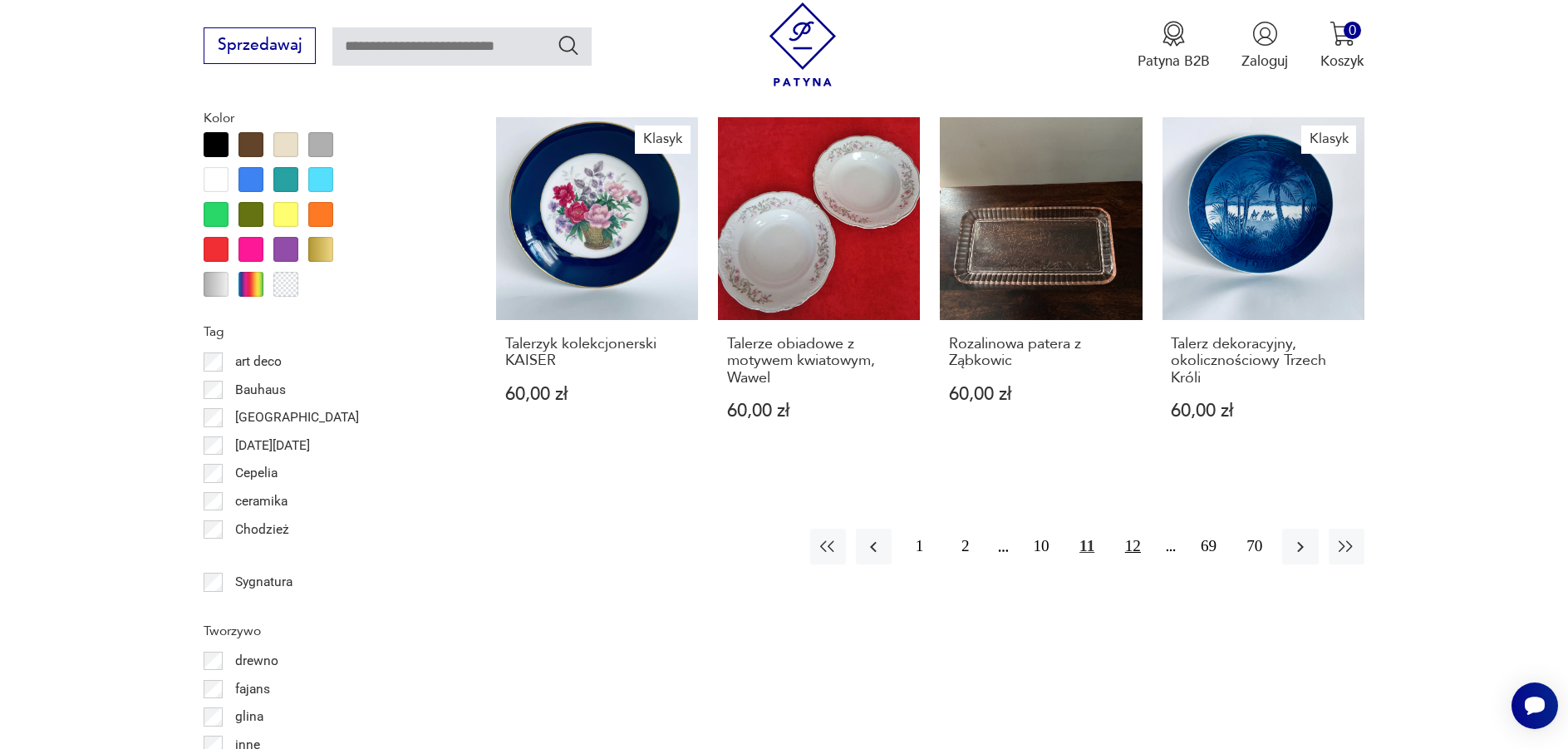
click at [1143, 532] on button "12" at bounding box center [1133, 546] width 36 height 36
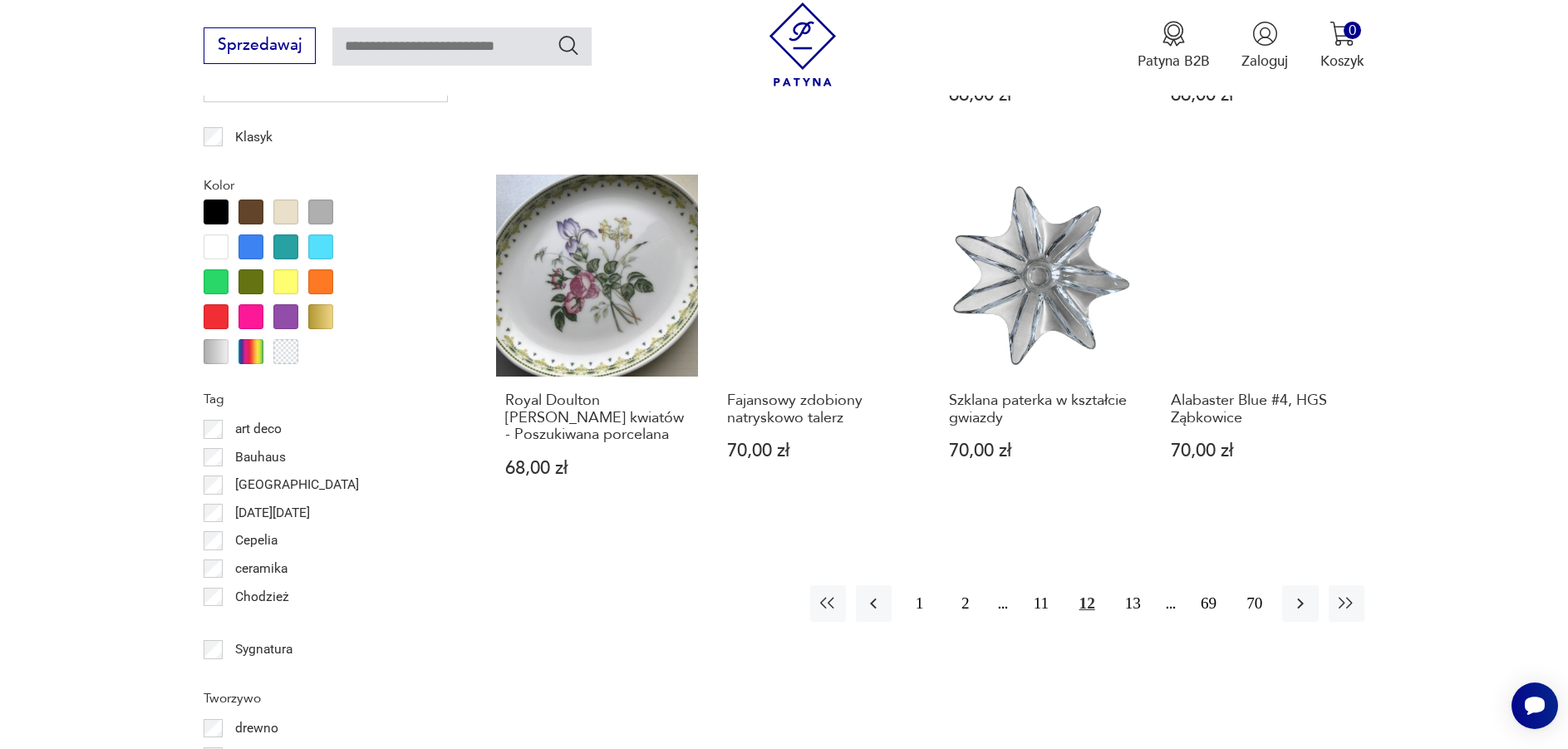
scroll to position [1883, 0]
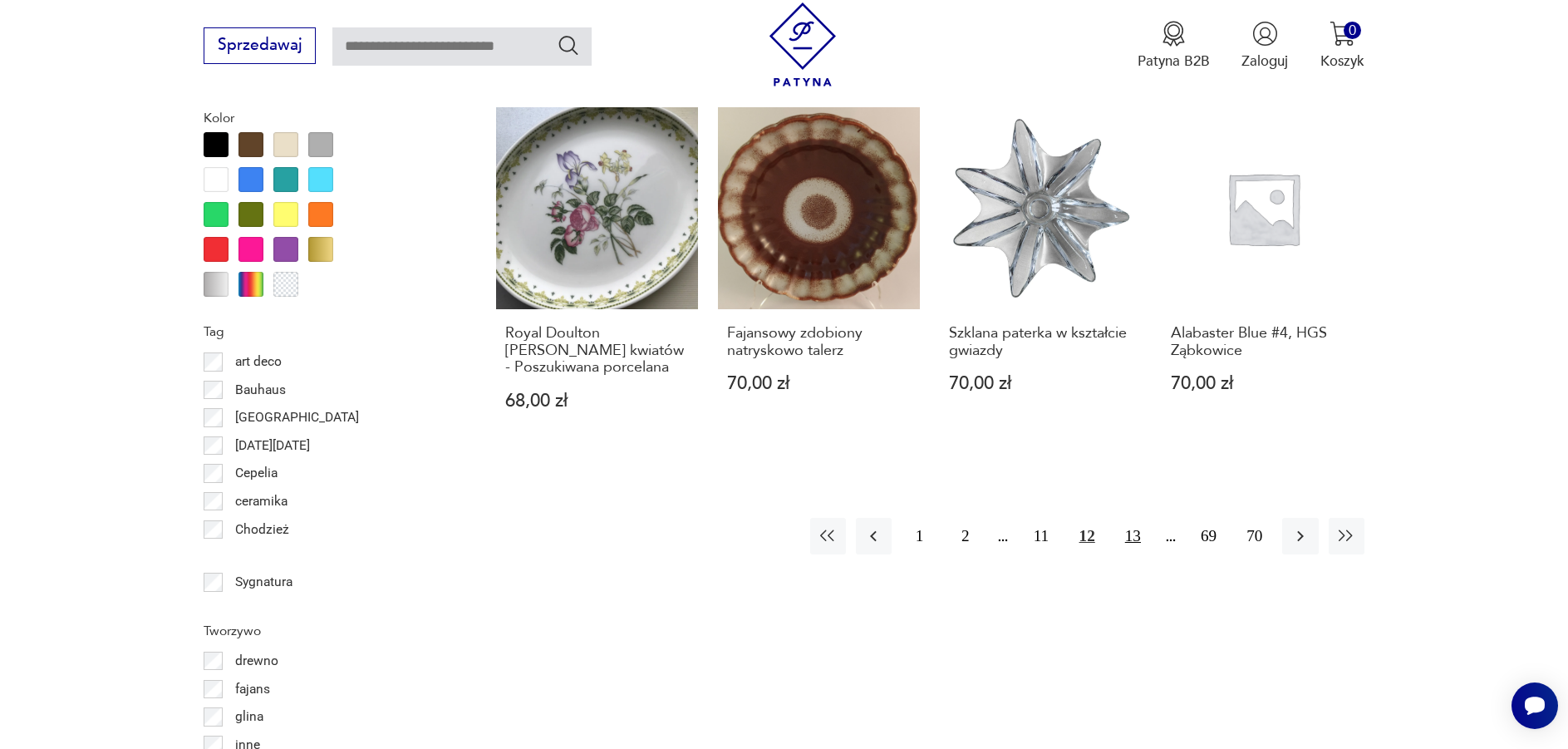
click at [1134, 535] on button "13" at bounding box center [1133, 536] width 36 height 36
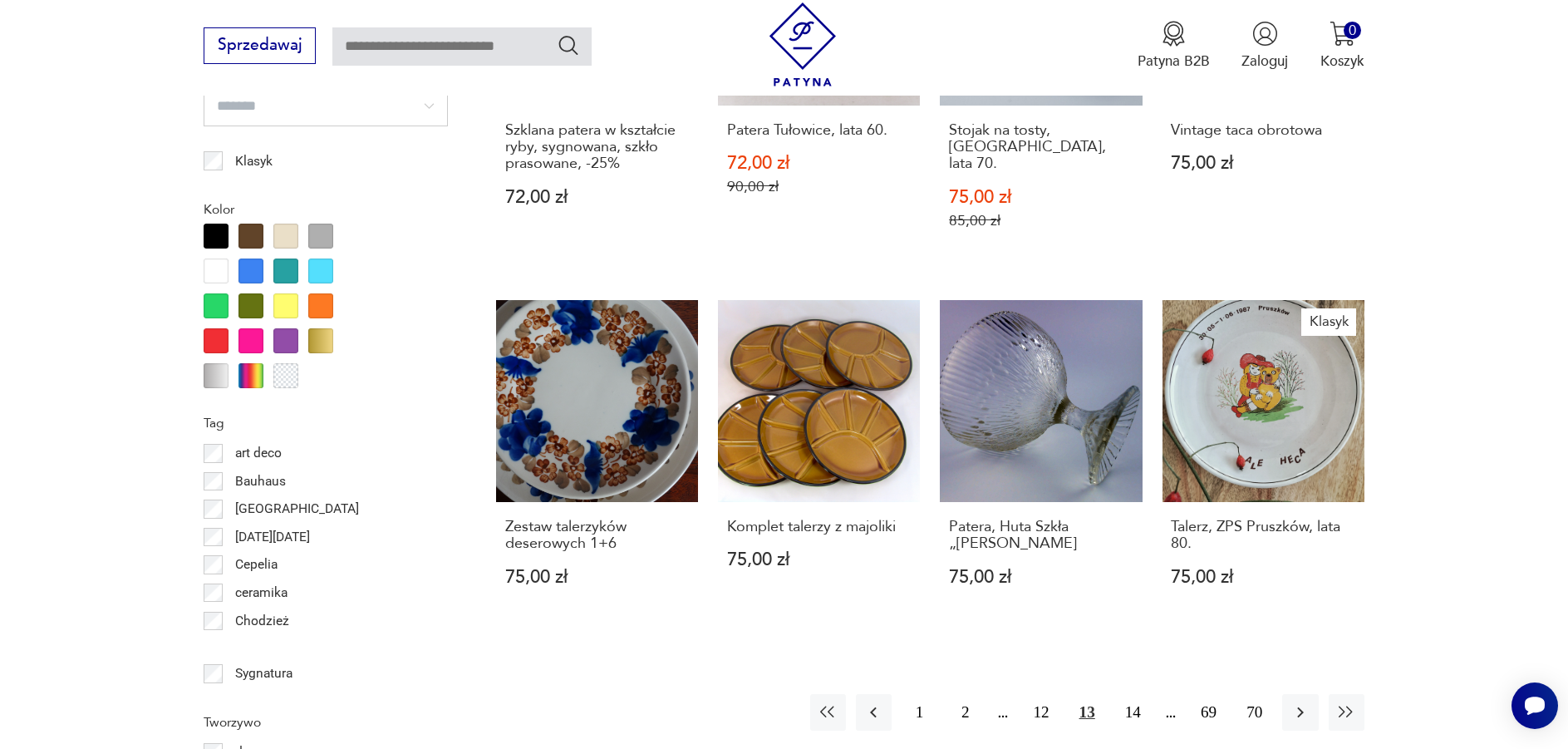
scroll to position [1800, 0]
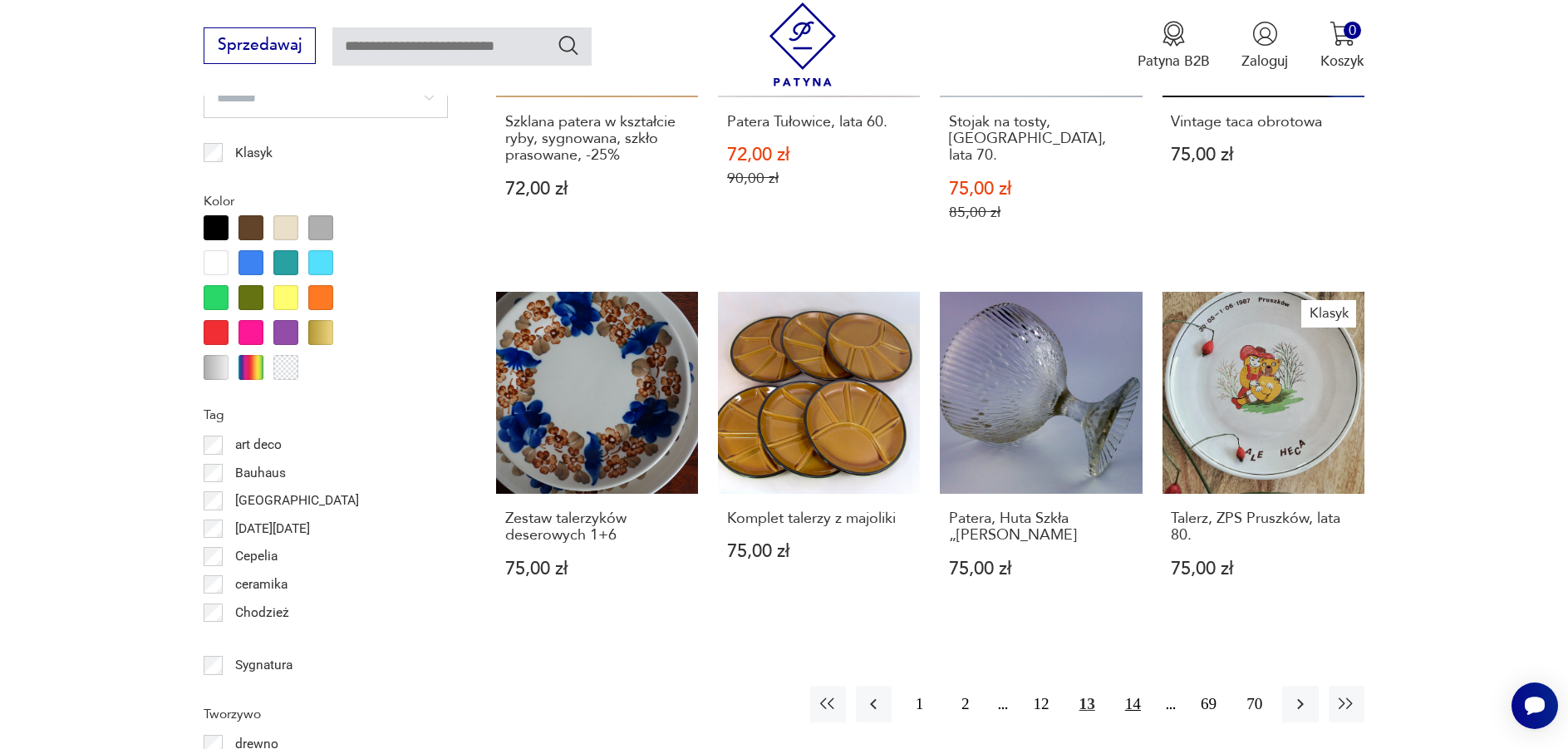
click at [1128, 686] on button "14" at bounding box center [1133, 704] width 36 height 36
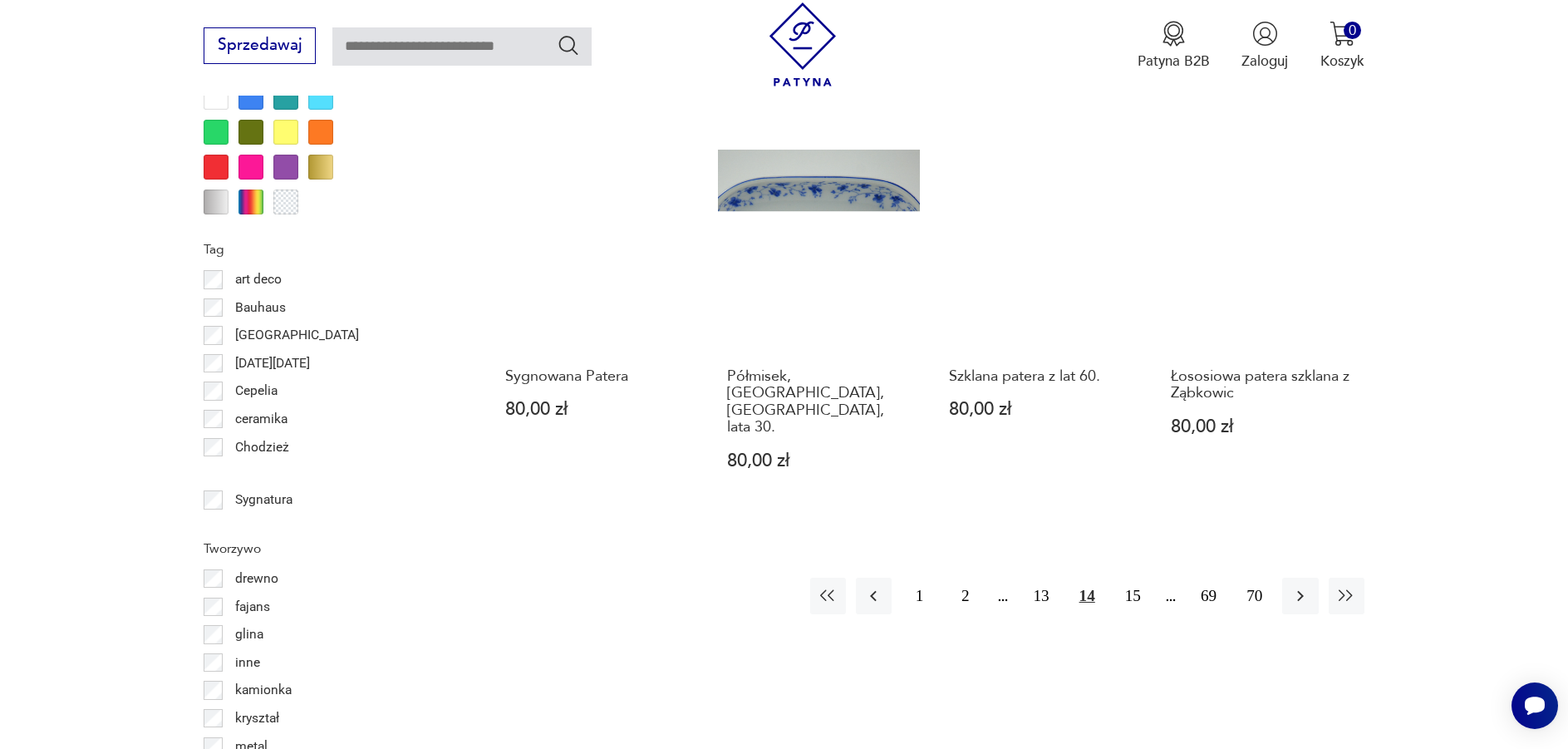
scroll to position [1966, 0]
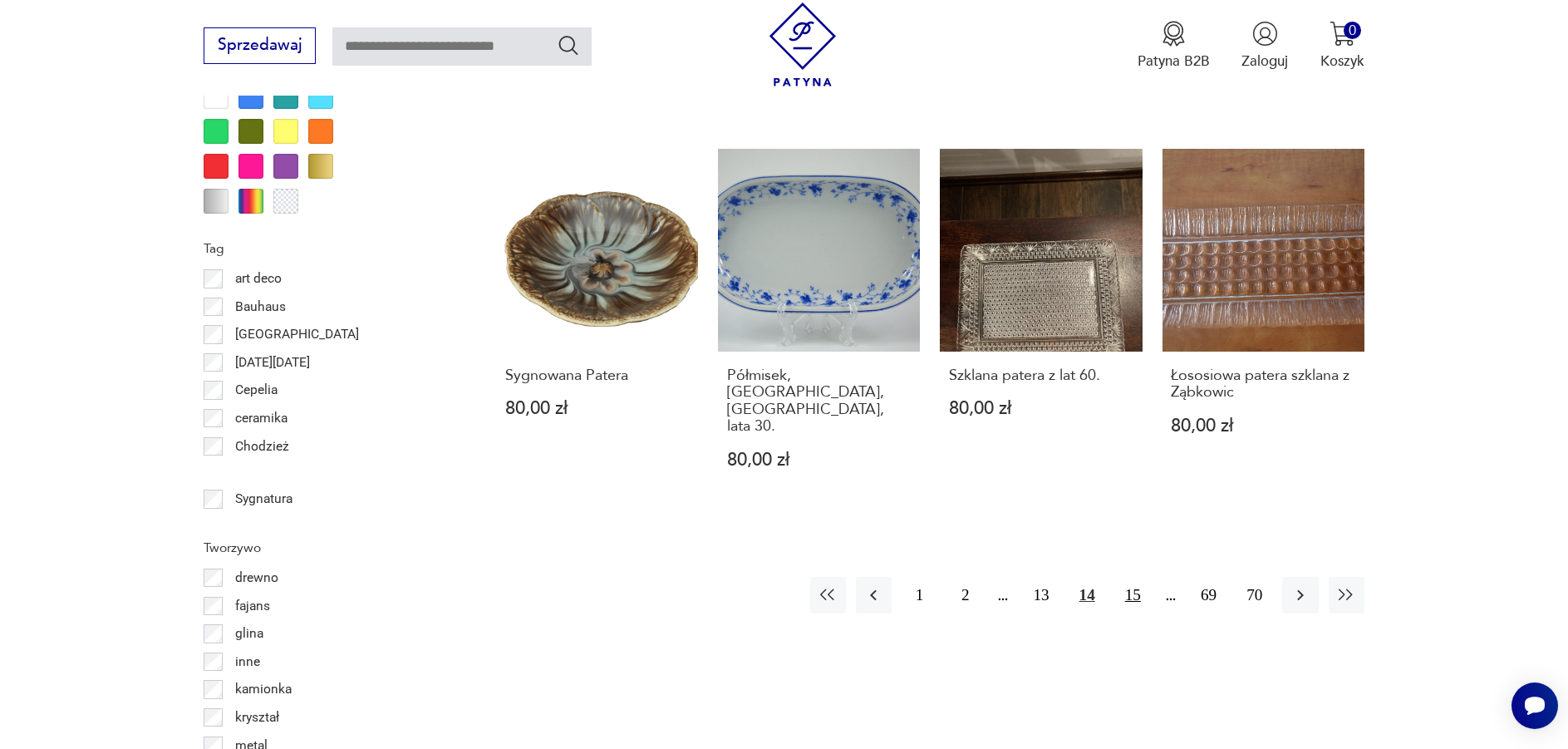
click at [1140, 577] on button "15" at bounding box center [1133, 595] width 36 height 36
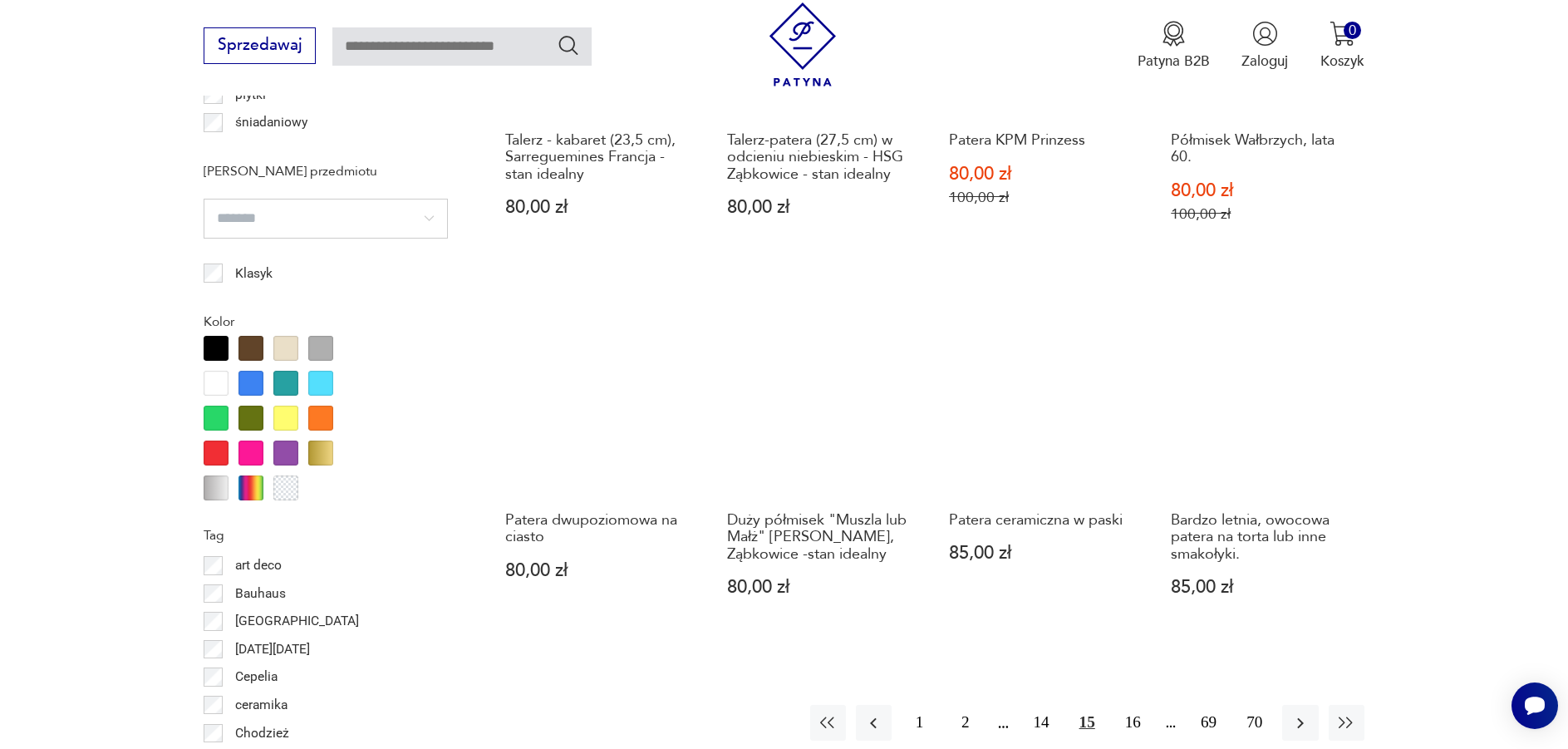
scroll to position [1717, 0]
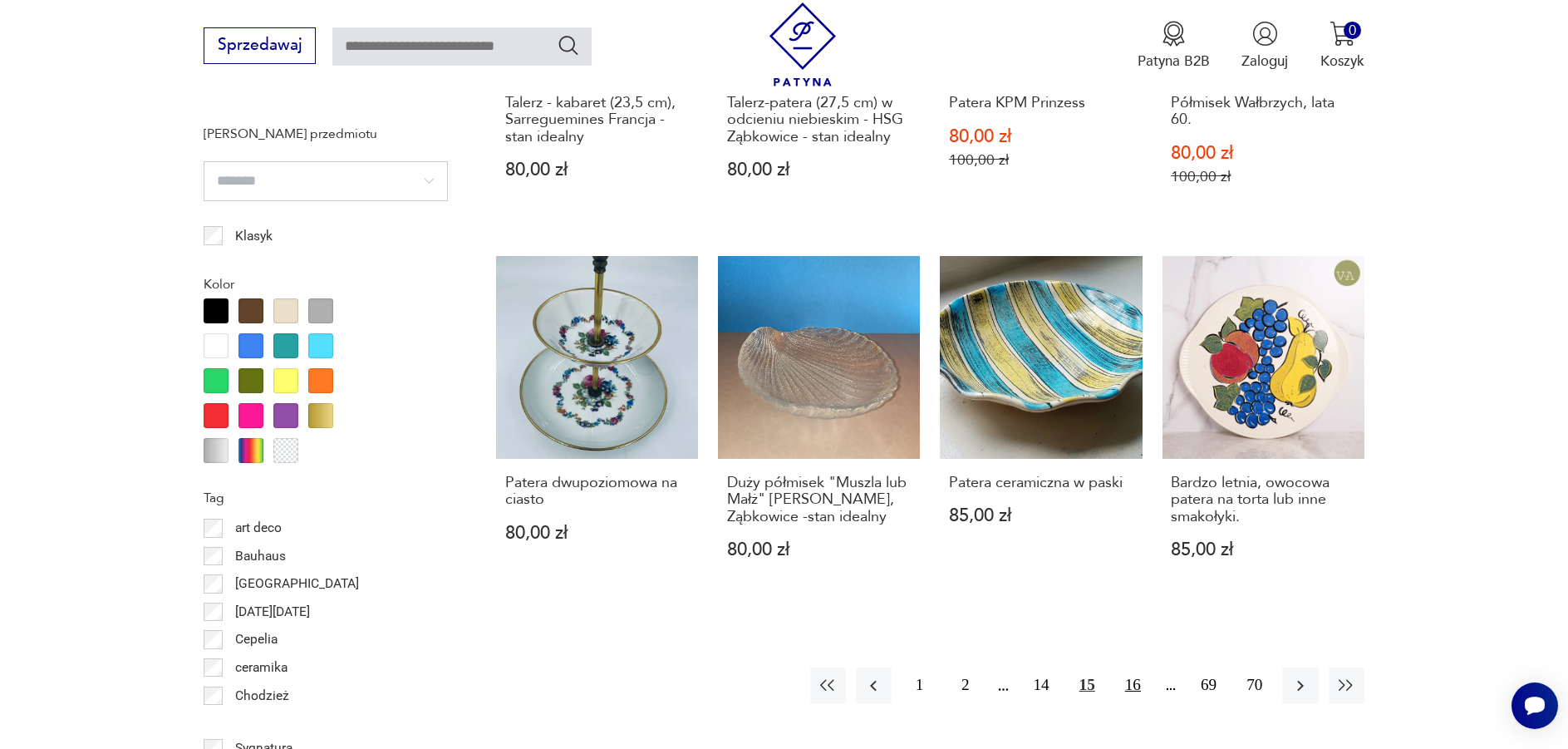
click at [1133, 687] on button "16" at bounding box center [1133, 686] width 36 height 36
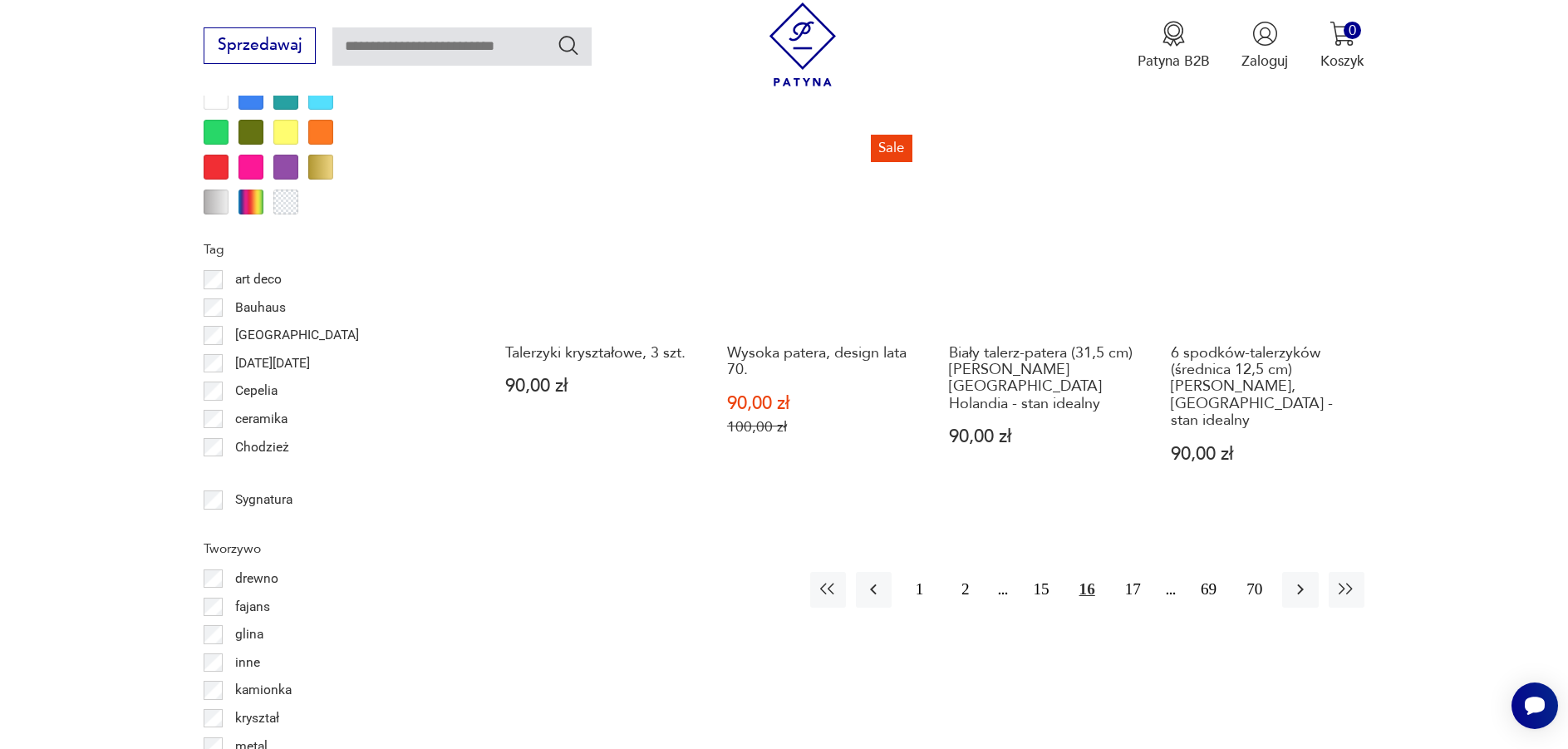
scroll to position [1966, 0]
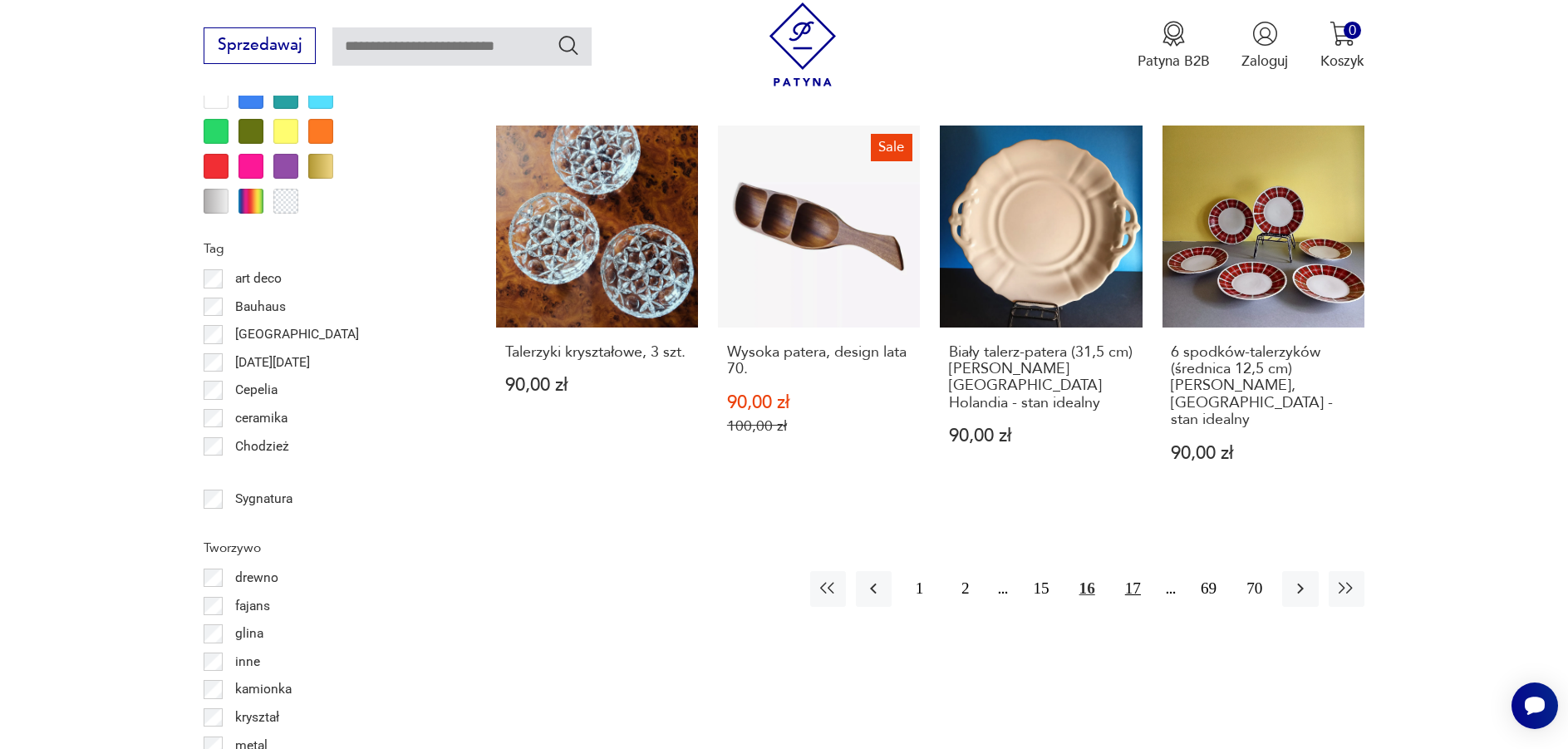
click at [1137, 571] on button "17" at bounding box center [1133, 589] width 36 height 36
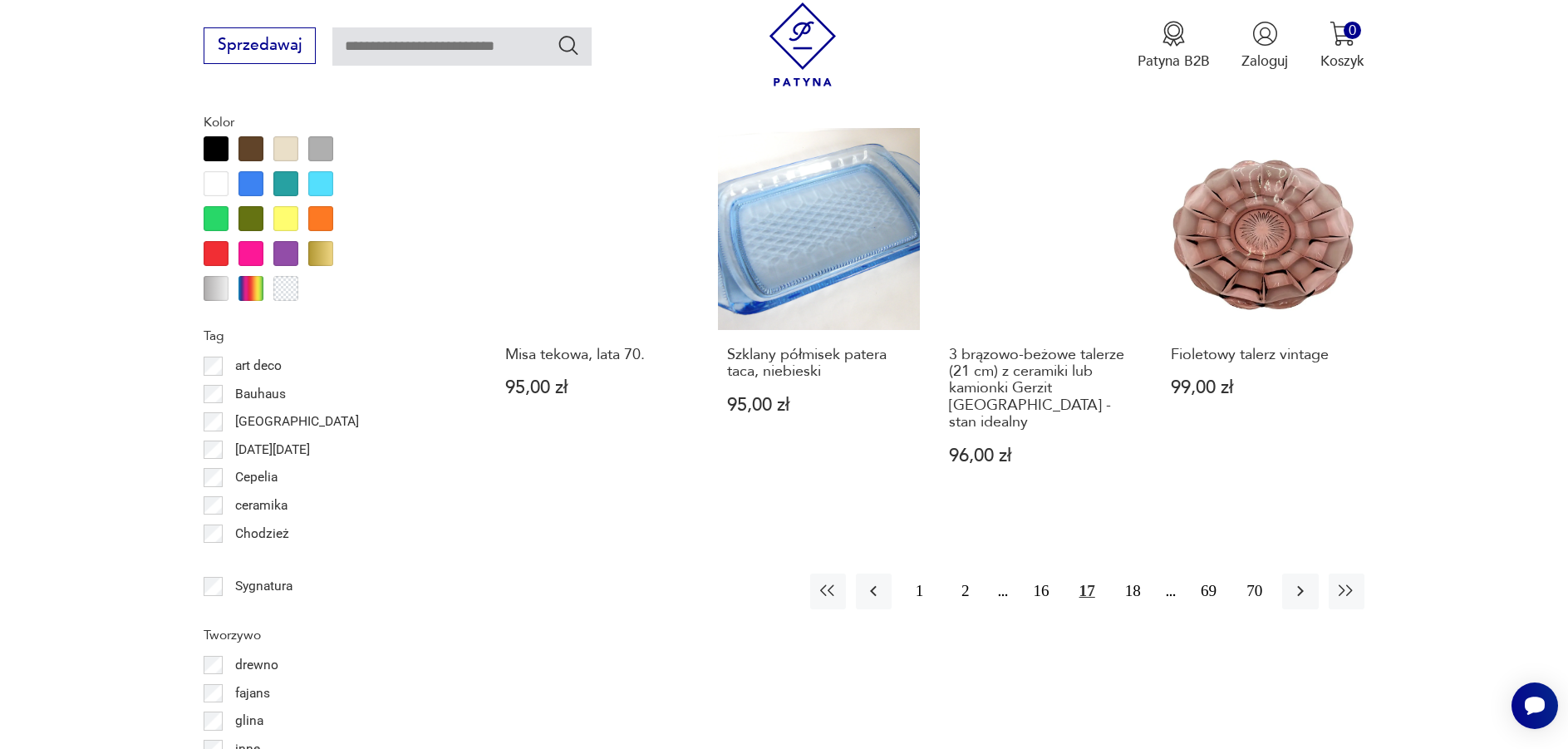
scroll to position [1883, 0]
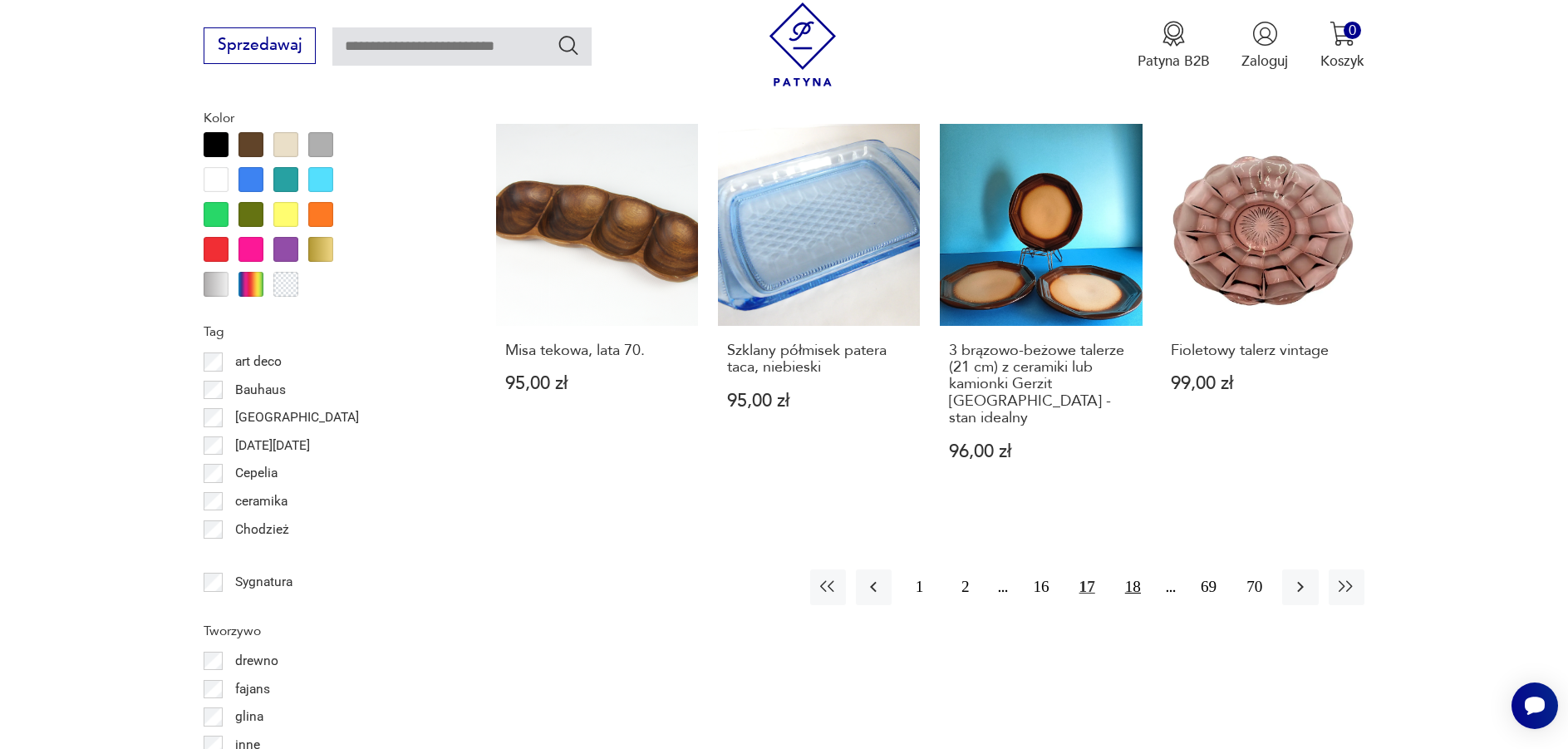
click at [1137, 569] on button "18" at bounding box center [1133, 587] width 36 height 36
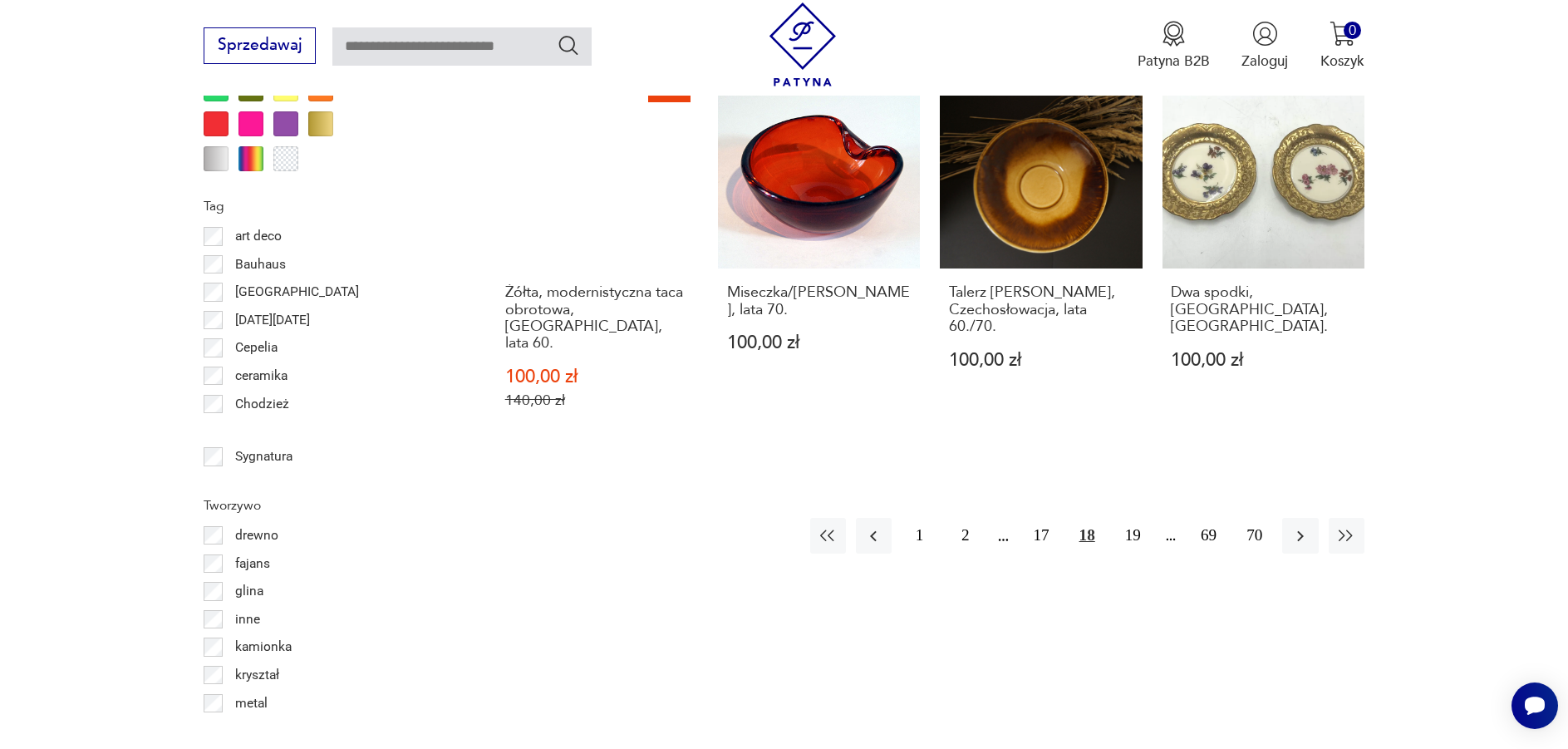
scroll to position [2049, 0]
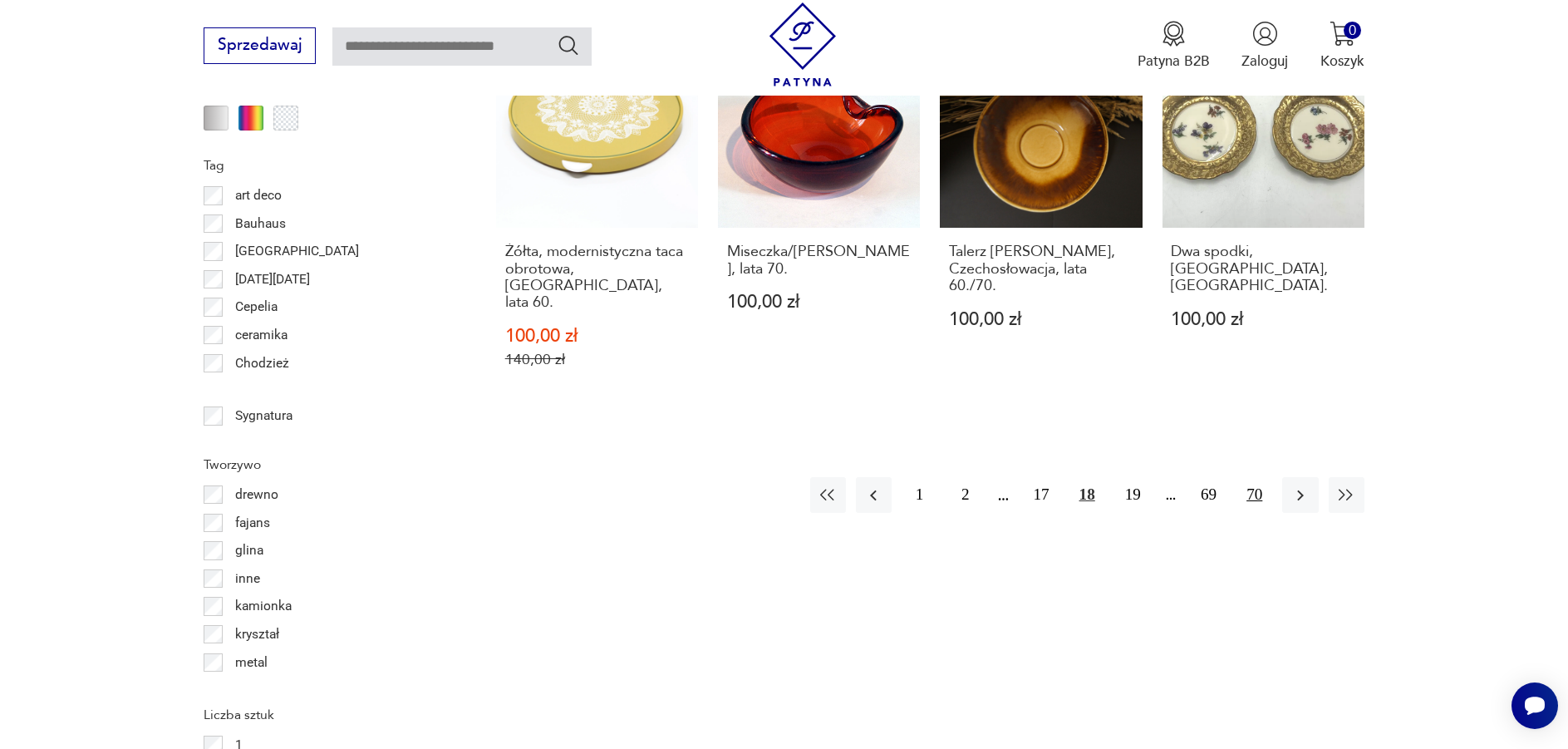
click at [1256, 477] on button "70" at bounding box center [1254, 495] width 36 height 36
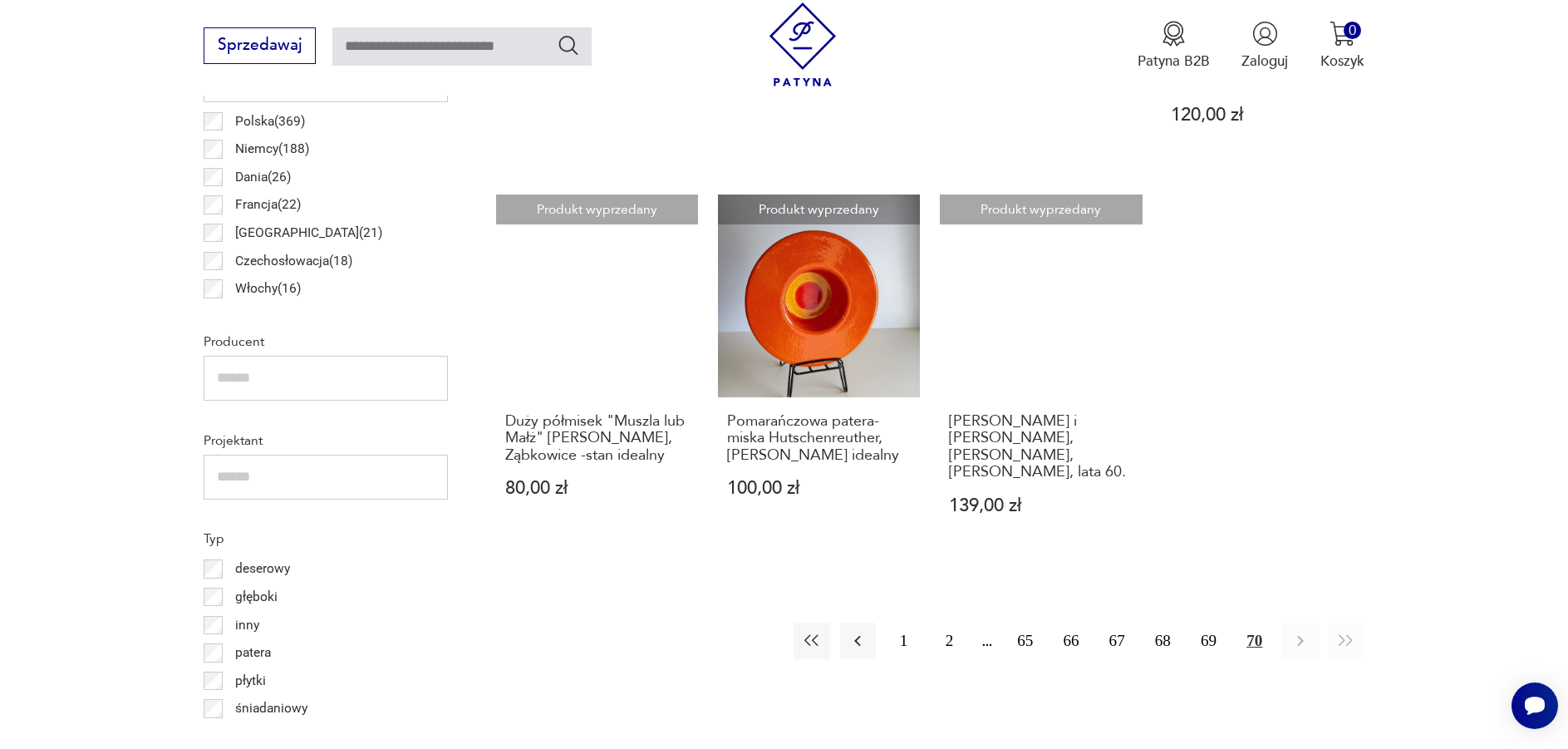
scroll to position [1135, 0]
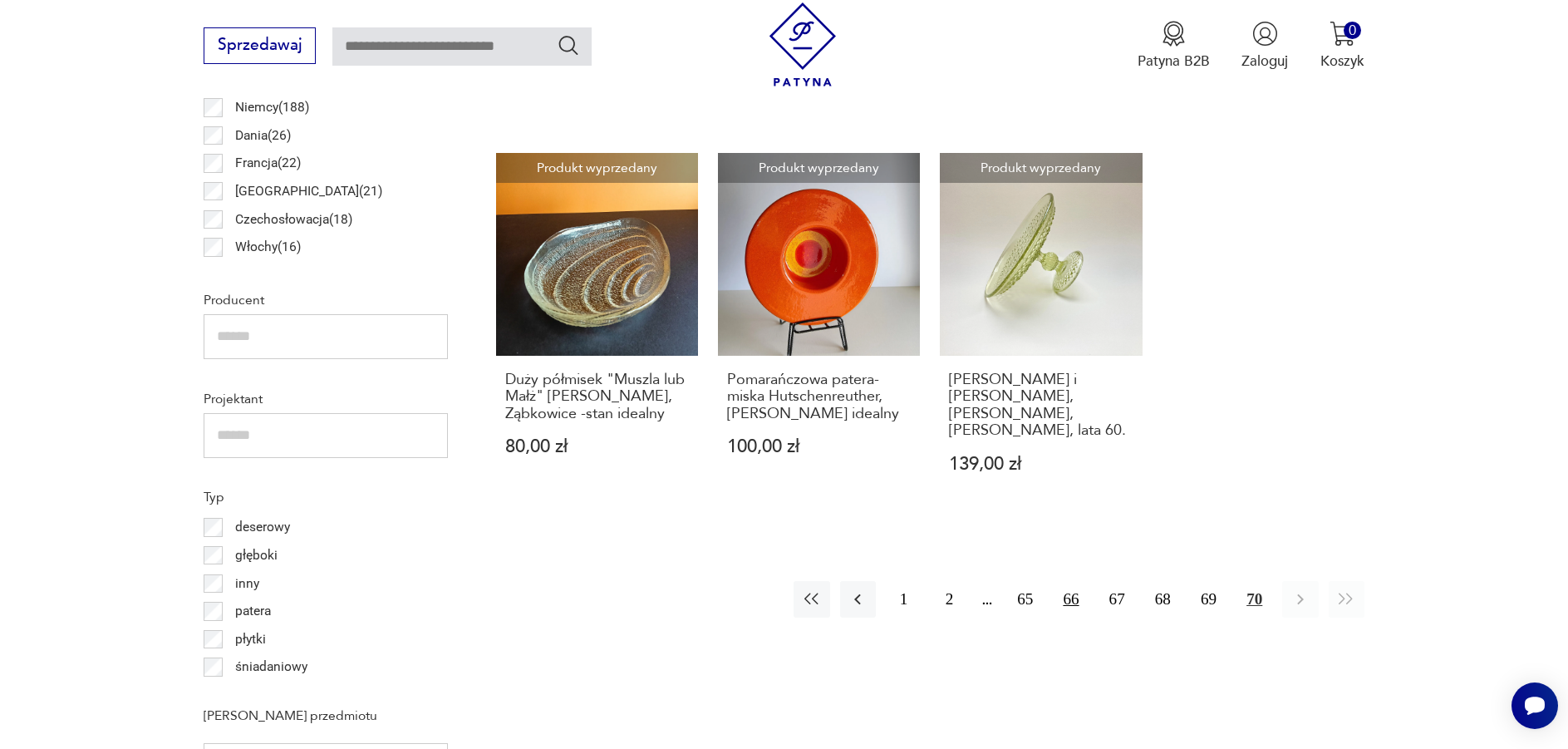
click at [1078, 581] on button "66" at bounding box center [1071, 599] width 36 height 36
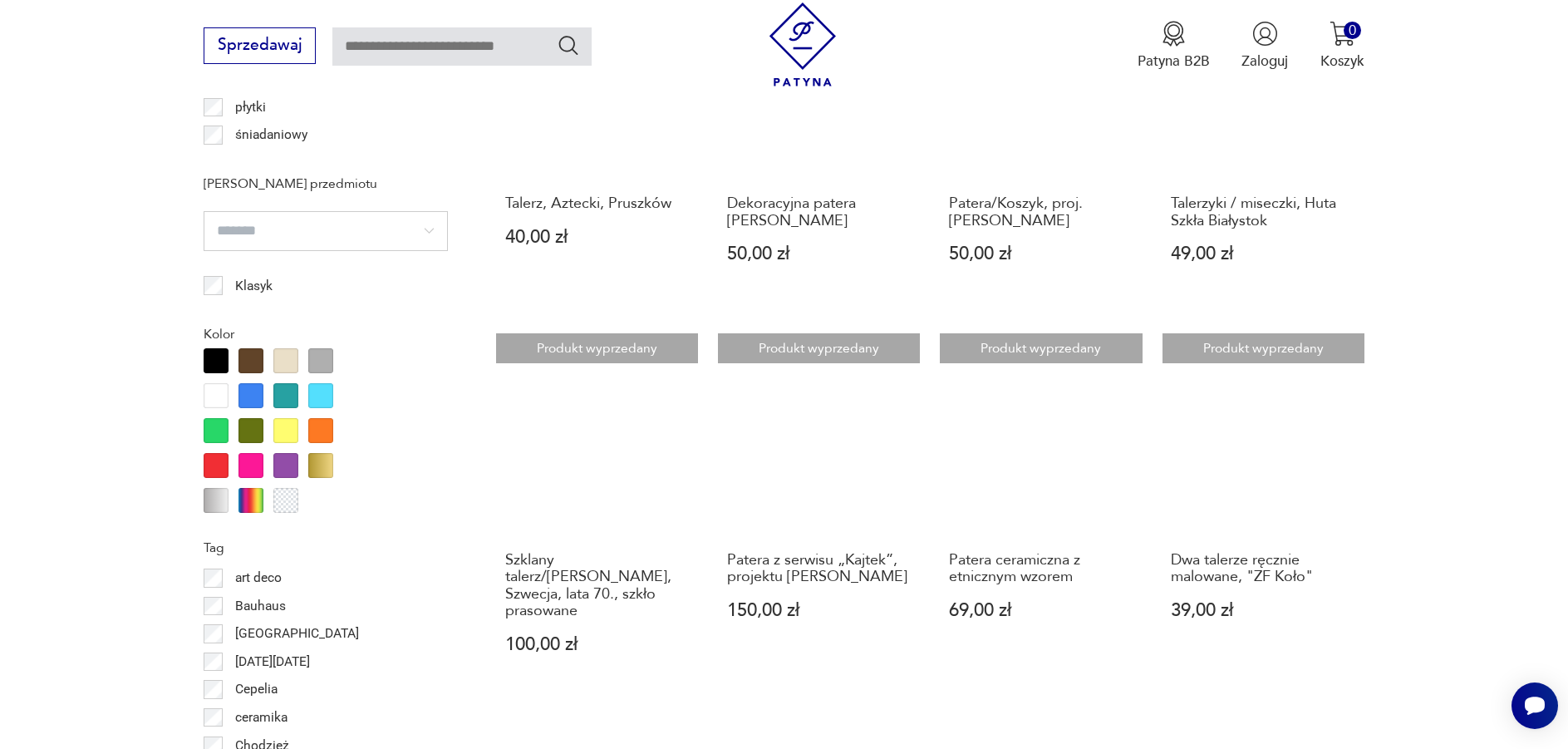
scroll to position [1717, 0]
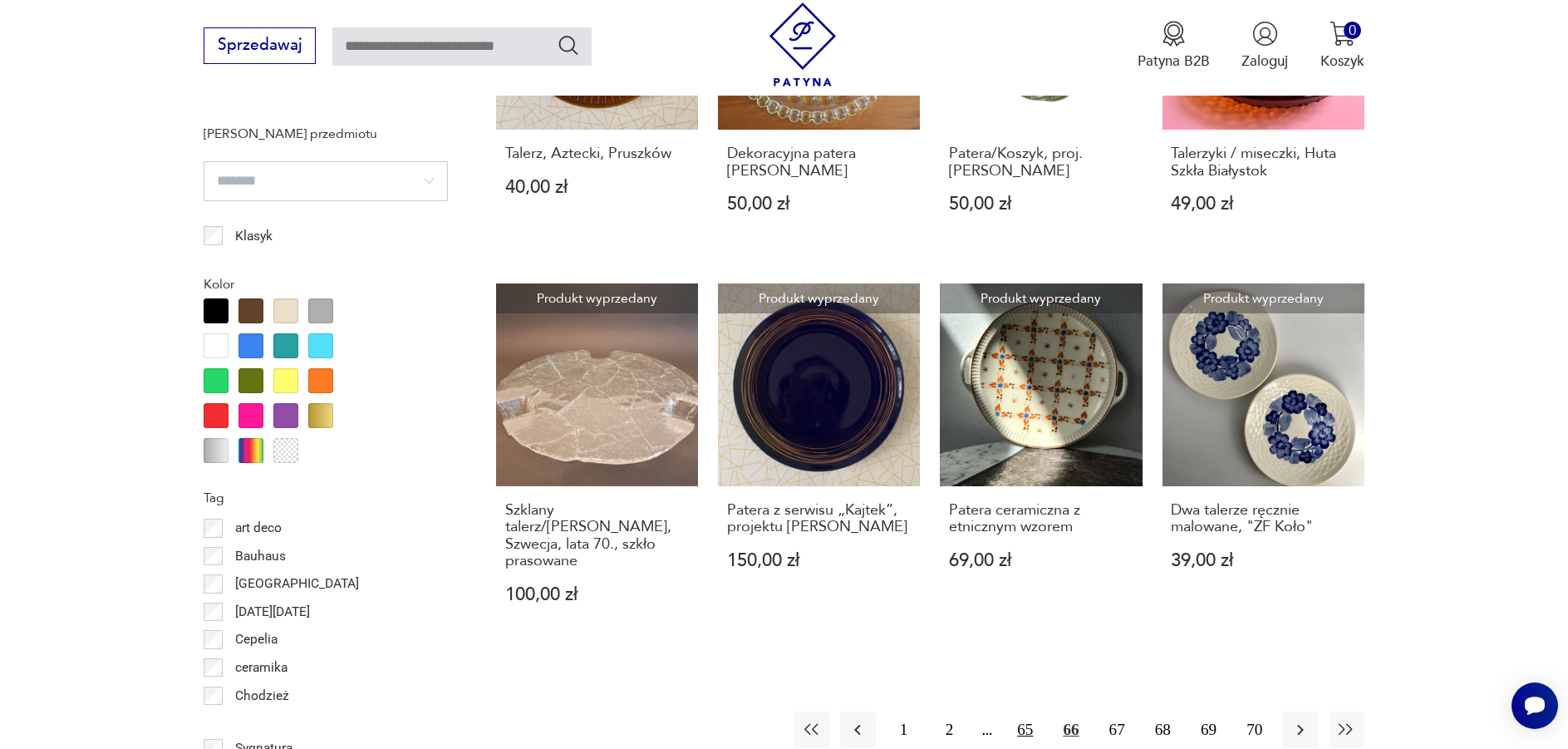
click at [1027, 711] on button "65" at bounding box center [1025, 729] width 36 height 36
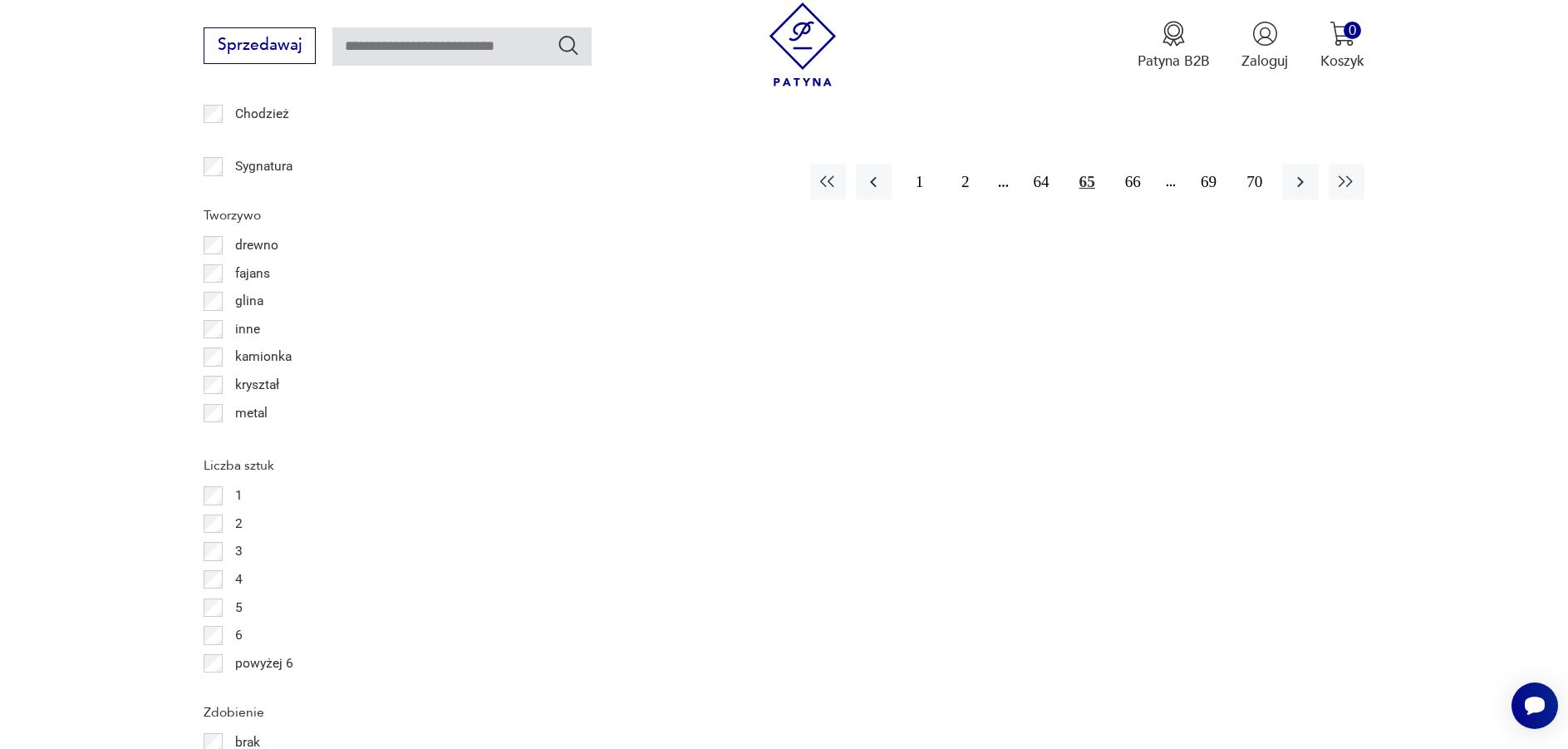
scroll to position [2215, 0]
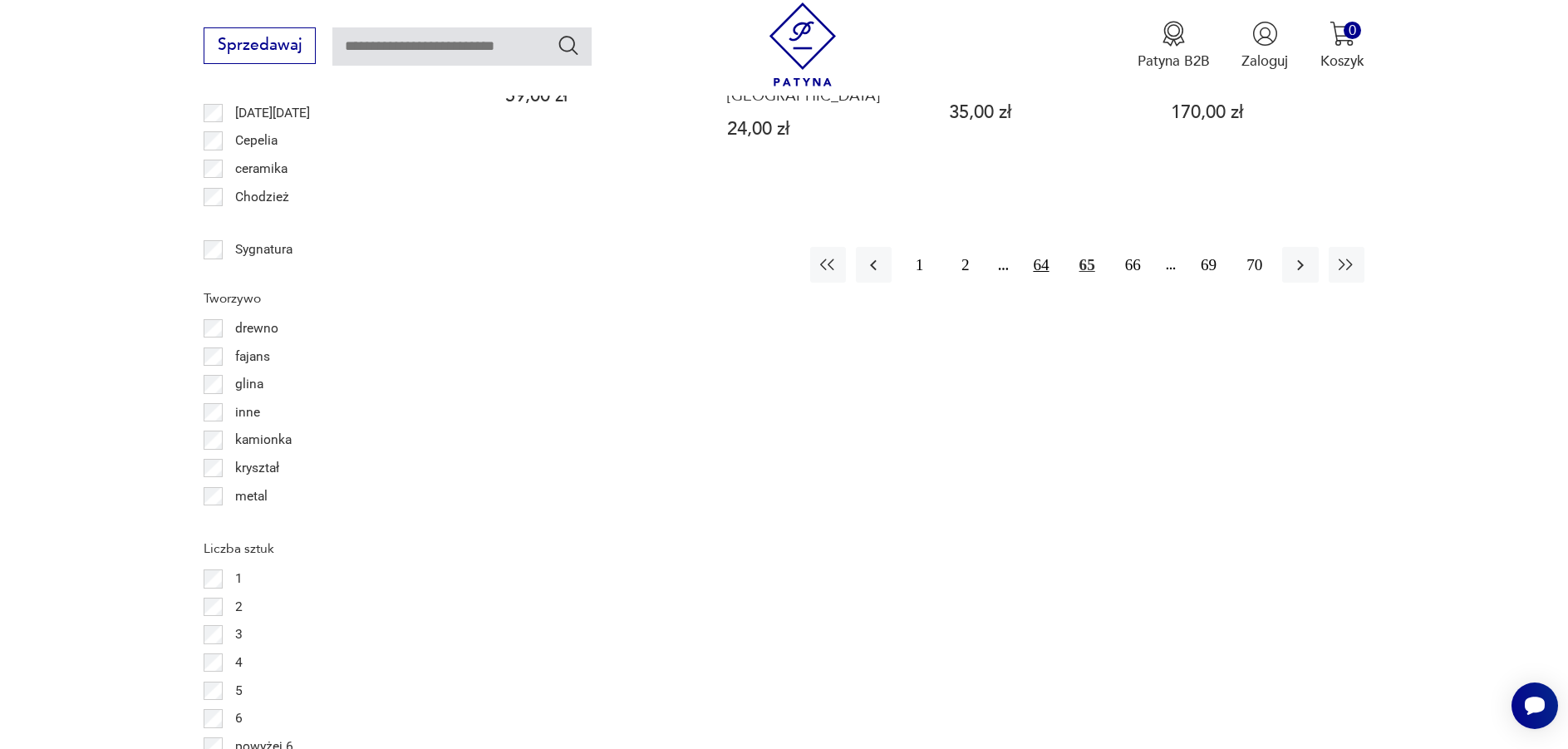
click at [1040, 247] on button "64" at bounding box center [1041, 265] width 36 height 36
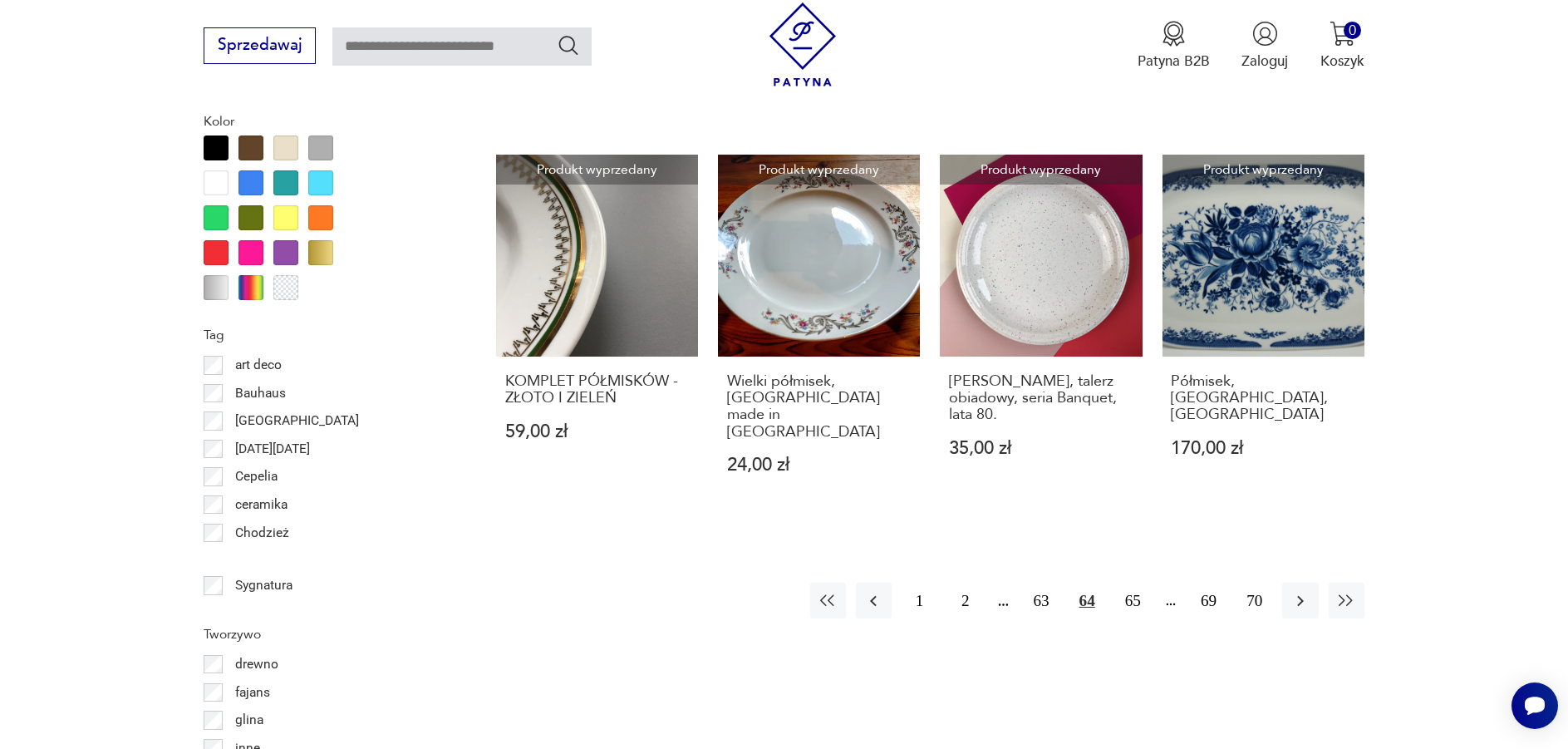
scroll to position [1883, 0]
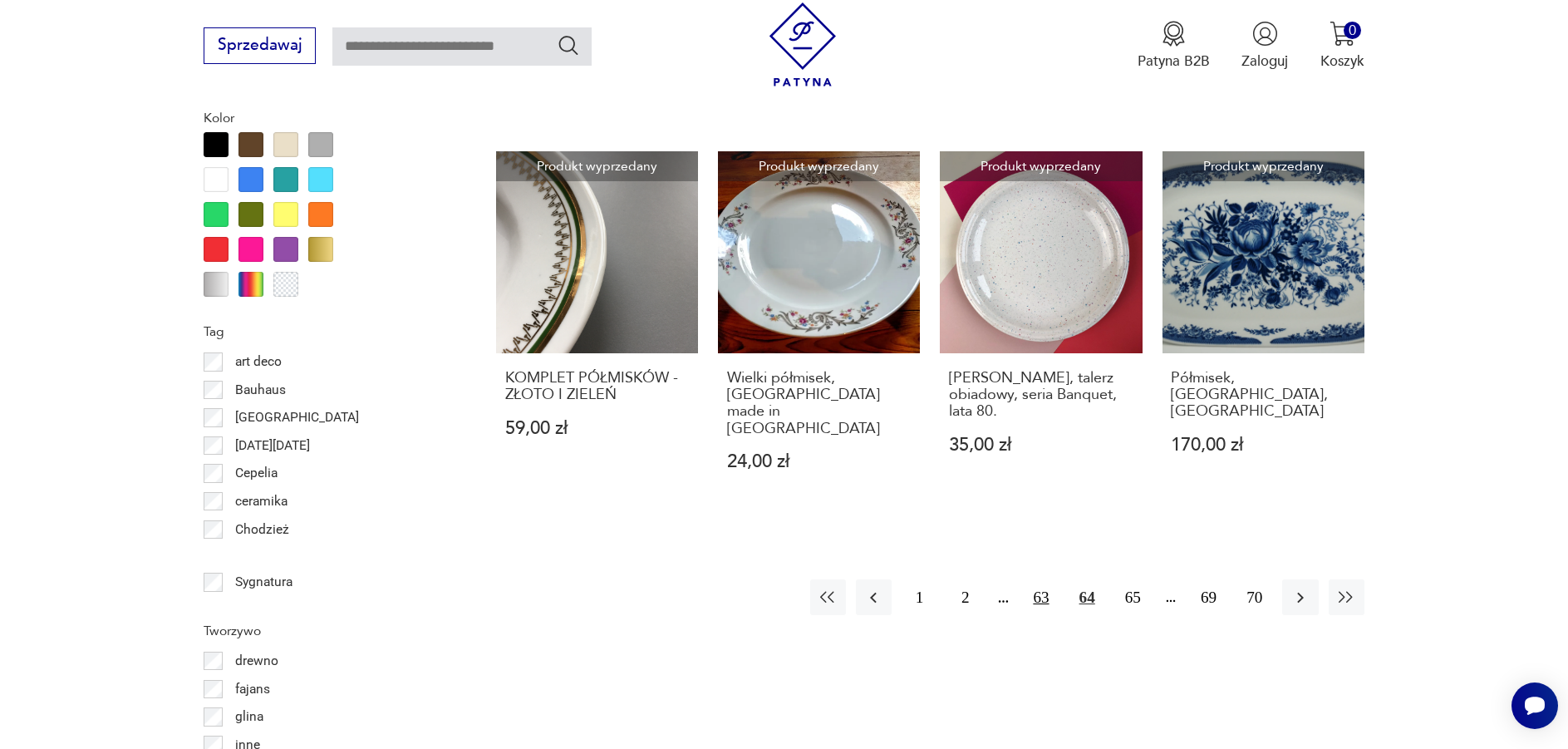
click at [1036, 580] on button "63" at bounding box center [1041, 597] width 36 height 36
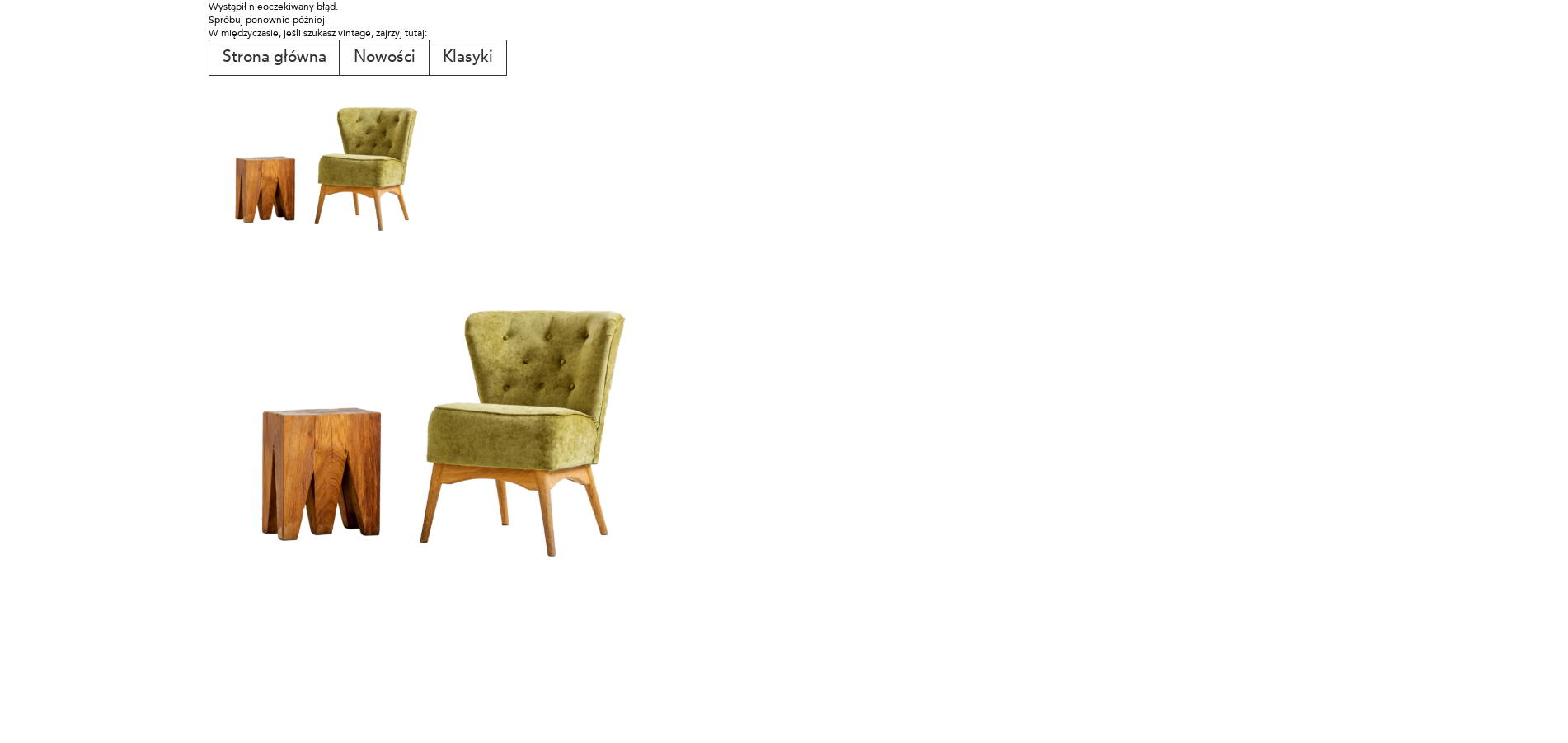
scroll to position [0, 0]
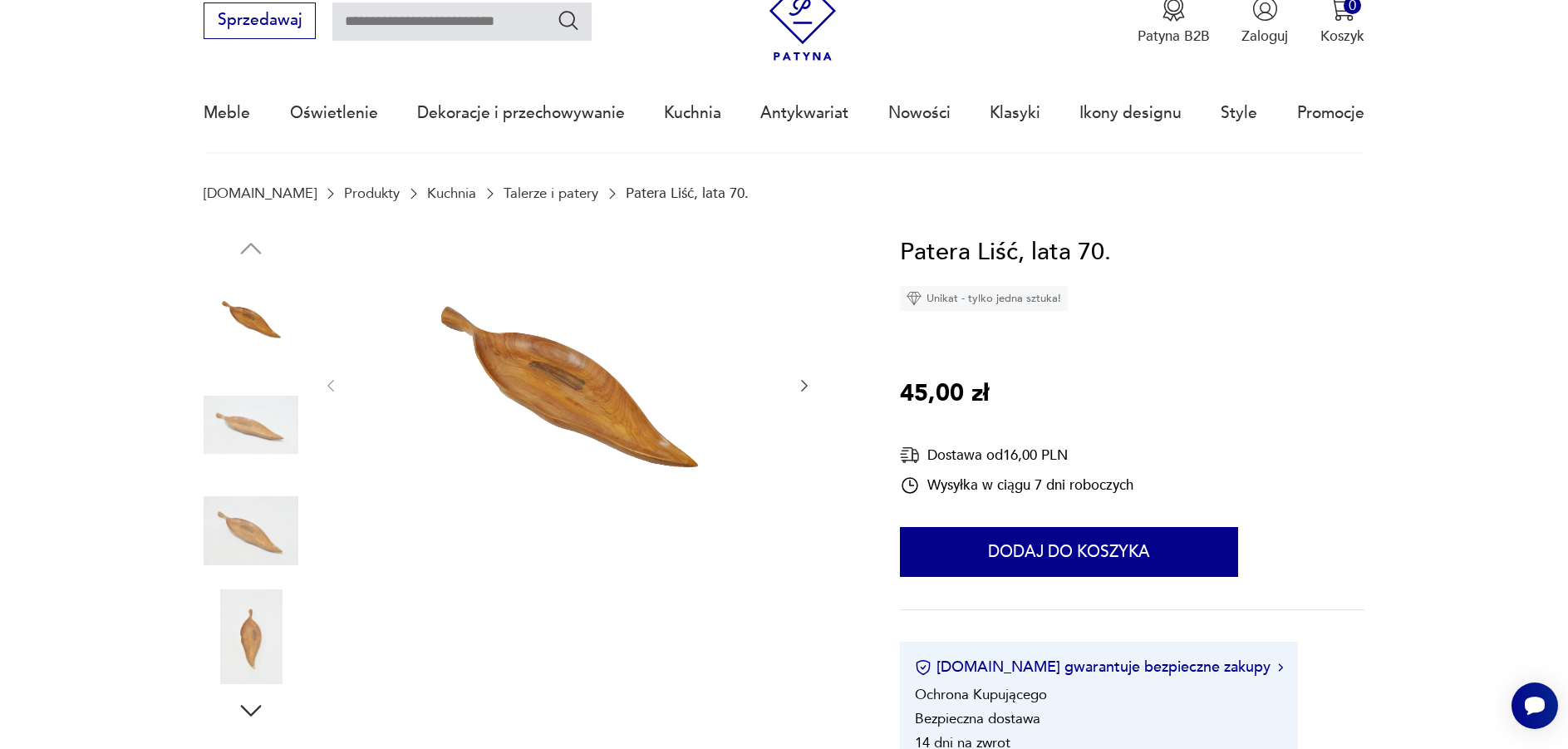
scroll to position [166, 0]
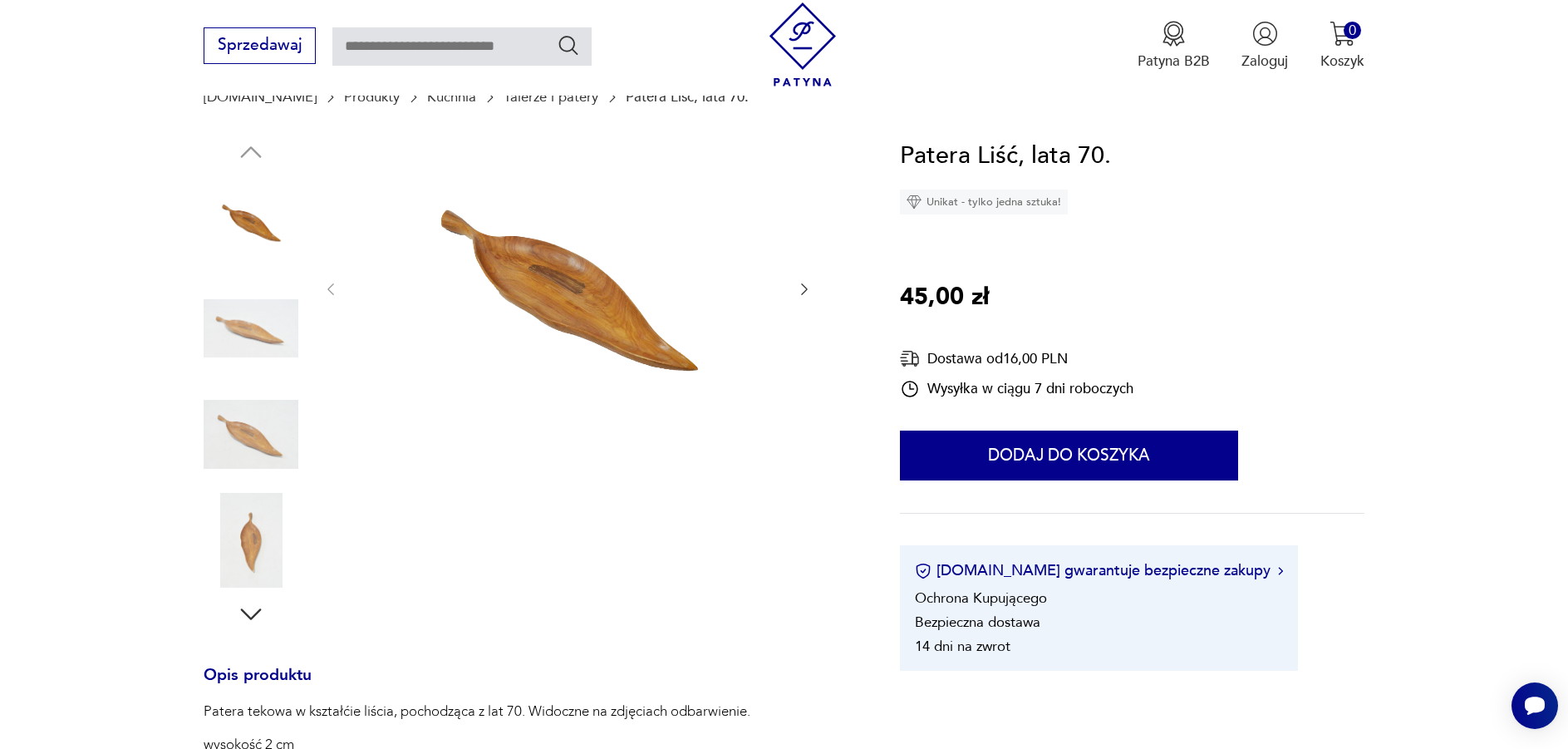
click at [264, 557] on img at bounding box center [251, 540] width 95 height 95
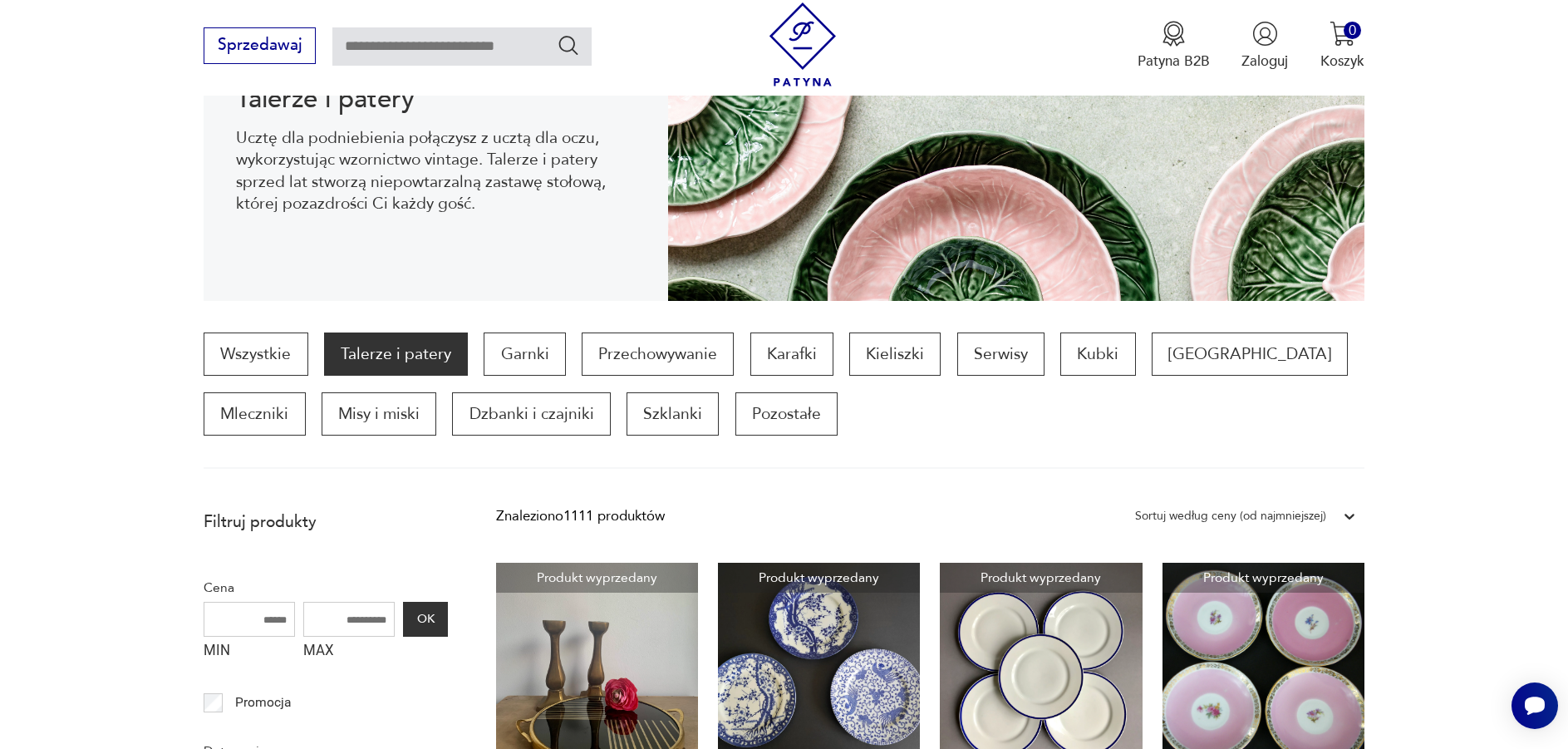
scroll to position [303, 0]
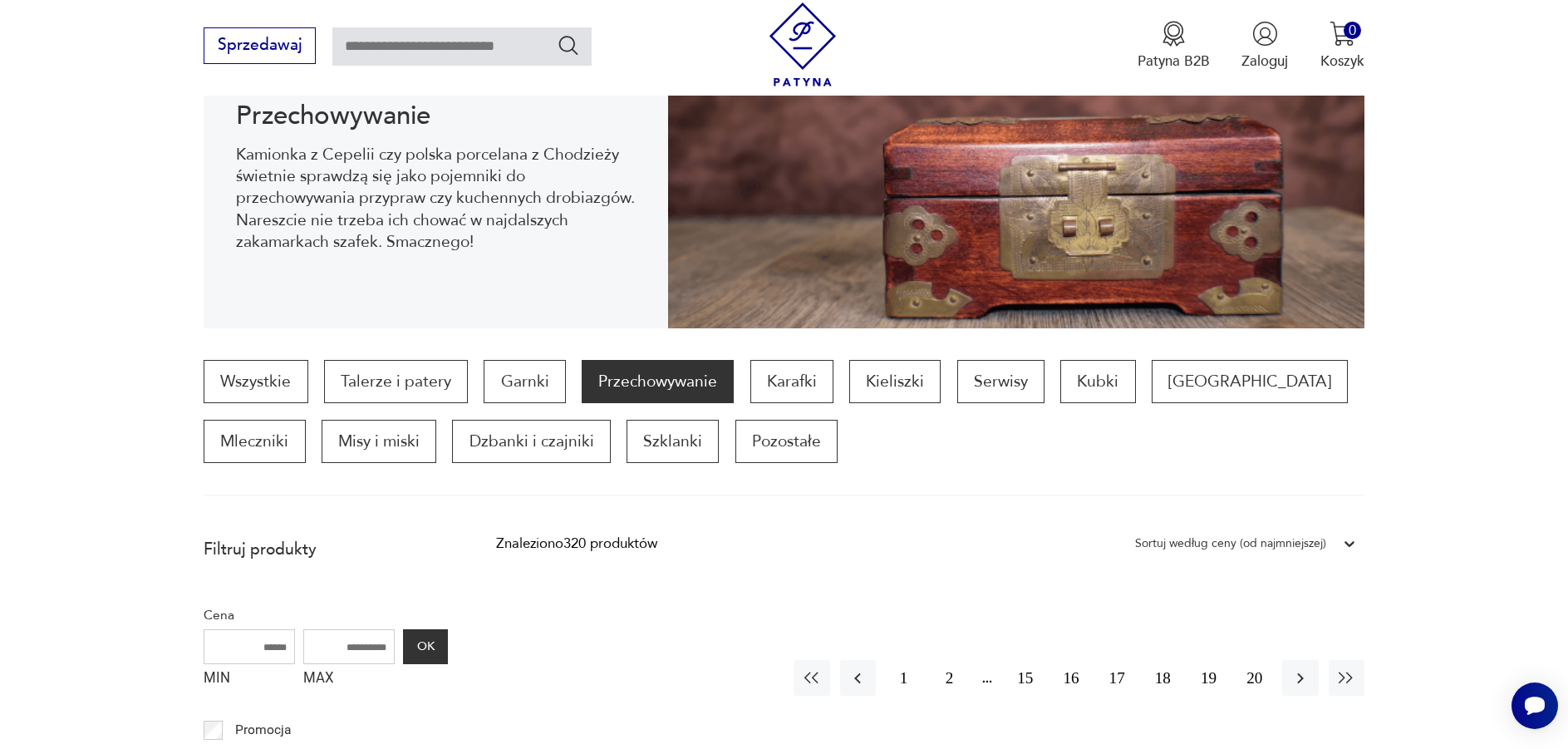
scroll to position [303, 0]
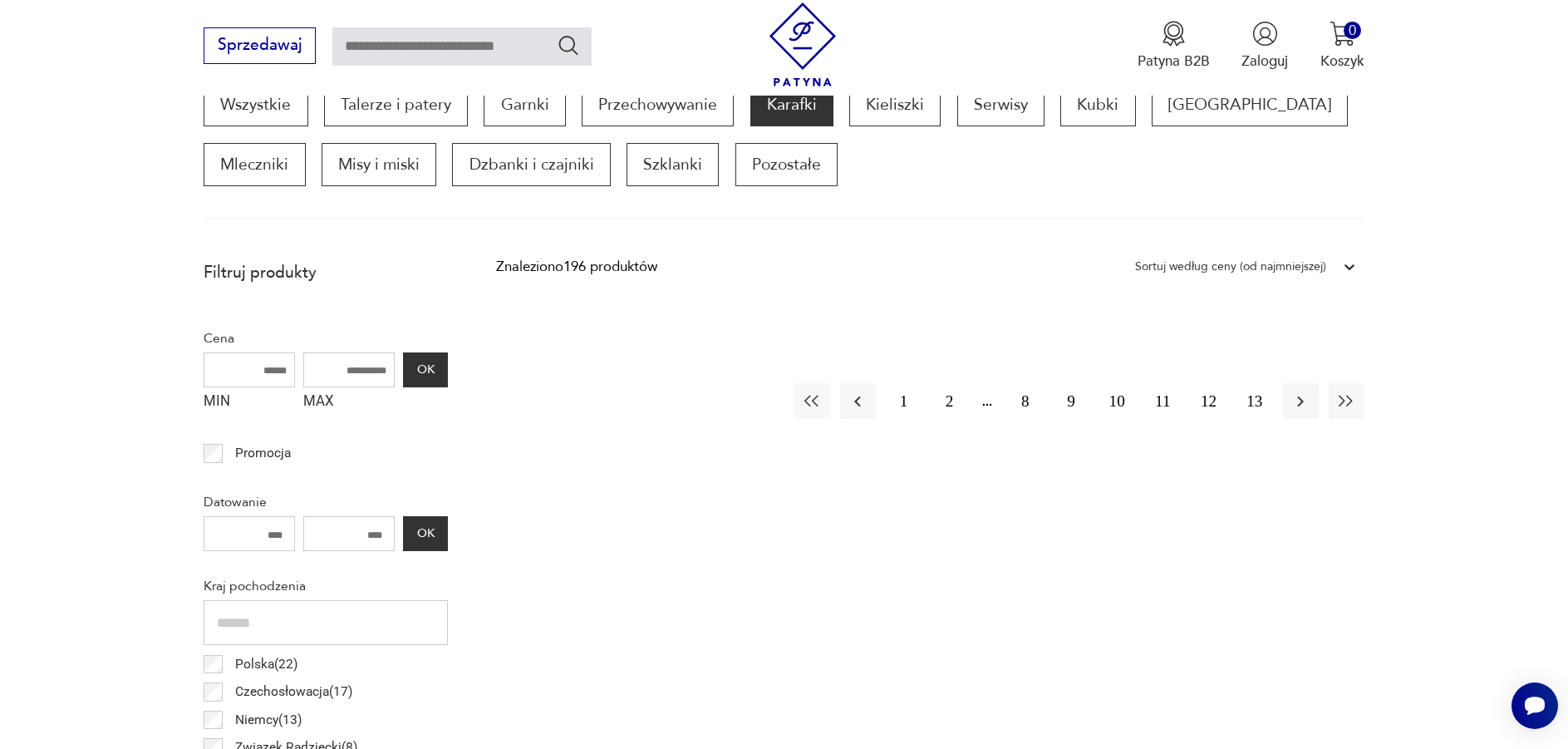
scroll to position [553, 0]
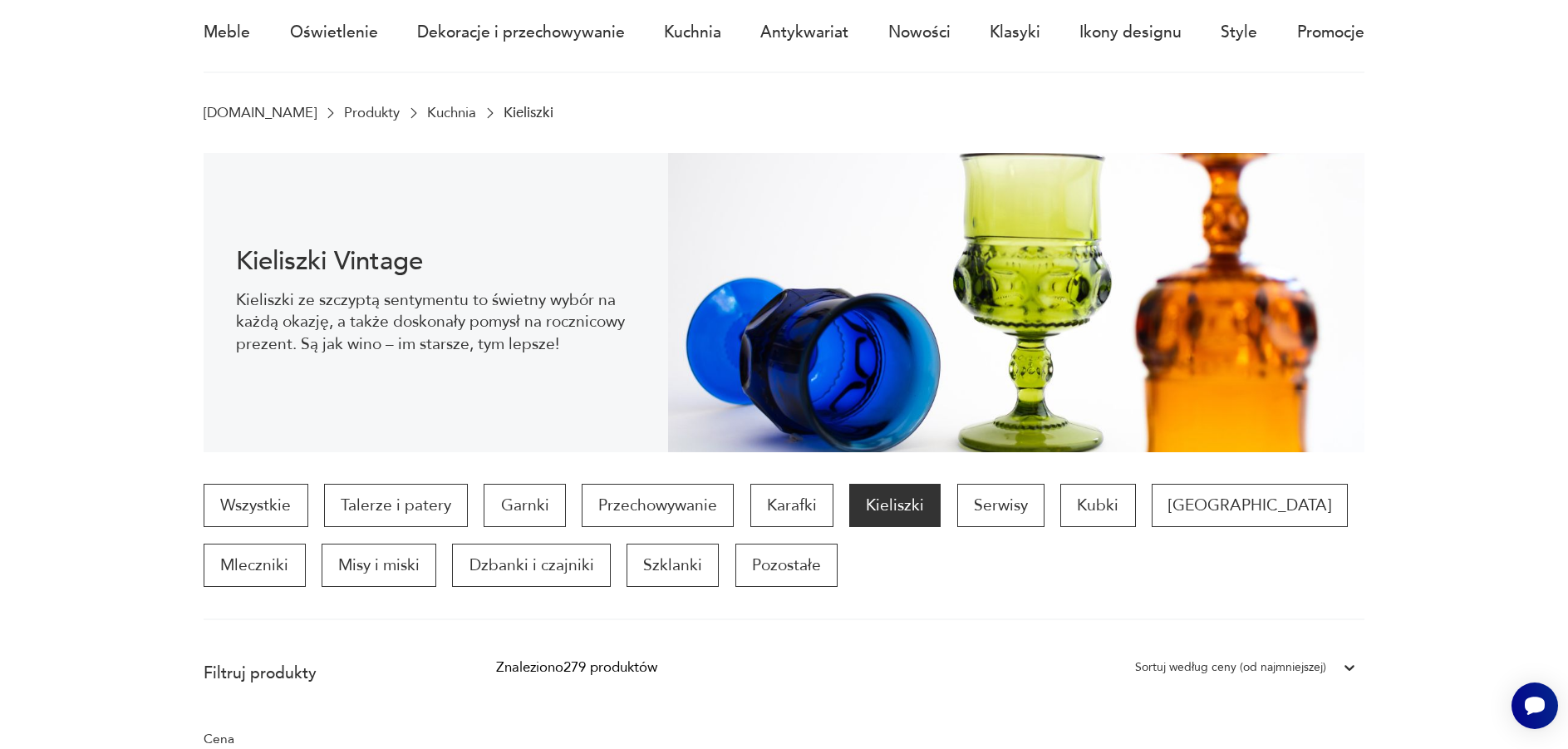
scroll to position [386, 0]
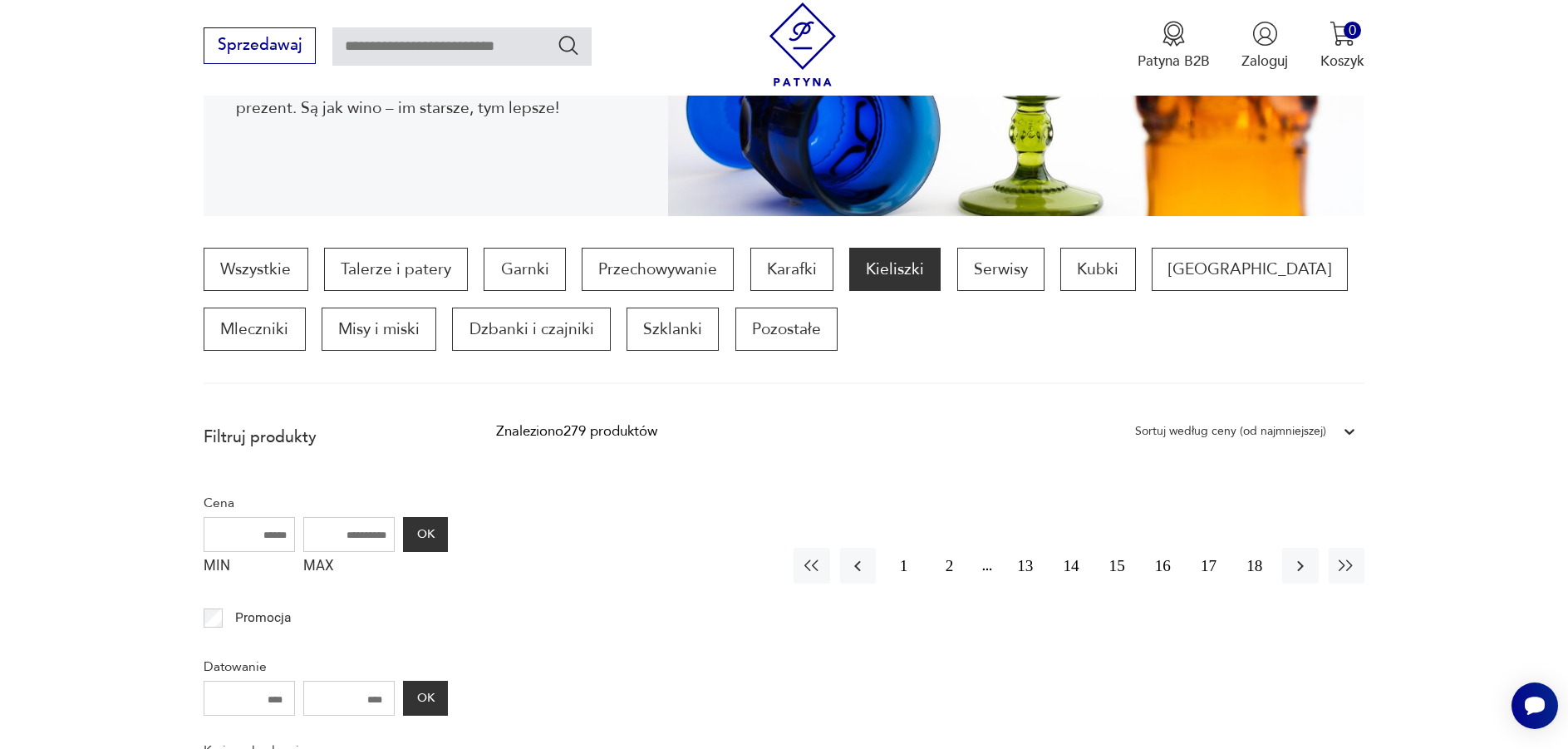
click at [1262, 432] on div "Sortuj według ceny (od najmniejszej)" at bounding box center [1230, 431] width 191 height 21
click at [1246, 514] on div "Sortuj według ceny (od najmniejszej)" at bounding box center [1245, 514] width 238 height 42
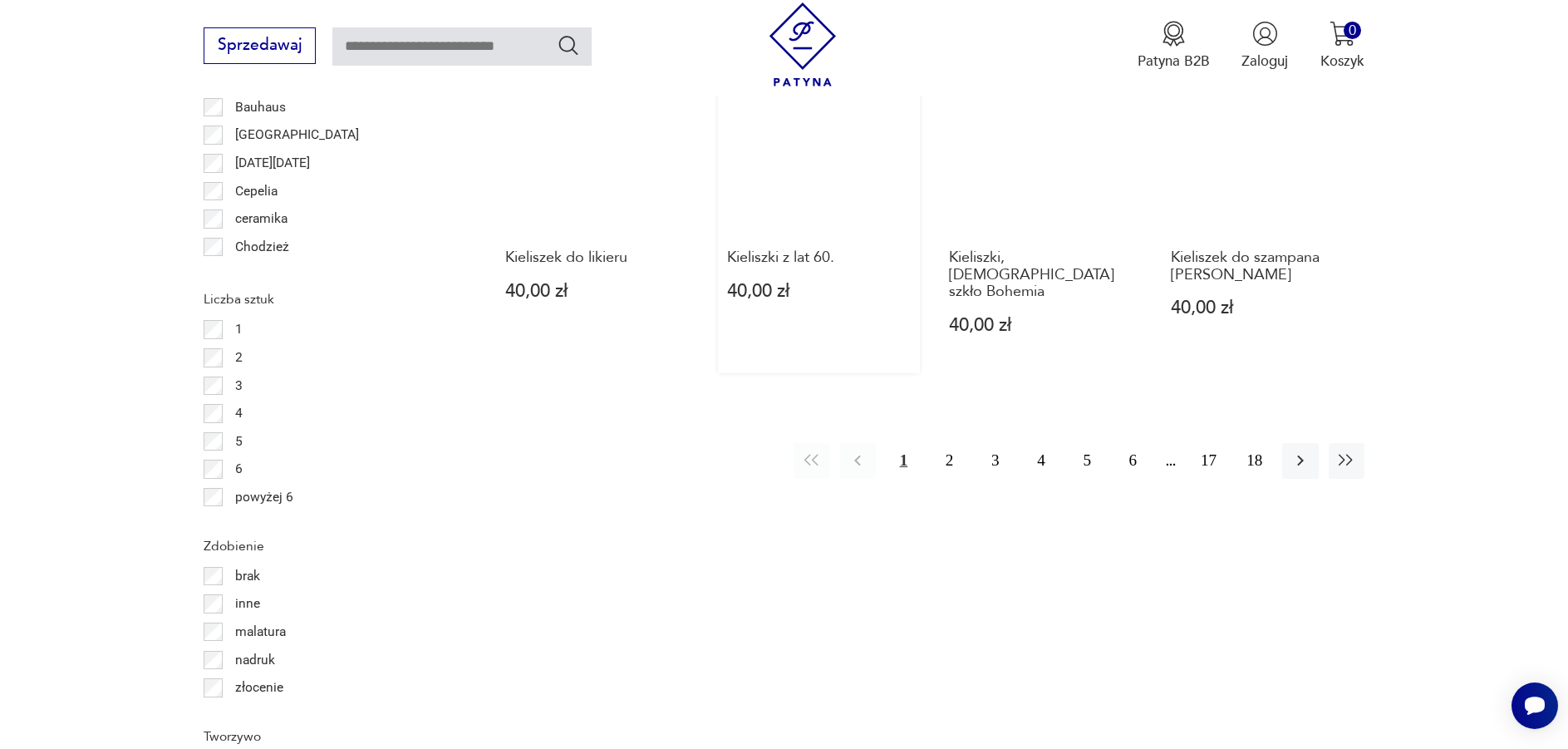
scroll to position [1966, 0]
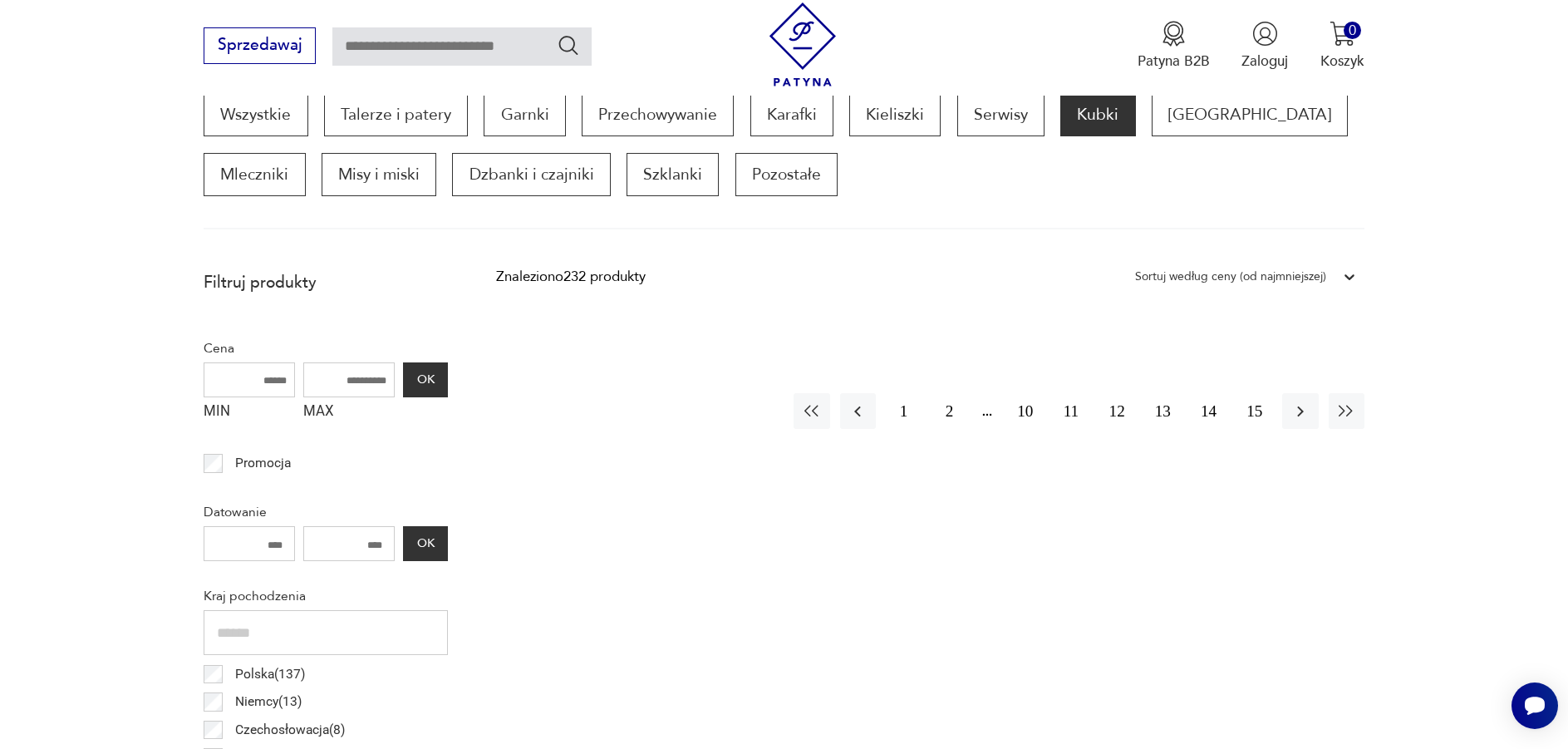
scroll to position [553, 0]
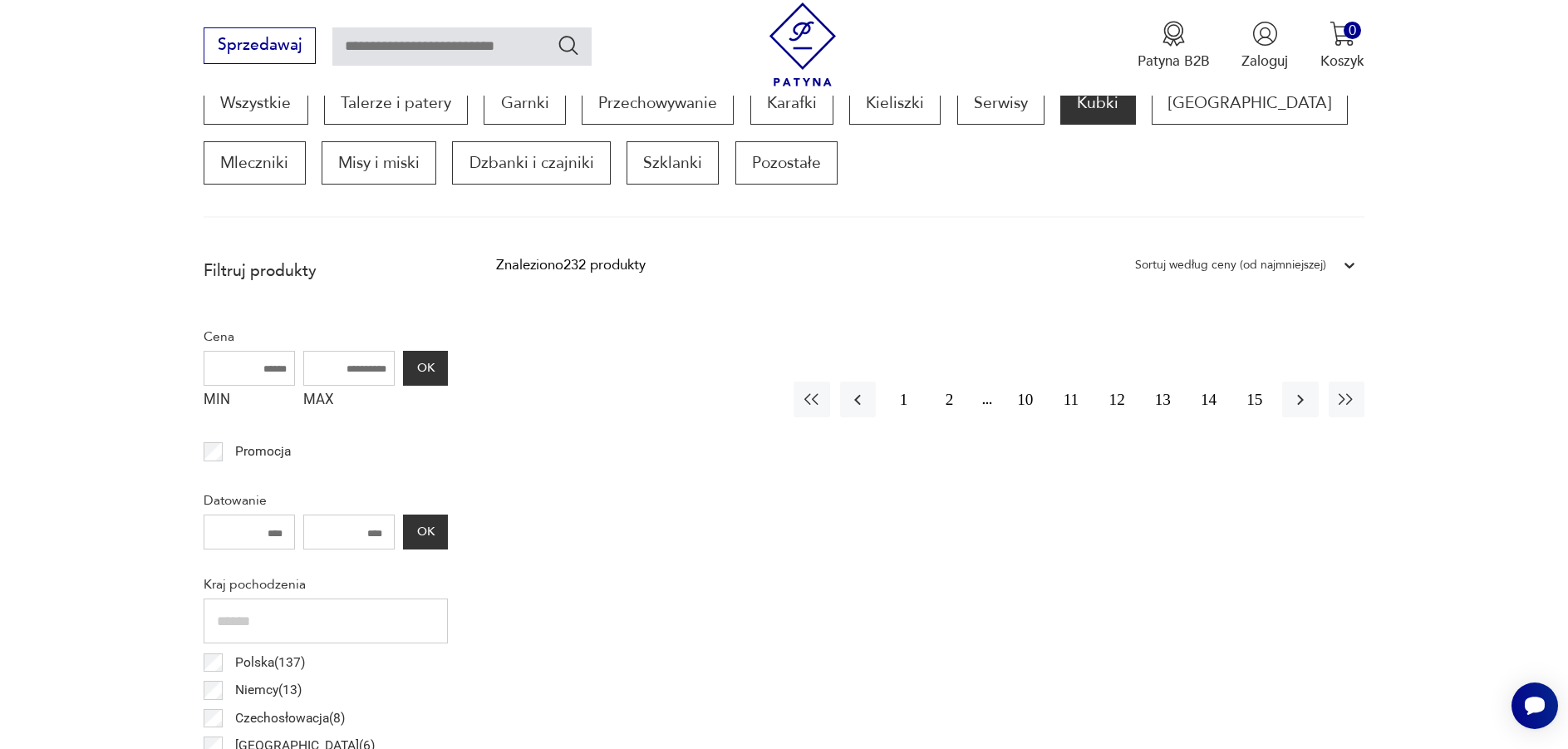
click at [1093, 103] on p "Kubki" at bounding box center [1097, 103] width 74 height 43
click at [1233, 270] on div "Sortuj według ceny (od najmniejszej)" at bounding box center [1230, 265] width 191 height 21
click at [1235, 346] on div "Sortuj według ceny (od najmniejszej)" at bounding box center [1245, 348] width 238 height 42
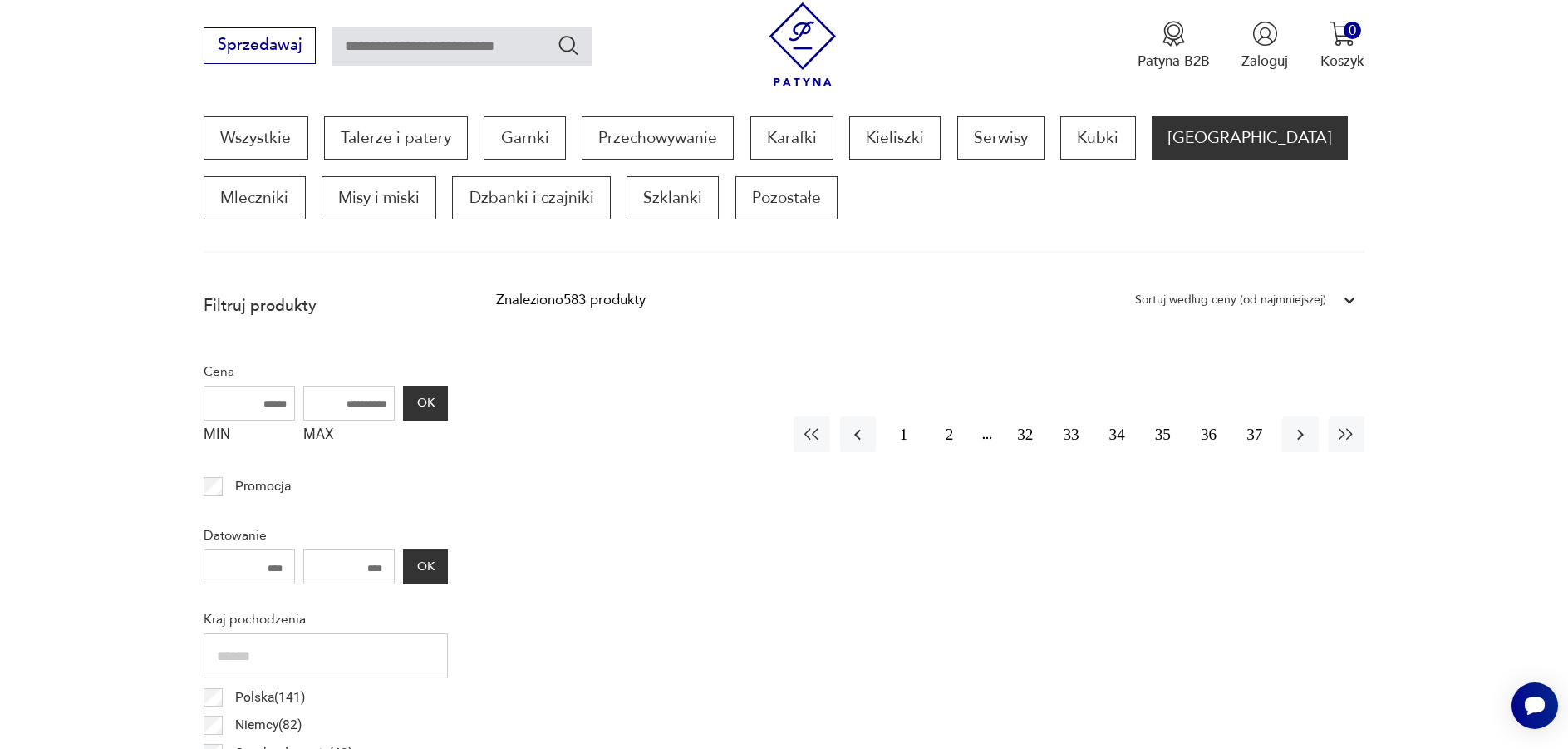
scroll to position [553, 0]
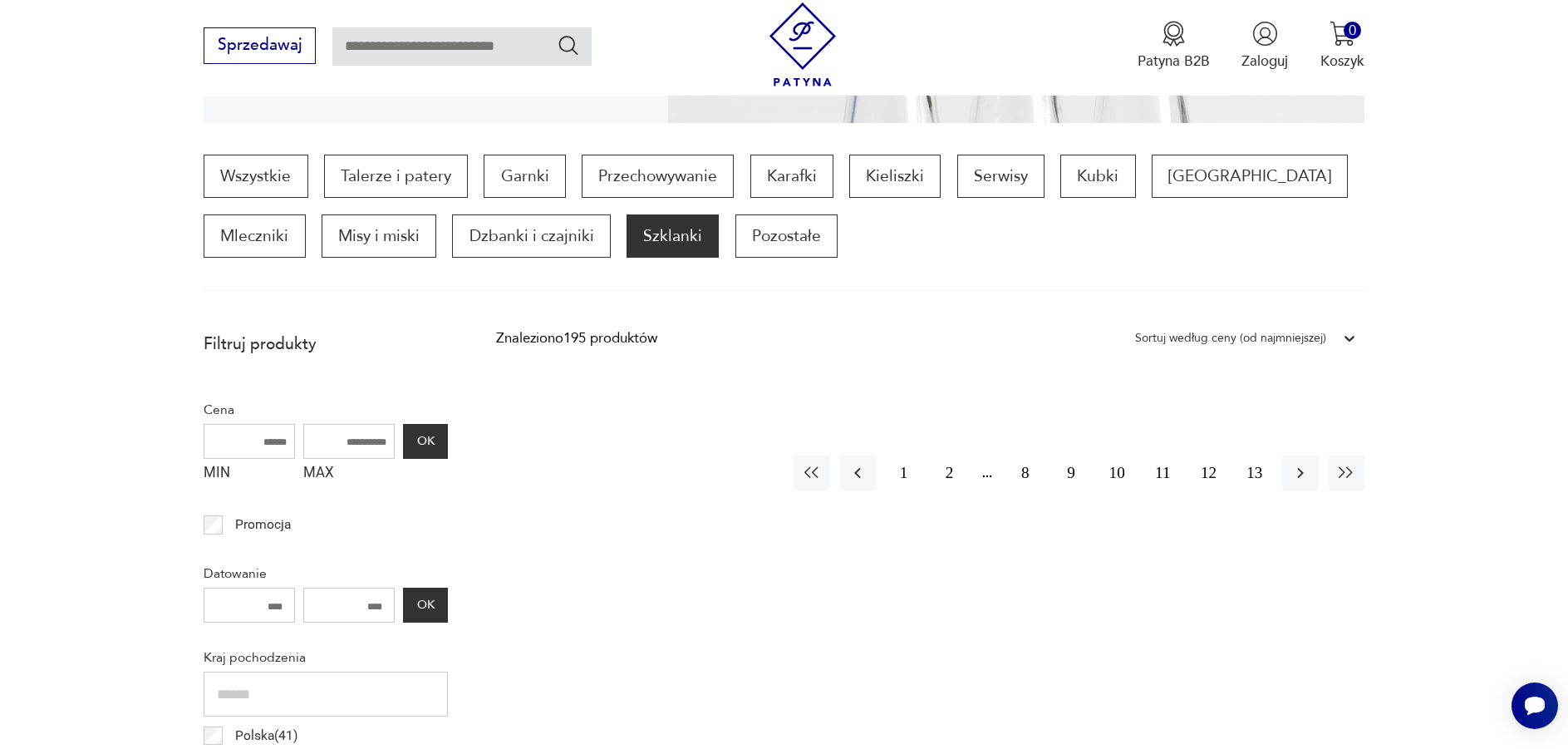
scroll to position [719, 0]
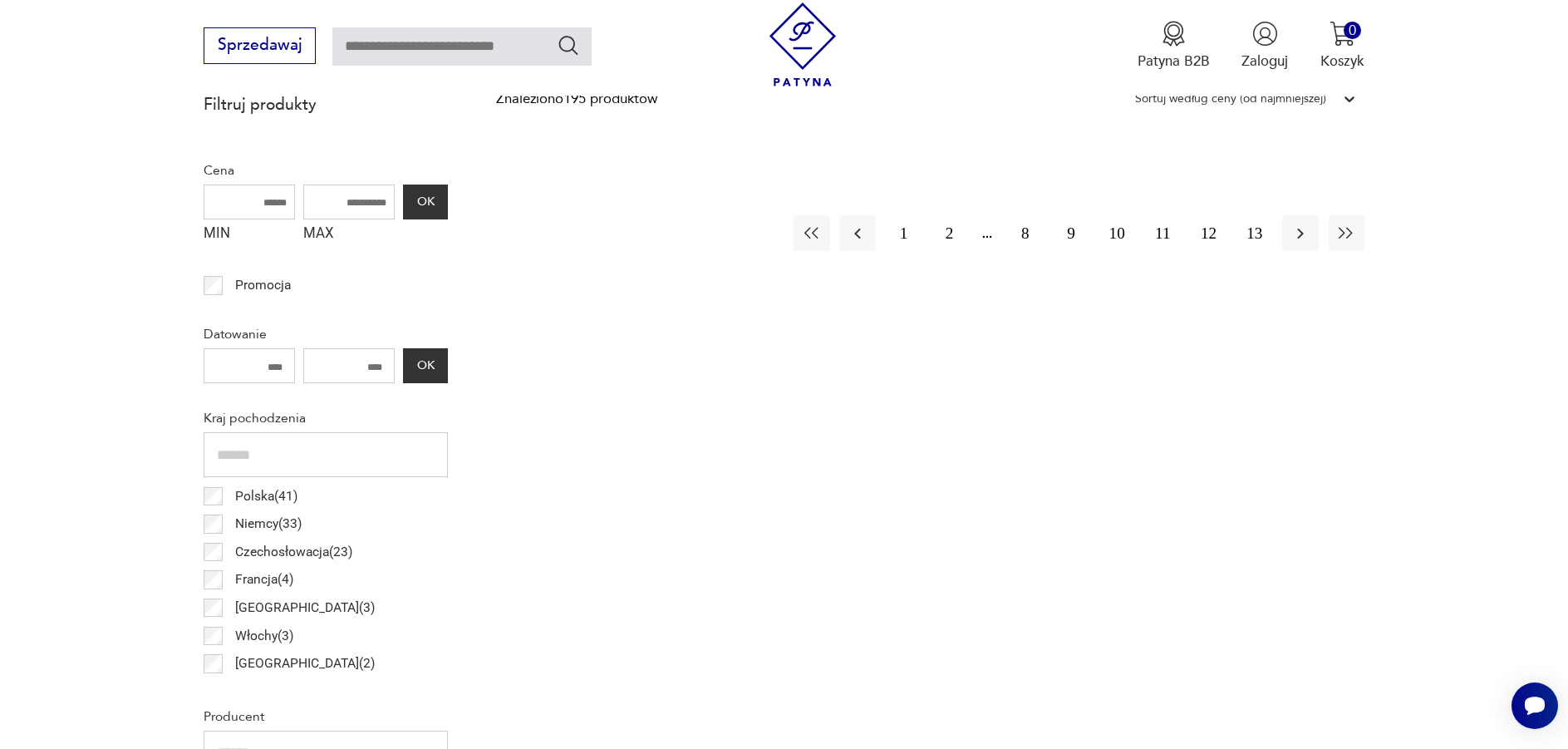
click at [1309, 96] on div "Sortuj według ceny (od najmniejszej)" at bounding box center [1230, 98] width 191 height 21
click at [1280, 181] on div "Sortuj według ceny (od najmniejszej)" at bounding box center [1245, 181] width 238 height 42
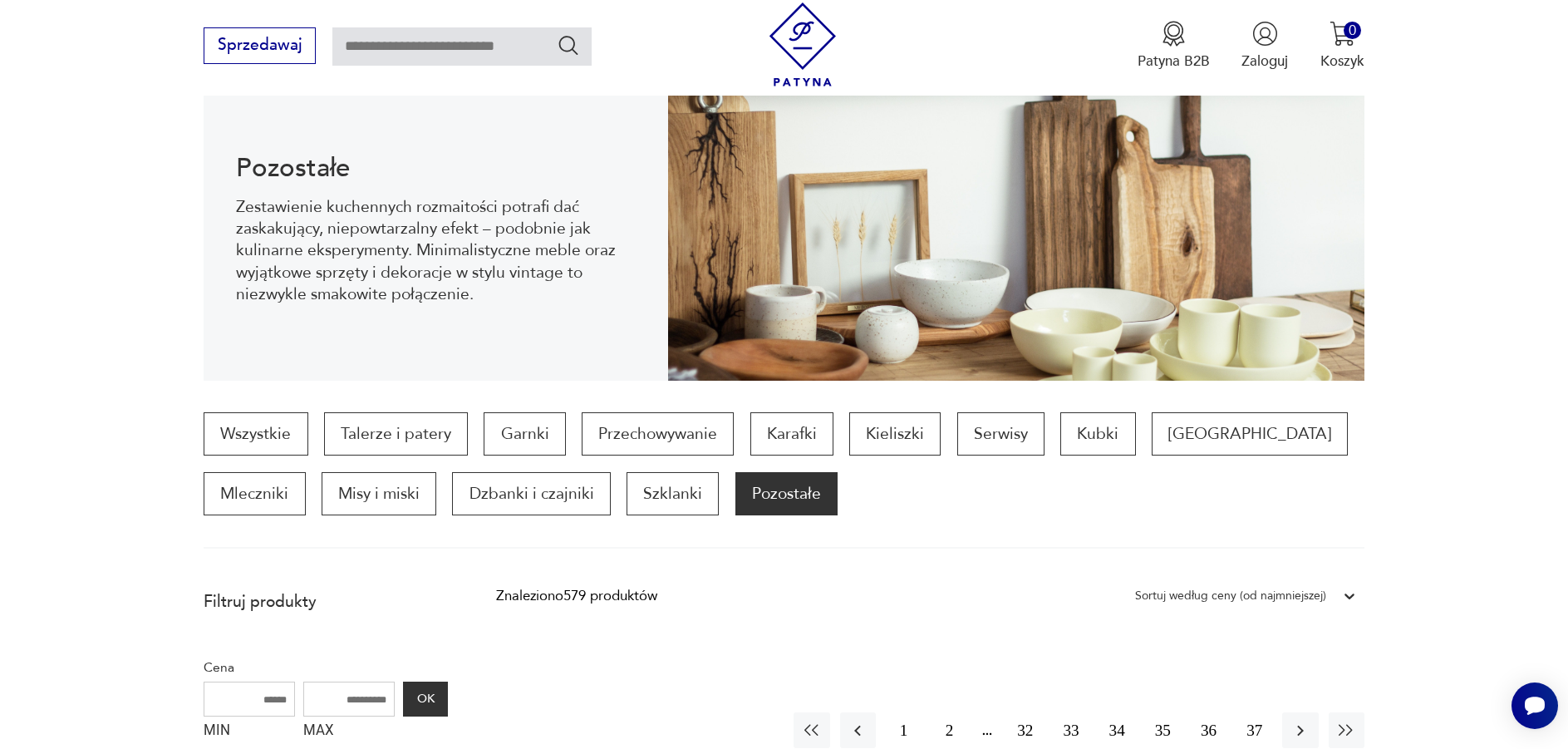
scroll to position [220, 0]
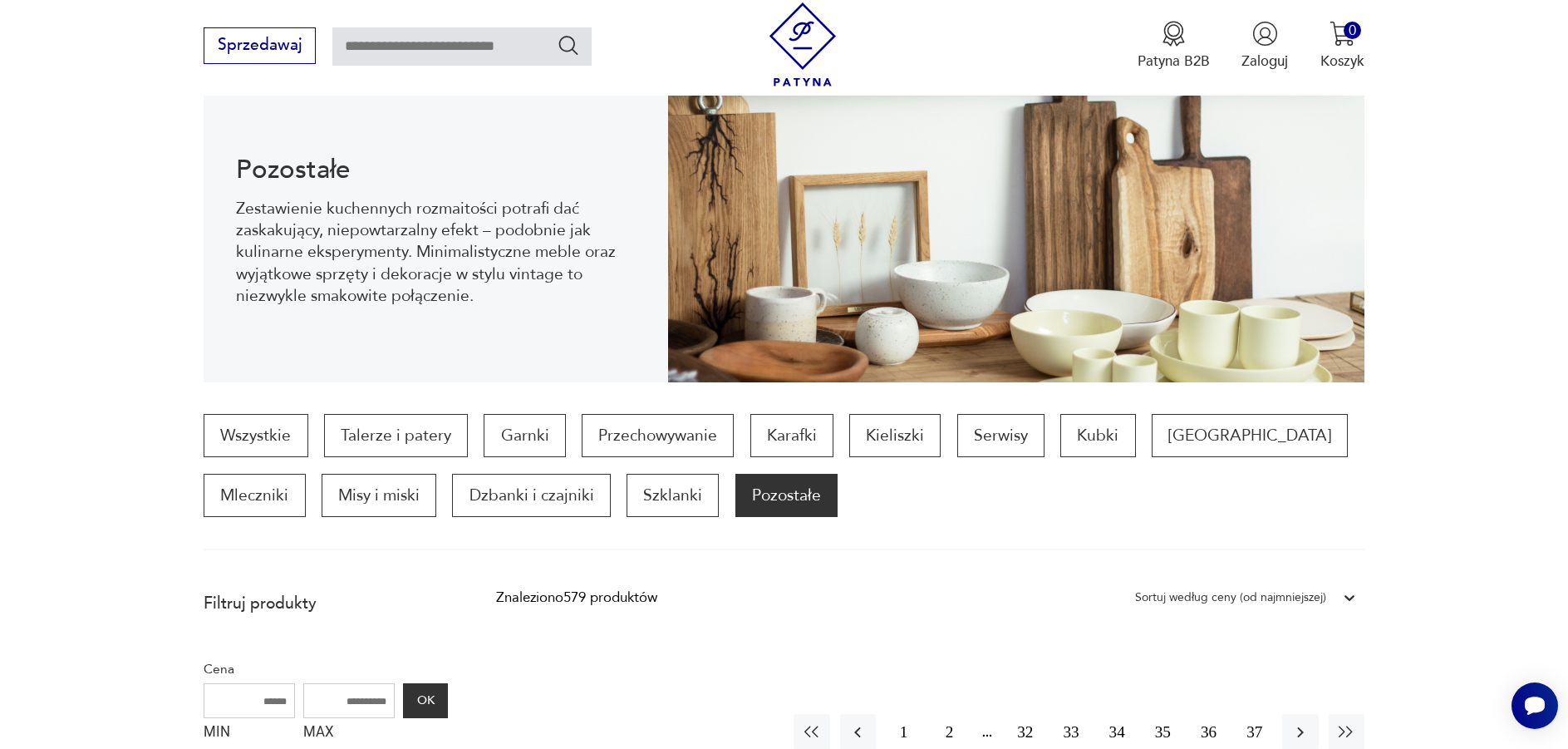
click at [1314, 597] on div "Sortuj według ceny (od najmniejszej)" at bounding box center [1230, 597] width 191 height 21
click at [1280, 679] on div "Sortuj według ceny (od najmniejszej)" at bounding box center [1245, 681] width 238 height 42
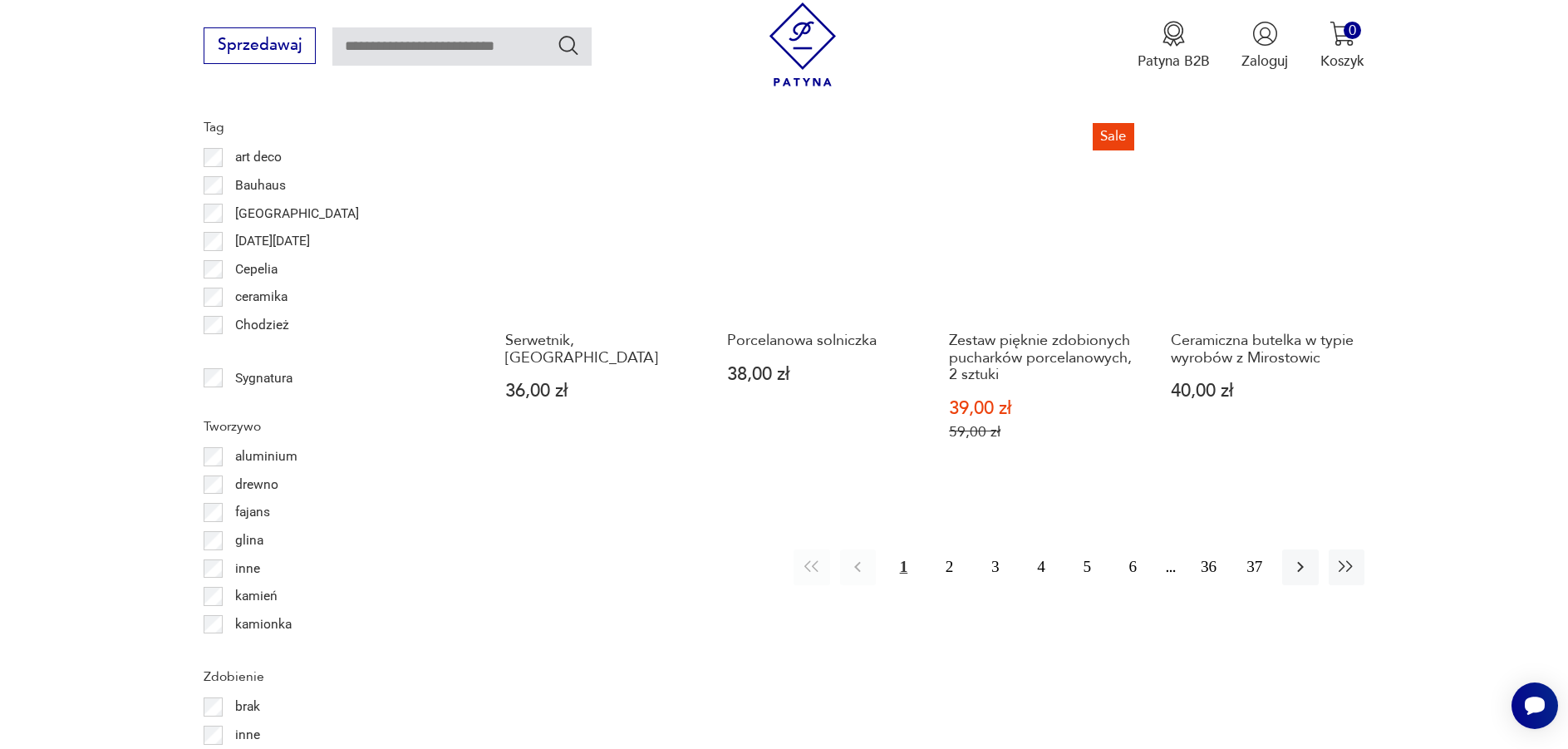
scroll to position [1881, 0]
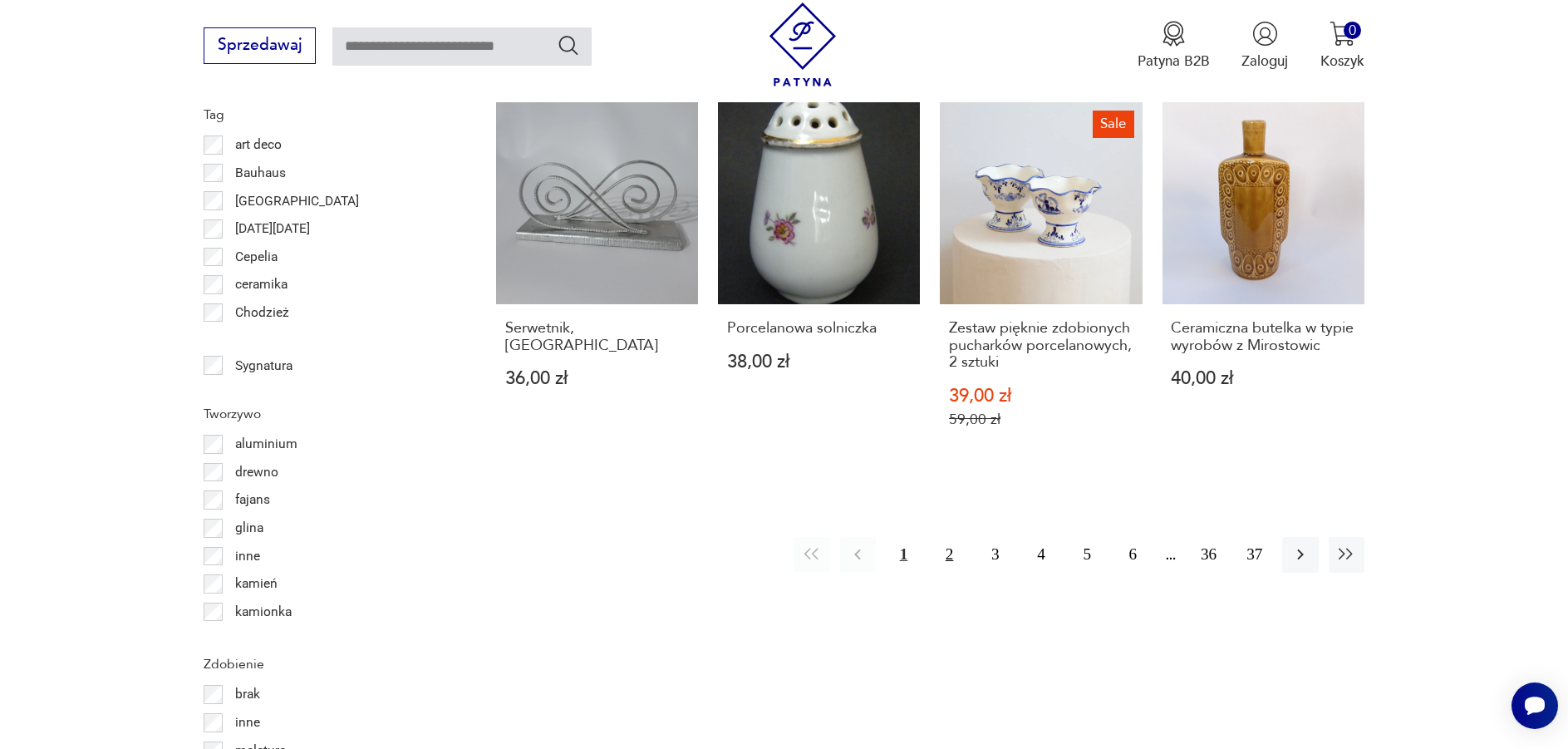
click at [950, 541] on button "2" at bounding box center [949, 555] width 36 height 36
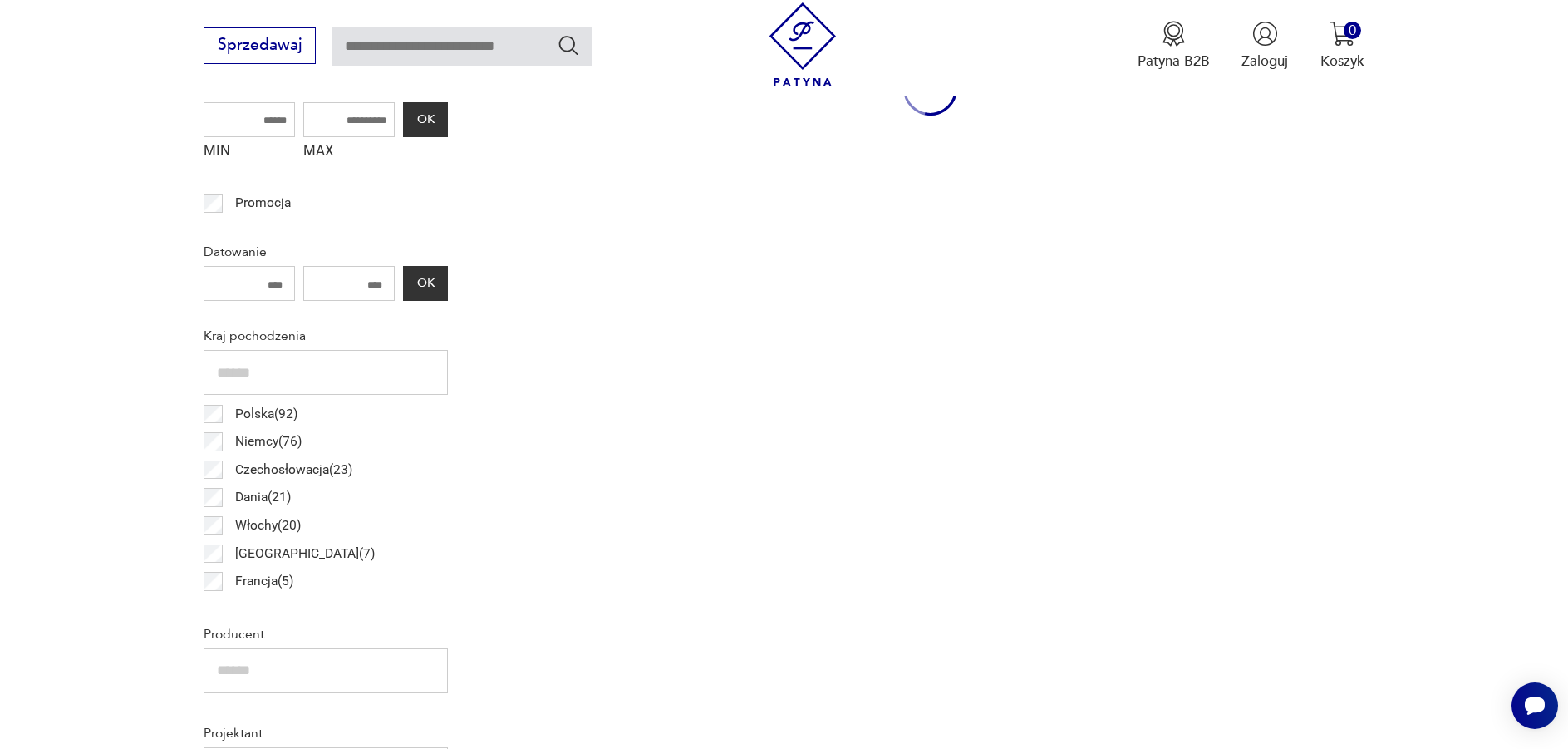
scroll to position [554, 0]
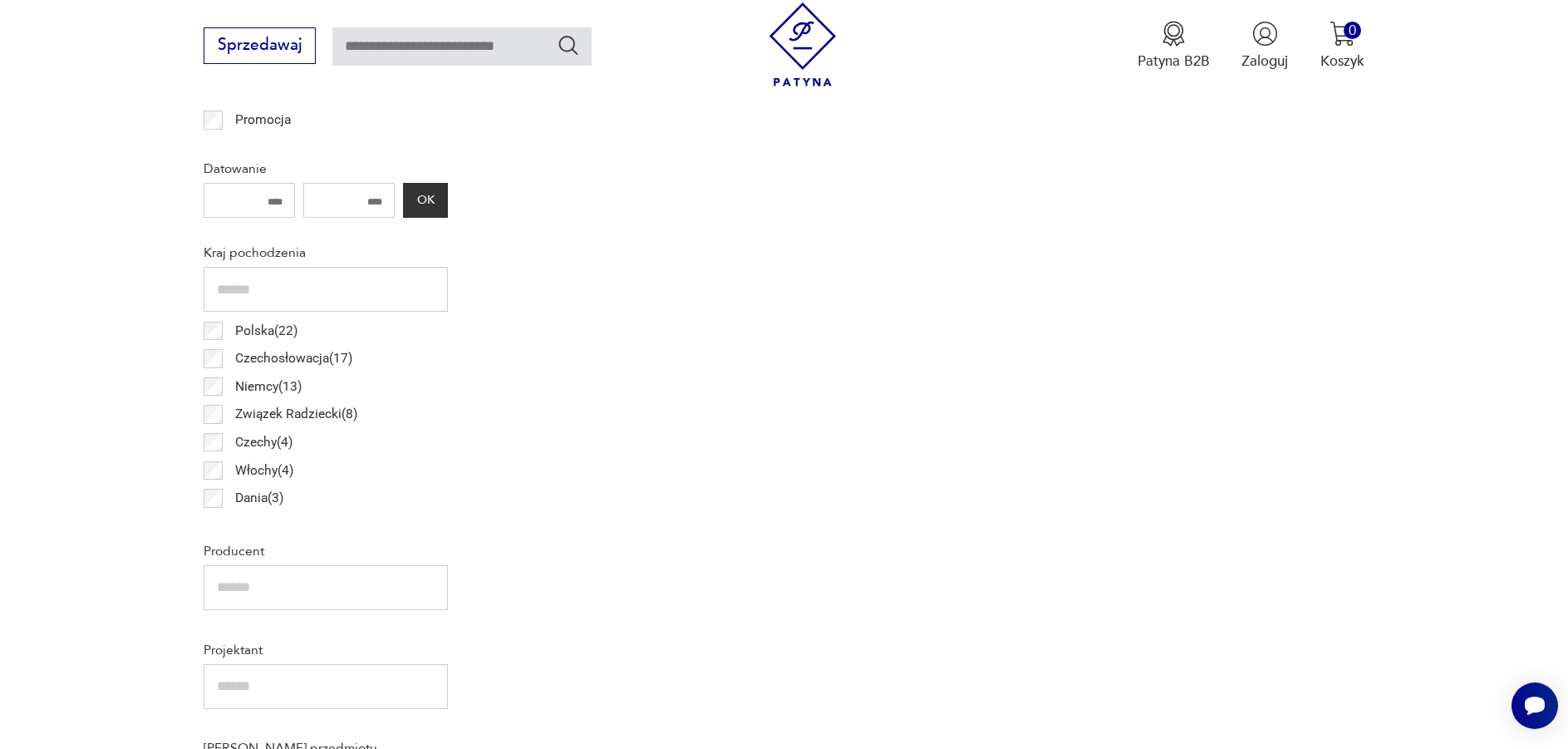
scroll to position [885, 0]
